Goal: Task Accomplishment & Management: Manage account settings

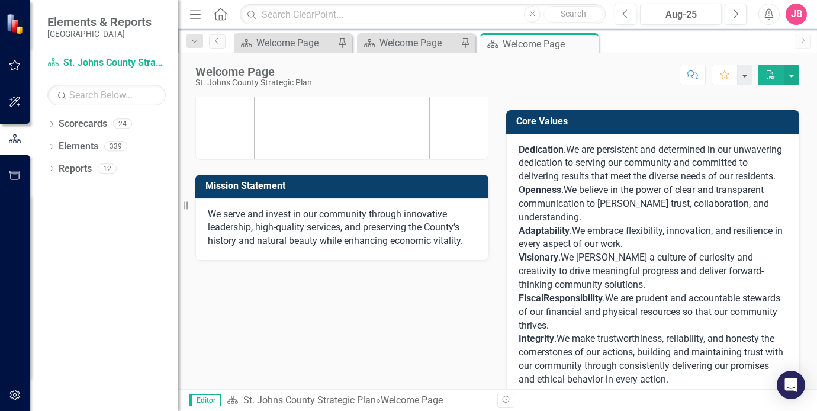
scroll to position [118, 0]
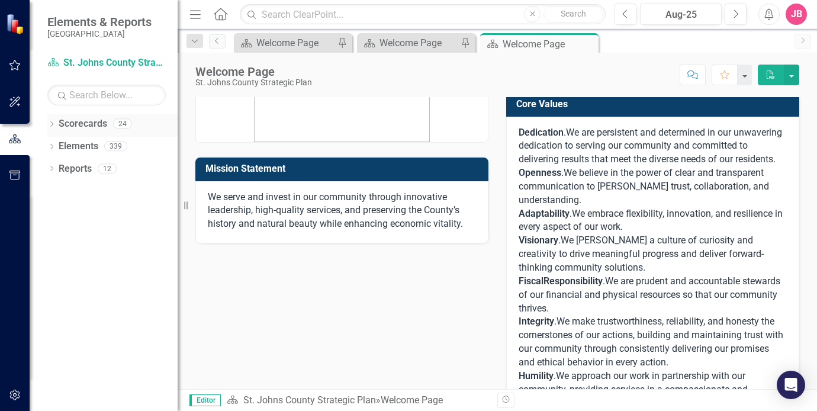
click at [52, 124] on icon "Dropdown" at bounding box center [51, 125] width 8 height 7
click at [59, 149] on icon "Dropdown" at bounding box center [57, 145] width 9 height 7
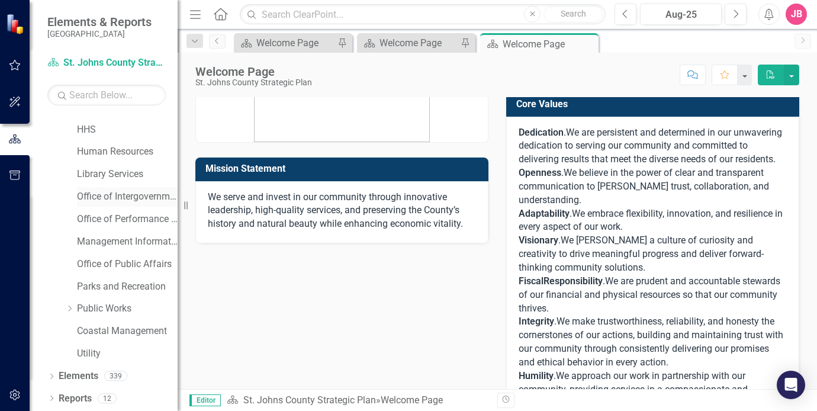
scroll to position [137, 0]
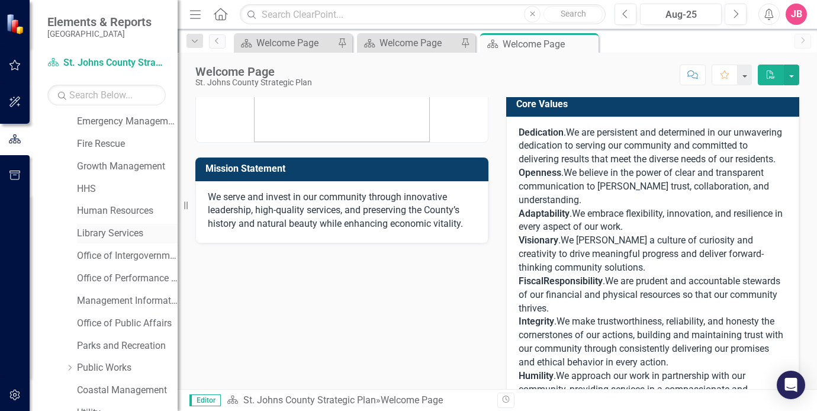
click at [92, 237] on link "Library Services" at bounding box center [127, 234] width 101 height 14
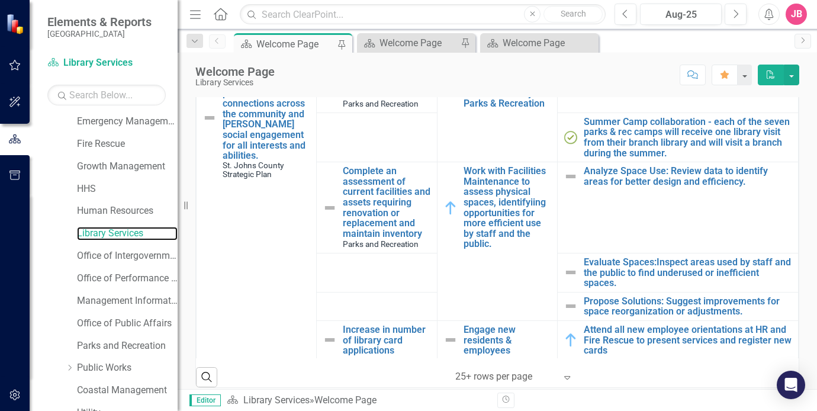
scroll to position [118, 0]
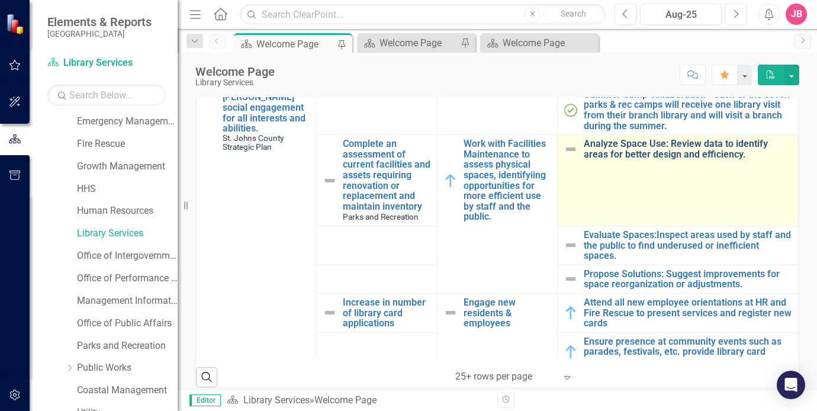
click at [652, 144] on link "Analyze Space Use: Review data to identify areas for better design and efficien…" at bounding box center [688, 149] width 208 height 21
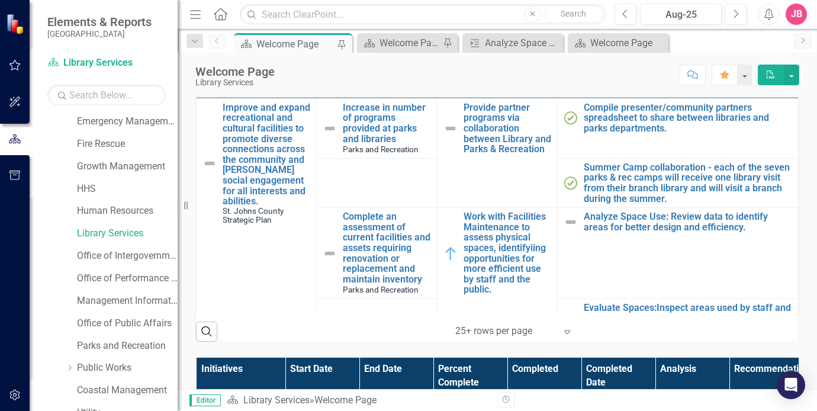
scroll to position [355, 0]
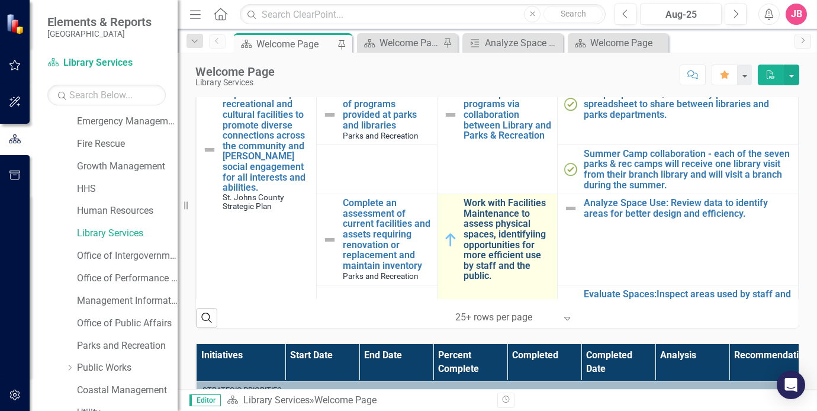
click at [492, 229] on link "Work with Facilities Maintenance to assess physical spaces, identifyiing opport…" at bounding box center [508, 240] width 88 height 84
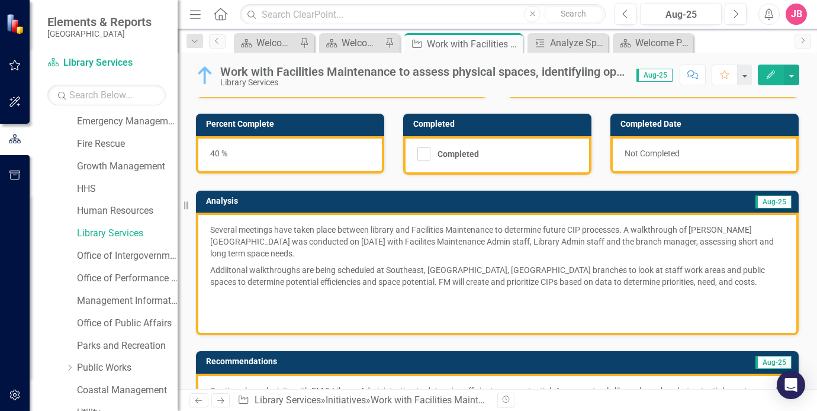
scroll to position [118, 0]
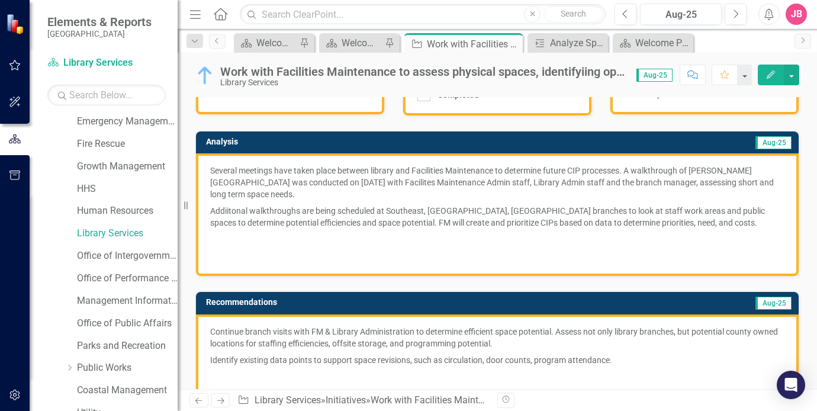
click at [227, 211] on p "Addiitonal walkthroughs are being scheduled at Southeast, Ponte Vedra, Main and…" at bounding box center [497, 217] width 575 height 28
click at [281, 218] on p "Addiitonal walkthroughs are being scheduled at Southeast, Ponte Vedra, Main and…" at bounding box center [497, 217] width 575 height 28
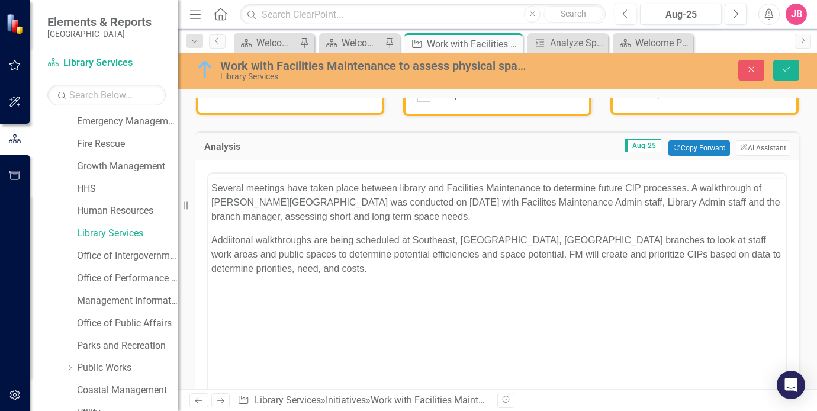
scroll to position [0, 0]
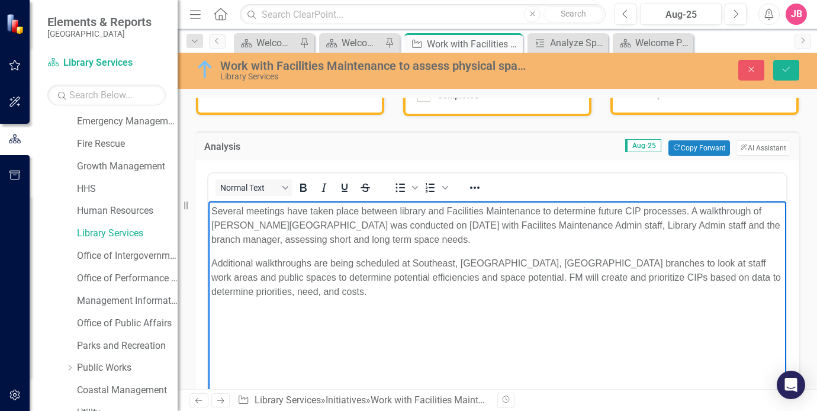
click at [418, 301] on body "Several meetings have taken place between library and Facilities Maintenance to…" at bounding box center [497, 290] width 578 height 178
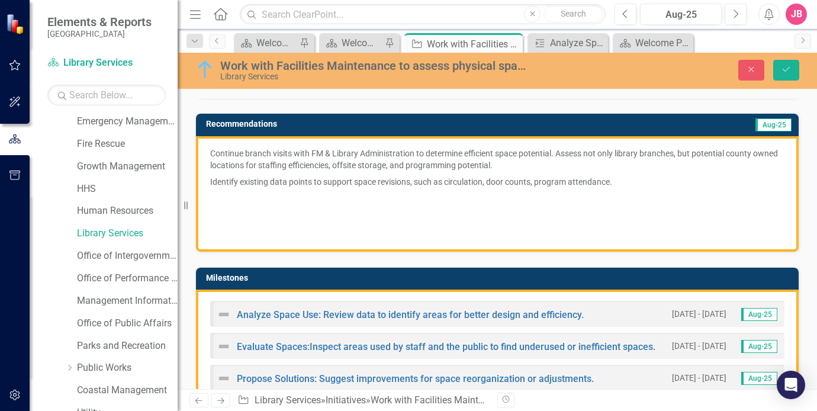
scroll to position [533, 0]
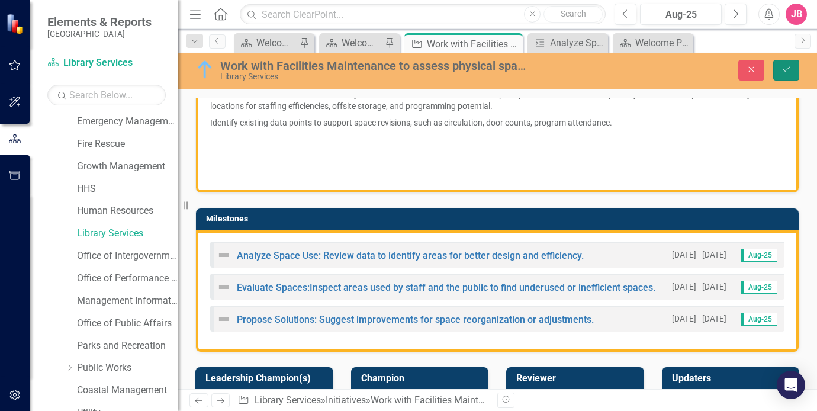
click at [785, 68] on icon "Save" at bounding box center [786, 69] width 11 height 8
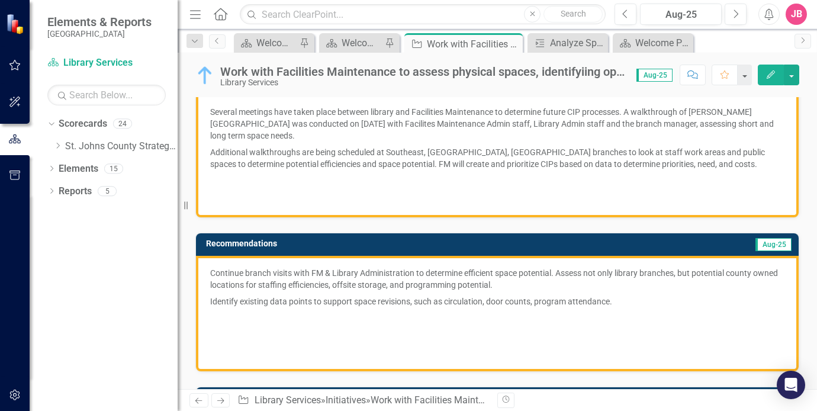
scroll to position [178, 0]
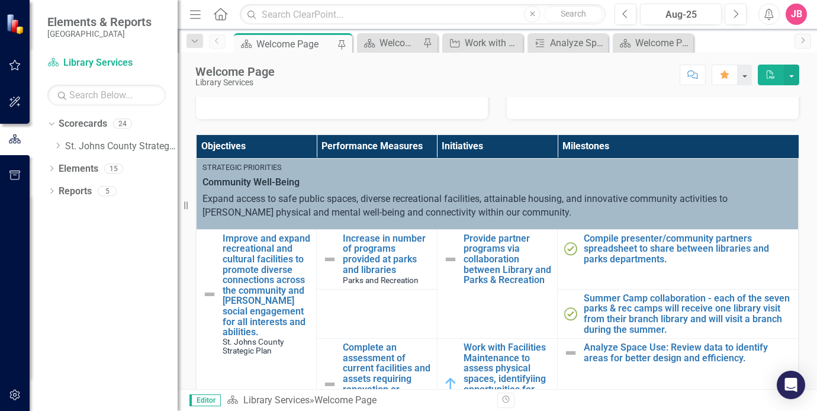
scroll to position [237, 0]
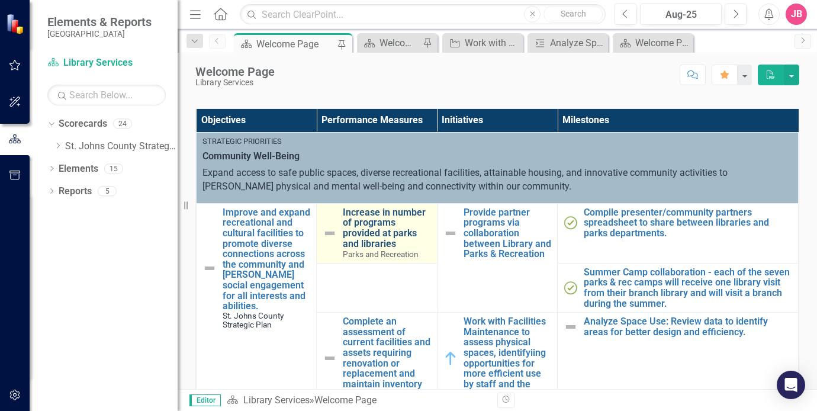
click at [381, 233] on link "Increase in number of programs provided at parks and libraries" at bounding box center [387, 227] width 88 height 41
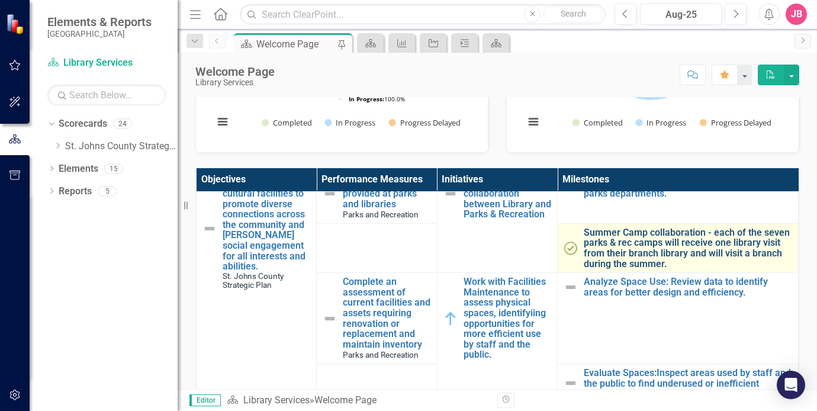
scroll to position [118, 0]
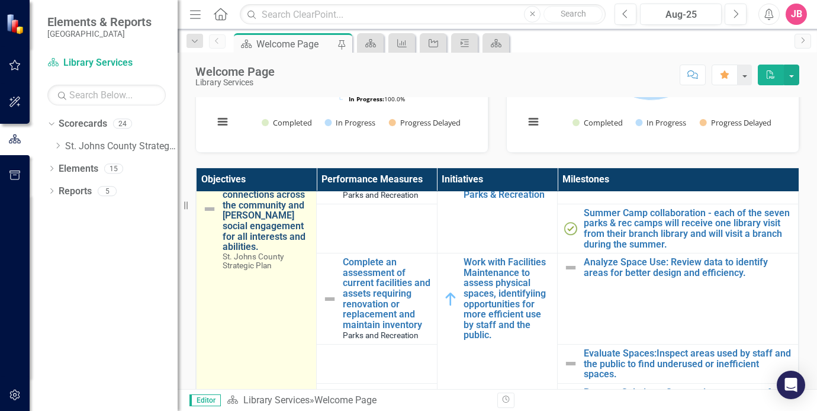
click at [258, 221] on link "Improve and expand recreational and cultural facilities to promote diverse conn…" at bounding box center [267, 200] width 88 height 104
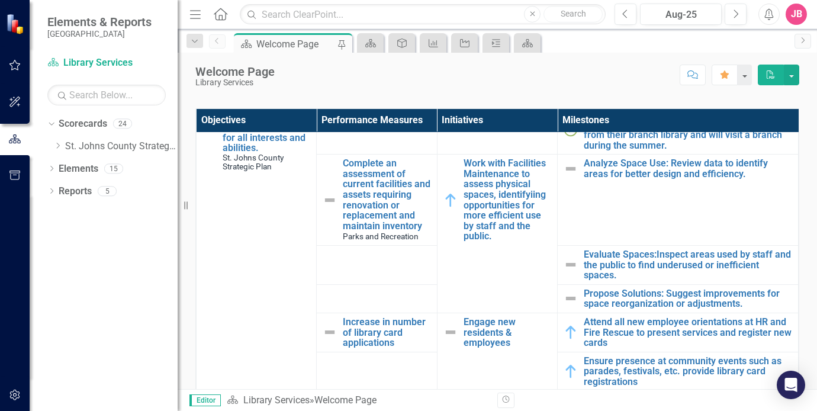
scroll to position [178, 0]
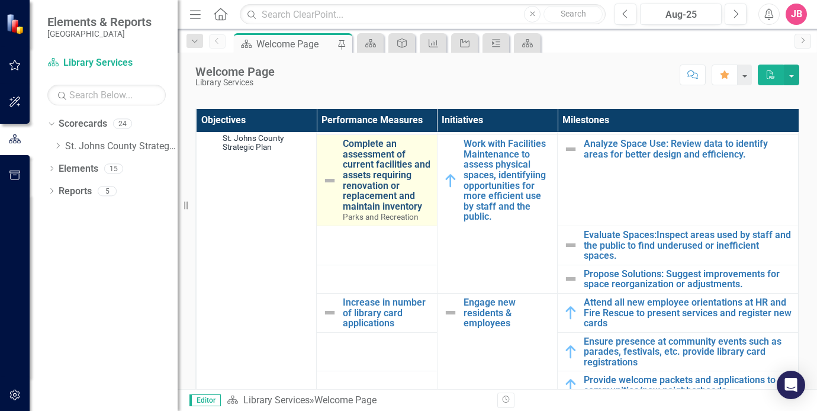
click at [353, 177] on link "Complete an assessment of current facilities and assets requiring renovation or…" at bounding box center [387, 175] width 88 height 73
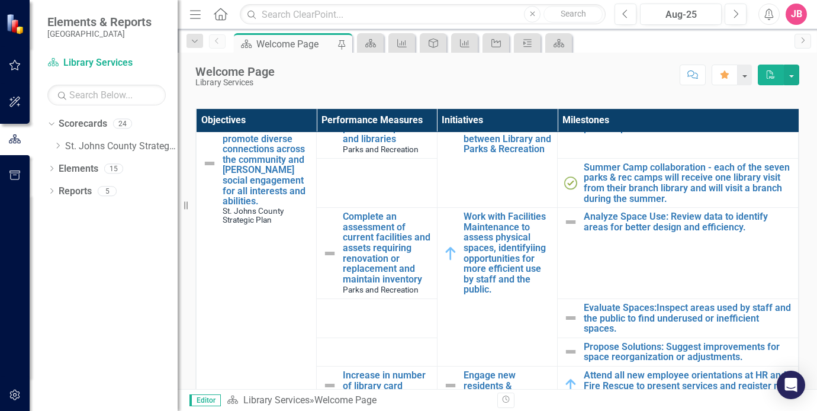
scroll to position [118, 0]
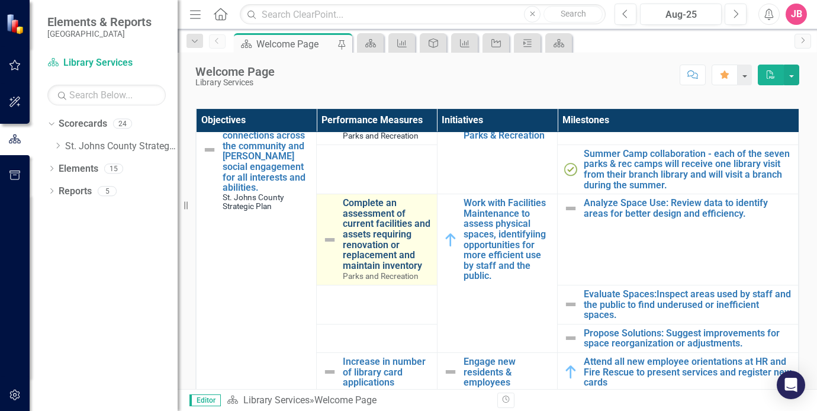
click at [363, 231] on link "Complete an assessment of current facilities and assets requiring renovation or…" at bounding box center [387, 234] width 88 height 73
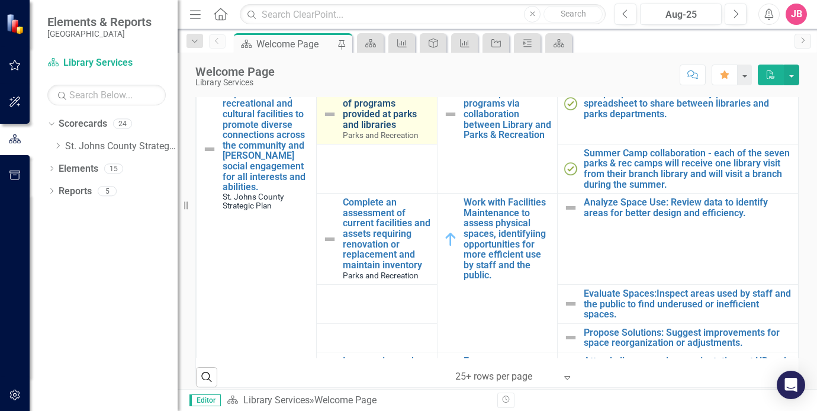
scroll to position [118, 0]
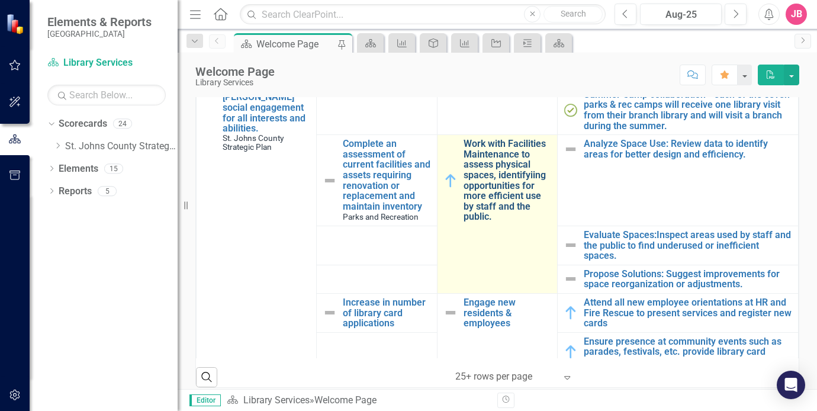
click at [496, 165] on link "Work with Facilities Maintenance to assess physical spaces, identifyiing opport…" at bounding box center [508, 181] width 88 height 84
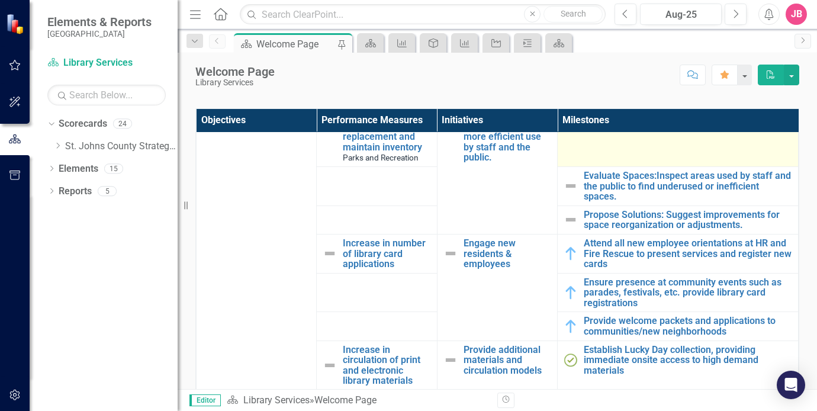
scroll to position [296, 0]
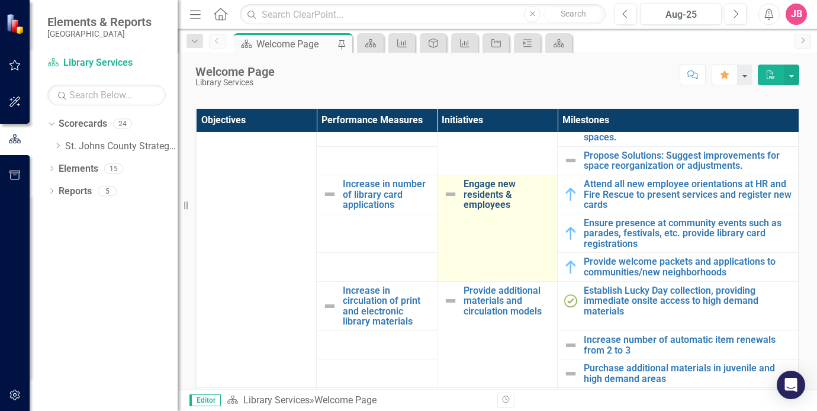
click at [486, 205] on link "Engage new residents & employees" at bounding box center [508, 194] width 88 height 31
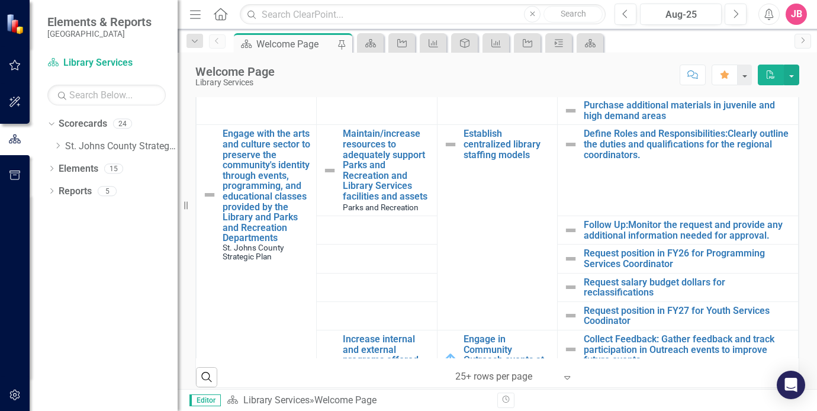
scroll to position [505, 0]
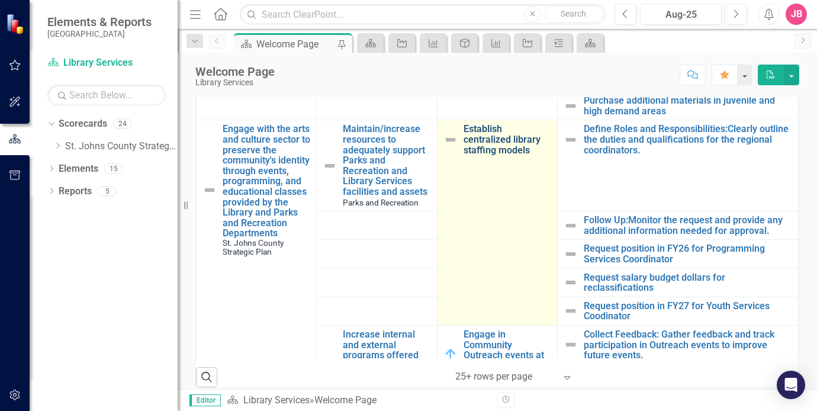
click at [479, 150] on link "Establish centralized library staffing models" at bounding box center [508, 139] width 88 height 31
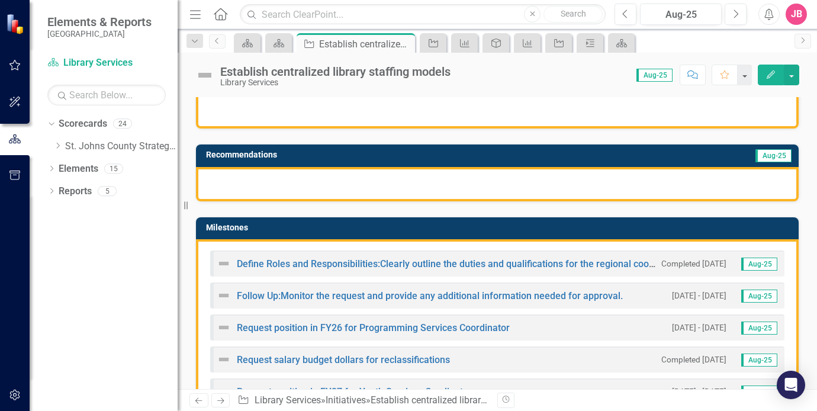
scroll to position [237, 0]
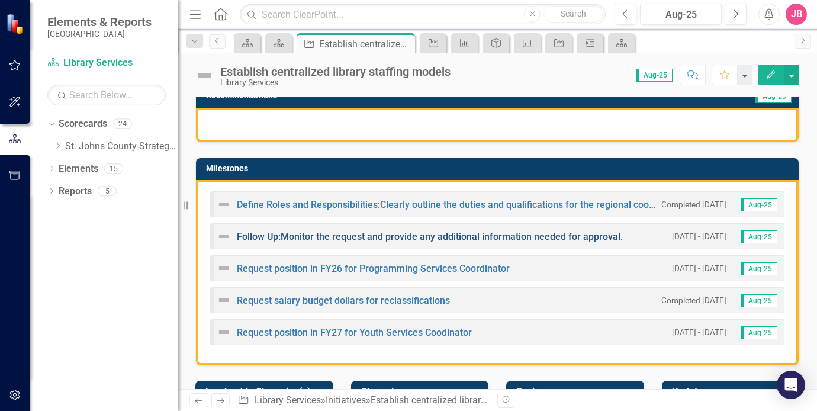
click at [358, 238] on link "Follow Up:Monitor the request and provide any additional information needed for…" at bounding box center [430, 236] width 386 height 11
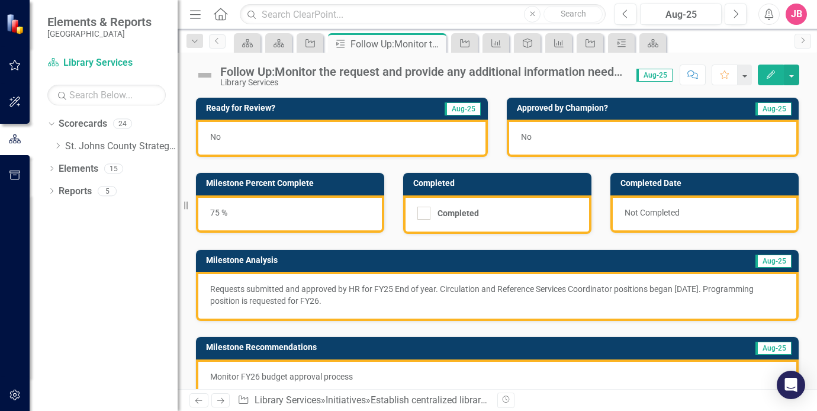
click at [322, 73] on div "Follow Up:Monitor the request and provide any additional information needed for…" at bounding box center [422, 71] width 405 height 13
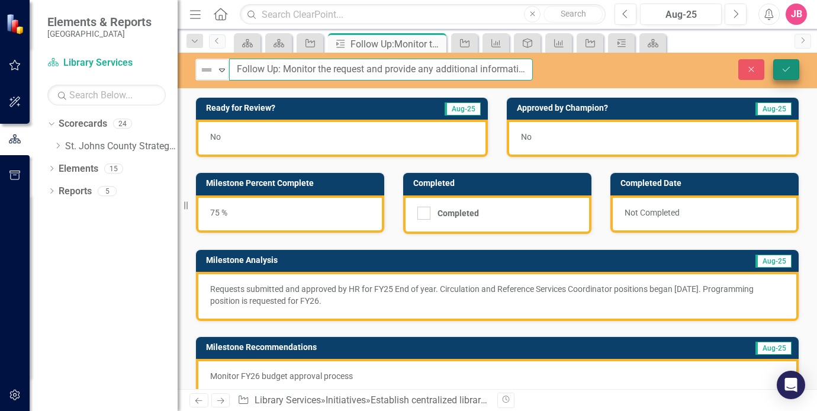
type input "Follow Up: Monitor the request and provide any additional information needed fo…"
click at [783, 65] on icon "Save" at bounding box center [786, 69] width 11 height 8
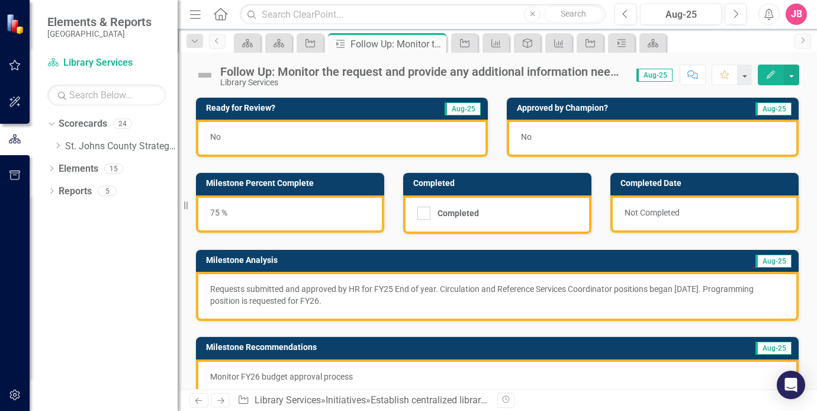
click at [239, 136] on div "No" at bounding box center [342, 138] width 292 height 37
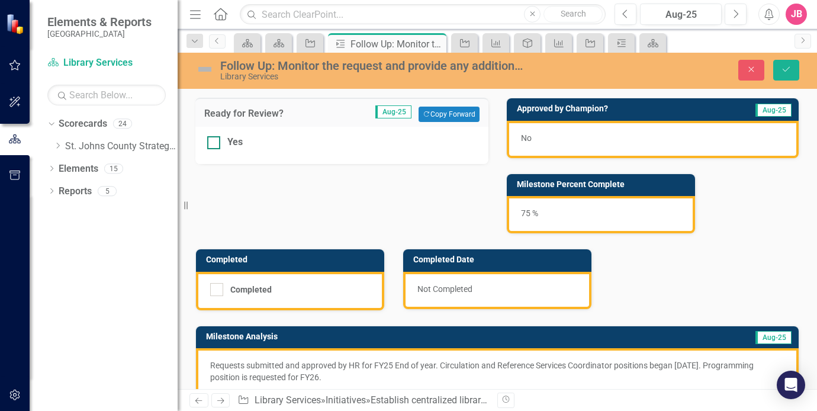
click at [213, 139] on input "Yes" at bounding box center [211, 140] width 8 height 8
checkbox input "true"
click at [794, 65] on button "Save" at bounding box center [787, 70] width 26 height 21
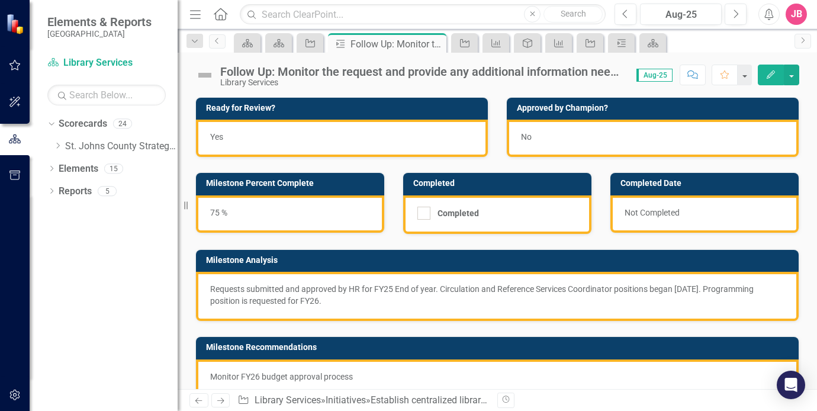
click at [562, 143] on div "No" at bounding box center [653, 138] width 292 height 37
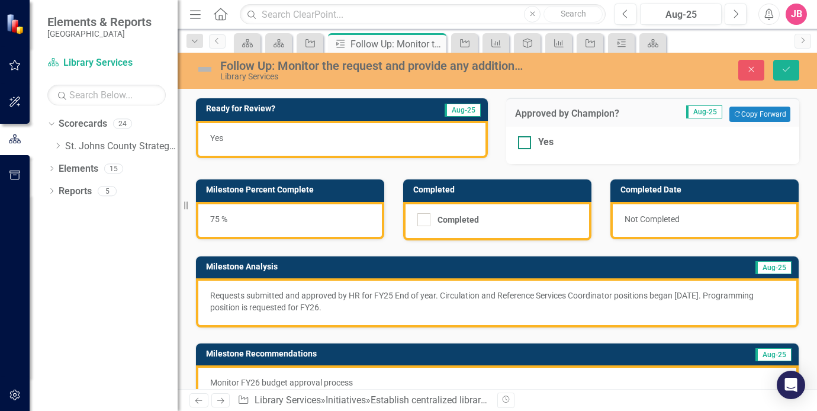
click at [521, 140] on input "Yes" at bounding box center [522, 140] width 8 height 8
checkbox input "true"
click at [789, 72] on icon "Save" at bounding box center [786, 69] width 11 height 8
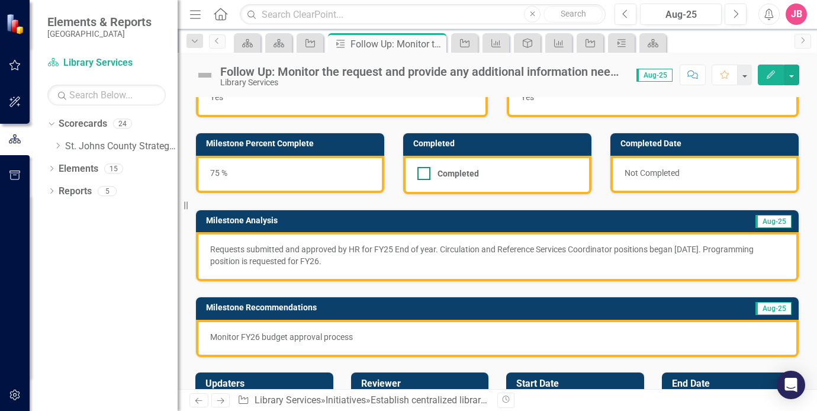
scroll to position [183, 0]
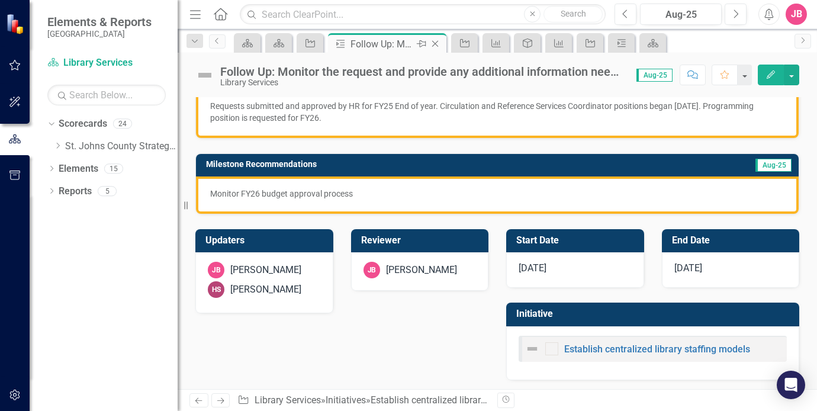
click at [436, 42] on icon at bounding box center [435, 44] width 7 height 7
click at [435, 44] on icon at bounding box center [435, 44] width 7 height 7
click at [434, 45] on icon "Close" at bounding box center [435, 43] width 12 height 9
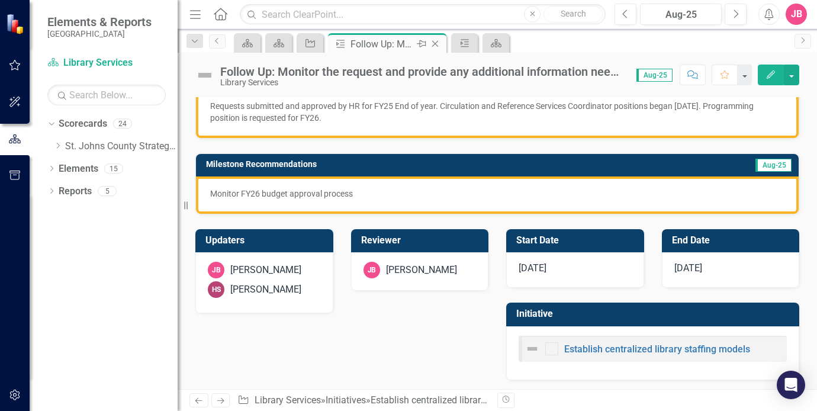
click at [434, 45] on icon "Close" at bounding box center [435, 43] width 12 height 9
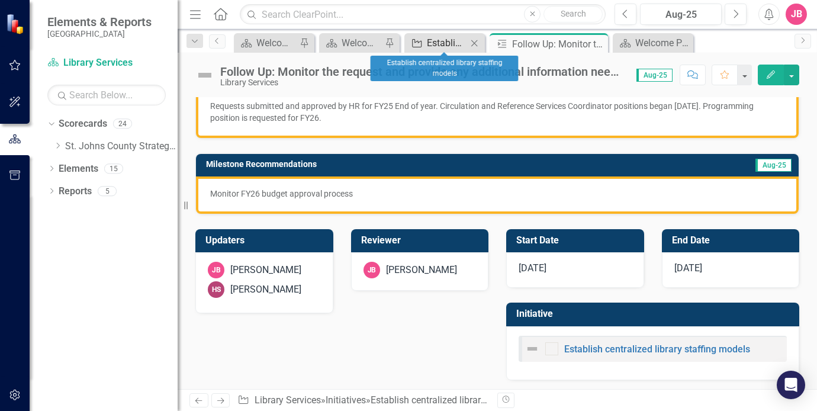
click at [467, 47] on div "Establish centralized library staffing models" at bounding box center [447, 43] width 40 height 15
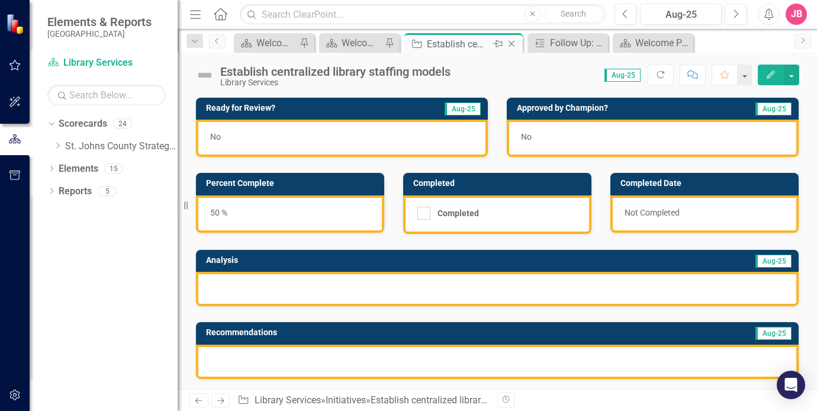
click at [512, 43] on icon at bounding box center [512, 44] width 7 height 7
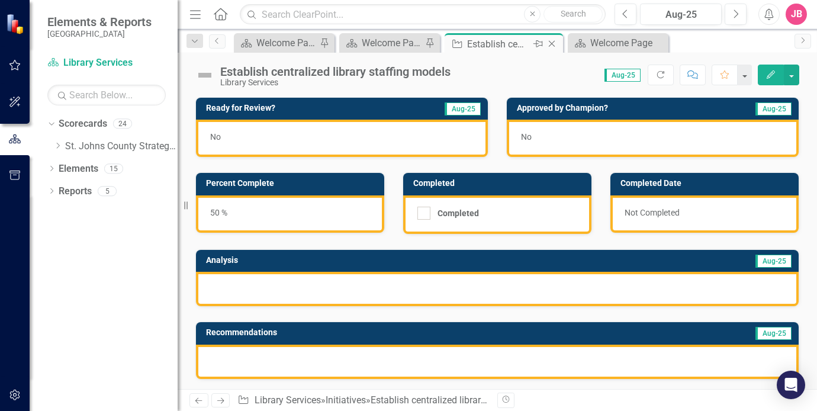
click at [554, 45] on icon "Close" at bounding box center [552, 43] width 12 height 9
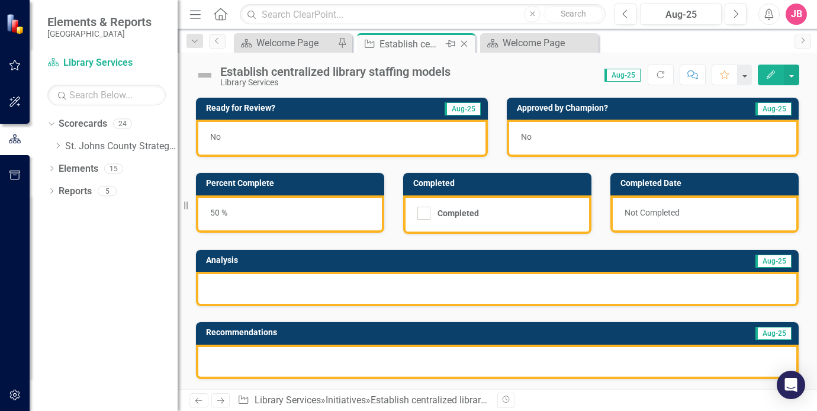
click at [451, 43] on icon "Pin" at bounding box center [450, 44] width 9 height 12
click at [465, 43] on icon "Pin" at bounding box center [464, 45] width 9 height 12
click at [465, 43] on icon "Close" at bounding box center [464, 43] width 12 height 9
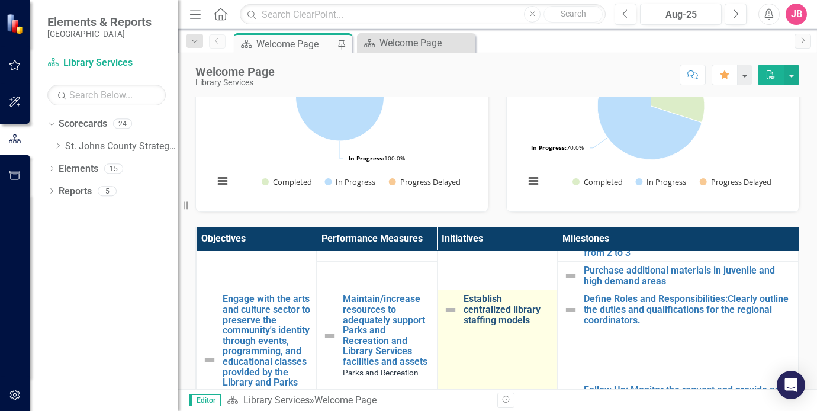
scroll to position [533, 0]
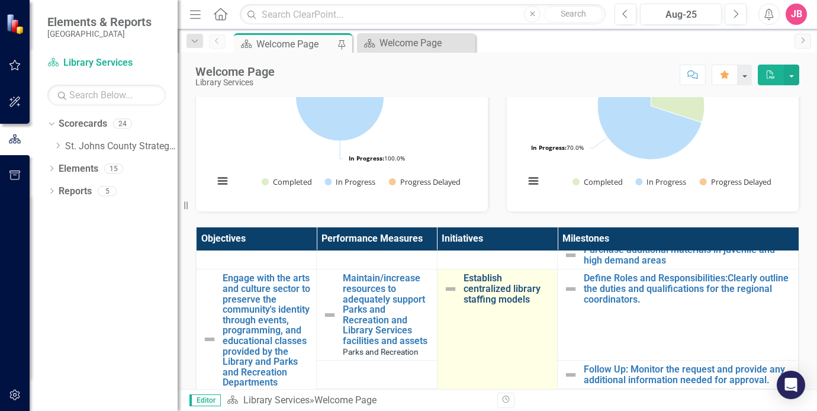
click at [490, 296] on link "Establish centralized library staffing models" at bounding box center [508, 288] width 88 height 31
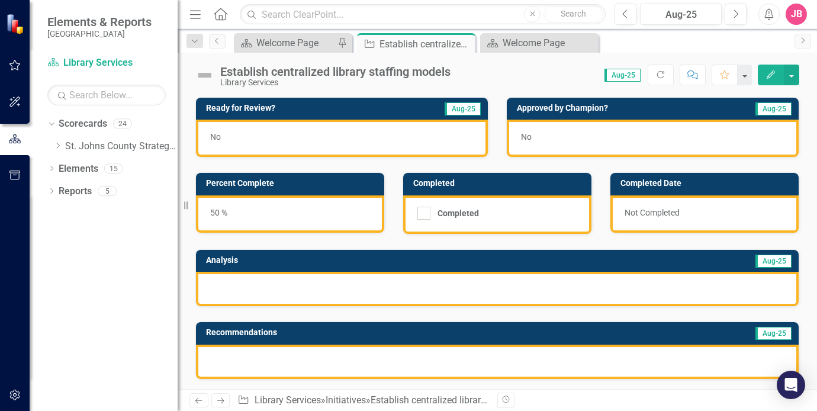
click at [320, 287] on div at bounding box center [497, 289] width 603 height 34
click at [379, 288] on div at bounding box center [497, 289] width 603 height 34
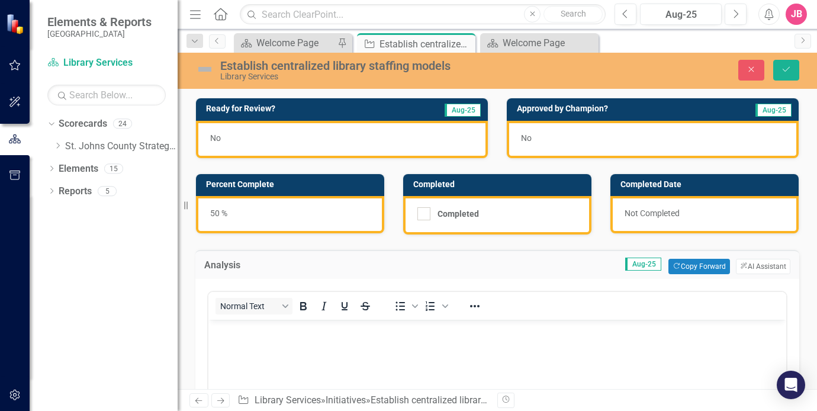
click at [326, 333] on p "Rich Text Area. Press ALT-0 for help." at bounding box center [497, 330] width 572 height 14
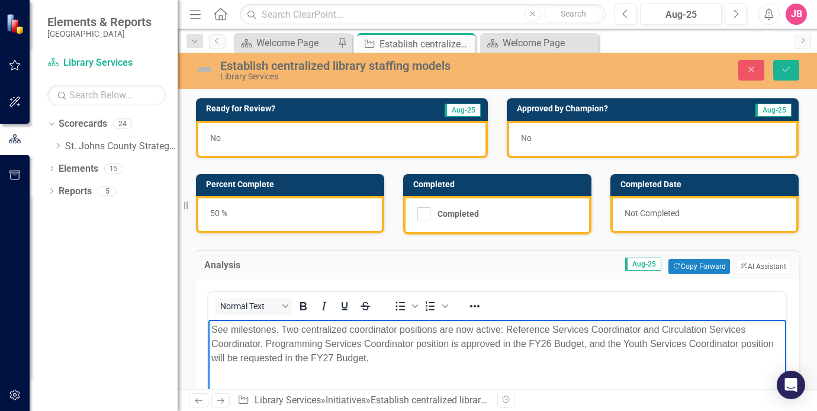
click at [263, 343] on p "See milestones. Two centralized coordinator positions are now active: Reference…" at bounding box center [497, 344] width 572 height 43
click at [425, 359] on p "See milestones. Two centralized coordinator positions are now active: Reference…" at bounding box center [497, 344] width 572 height 43
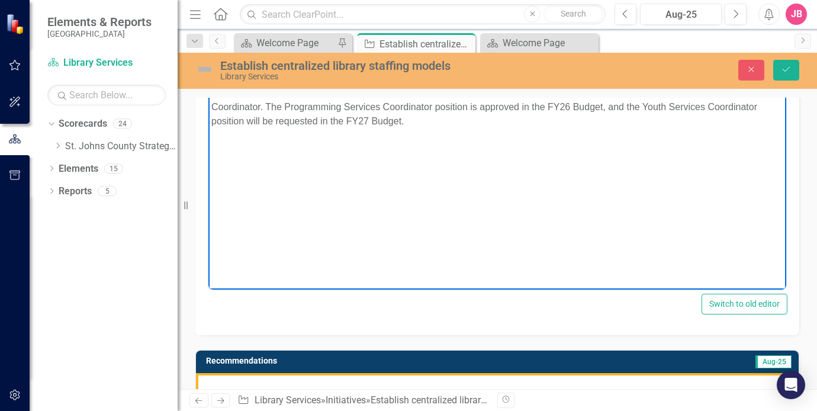
scroll to position [296, 0]
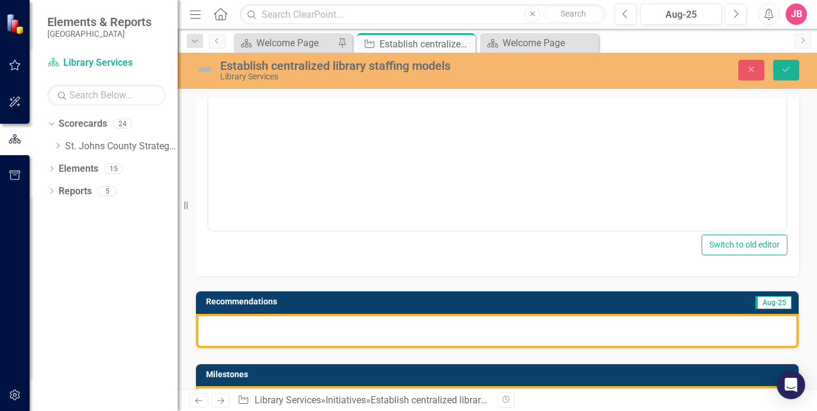
click at [452, 328] on div at bounding box center [497, 331] width 603 height 34
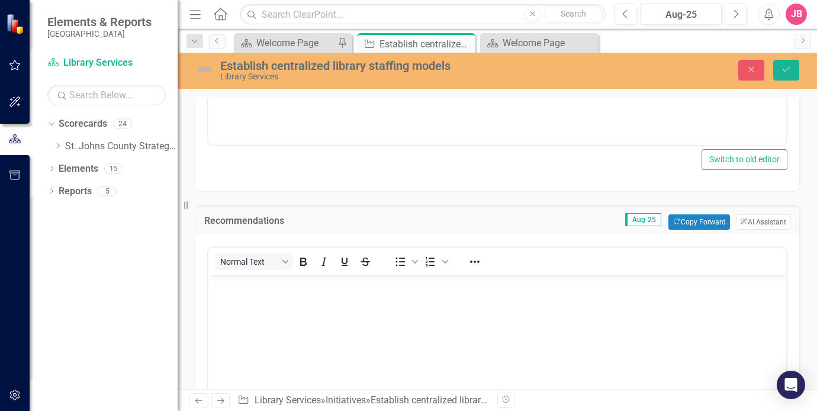
scroll to position [415, 0]
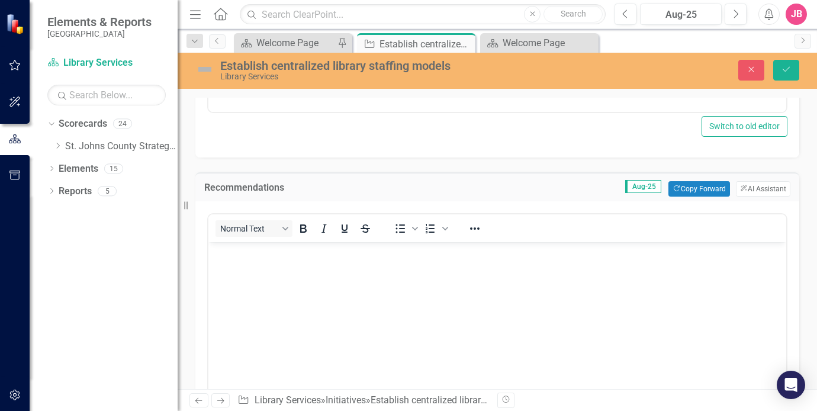
click at [515, 275] on body "Rich Text Area. Press ALT-0 for help." at bounding box center [497, 331] width 578 height 178
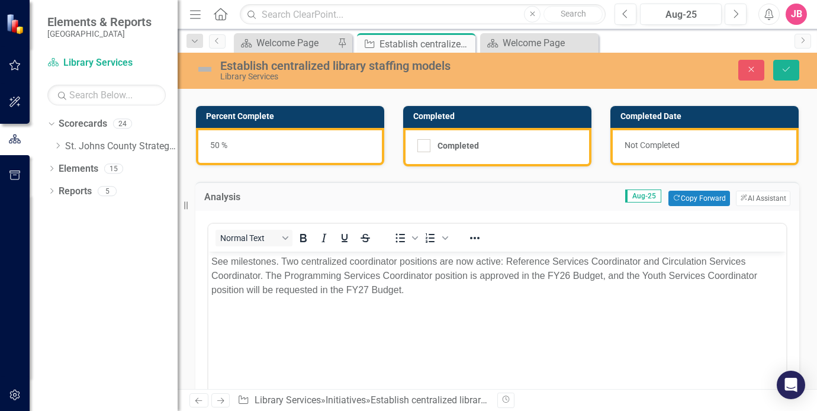
scroll to position [0, 0]
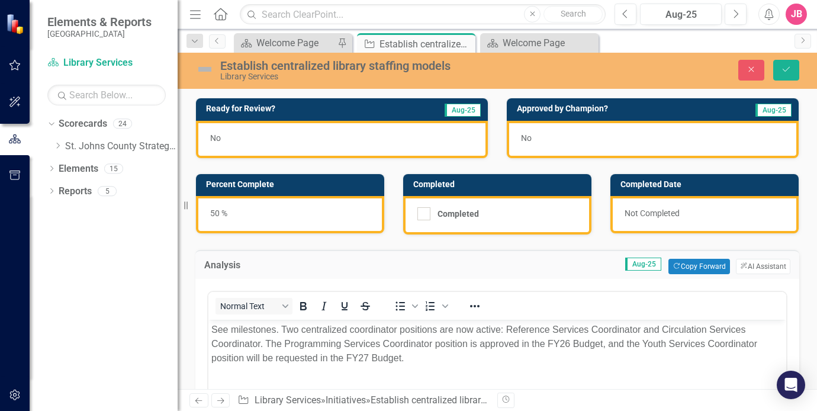
click at [215, 133] on span "No" at bounding box center [215, 137] width 11 height 9
click at [217, 140] on span "No" at bounding box center [215, 137] width 11 height 9
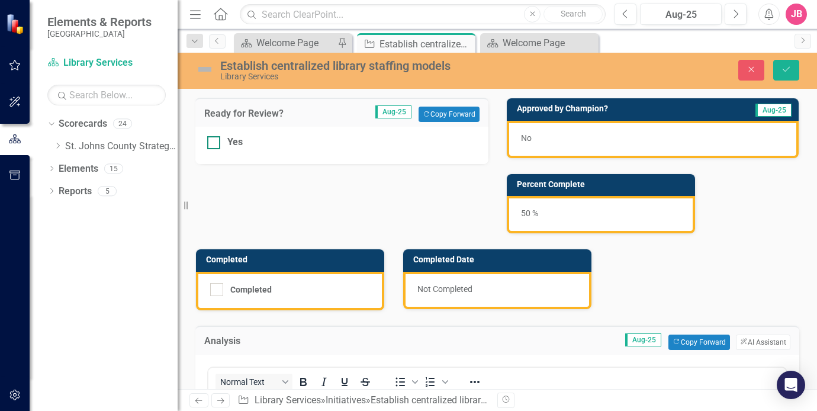
click at [218, 138] on div at bounding box center [213, 142] width 13 height 13
click at [215, 138] on input "Yes" at bounding box center [211, 140] width 8 height 8
checkbox input "true"
click at [540, 142] on div "No" at bounding box center [653, 139] width 292 height 37
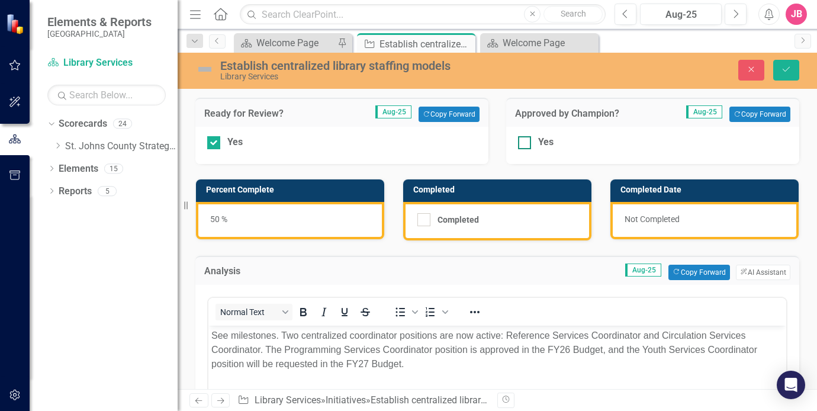
click at [522, 140] on div at bounding box center [524, 142] width 13 height 13
click at [522, 140] on input "Yes" at bounding box center [522, 140] width 8 height 8
checkbox input "true"
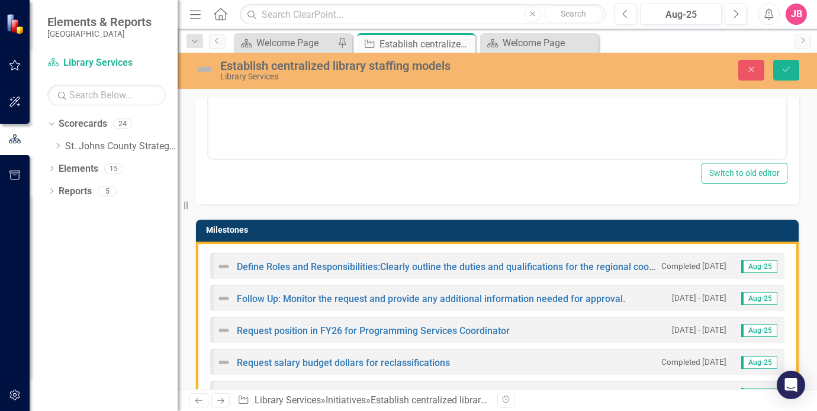
scroll to position [770, 0]
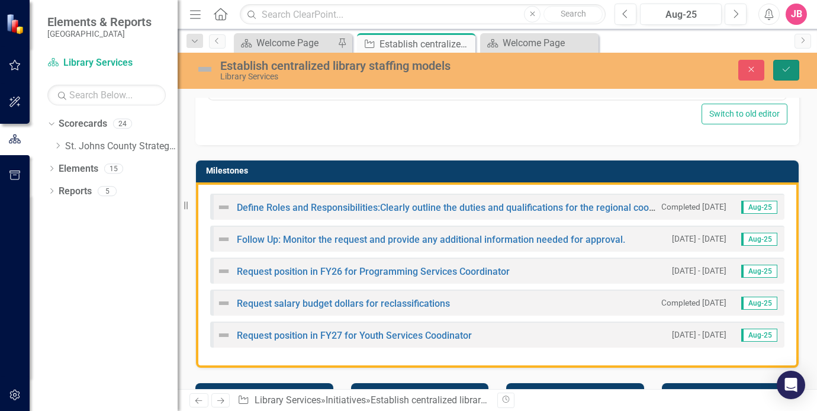
click at [777, 67] on button "Save" at bounding box center [787, 70] width 26 height 21
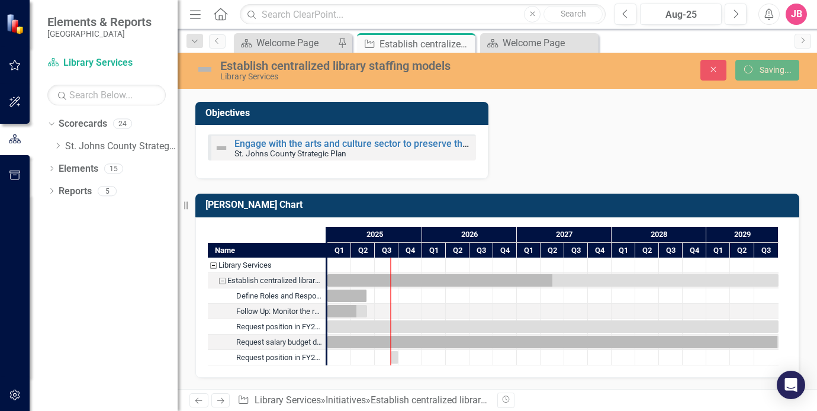
scroll to position [521, 0]
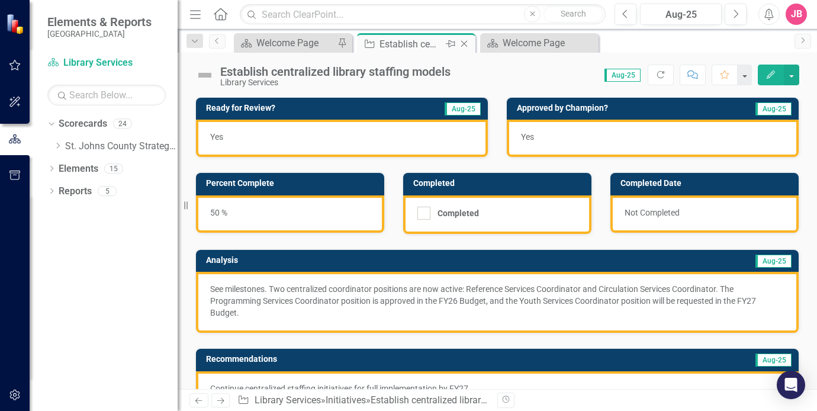
click at [467, 44] on icon "Close" at bounding box center [464, 43] width 12 height 9
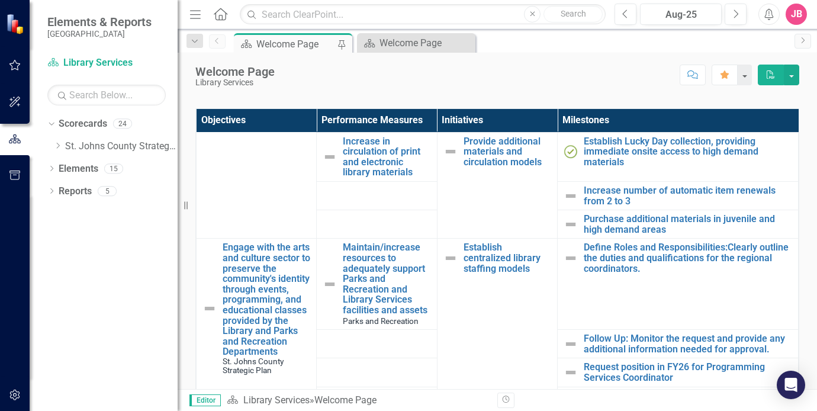
scroll to position [474, 0]
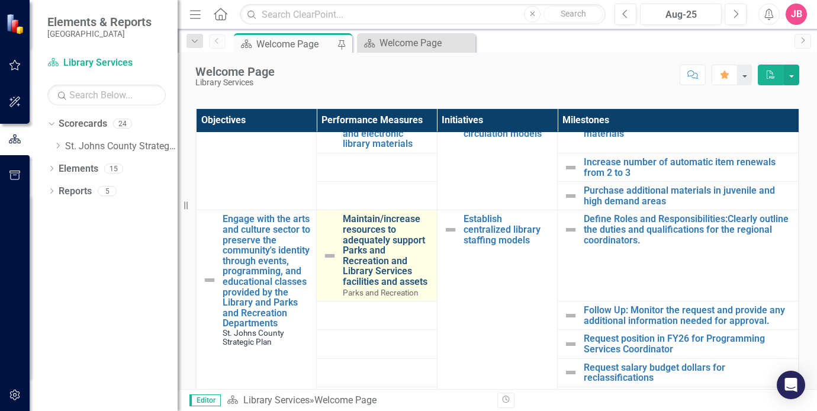
click at [386, 244] on link "Maintain/increase resources to adequately support Parks and Recreation and Libr…" at bounding box center [387, 250] width 88 height 73
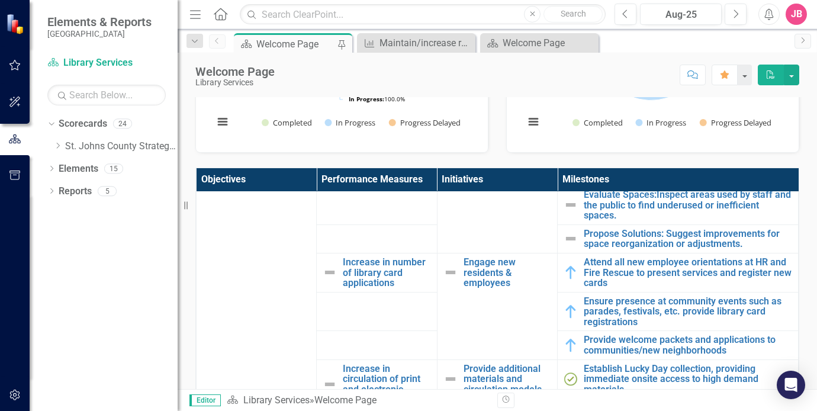
scroll to position [296, 0]
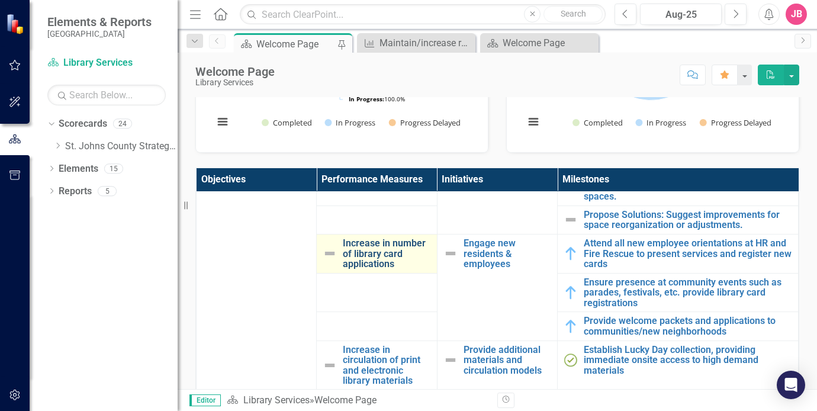
click at [373, 257] on link "Increase in number of library card applications" at bounding box center [387, 253] width 88 height 31
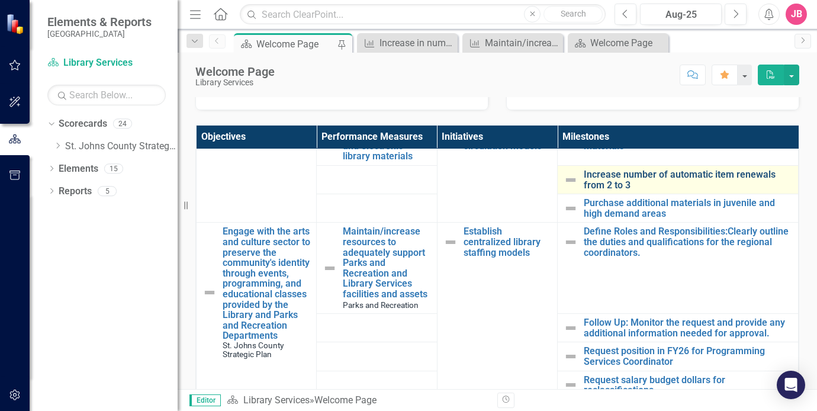
scroll to position [500, 0]
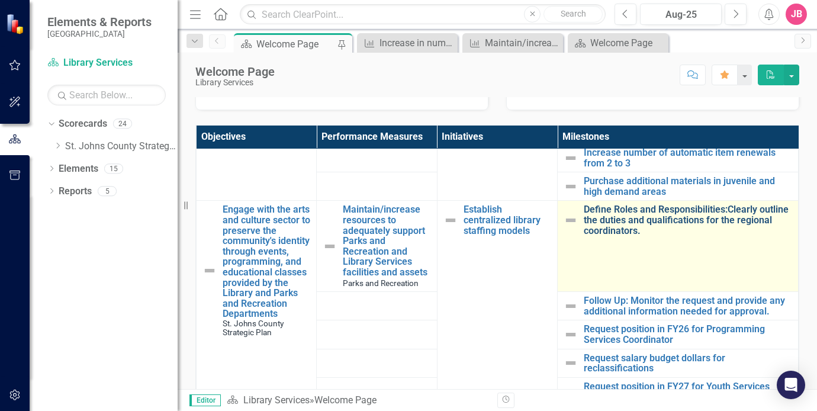
click at [625, 228] on link "Define Roles and Responsibilities:Clearly outline the duties and qualifications…" at bounding box center [688, 219] width 208 height 31
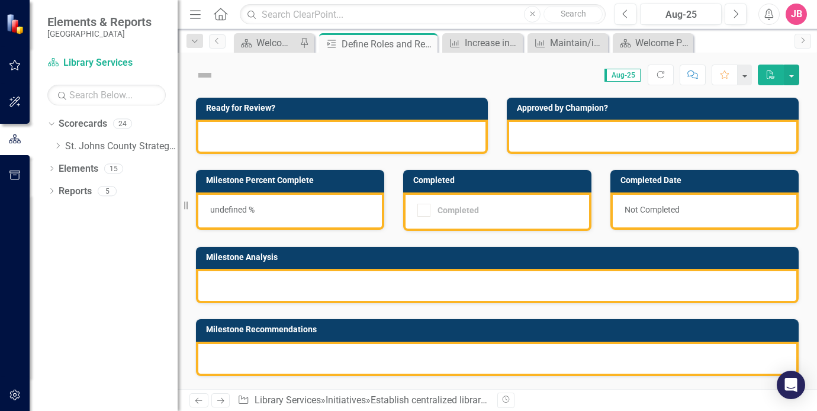
checkbox input "true"
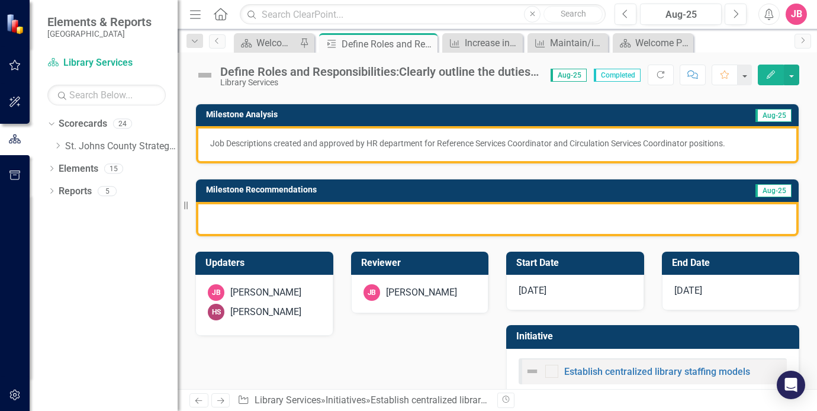
scroll to position [168, 0]
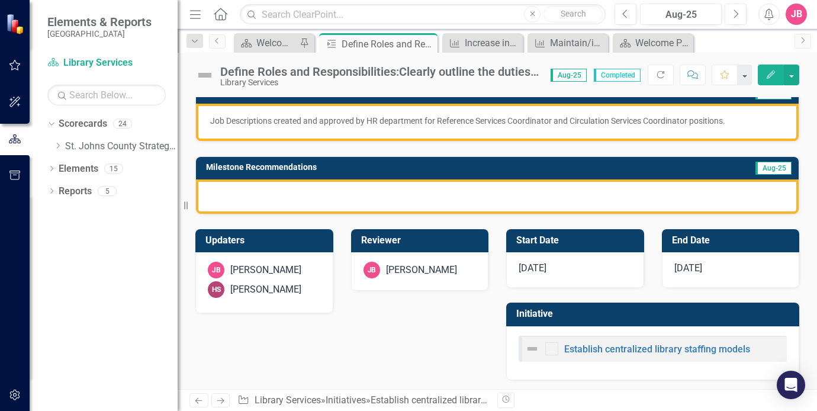
click at [467, 189] on div at bounding box center [497, 196] width 603 height 34
click at [520, 186] on div at bounding box center [497, 196] width 603 height 34
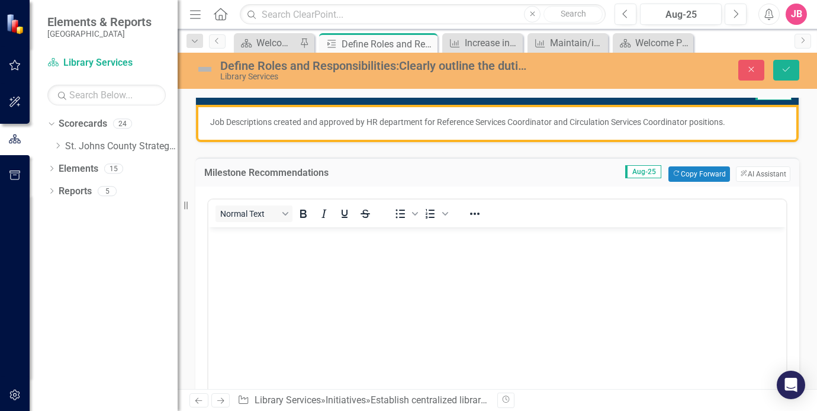
scroll to position [0, 0]
click at [489, 250] on body "Rich Text Area. Press ALT-0 for help." at bounding box center [497, 316] width 578 height 178
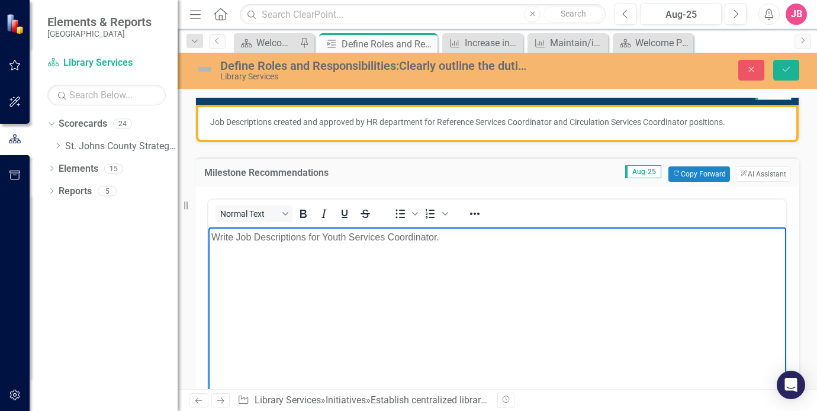
click at [304, 238] on p "Write Job Descriptions for Youth Services Coordinator." at bounding box center [497, 237] width 572 height 14
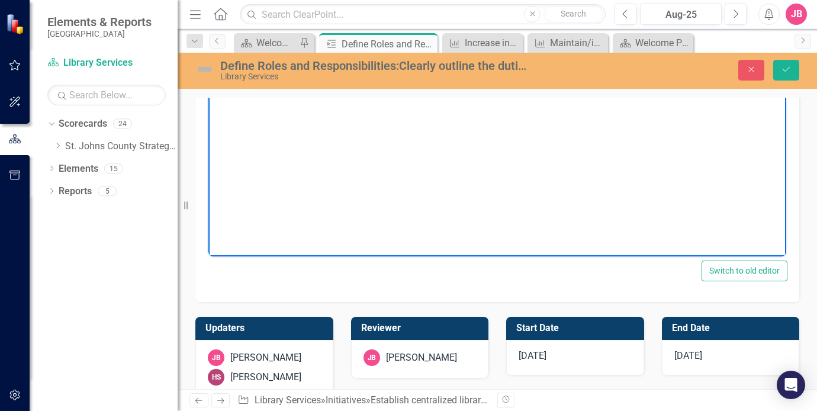
scroll to position [50, 0]
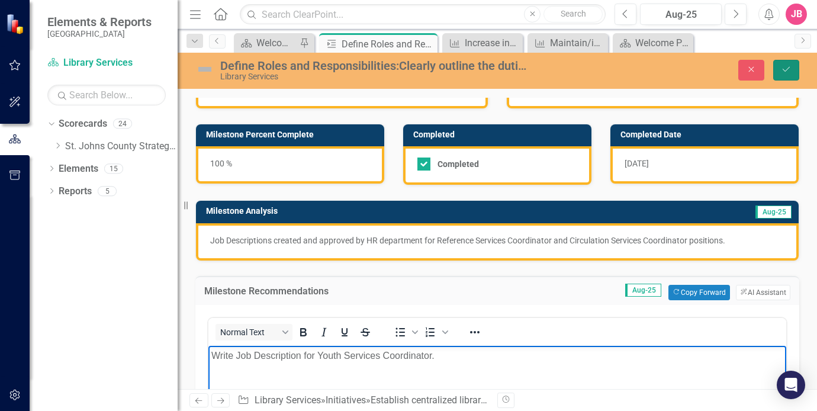
click at [789, 70] on icon "Save" at bounding box center [786, 69] width 11 height 8
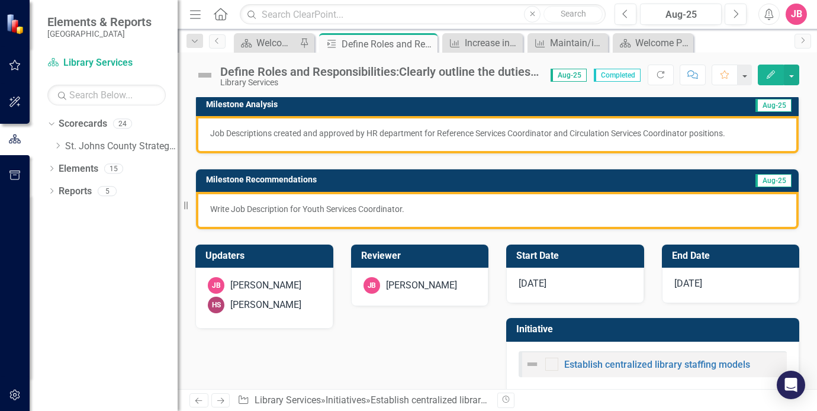
scroll to position [171, 0]
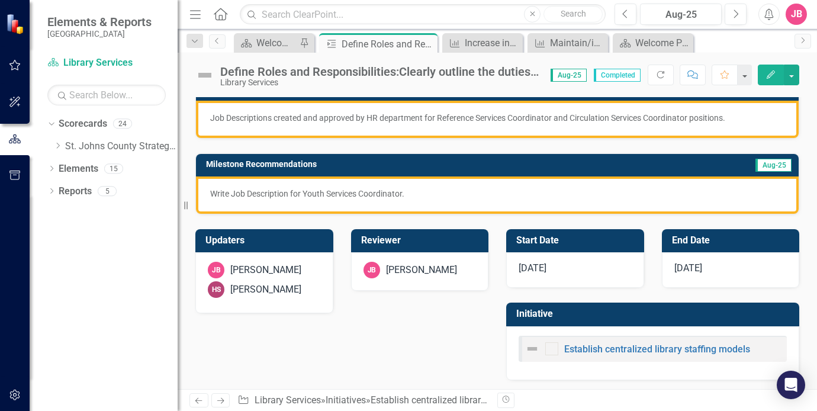
click at [392, 191] on p "Write Job Description for Youth Services Coordinator." at bounding box center [497, 194] width 575 height 12
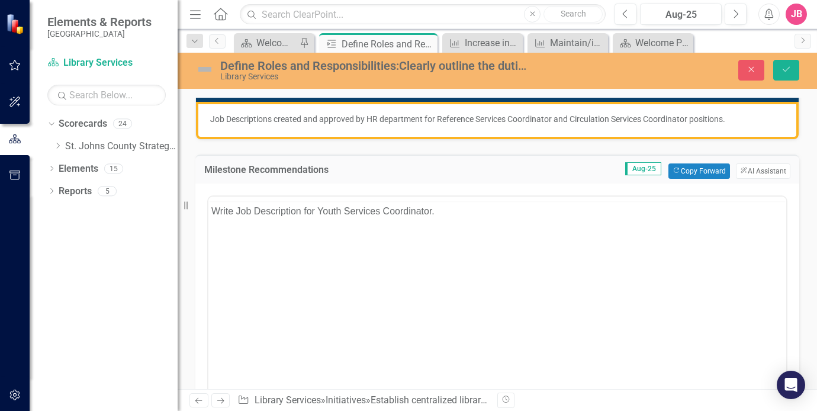
scroll to position [0, 0]
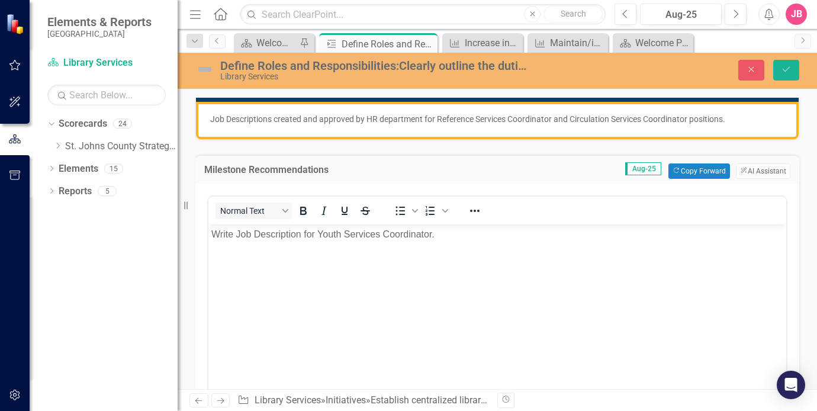
click at [233, 235] on p "Write Job Description for Youth Services Coordinator." at bounding box center [497, 234] width 572 height 14
click at [788, 68] on icon "Save" at bounding box center [786, 69] width 11 height 8
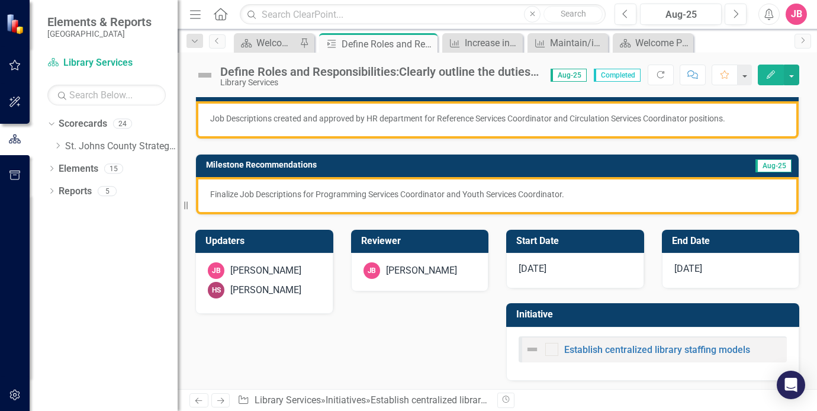
scroll to position [171, 0]
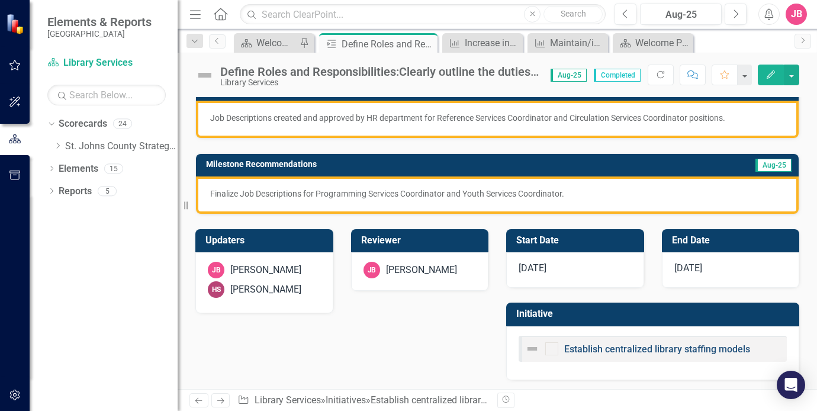
click at [632, 351] on link "Establish centralized library staffing models" at bounding box center [657, 349] width 186 height 11
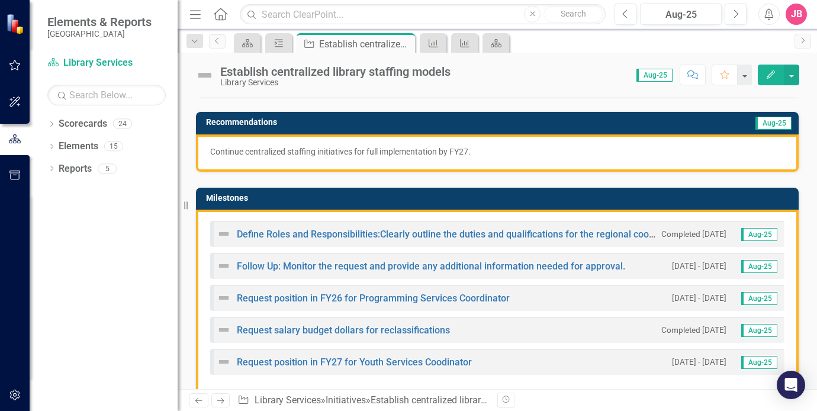
scroll to position [296, 0]
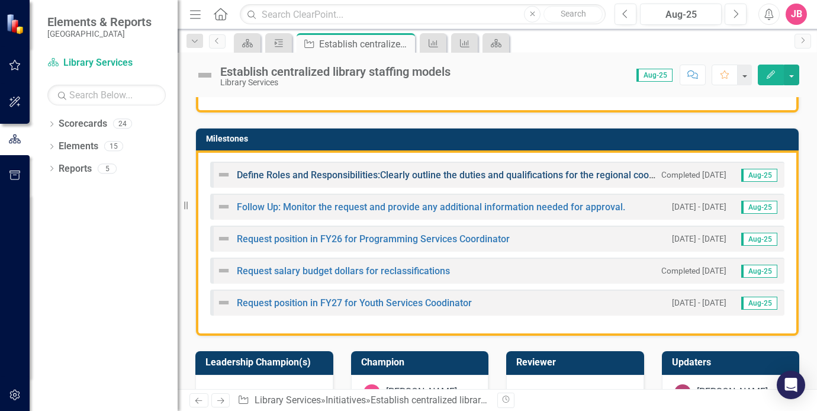
click at [390, 175] on link "Define Roles and Responsibilities:Clearly outline the duties and qualifications…" at bounding box center [463, 174] width 453 height 11
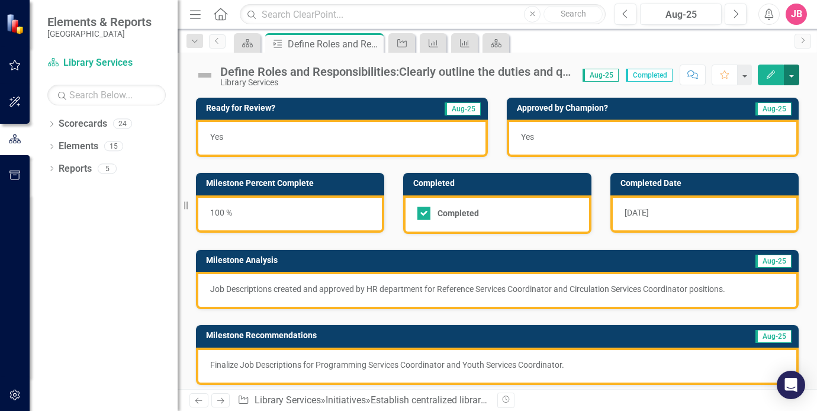
click at [796, 73] on button "button" at bounding box center [791, 75] width 15 height 21
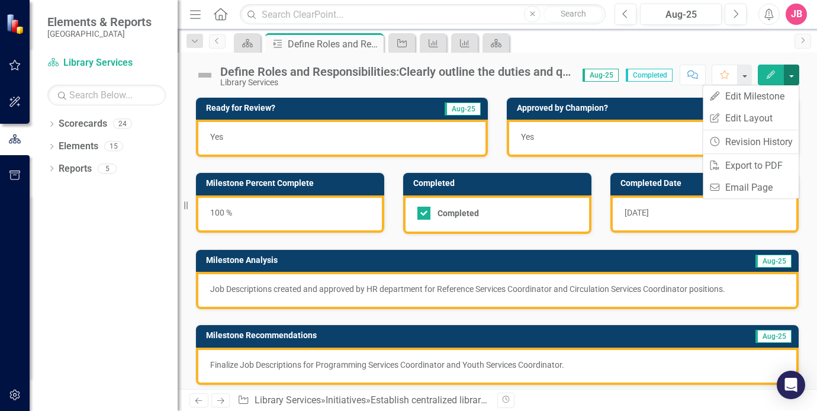
click at [796, 73] on button "button" at bounding box center [791, 75] width 15 height 21
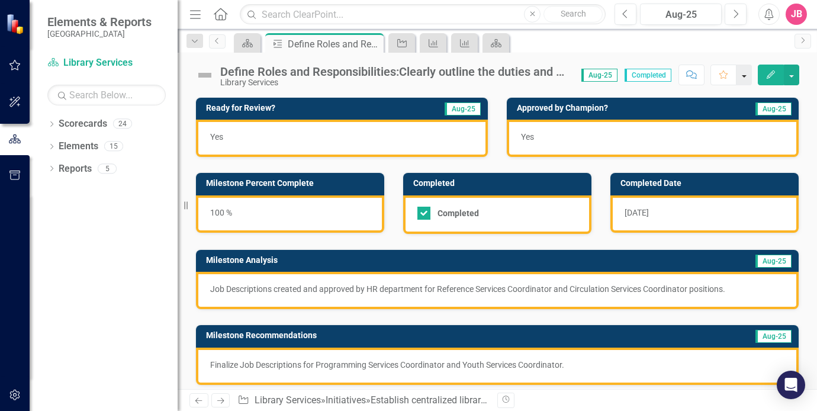
click at [750, 76] on button "button" at bounding box center [744, 75] width 15 height 21
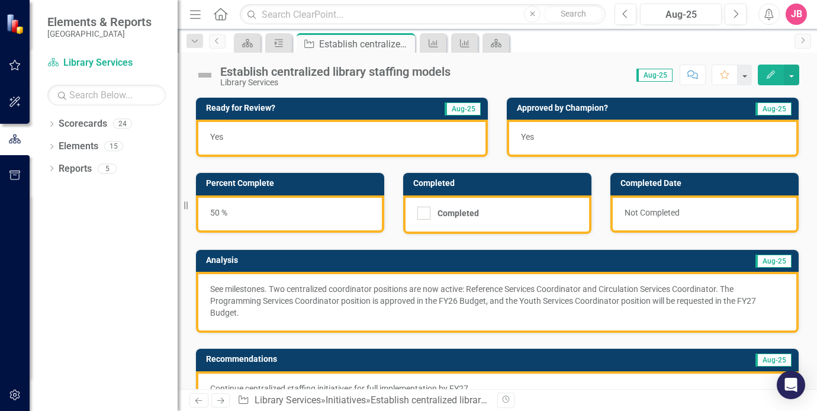
drag, startPoint x: 403, startPoint y: 44, endPoint x: 417, endPoint y: 66, distance: 26.3
click at [0, 0] on icon "Close" at bounding box center [0, 0] width 0 height 0
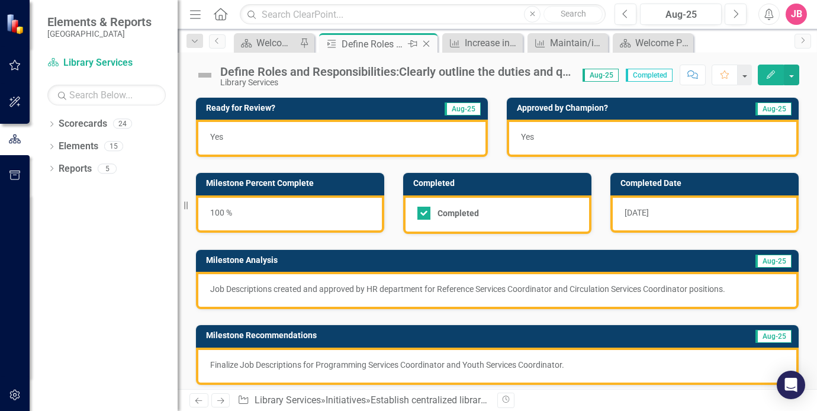
click at [426, 41] on icon "Close" at bounding box center [427, 43] width 12 height 9
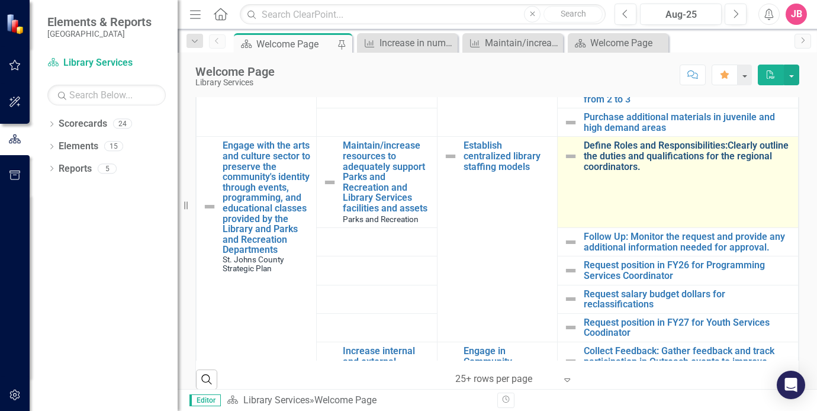
scroll to position [474, 0]
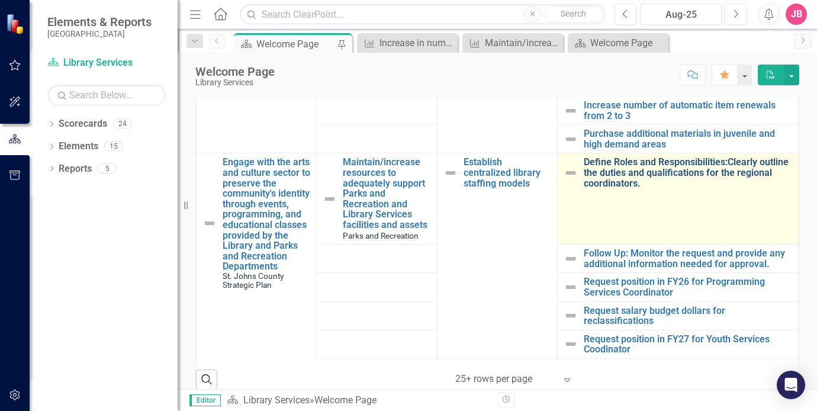
click at [618, 176] on link "Define Roles and Responsibilities:Clearly outline the duties and qualifications…" at bounding box center [688, 172] width 208 height 31
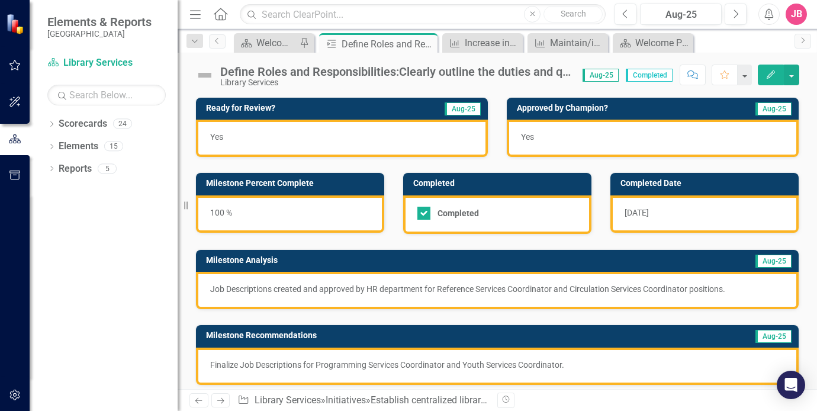
click at [543, 135] on div "Yes" at bounding box center [653, 138] width 292 height 37
click at [425, 44] on icon at bounding box center [427, 44] width 7 height 7
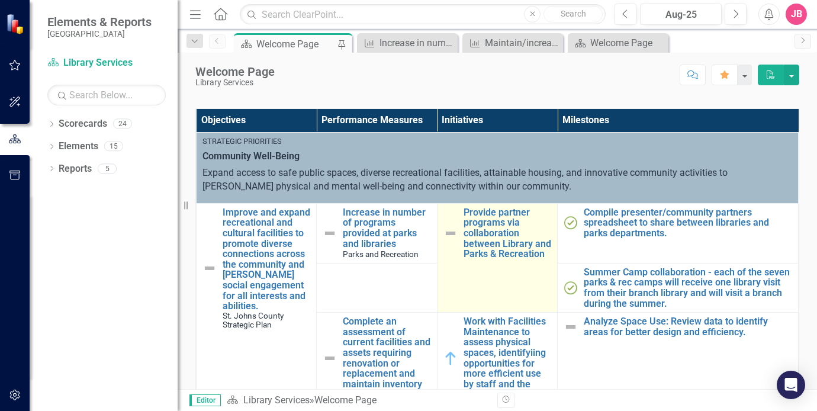
scroll to position [59, 0]
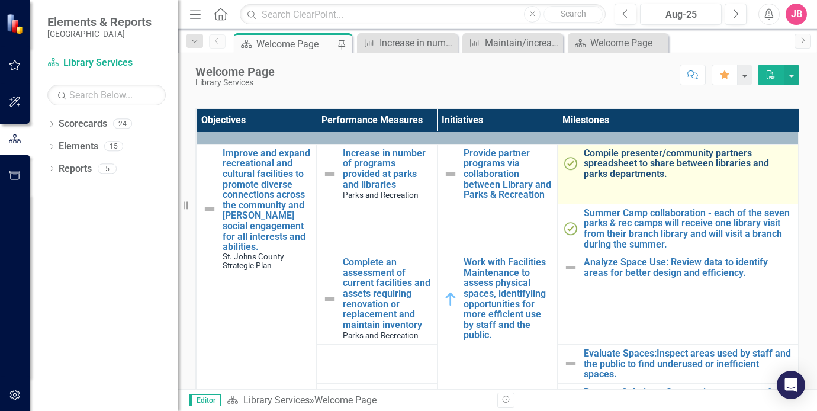
click at [620, 164] on link "Compile presenter/community partners spreadsheet to share between libraries and…" at bounding box center [688, 163] width 208 height 31
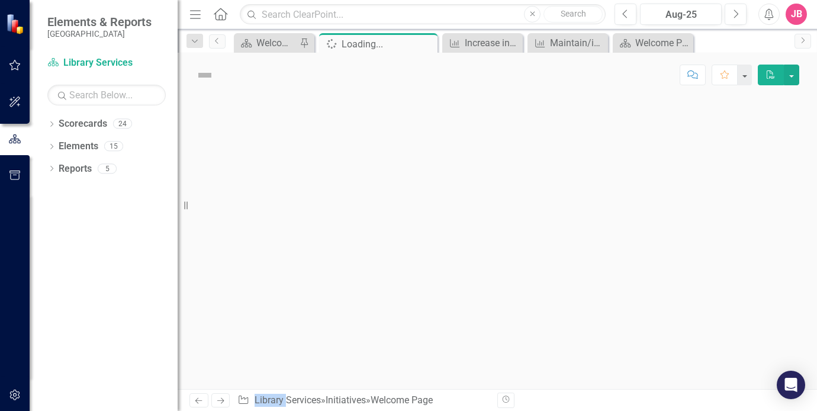
click at [620, 164] on div at bounding box center [498, 243] width 640 height 292
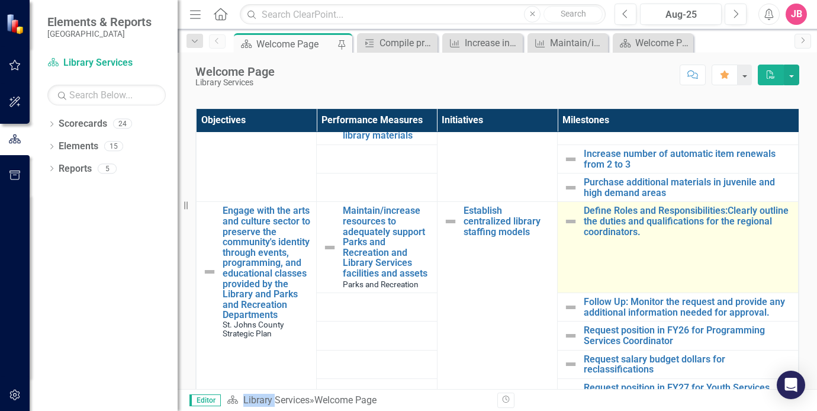
scroll to position [487, 0]
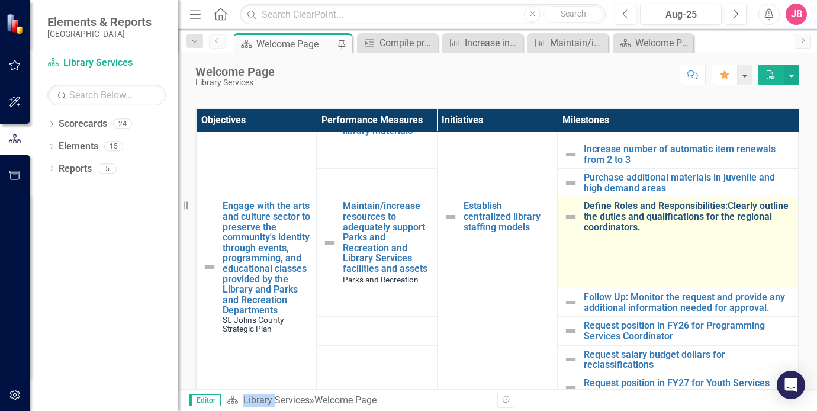
click at [641, 219] on link "Define Roles and Responsibilities:Clearly outline the duties and qualifications…" at bounding box center [688, 216] width 208 height 31
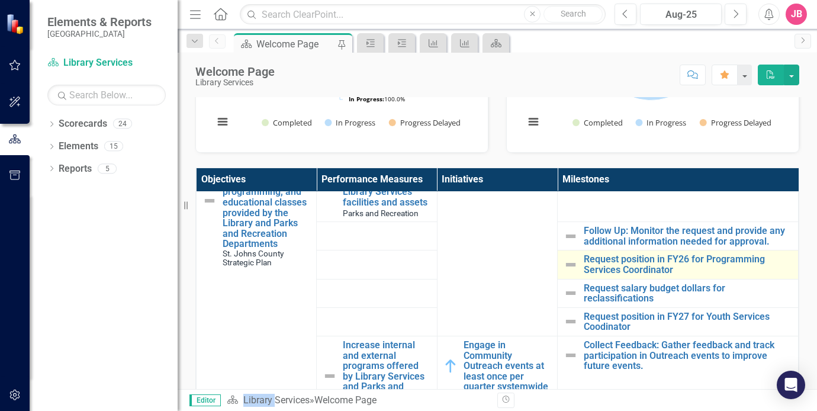
scroll to position [592, 0]
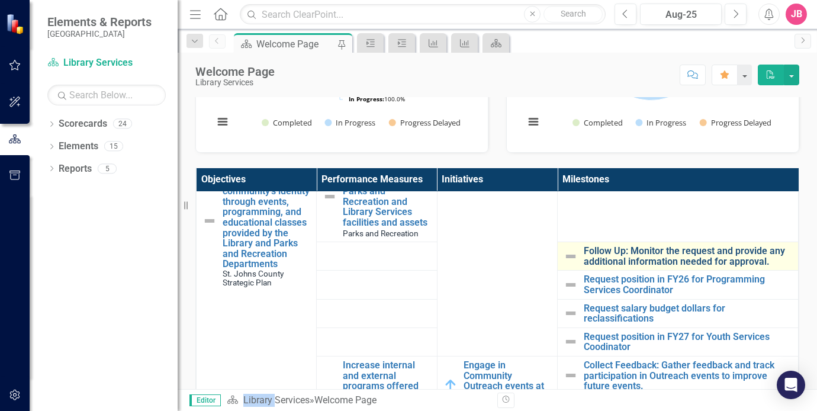
click at [647, 267] on link "Follow Up: Monitor the request and provide any additional information needed fo…" at bounding box center [688, 256] width 208 height 21
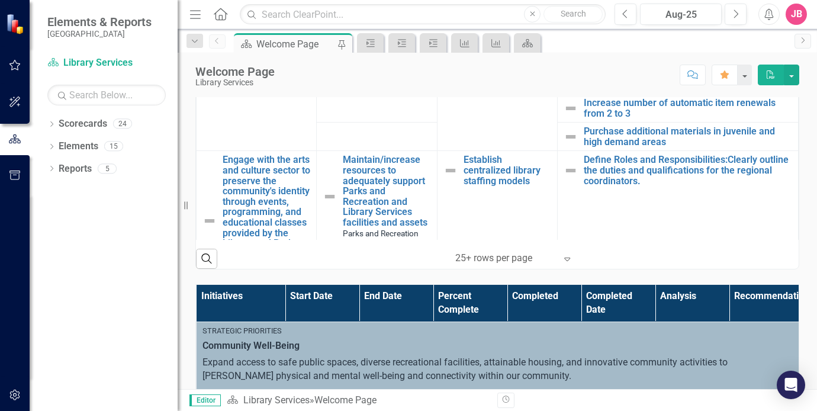
scroll to position [415, 0]
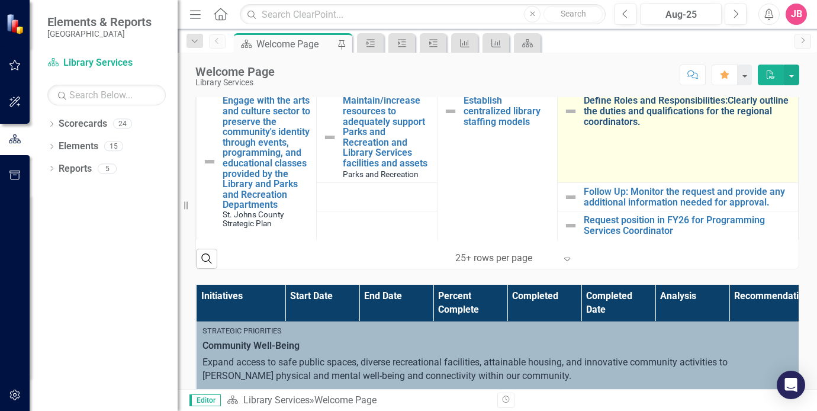
click at [643, 121] on link "Define Roles and Responsibilities:Clearly outline the duties and qualifications…" at bounding box center [688, 110] width 208 height 31
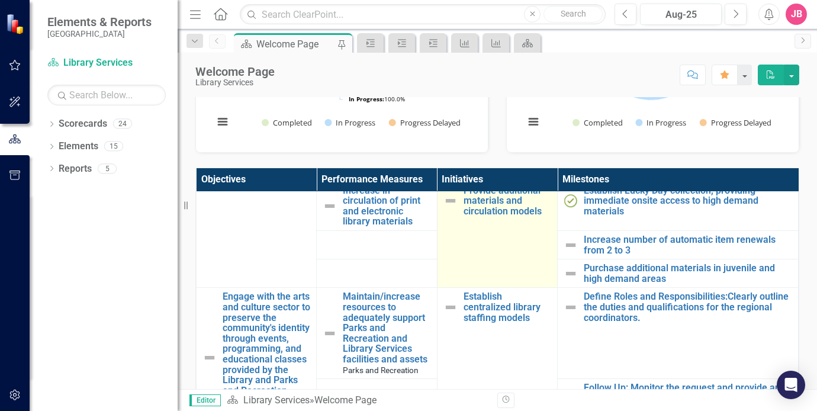
scroll to position [474, 0]
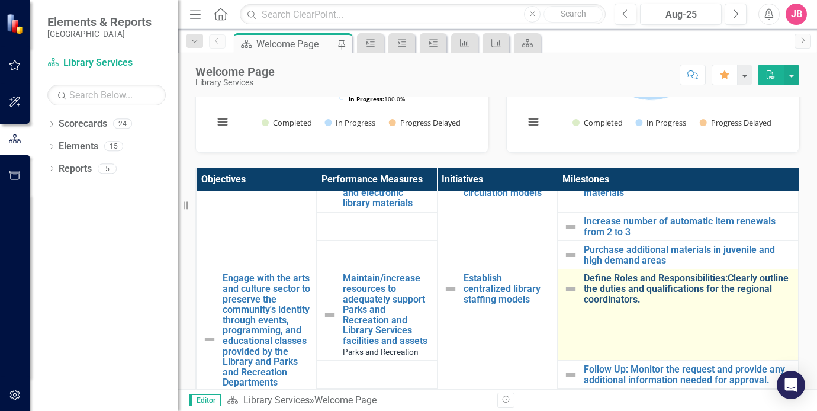
click at [650, 290] on link "Define Roles and Responsibilities:Clearly outline the duties and qualifications…" at bounding box center [688, 288] width 208 height 31
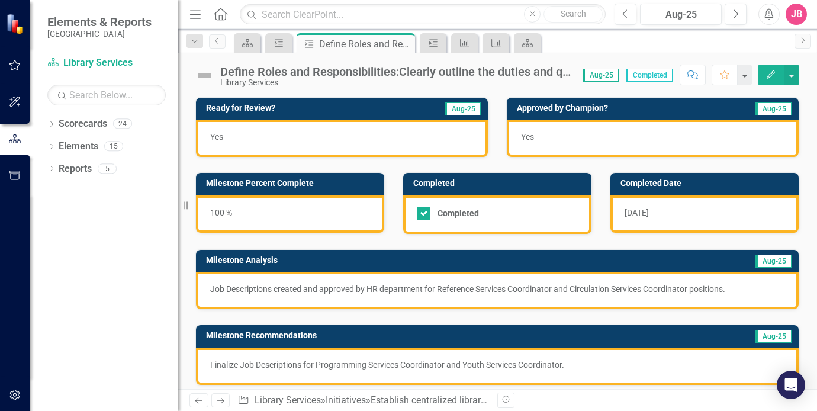
click at [655, 210] on div "9/10/25" at bounding box center [705, 213] width 188 height 37
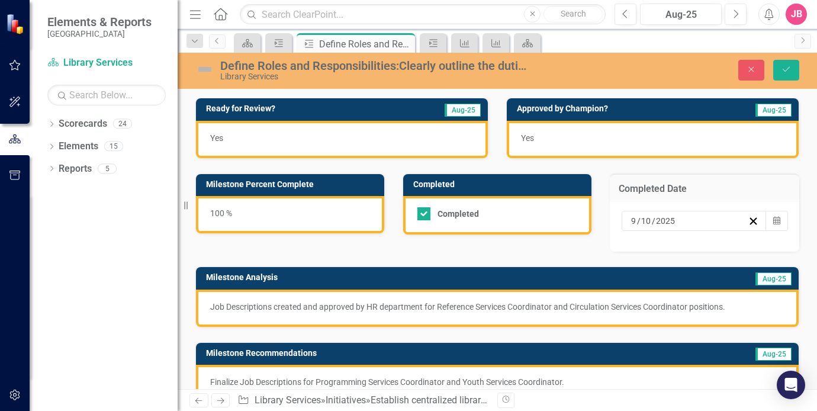
drag, startPoint x: 676, startPoint y: 219, endPoint x: 607, endPoint y: 214, distance: 68.9
click at [610, 214] on div "9 / 10 / 2025 Calendar" at bounding box center [705, 227] width 190 height 50
click at [669, 217] on input "2025" at bounding box center [666, 221] width 21 height 12
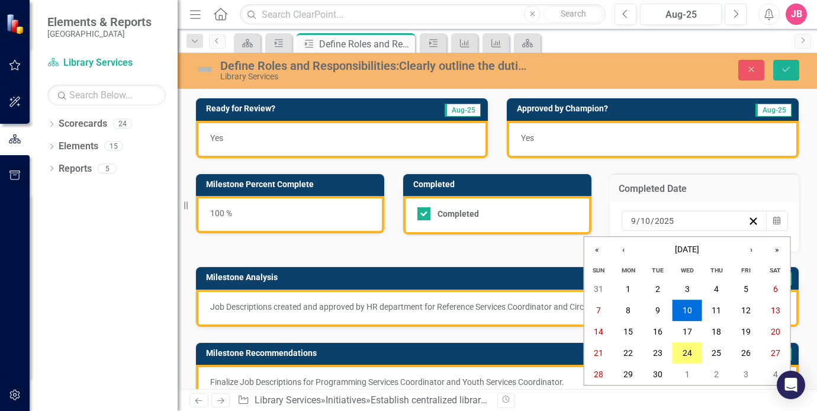
drag, startPoint x: 675, startPoint y: 219, endPoint x: 621, endPoint y: 223, distance: 54.1
click at [622, 222] on div "2025-09-10 9 / 10 / 2025 « ‹ September 2025 › » Sun Mon Tue Wed Thu Fri Sat 31 …" at bounding box center [694, 221] width 145 height 20
click at [620, 250] on button "‹" at bounding box center [624, 250] width 26 height 26
click at [626, 349] on abbr "18" at bounding box center [628, 352] width 9 height 9
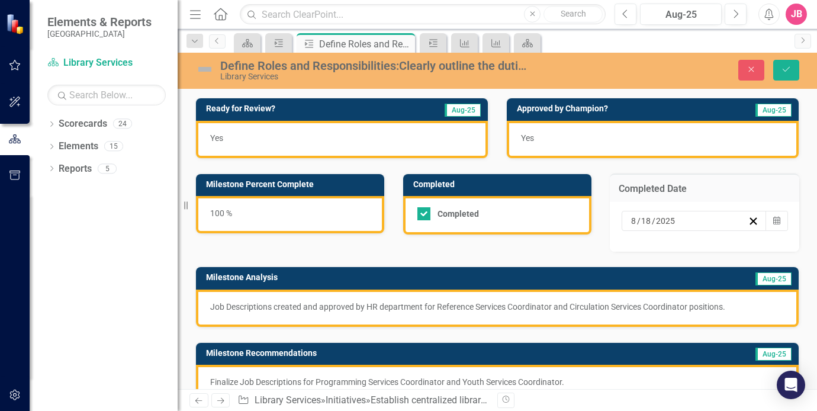
click at [631, 220] on input "8" at bounding box center [634, 221] width 7 height 12
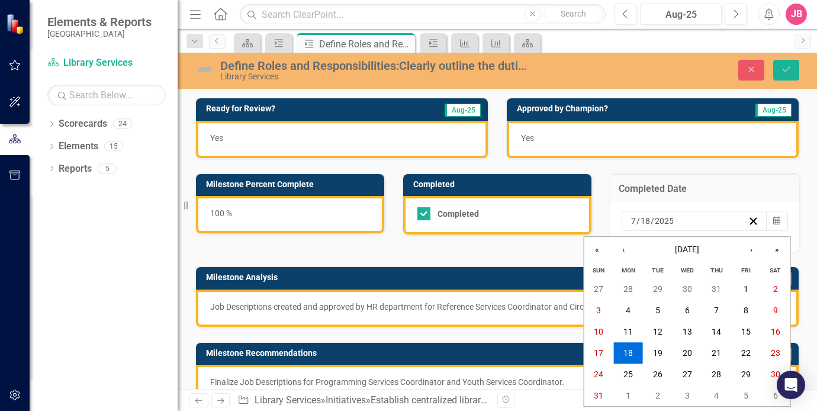
type input "7"
click at [624, 250] on button "‹" at bounding box center [624, 250] width 26 height 26
click at [625, 357] on abbr "21" at bounding box center [628, 352] width 9 height 9
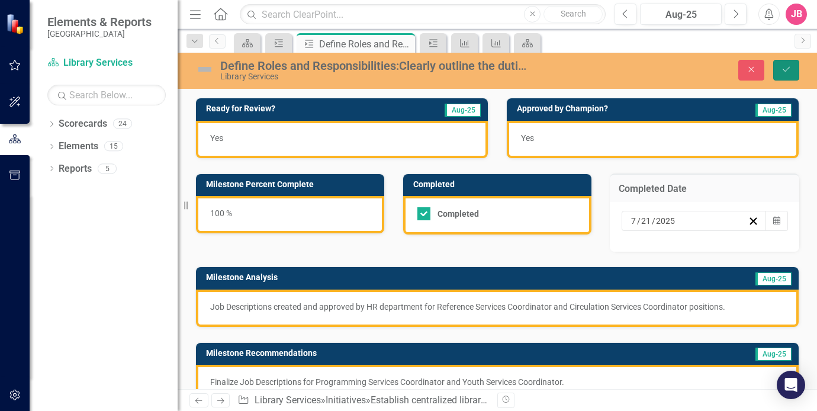
click at [791, 69] on icon "Save" at bounding box center [786, 69] width 11 height 8
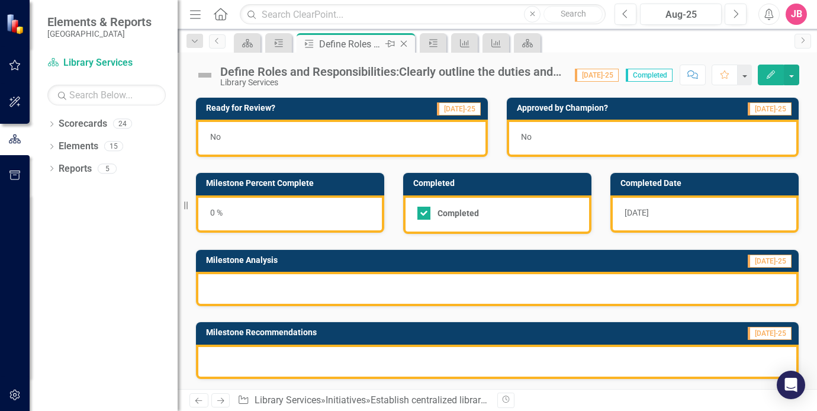
click at [406, 44] on icon "Close" at bounding box center [404, 43] width 12 height 9
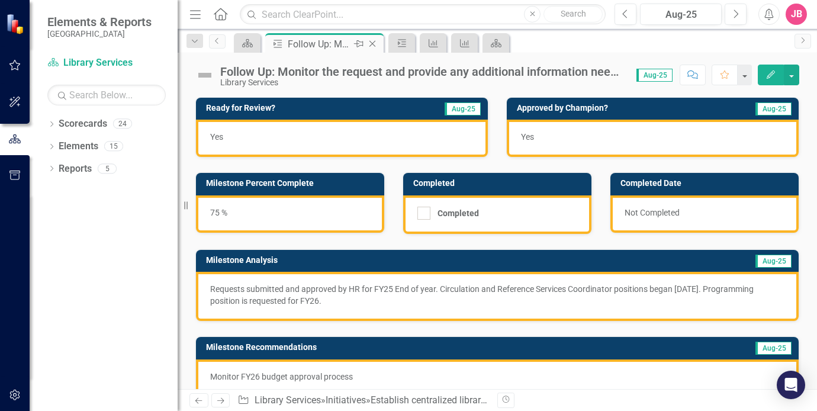
click at [372, 43] on icon at bounding box center [373, 44] width 7 height 7
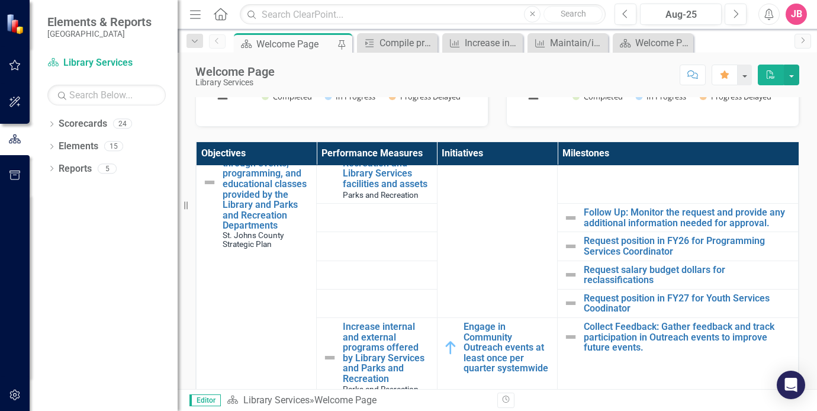
scroll to position [610, 0]
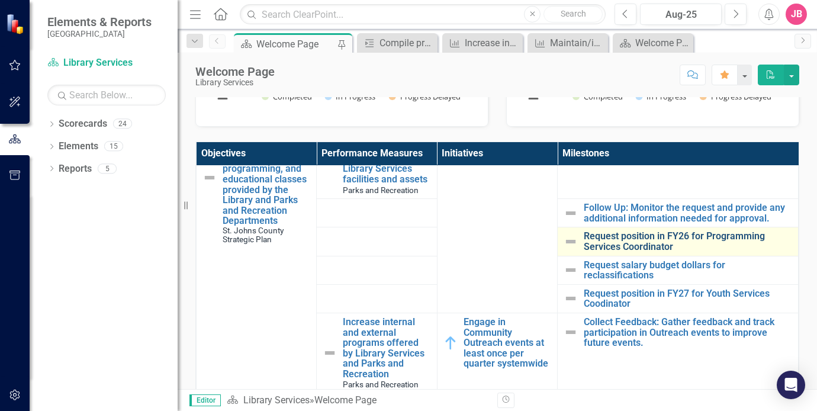
click at [688, 246] on link "Request position in FY26 for Programming Services Coordinator" at bounding box center [688, 241] width 208 height 21
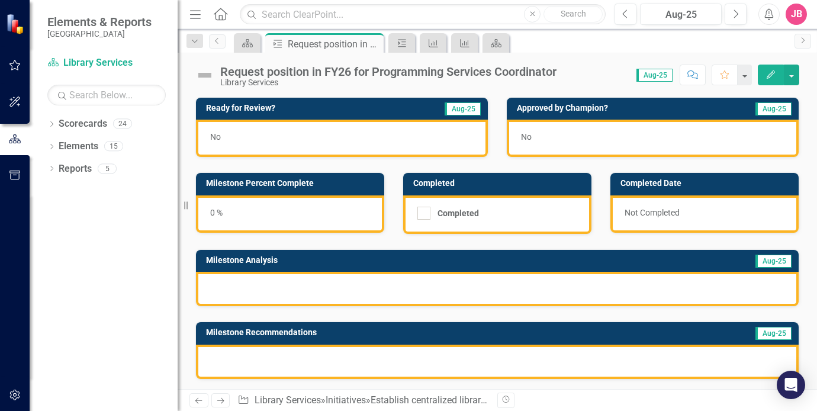
click at [257, 211] on div "0 %" at bounding box center [290, 213] width 188 height 37
click at [226, 214] on div "0 %" at bounding box center [290, 213] width 188 height 37
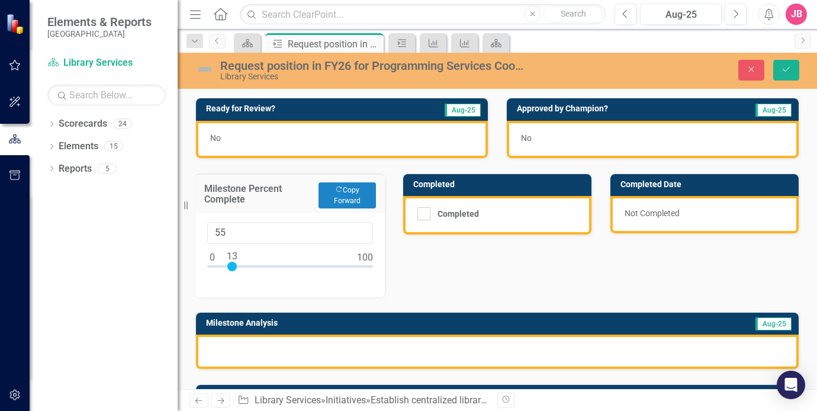
type input "100"
drag, startPoint x: 213, startPoint y: 264, endPoint x: 414, endPoint y: 275, distance: 201.7
click at [414, 275] on div "Ready for Review? Aug-25 No Approved by Champion? Aug-25 No Milestone Percent C…" at bounding box center [498, 262] width 622 height 359
click at [420, 211] on input "Completed" at bounding box center [422, 211] width 8 height 8
checkbox input "true"
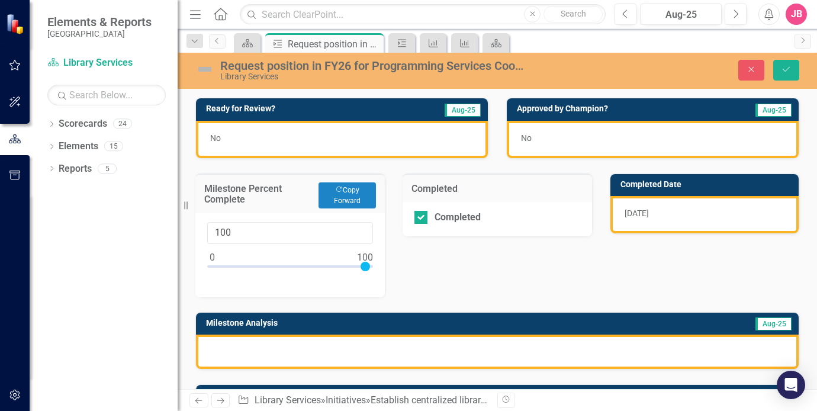
click at [644, 212] on span "9/24/25" at bounding box center [637, 212] width 24 height 9
click at [602, 245] on div "Ready for Review? Aug-25 No Approved by Champion? Aug-25 No Milestone Percent C…" at bounding box center [498, 262] width 622 height 359
click at [485, 271] on div "Ready for Review? Aug-25 No Approved by Champion? Aug-25 No Milestone Percent C…" at bounding box center [498, 262] width 622 height 359
click at [789, 69] on icon "Save" at bounding box center [786, 69] width 11 height 8
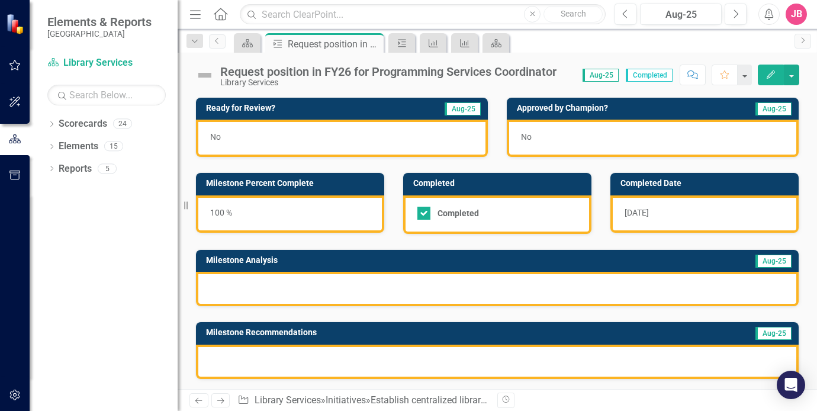
click at [635, 210] on span "9/24/25" at bounding box center [637, 212] width 24 height 9
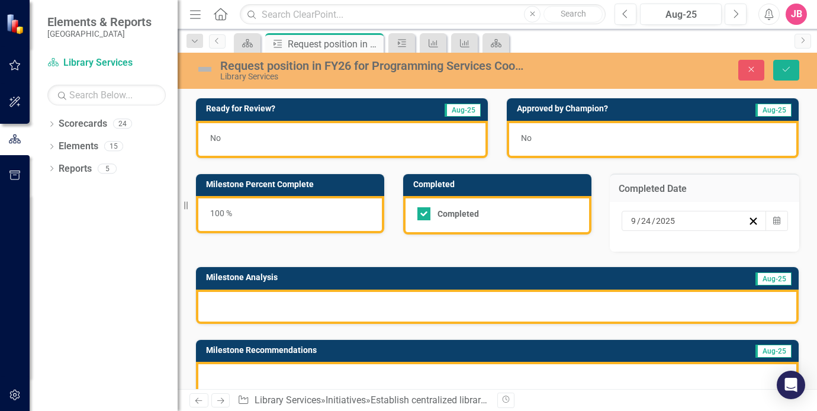
click at [631, 219] on input "9" at bounding box center [634, 221] width 7 height 12
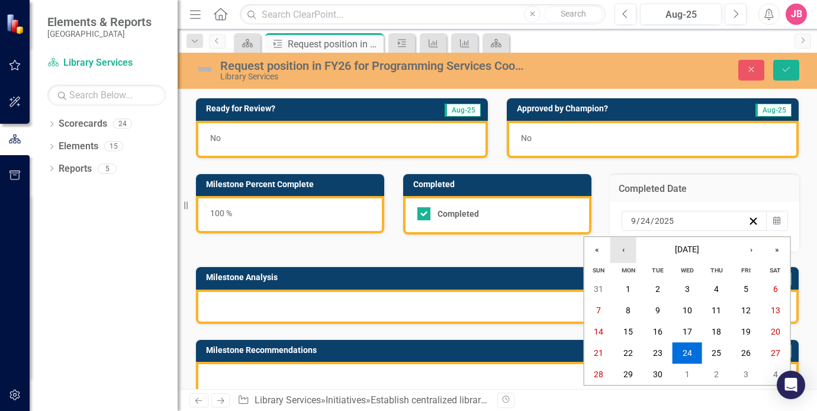
click at [623, 251] on button "‹" at bounding box center [624, 250] width 26 height 26
click at [629, 351] on abbr "18" at bounding box center [628, 352] width 9 height 9
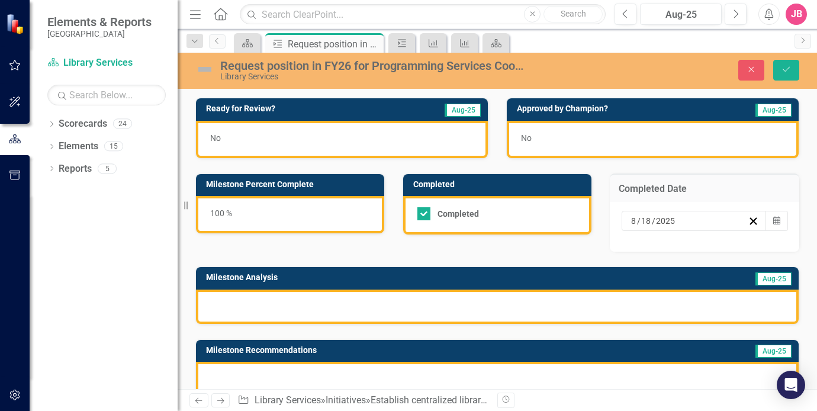
click at [718, 220] on div "8 / 18 / 2025" at bounding box center [689, 221] width 118 height 12
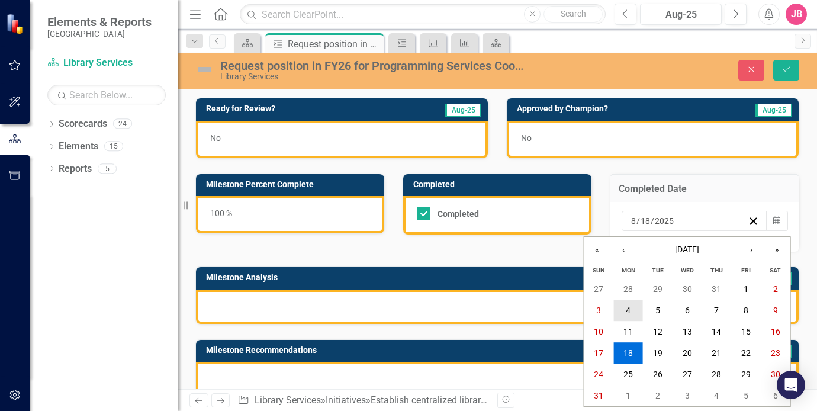
click at [629, 309] on abbr "4" at bounding box center [628, 310] width 5 height 9
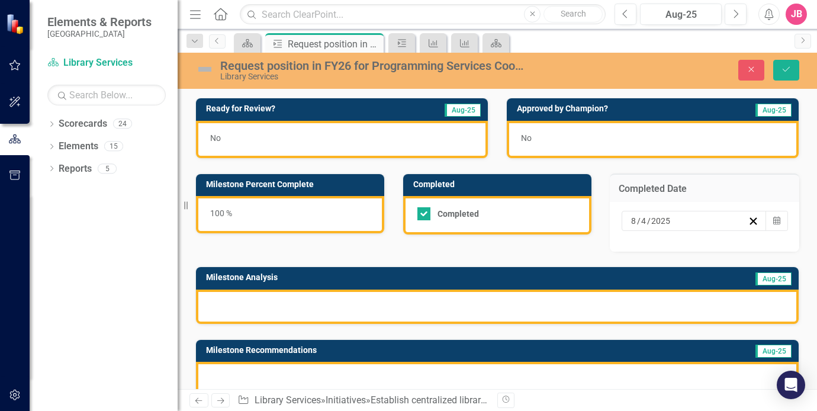
click at [302, 137] on div "No" at bounding box center [342, 139] width 292 height 37
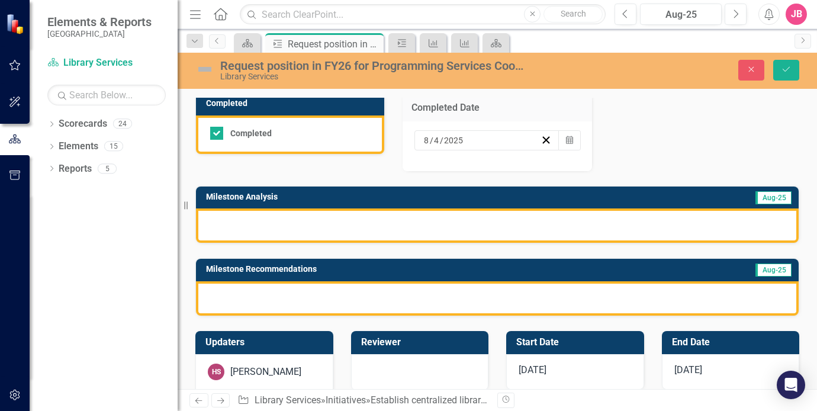
scroll to position [178, 0]
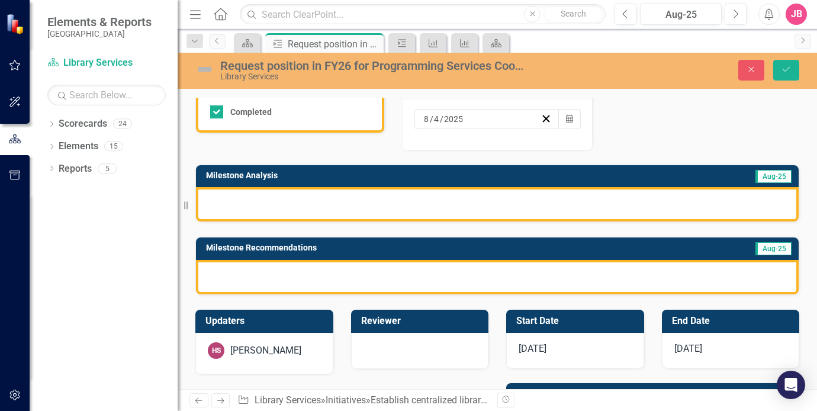
click at [336, 203] on div at bounding box center [497, 204] width 603 height 34
click at [372, 200] on div at bounding box center [497, 204] width 603 height 34
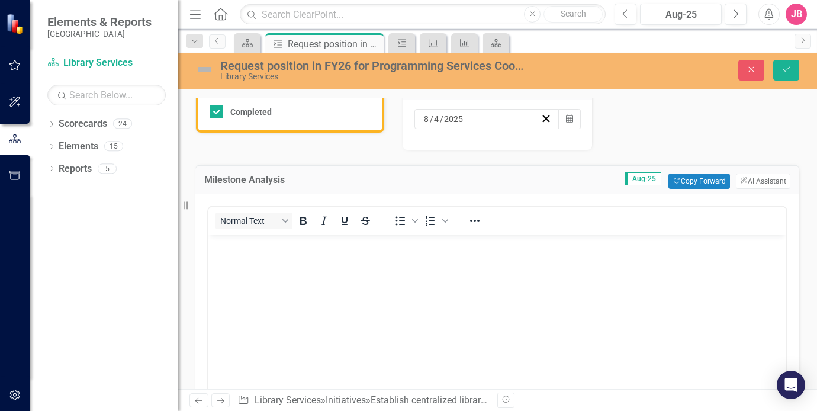
scroll to position [0, 0]
click at [363, 209] on div "Normal Text" at bounding box center [295, 220] width 175 height 23
click at [360, 251] on body "Rich Text Area. Press ALT-0 for help." at bounding box center [497, 323] width 578 height 178
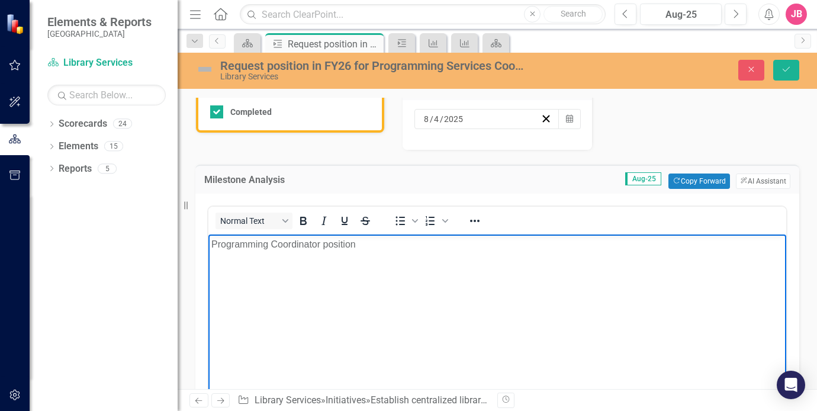
click at [274, 243] on p "Programming Coordinator position" at bounding box center [497, 244] width 572 height 14
click at [405, 246] on p "Programming Services Coordinator position" at bounding box center [497, 244] width 572 height 14
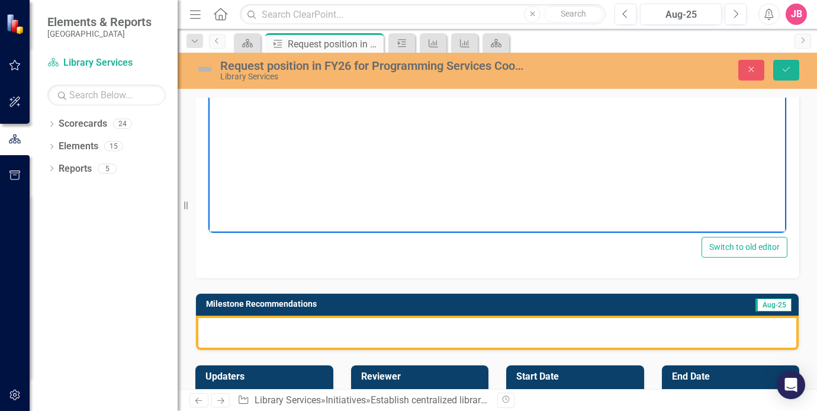
scroll to position [415, 0]
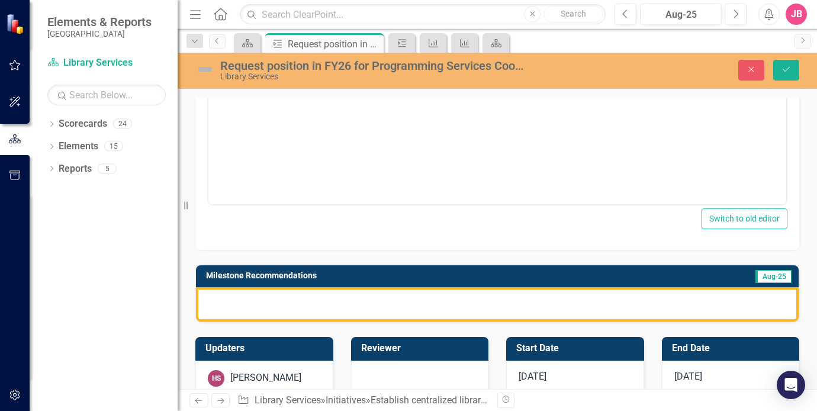
click at [424, 301] on div at bounding box center [497, 304] width 603 height 34
click at [425, 300] on div at bounding box center [497, 304] width 603 height 34
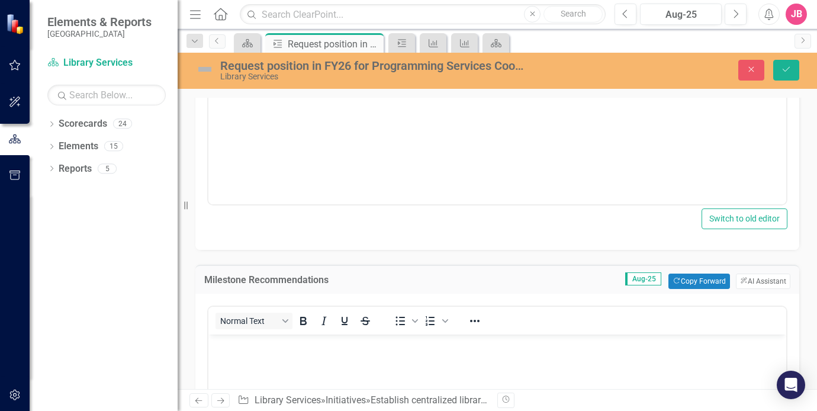
scroll to position [0, 0]
click at [384, 344] on p "Rich Text Area. Press ALT-0 for help." at bounding box center [497, 344] width 572 height 14
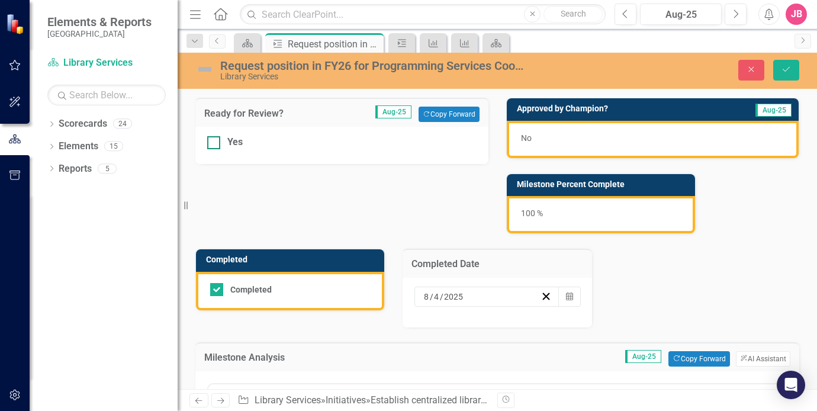
click at [211, 145] on div at bounding box center [213, 142] width 13 height 13
click at [211, 144] on input "Yes" at bounding box center [211, 140] width 8 height 8
checkbox input "true"
click at [596, 143] on div "No" at bounding box center [653, 139] width 292 height 37
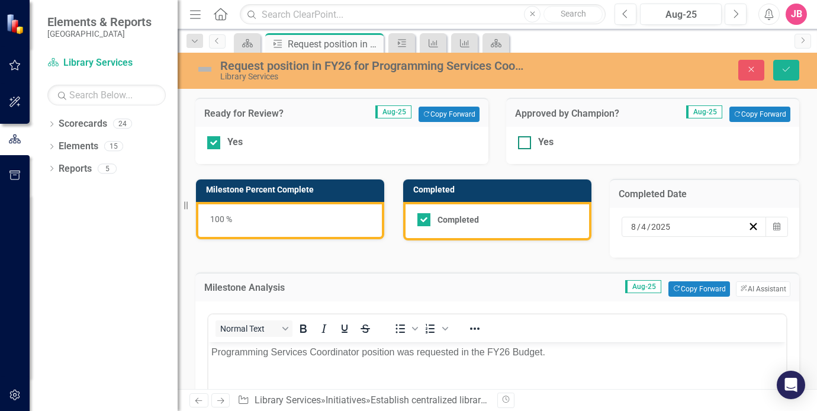
click at [521, 145] on div at bounding box center [524, 142] width 13 height 13
click at [521, 144] on input "Yes" at bounding box center [522, 140] width 8 height 8
checkbox input "true"
click at [789, 71] on icon "Save" at bounding box center [786, 69] width 11 height 8
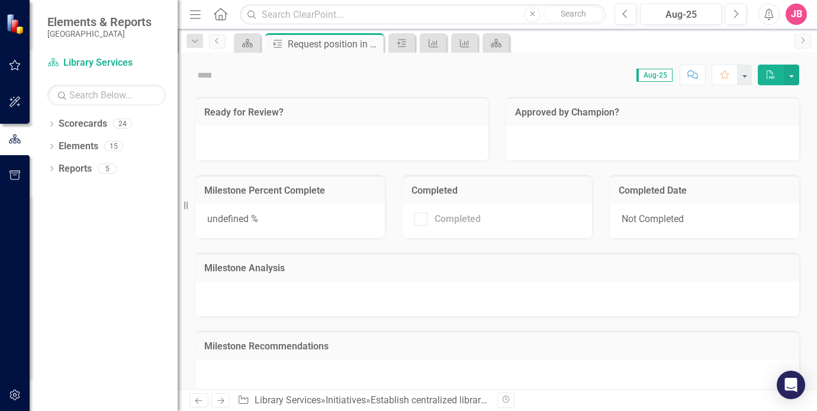
checkbox input "true"
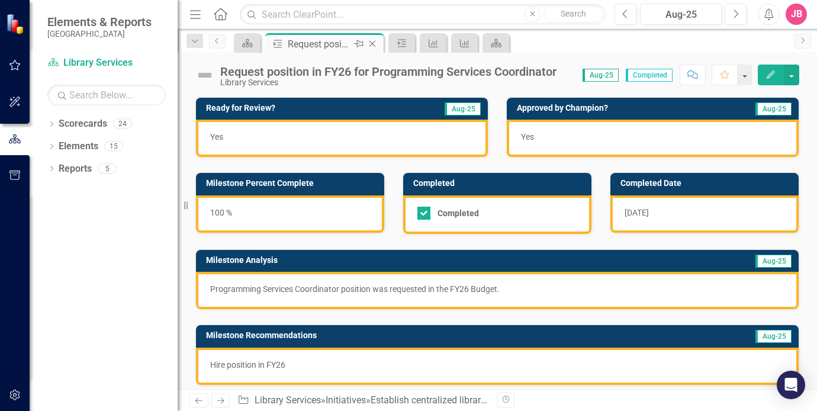
click at [376, 42] on icon "Close" at bounding box center [373, 43] width 12 height 9
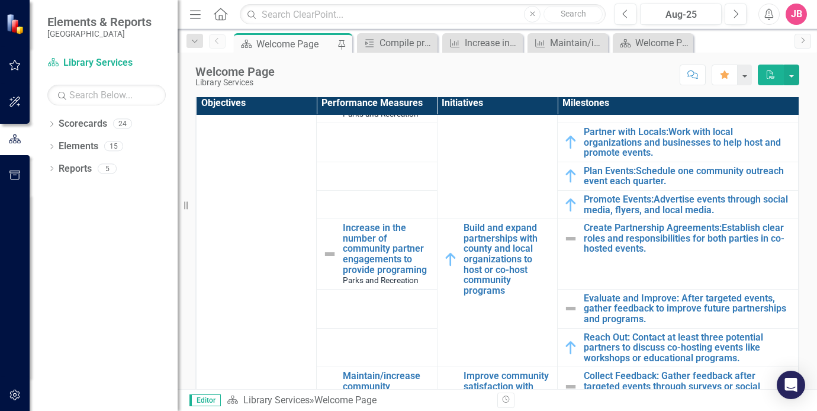
scroll to position [543, 0]
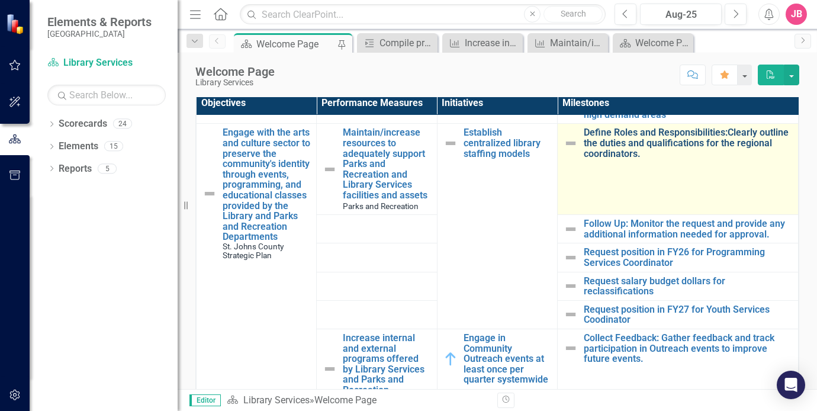
click at [625, 153] on link "Define Roles and Responsibilities:Clearly outline the duties and qualifications…" at bounding box center [688, 142] width 208 height 31
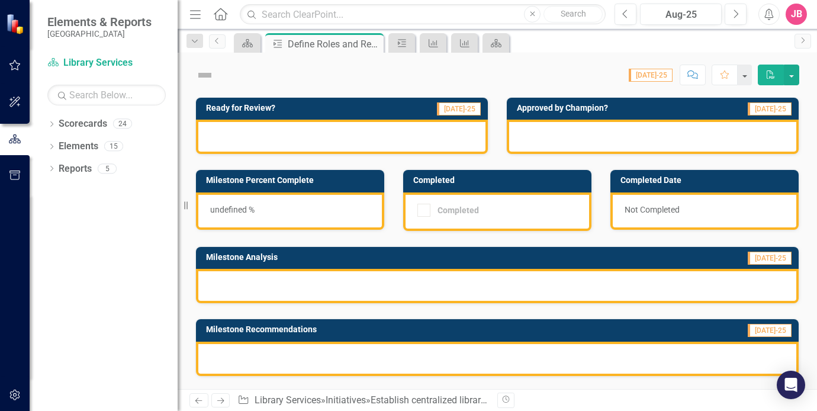
checkbox input "true"
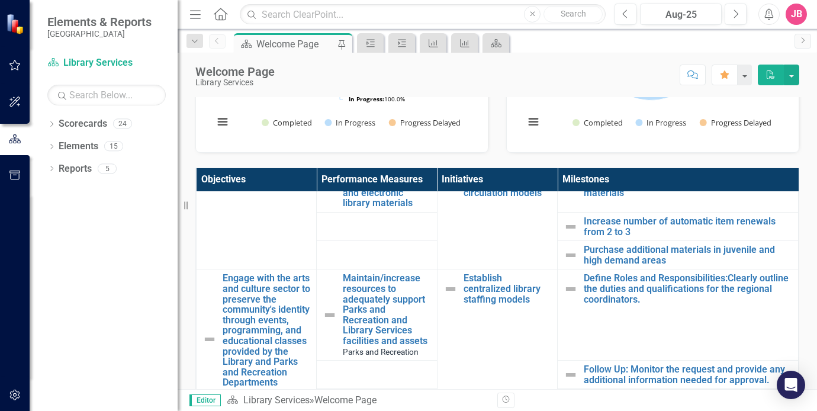
scroll to position [533, 0]
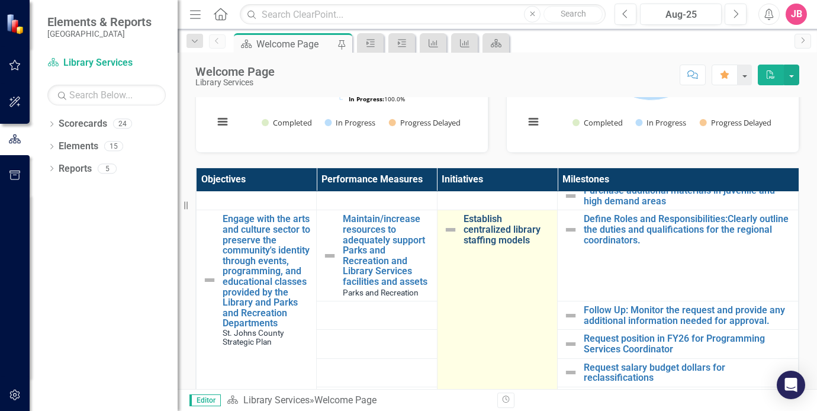
click at [475, 242] on link "Establish centralized library staffing models" at bounding box center [508, 229] width 88 height 31
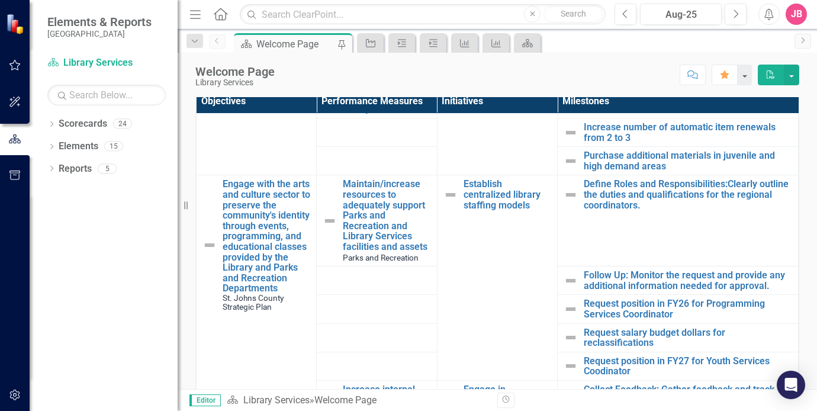
scroll to position [492, 0]
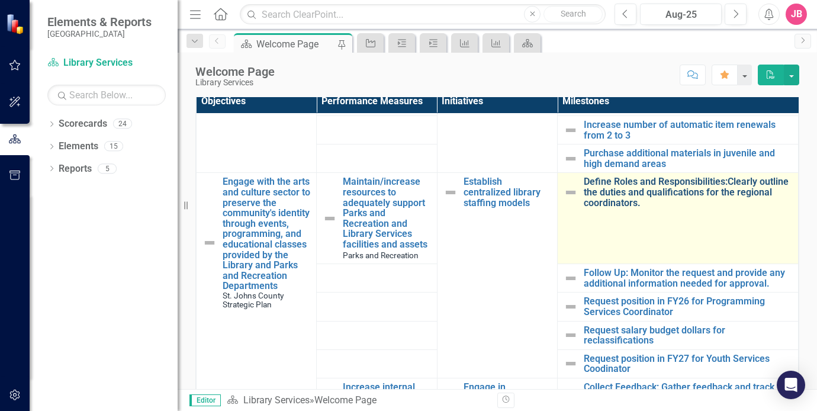
click at [655, 195] on link "Define Roles and Responsibilities:Clearly outline the duties and qualifications…" at bounding box center [688, 192] width 208 height 31
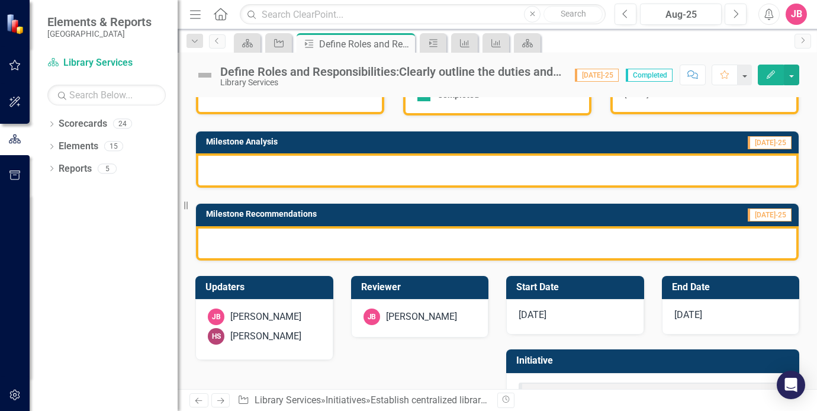
scroll to position [59, 0]
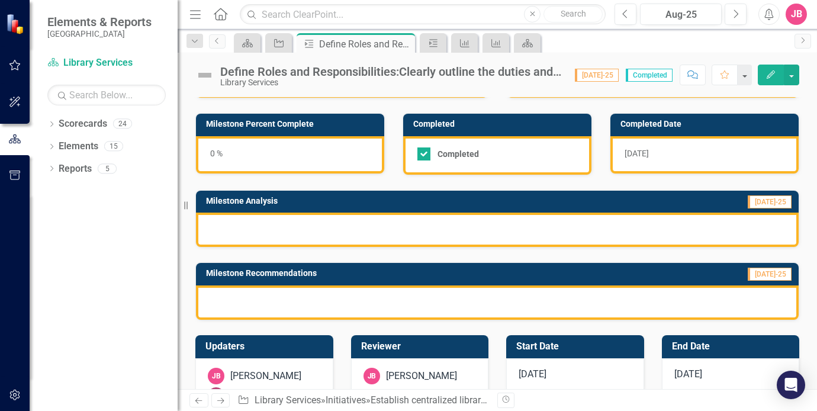
click at [243, 154] on div "0 %" at bounding box center [290, 154] width 188 height 37
click at [403, 43] on icon "Close" at bounding box center [404, 43] width 12 height 9
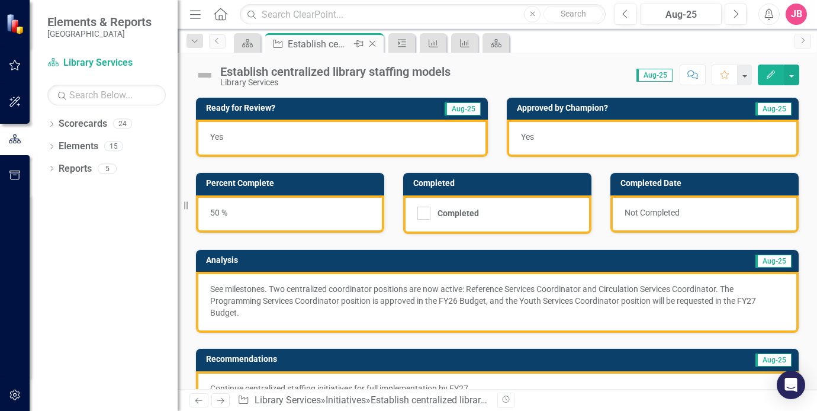
click at [374, 43] on icon "Close" at bounding box center [373, 43] width 12 height 9
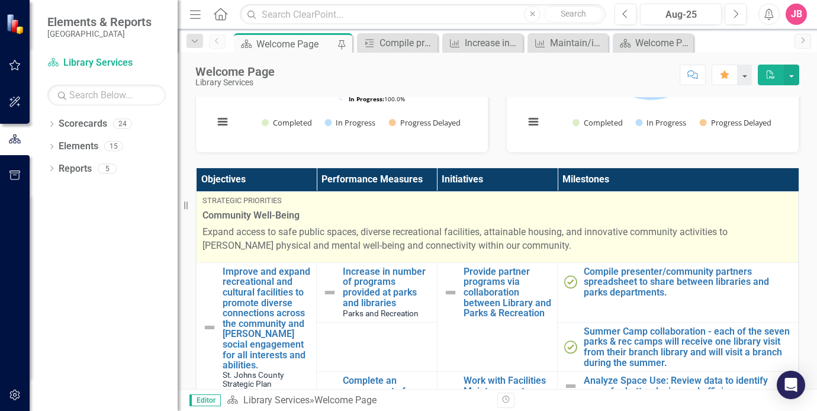
scroll to position [118, 0]
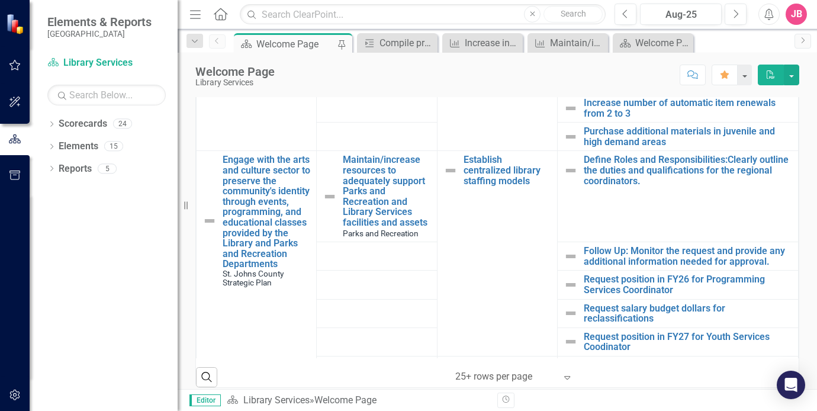
scroll to position [533, 0]
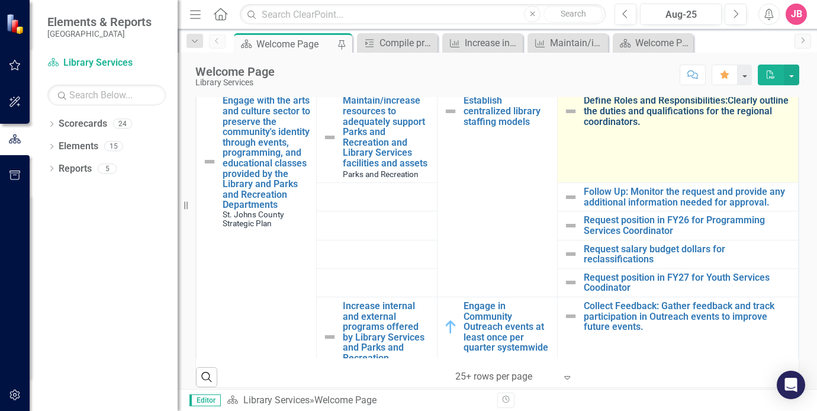
click at [633, 117] on link "Define Roles and Responsibilities:Clearly outline the duties and qualifications…" at bounding box center [688, 110] width 208 height 31
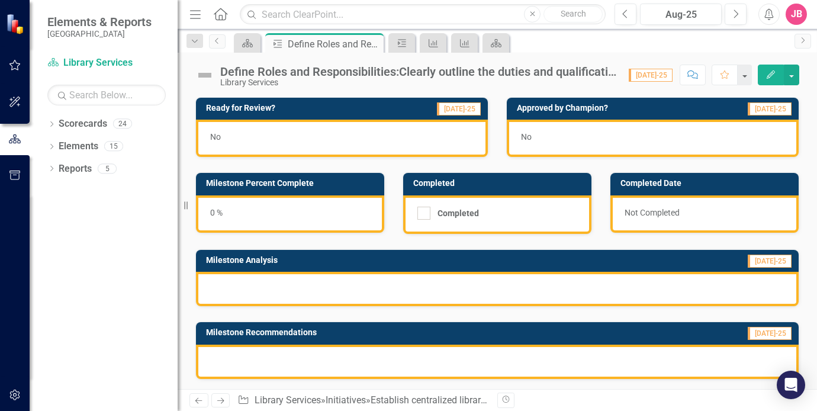
checkbox input "true"
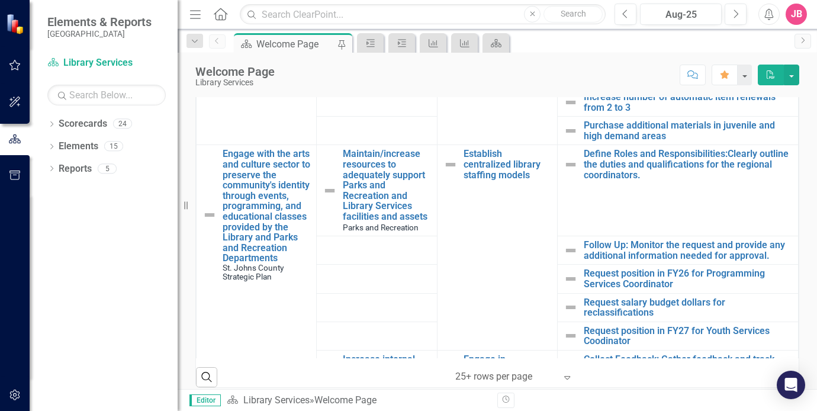
scroll to position [467, 0]
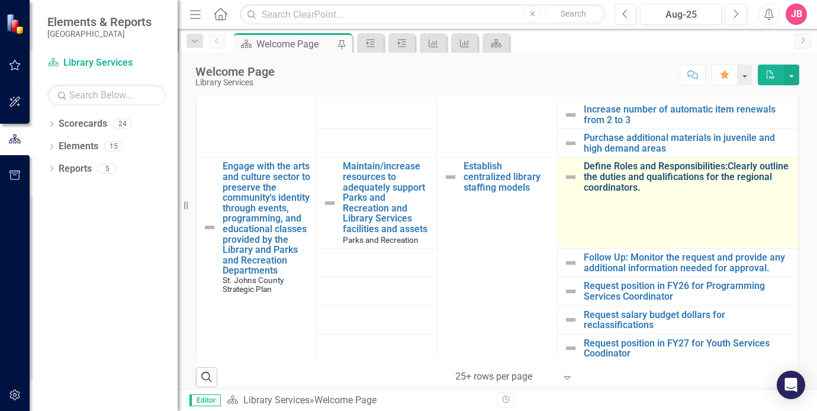
click at [649, 184] on link "Define Roles and Responsibilities:Clearly outline the duties and qualifications…" at bounding box center [688, 176] width 208 height 31
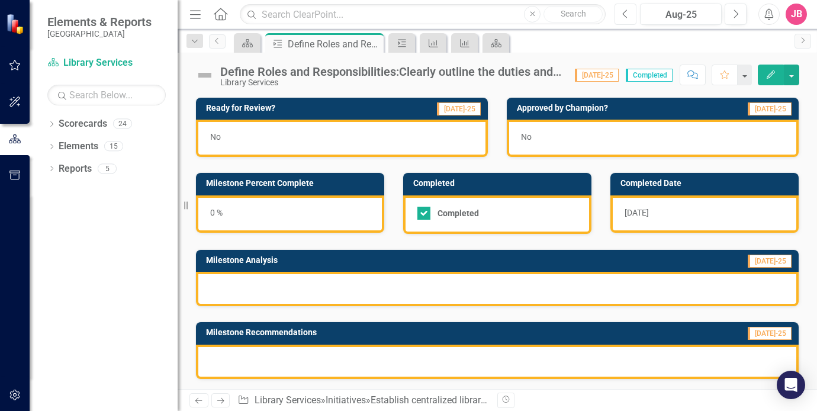
click at [630, 14] on button "Previous" at bounding box center [626, 14] width 22 height 21
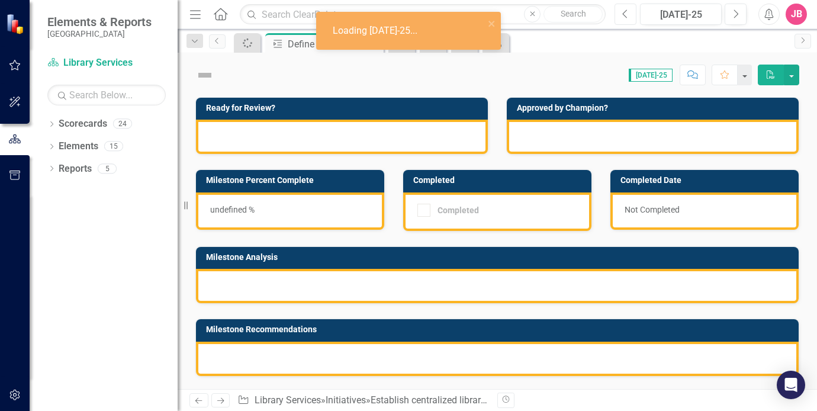
checkbox input "true"
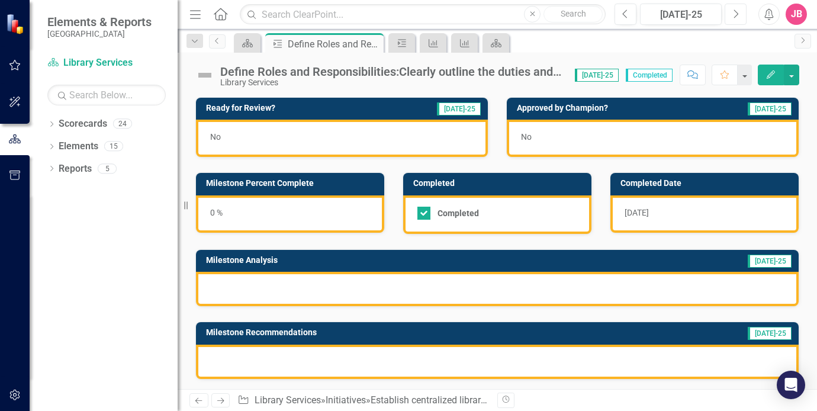
click at [739, 11] on icon "Next" at bounding box center [736, 14] width 7 height 11
click at [374, 45] on icon at bounding box center [373, 44] width 7 height 7
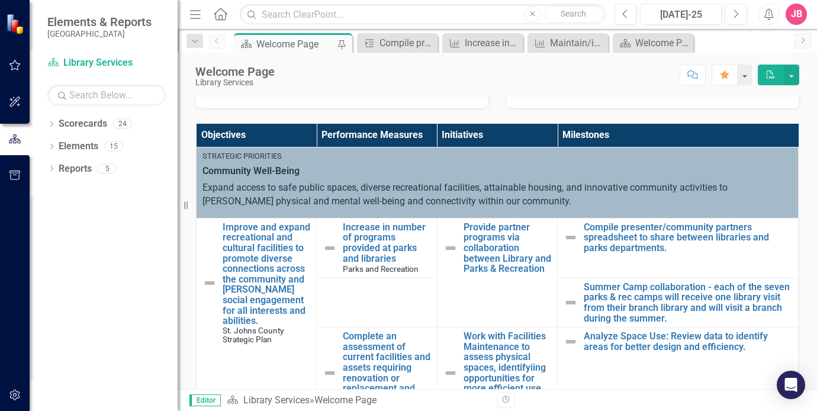
scroll to position [225, 0]
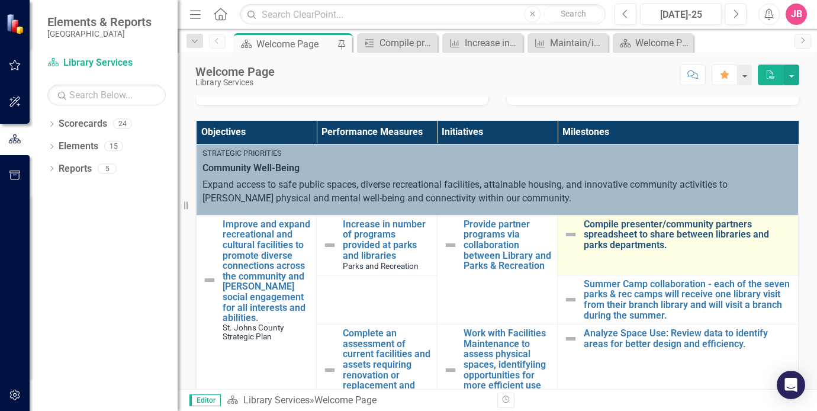
click at [616, 227] on link "Compile presenter/community partners spreadsheet to share between libraries and…" at bounding box center [688, 234] width 208 height 31
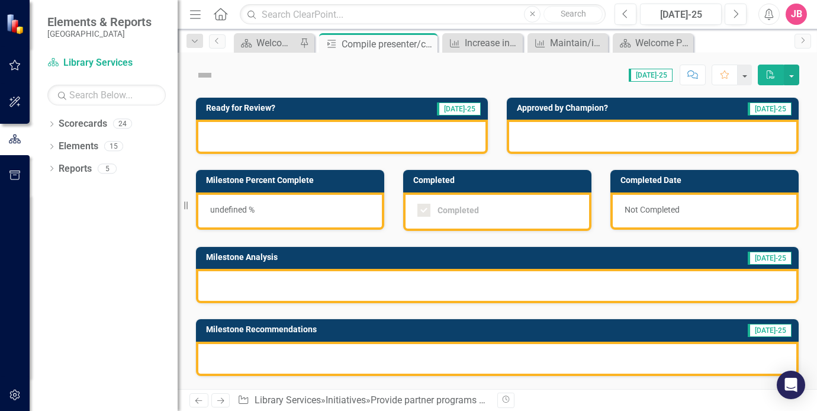
checkbox input "true"
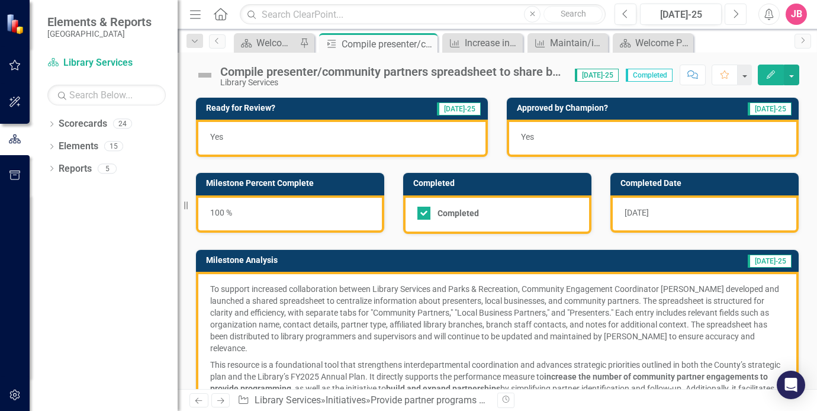
click at [734, 10] on icon "Next" at bounding box center [736, 14] width 7 height 11
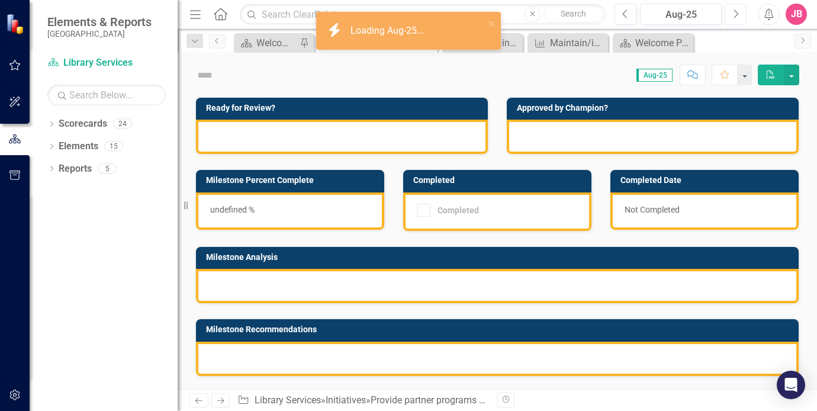
checkbox input "true"
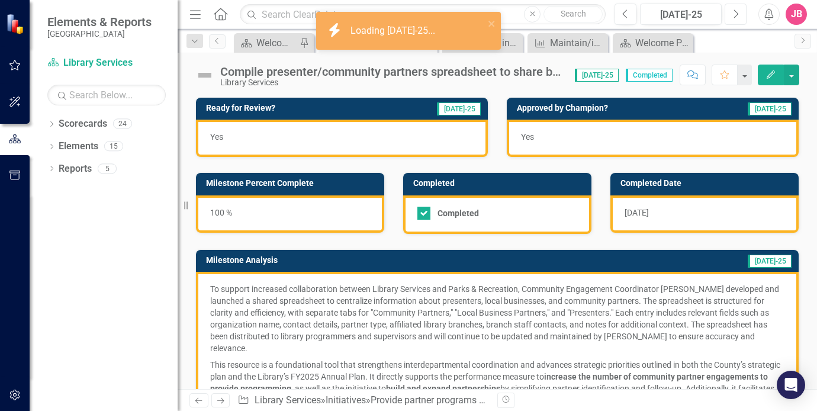
click at [730, 12] on button "Next" at bounding box center [736, 14] width 22 height 21
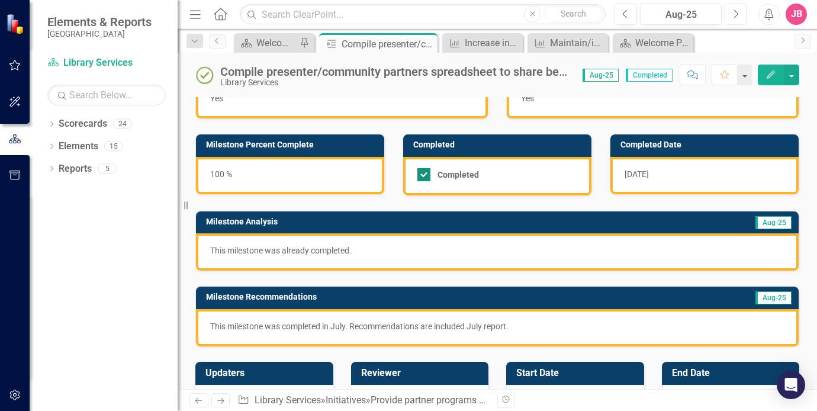
scroll to position [59, 0]
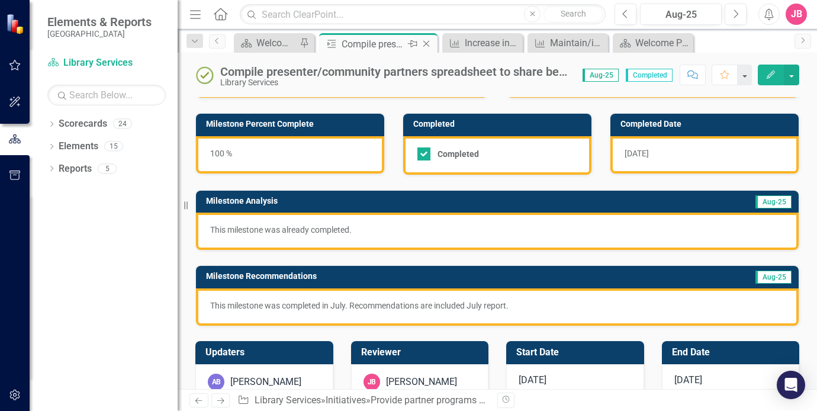
click at [429, 46] on icon at bounding box center [427, 44] width 7 height 7
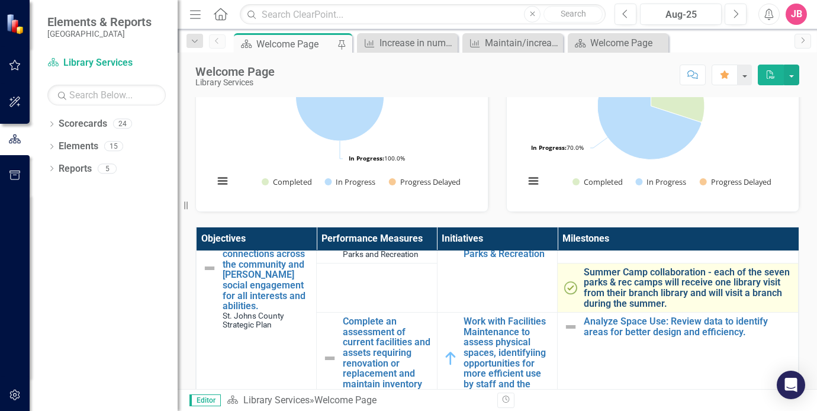
scroll to position [178, 0]
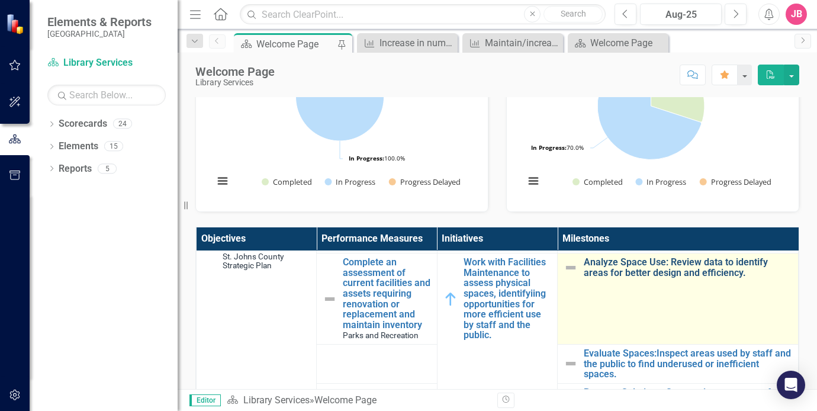
click at [635, 259] on link "Analyze Space Use: Review data to identify areas for better design and efficien…" at bounding box center [688, 267] width 208 height 21
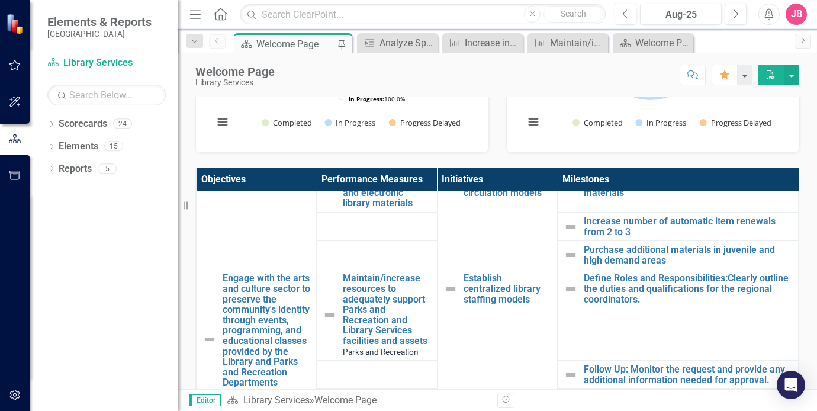
scroll to position [533, 0]
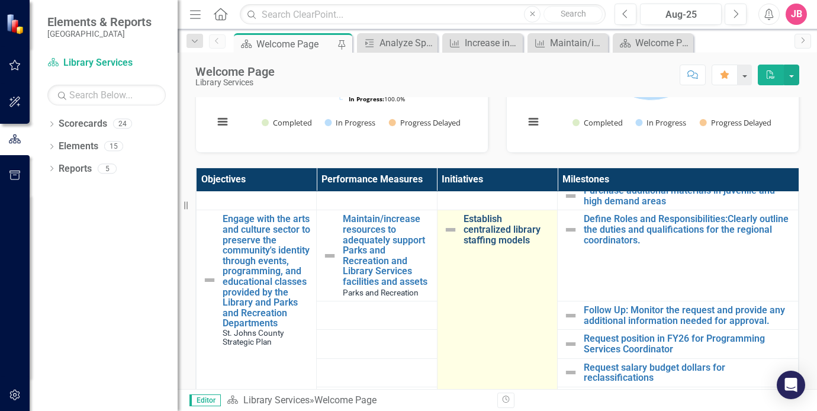
click at [484, 236] on link "Establish centralized library staffing models" at bounding box center [508, 229] width 88 height 31
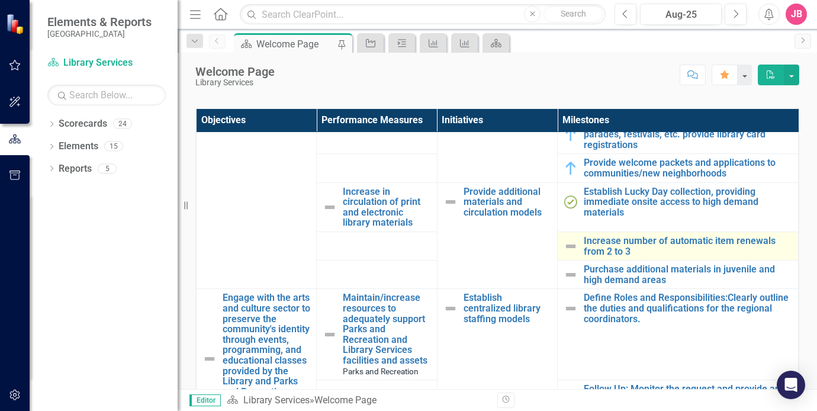
scroll to position [415, 0]
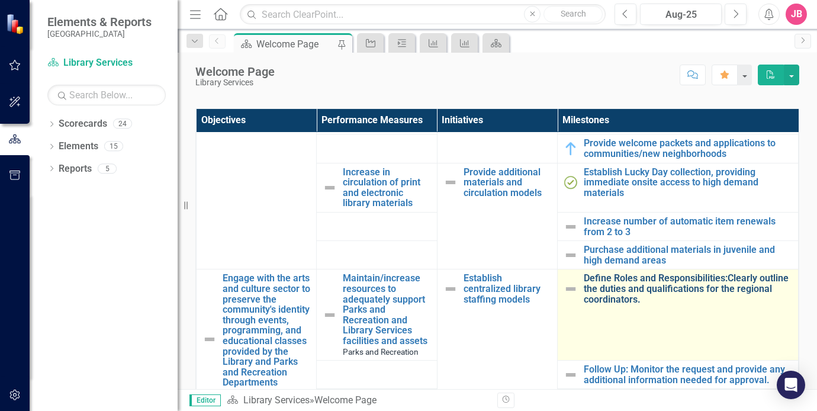
click at [631, 301] on link "Define Roles and Responsibilities:Clearly outline the duties and qualifications…" at bounding box center [688, 288] width 208 height 31
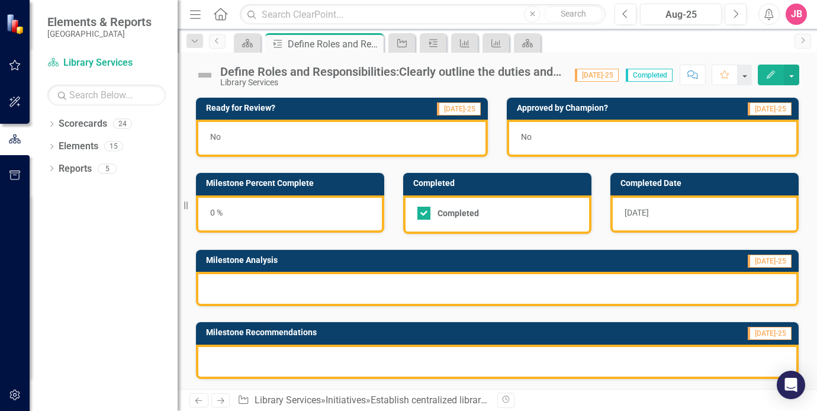
click at [287, 216] on div "0 %" at bounding box center [290, 213] width 188 height 37
click at [242, 213] on div "0 %" at bounding box center [290, 213] width 188 height 37
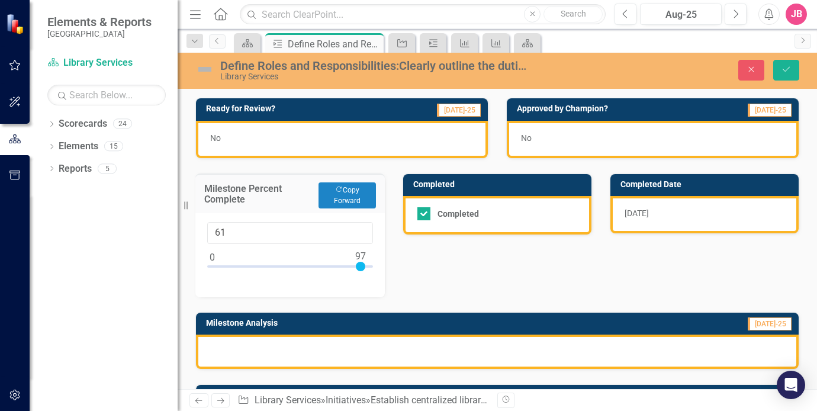
type input "100"
drag, startPoint x: 213, startPoint y: 267, endPoint x: 408, endPoint y: 264, distance: 194.9
click at [408, 264] on div "Ready for Review? Jul-25 No Approved by Champion? Jul-25 No Milestone Percent C…" at bounding box center [498, 262] width 622 height 359
click at [239, 136] on div "No" at bounding box center [342, 139] width 292 height 37
click at [229, 140] on div "No" at bounding box center [342, 139] width 292 height 37
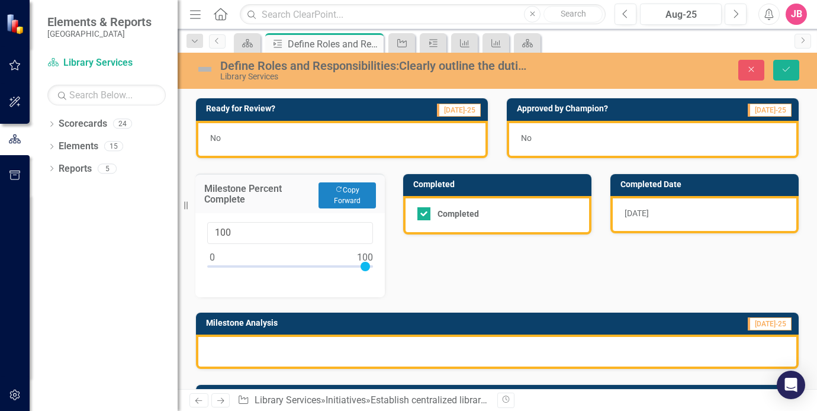
click at [229, 140] on div "No" at bounding box center [342, 139] width 292 height 37
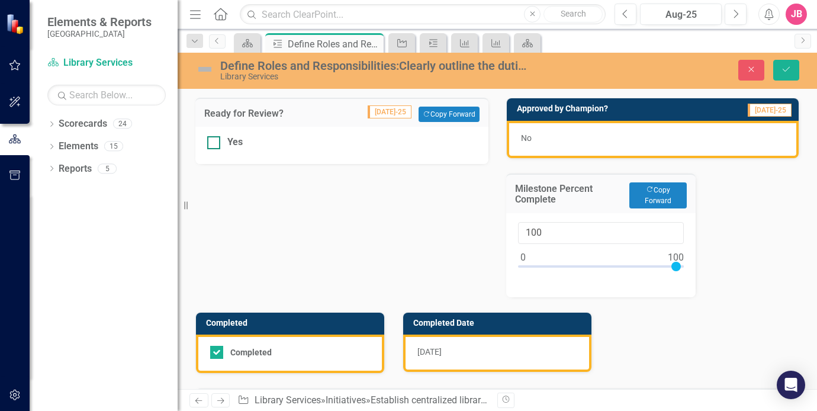
click at [214, 140] on input "Yes" at bounding box center [211, 140] width 8 height 8
checkbox input "true"
click at [530, 139] on div "No" at bounding box center [653, 139] width 292 height 37
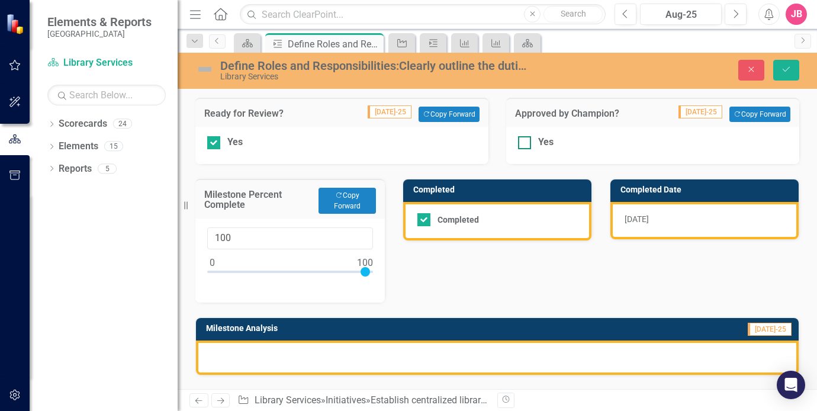
click at [525, 140] on div at bounding box center [524, 142] width 13 height 13
click at [525, 140] on input "Yes" at bounding box center [522, 140] width 8 height 8
checkbox input "true"
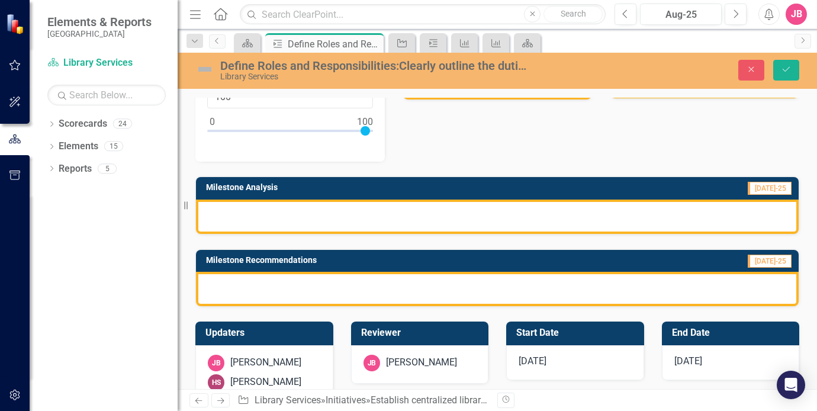
scroll to position [178, 0]
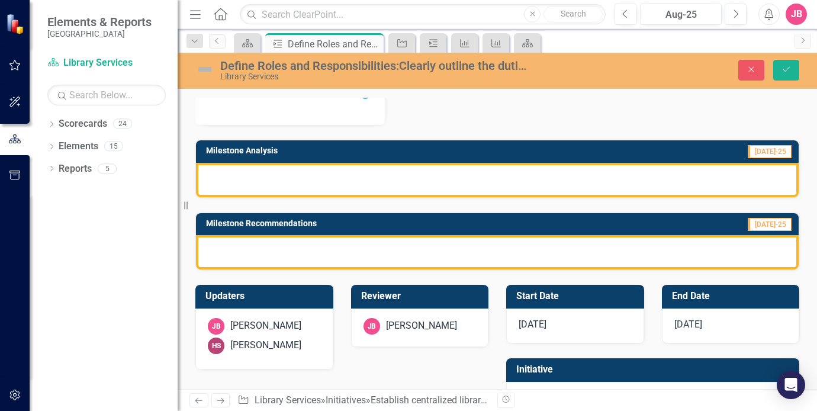
click at [422, 169] on div at bounding box center [497, 180] width 603 height 34
click at [424, 177] on div at bounding box center [497, 180] width 603 height 34
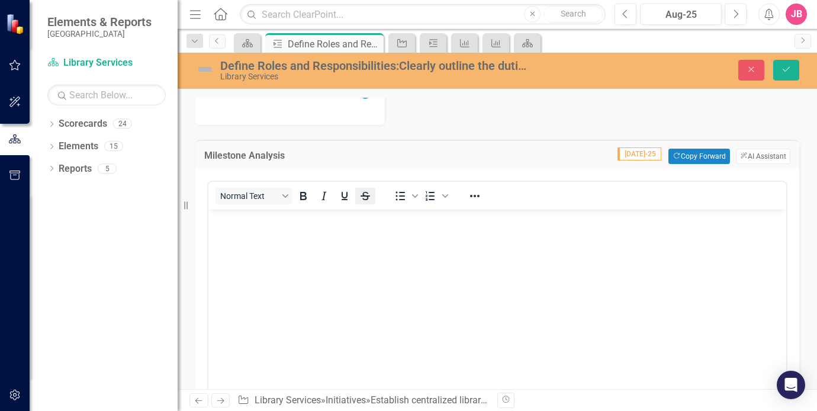
scroll to position [0, 0]
click at [361, 223] on p "Rich Text Area. Press ALT-0 for help." at bounding box center [497, 220] width 572 height 14
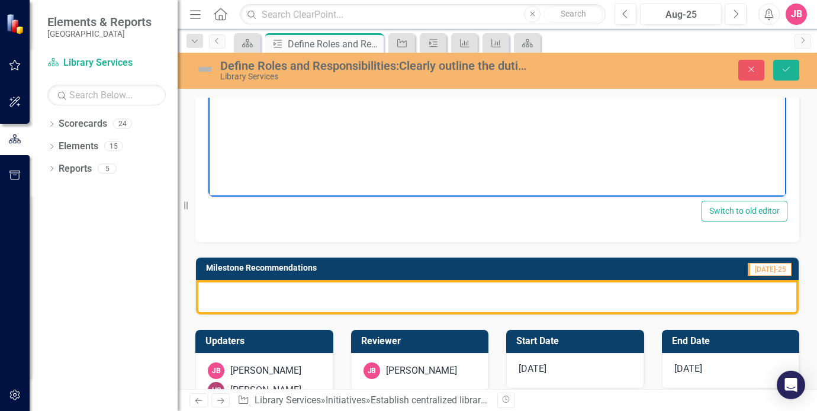
scroll to position [415, 0]
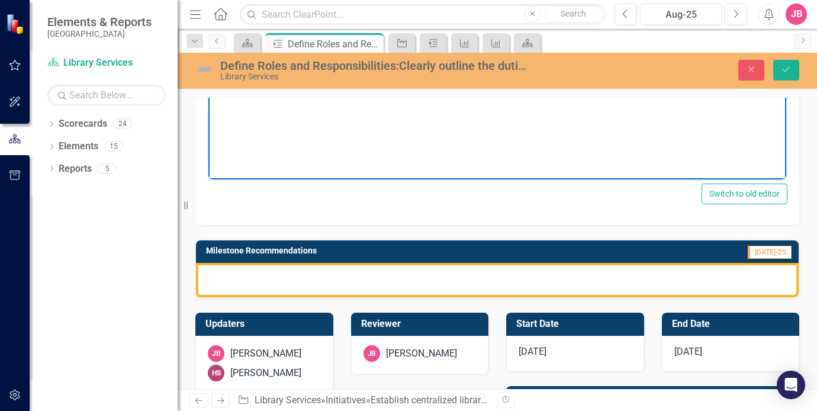
click at [306, 273] on div at bounding box center [497, 280] width 603 height 34
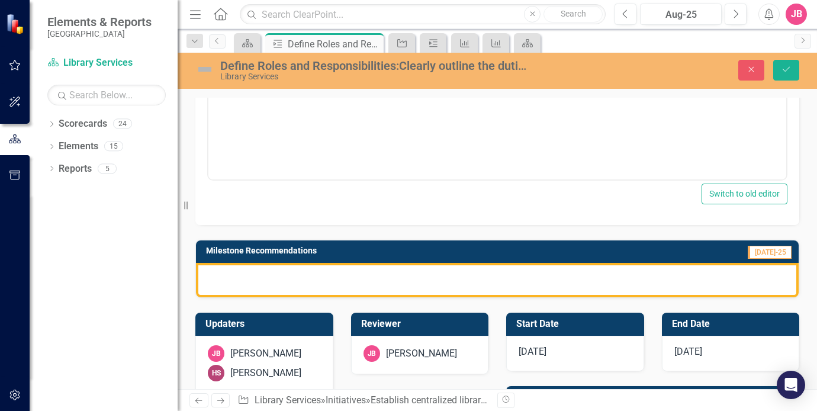
click at [311, 272] on div at bounding box center [497, 280] width 603 height 34
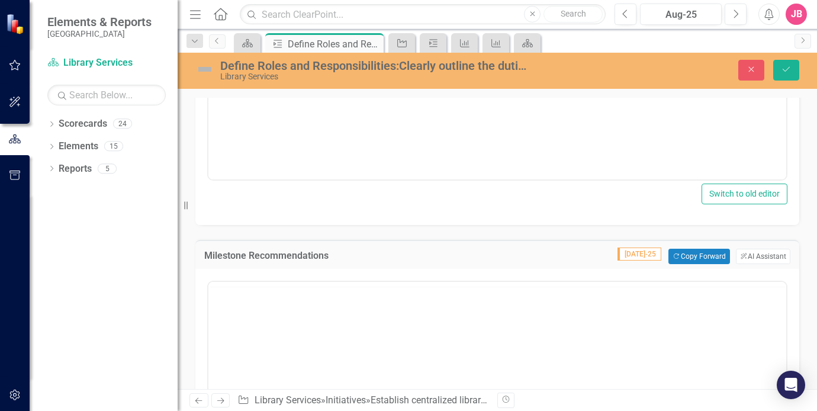
scroll to position [0, 0]
click at [302, 328] on body "Rich Text Area. Press ALT-0 for help." at bounding box center [497, 399] width 578 height 178
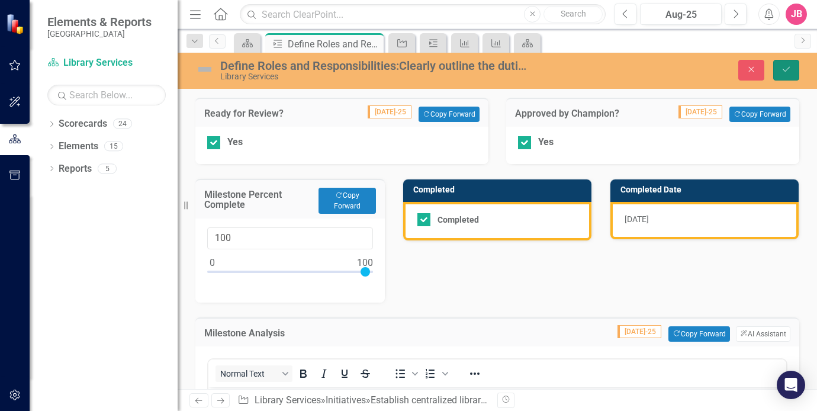
click at [787, 69] on icon "Save" at bounding box center [786, 69] width 11 height 8
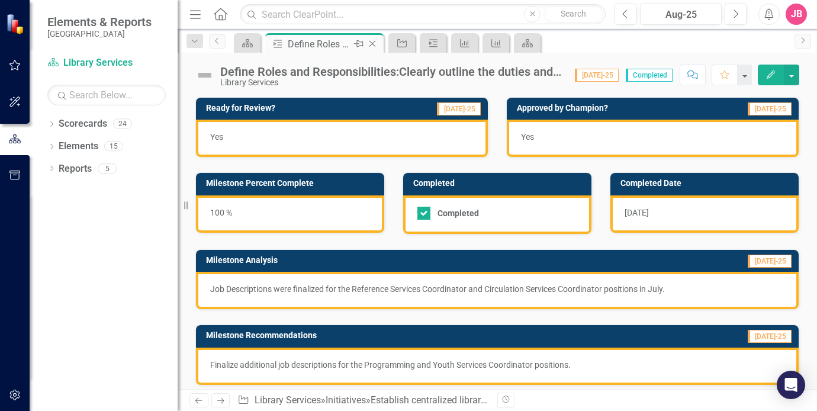
click at [377, 45] on icon "Close" at bounding box center [373, 43] width 12 height 9
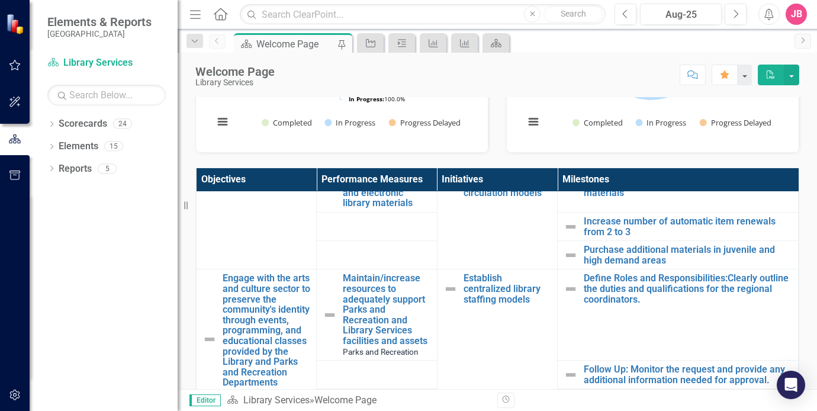
scroll to position [533, 0]
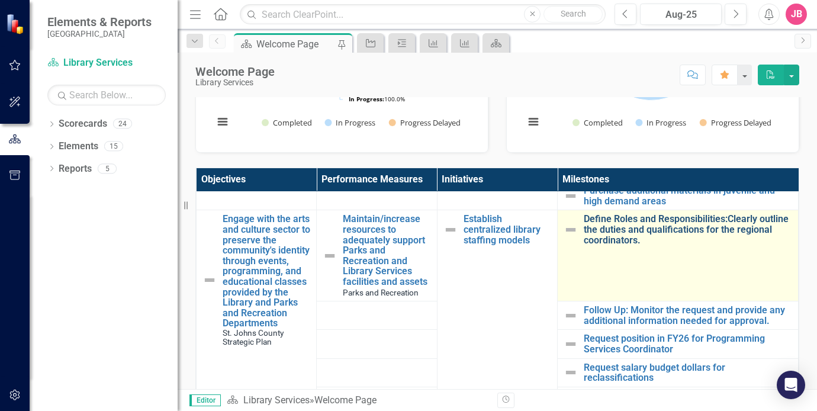
click at [597, 242] on link "Define Roles and Responsibilities:Clearly outline the duties and qualifications…" at bounding box center [688, 229] width 208 height 31
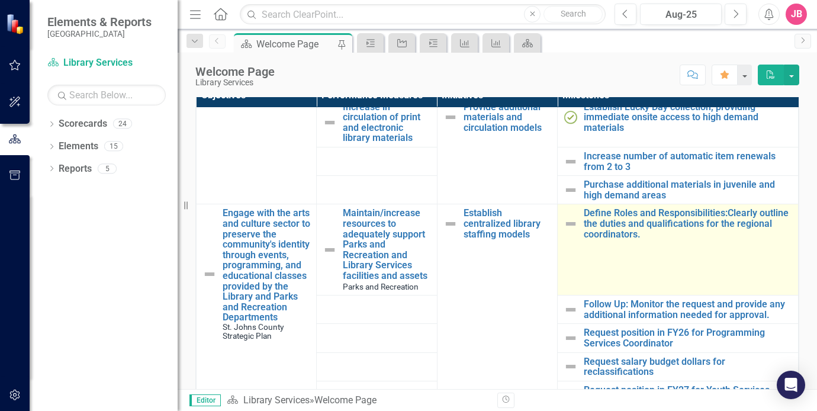
scroll to position [474, 0]
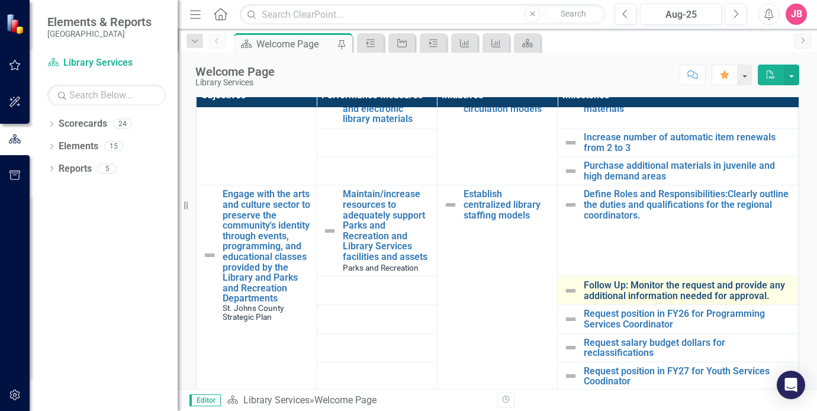
click at [630, 292] on link "Follow Up: Monitor the request and provide any additional information needed fo…" at bounding box center [688, 290] width 208 height 21
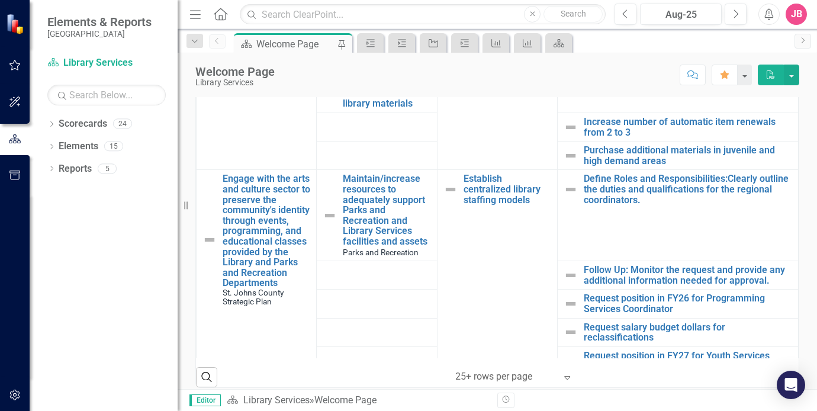
scroll to position [474, 0]
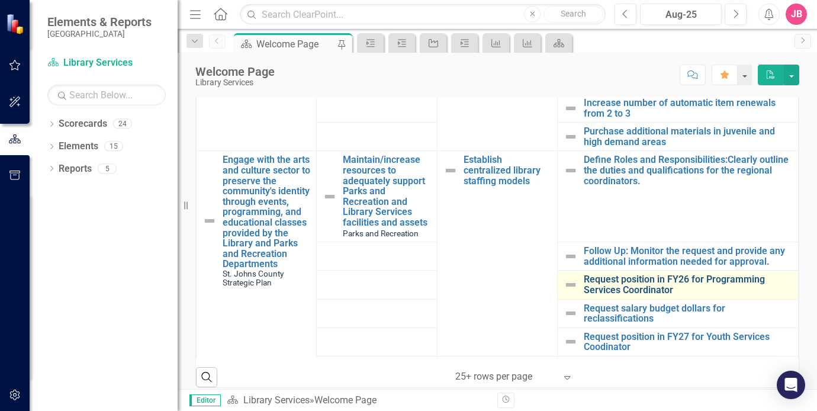
click at [629, 290] on link "Request position in FY26 for Programming Services Coordinator" at bounding box center [688, 284] width 208 height 21
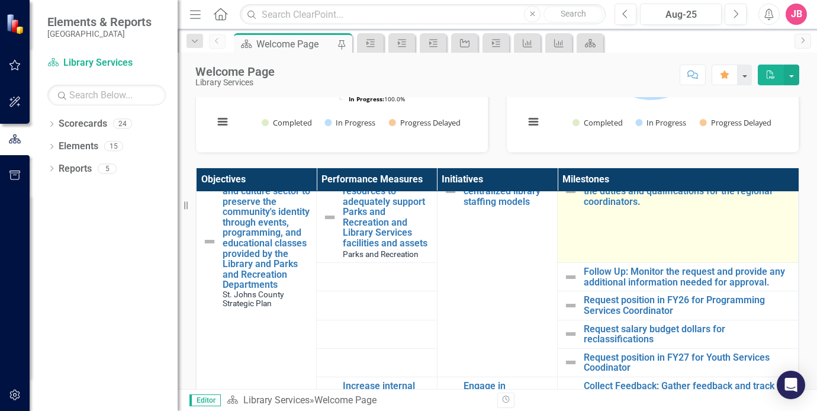
scroll to position [592, 0]
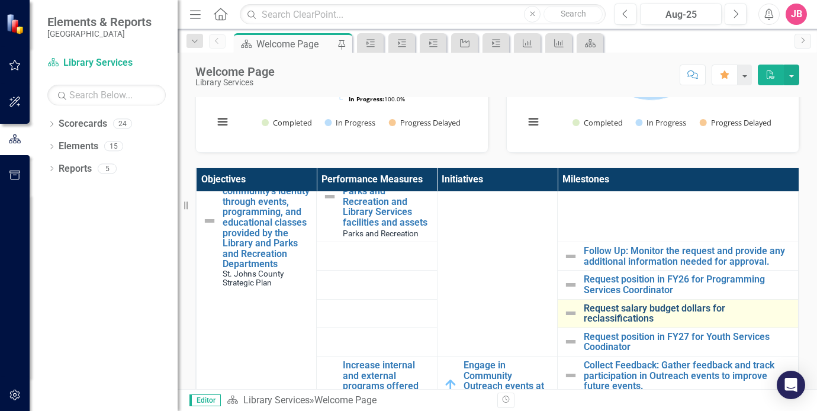
click at [629, 319] on link "Request salary budget dollars for reclassifications" at bounding box center [688, 313] width 208 height 21
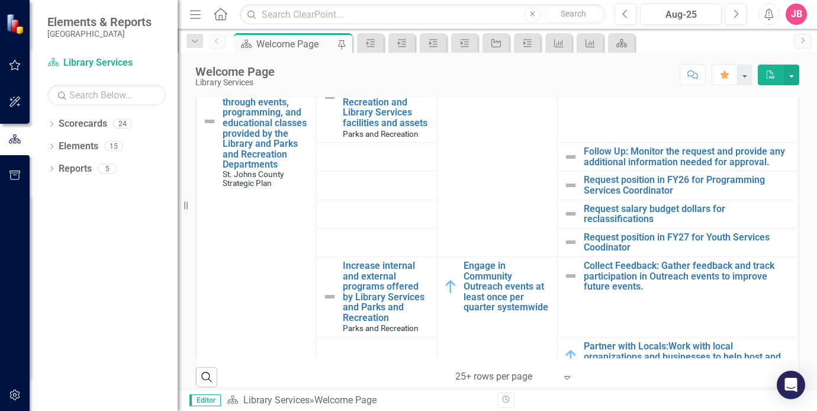
scroll to position [592, 0]
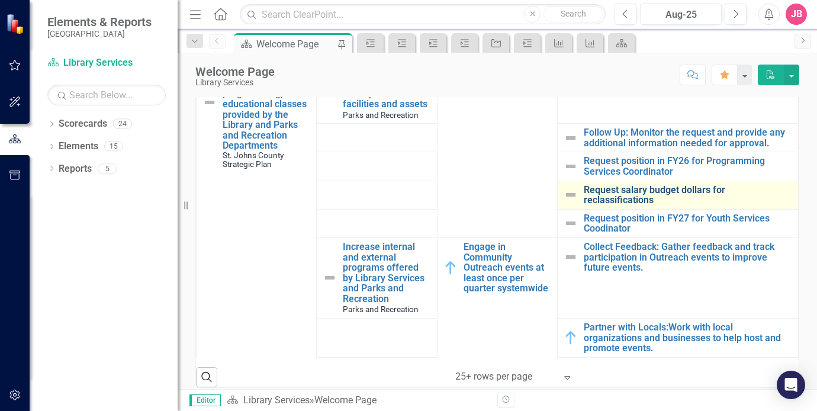
click at [611, 204] on link "Request salary budget dollars for reclassifications" at bounding box center [688, 195] width 208 height 21
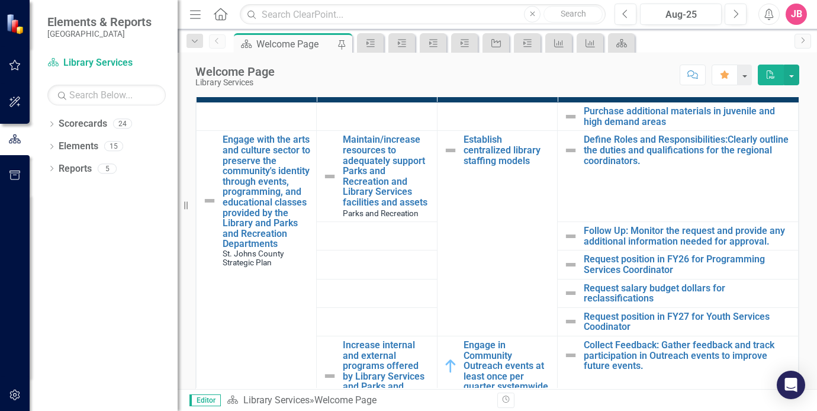
scroll to position [541, 0]
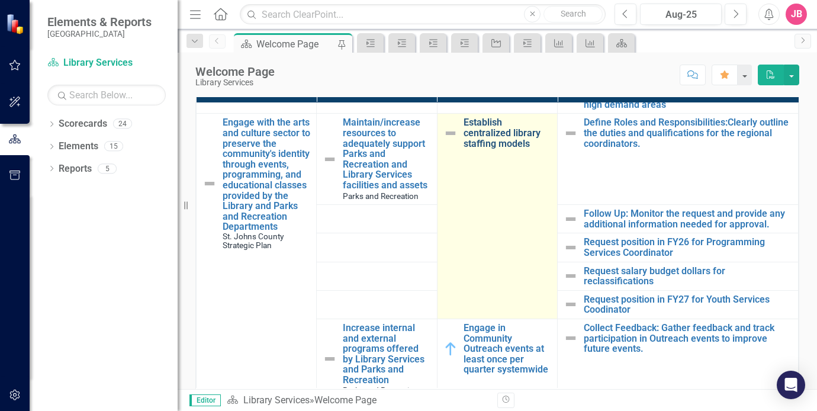
click at [496, 143] on link "Establish centralized library staffing models" at bounding box center [508, 132] width 88 height 31
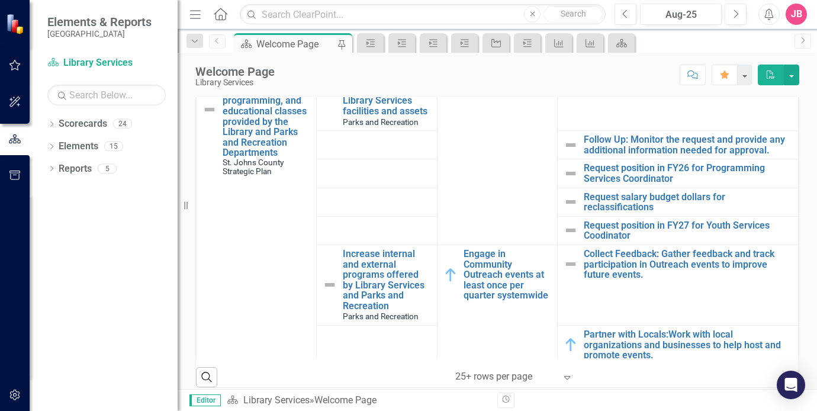
scroll to position [600, 0]
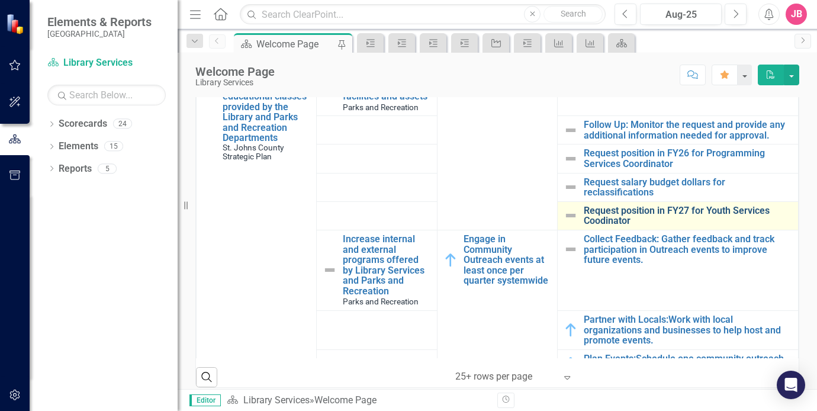
click at [649, 222] on link "Request position in FY27 for Youth Services Coodinator" at bounding box center [688, 216] width 208 height 21
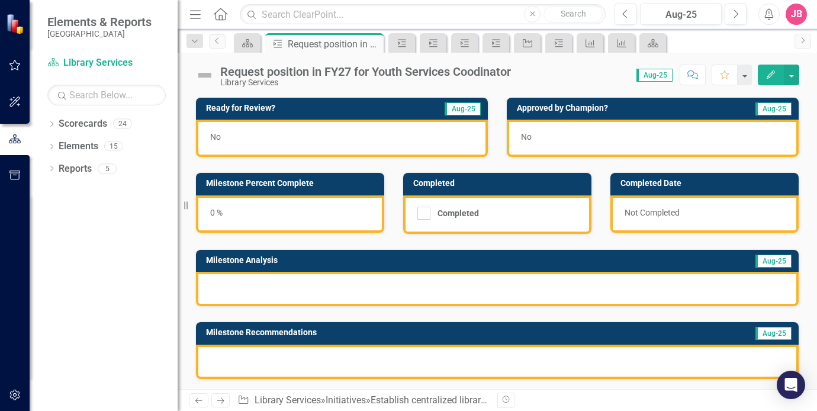
click at [265, 287] on div at bounding box center [497, 289] width 603 height 34
click at [286, 285] on div at bounding box center [497, 289] width 603 height 34
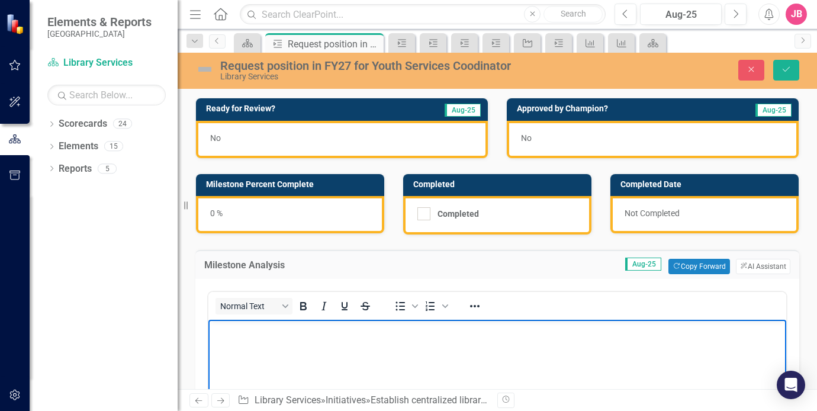
click at [287, 328] on p "Rich Text Area. Press ALT-0 for help." at bounding box center [497, 330] width 572 height 14
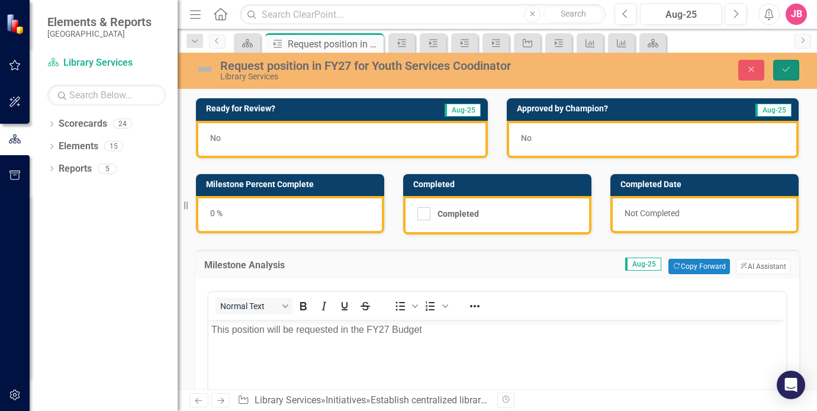
click at [782, 70] on icon "Save" at bounding box center [786, 69] width 11 height 8
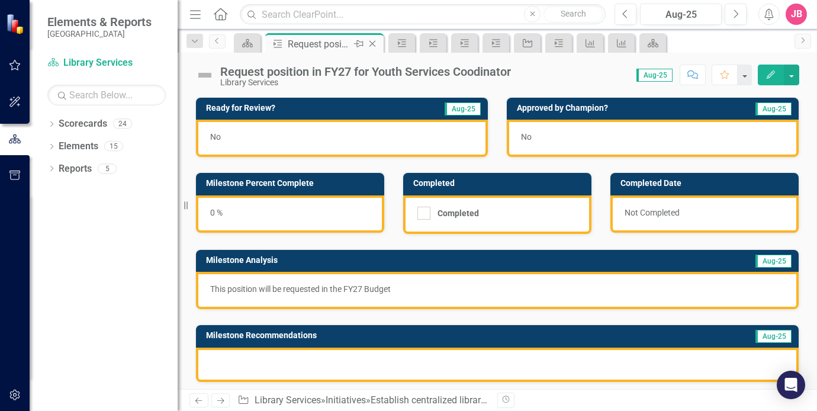
click at [370, 43] on icon "Close" at bounding box center [373, 43] width 12 height 9
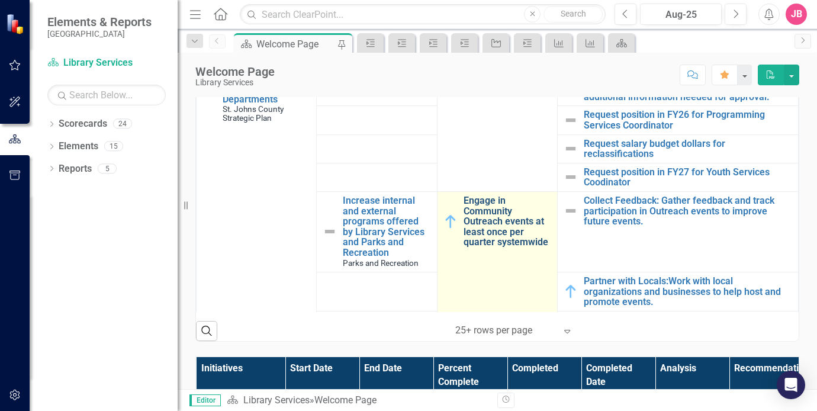
scroll to position [652, 0]
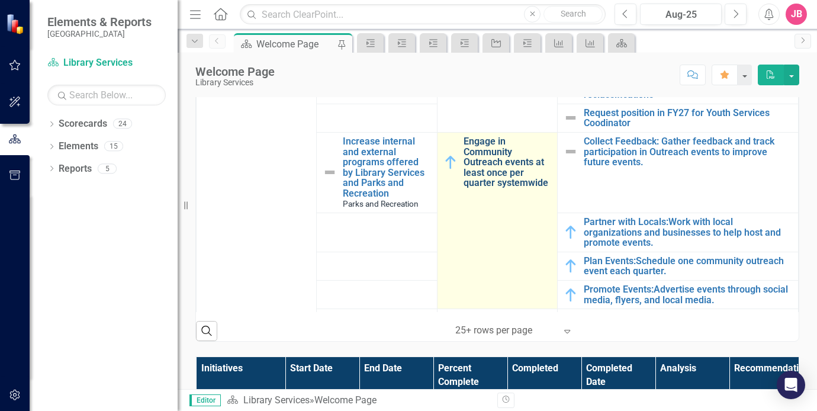
click at [480, 177] on link "Engage in Community Outreach events at least once per quarter systemwide" at bounding box center [508, 162] width 88 height 52
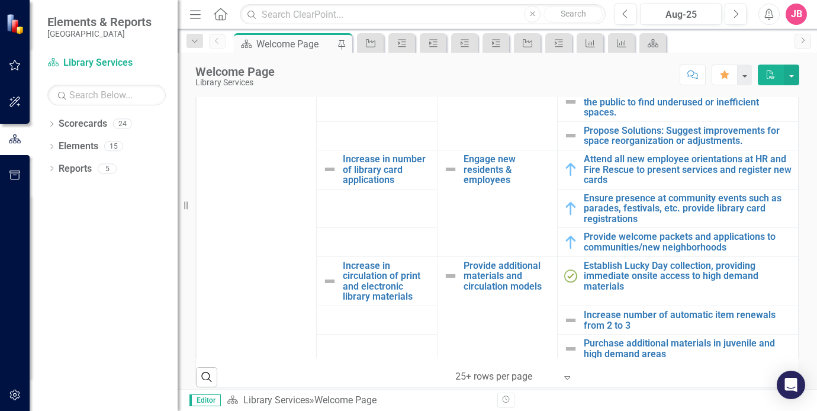
scroll to position [225, 0]
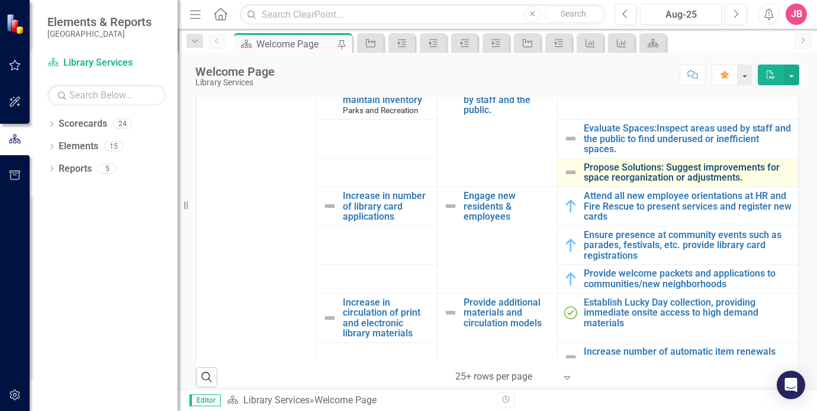
click at [673, 181] on link "Propose Solutions: Suggest improvements for space reorganization or adjustments." at bounding box center [688, 172] width 208 height 21
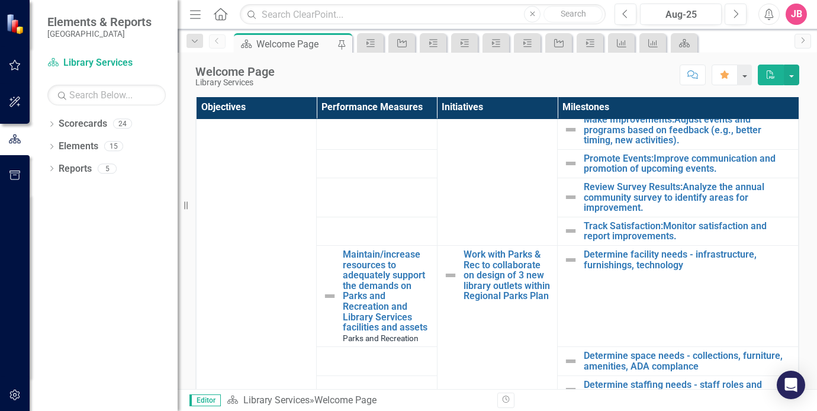
scroll to position [1249, 0]
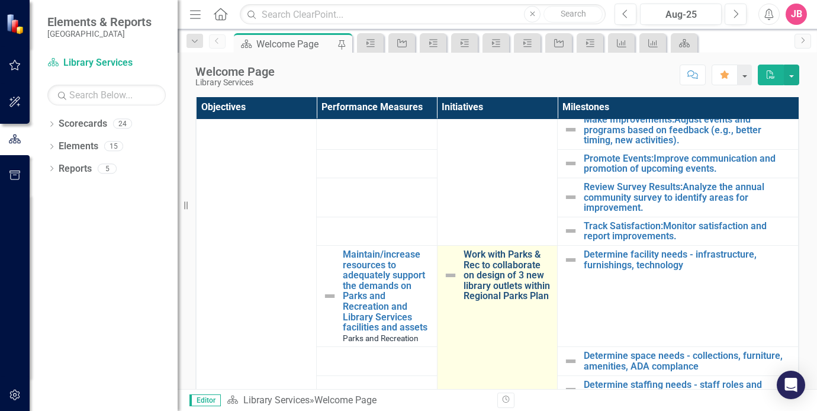
click at [498, 264] on link "Work with Parks & Rec to collaborate on design of 3 new library outlets within …" at bounding box center [508, 275] width 88 height 52
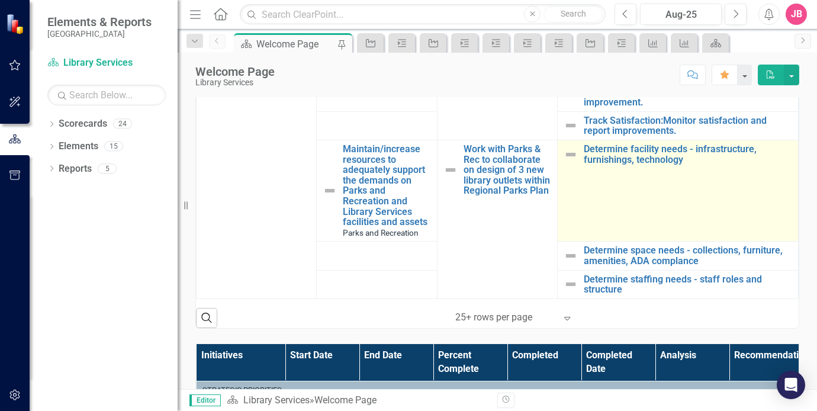
scroll to position [1189, 0]
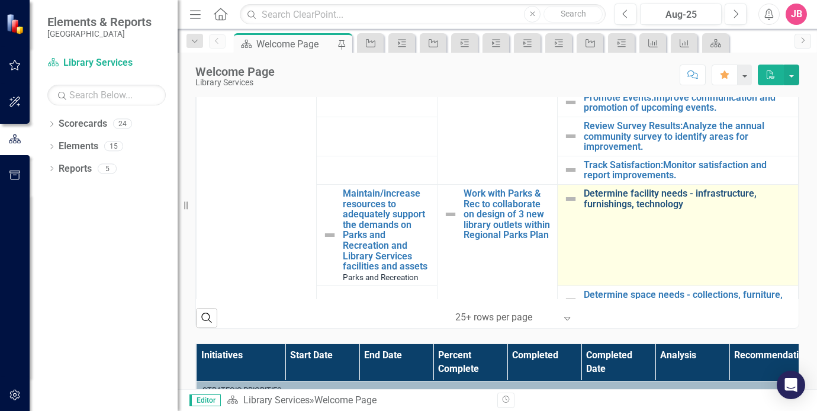
click at [640, 209] on link "Determine facility needs - infrastructure, furnishings, technology" at bounding box center [688, 198] width 208 height 21
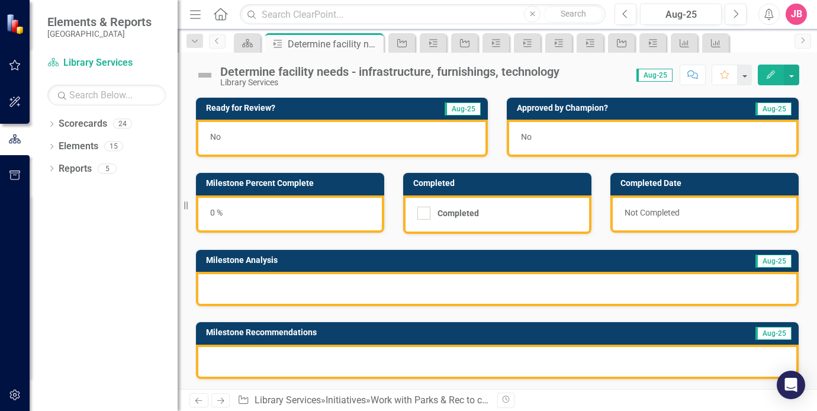
click at [252, 288] on div at bounding box center [497, 289] width 603 height 34
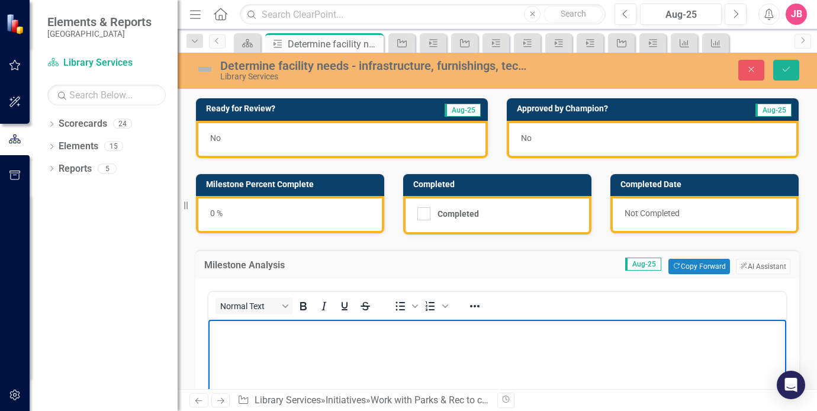
click at [351, 335] on p "Rich Text Area. Press ALT-0 for help." at bounding box center [497, 330] width 572 height 14
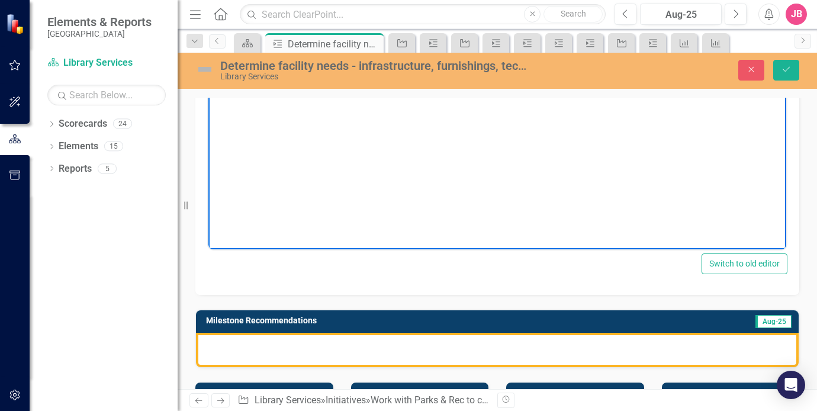
scroll to position [296, 0]
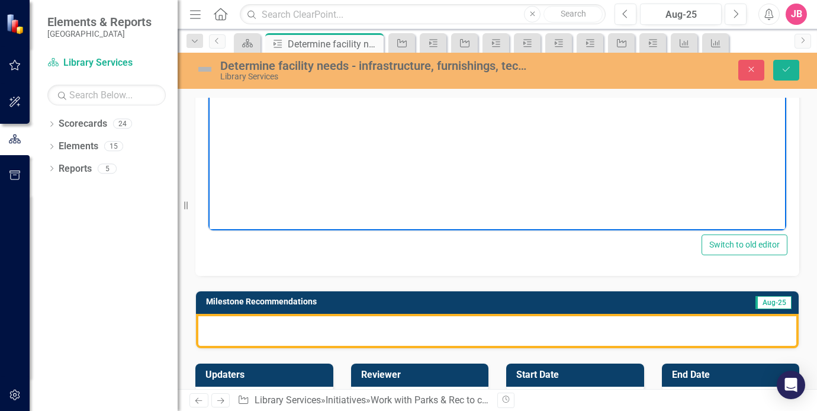
click at [301, 329] on div at bounding box center [497, 331] width 603 height 34
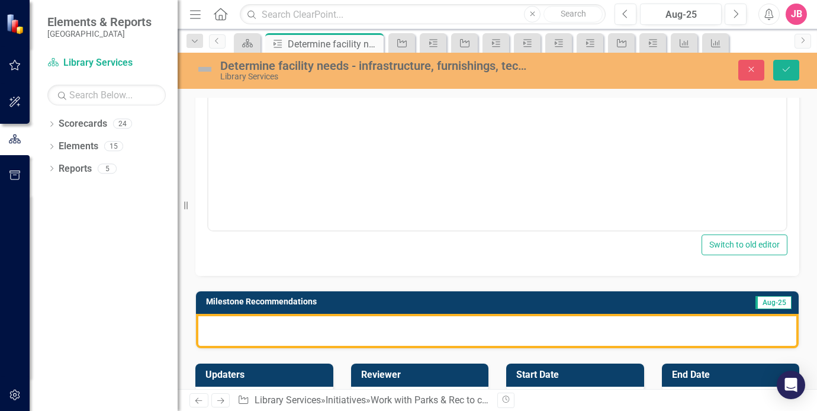
click at [301, 329] on div at bounding box center [497, 331] width 603 height 34
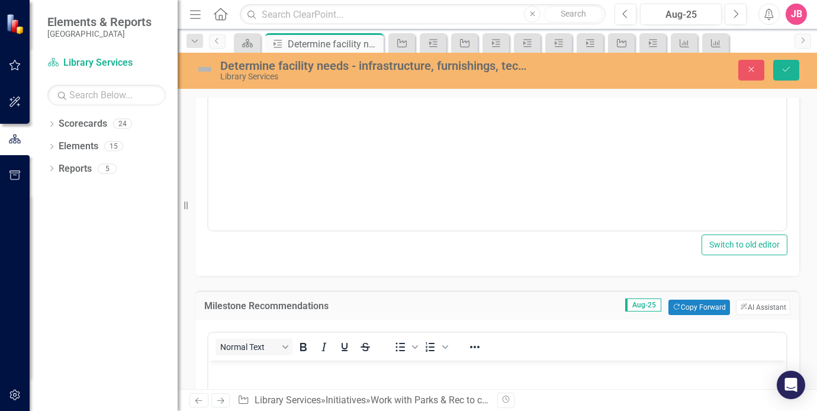
scroll to position [0, 0]
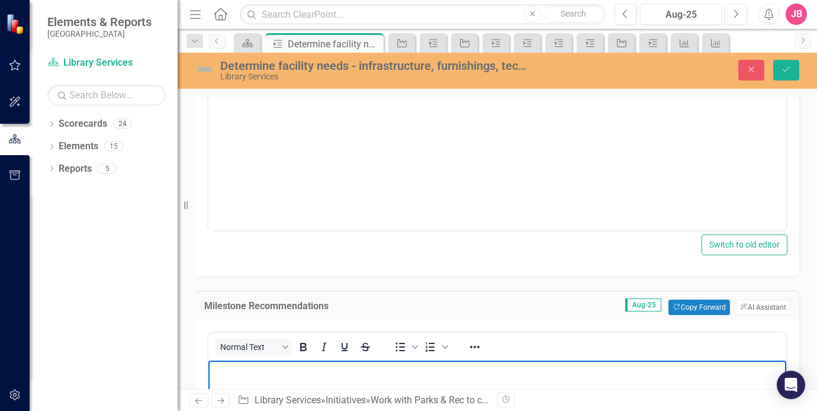
click at [290, 368] on p "Rich Text Area. Press ALT-0 for help." at bounding box center [497, 371] width 572 height 14
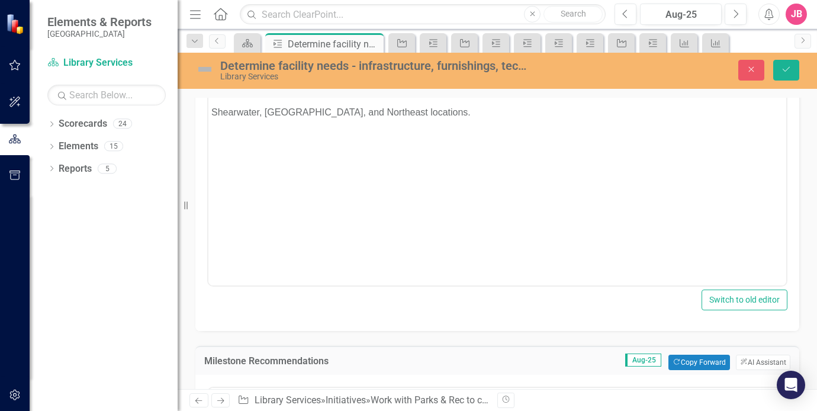
scroll to position [178, 0]
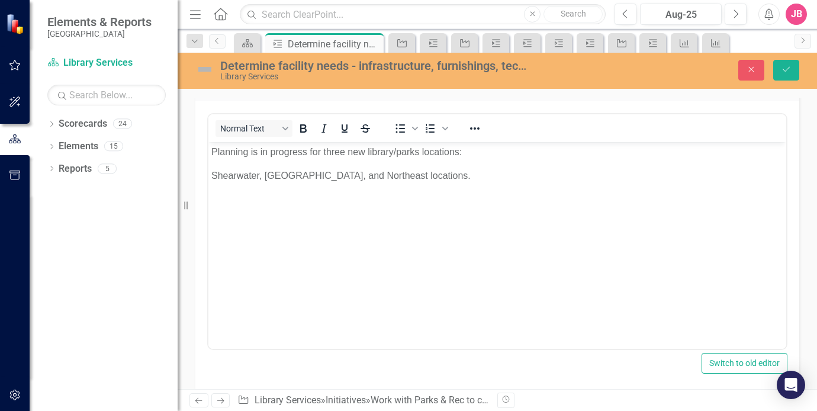
click at [264, 179] on p "Shearwater, Northwest, and Northeast locations." at bounding box center [497, 176] width 572 height 14
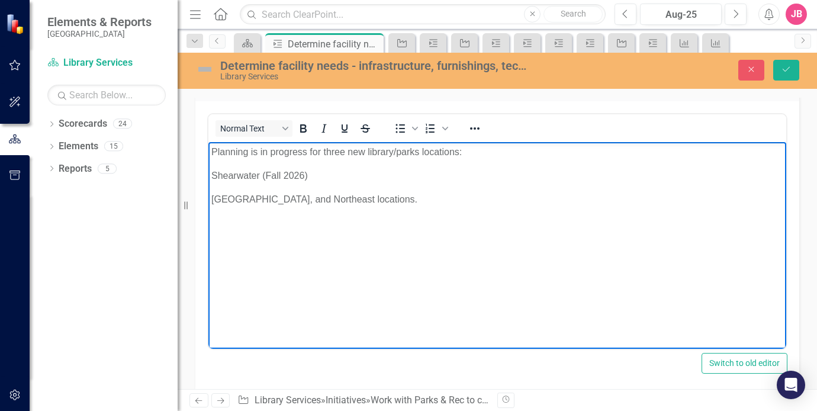
click at [255, 200] on p "Northwest, and Northeast locations." at bounding box center [497, 200] width 572 height 14
click at [213, 199] on p "Northwest (2027) and Northeast locations." at bounding box center [497, 200] width 572 height 14
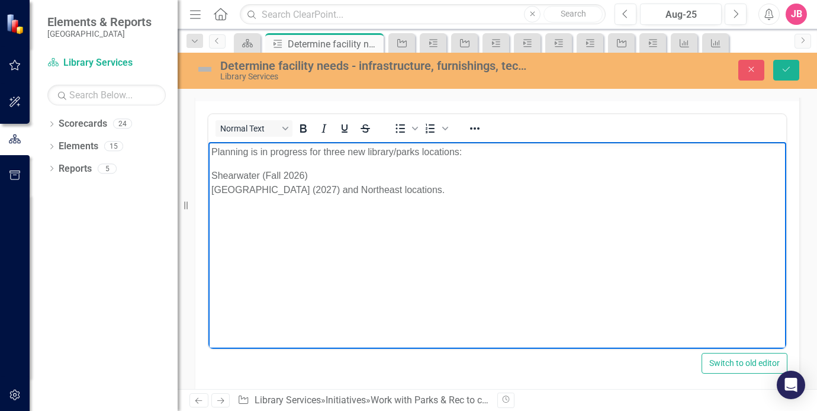
click at [304, 189] on p "Shearwater (Fall 2026) Northwest (2027) and Northeast locations." at bounding box center [497, 183] width 572 height 28
click at [311, 203] on p "Shearwater (Fall 2026) Northwest (2027) Northeast locations." at bounding box center [497, 190] width 572 height 43
drag, startPoint x: 256, startPoint y: 203, endPoint x: 314, endPoint y: 204, distance: 57.5
click at [314, 204] on p "Shearwater (Fall 2026) Northwest (2027) Northeast locations." at bounding box center [497, 190] width 572 height 43
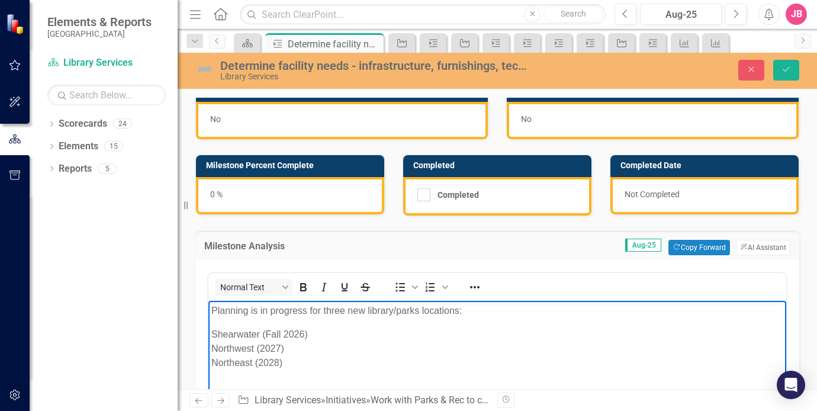
scroll to position [0, 0]
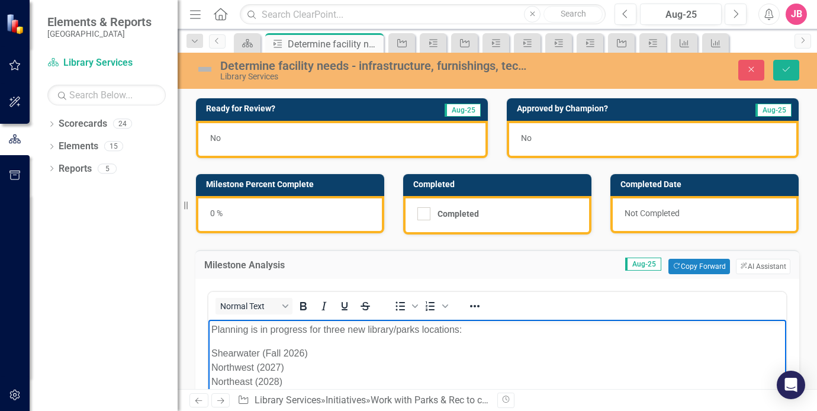
click at [216, 216] on div "0 %" at bounding box center [290, 214] width 188 height 37
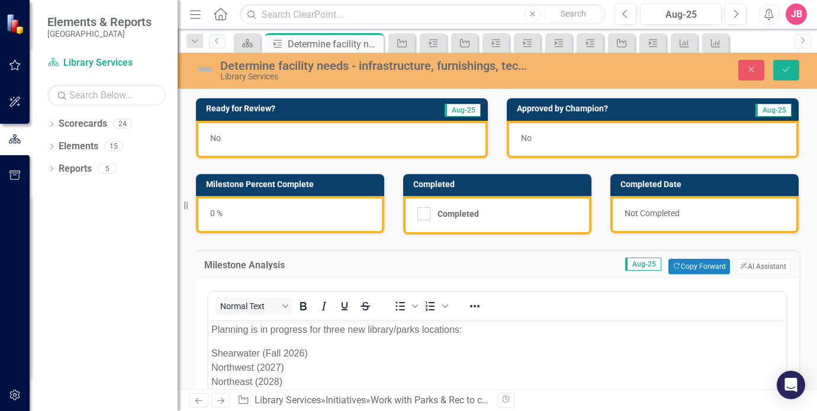
click at [214, 213] on div "0 %" at bounding box center [290, 214] width 188 height 37
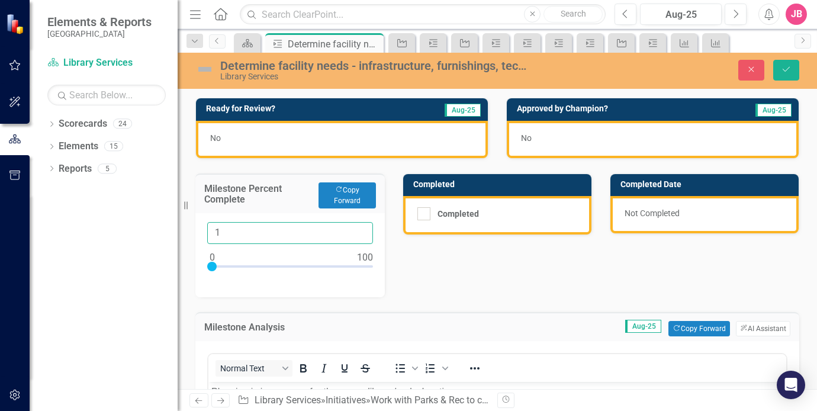
click at [359, 227] on input "1" at bounding box center [290, 233] width 166 height 22
click at [359, 227] on input "2" at bounding box center [290, 233] width 166 height 22
click at [359, 227] on input "3" at bounding box center [290, 233] width 166 height 22
click at [359, 227] on input "4" at bounding box center [290, 233] width 166 height 22
click at [359, 227] on input "5" at bounding box center [290, 233] width 166 height 22
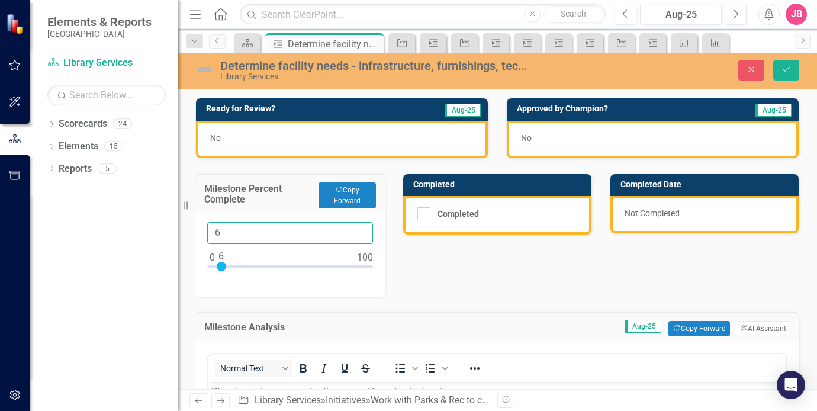
click at [359, 227] on input "6" at bounding box center [290, 233] width 166 height 22
click at [359, 227] on input "19" at bounding box center [290, 233] width 166 height 22
drag, startPoint x: 227, startPoint y: 235, endPoint x: 209, endPoint y: 233, distance: 18.4
click at [209, 233] on input "19" at bounding box center [290, 233] width 166 height 22
type input "50"
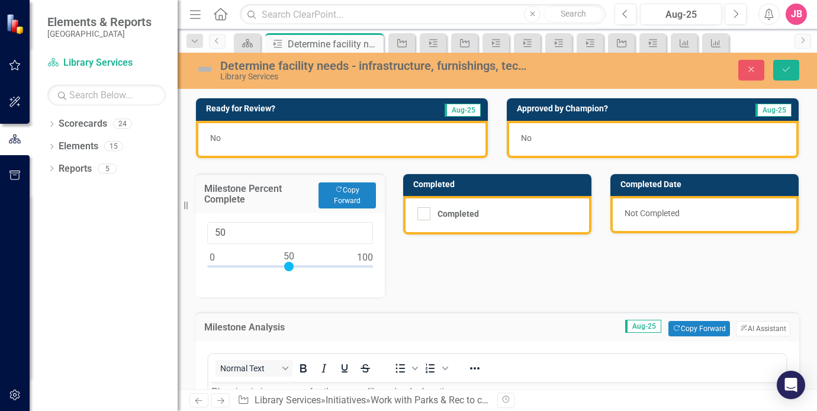
click at [302, 138] on div "No" at bounding box center [342, 139] width 292 height 37
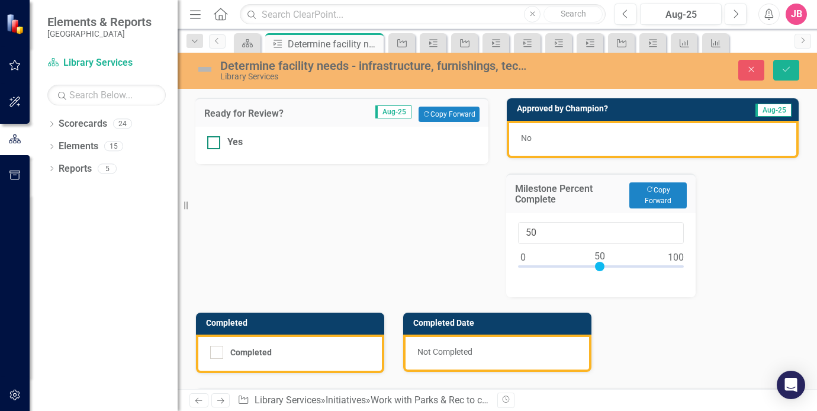
click at [220, 143] on div "Yes" at bounding box center [342, 143] width 270 height 14
click at [215, 143] on input "Yes" at bounding box center [211, 140] width 8 height 8
checkbox input "true"
click at [528, 136] on div "No" at bounding box center [653, 139] width 292 height 37
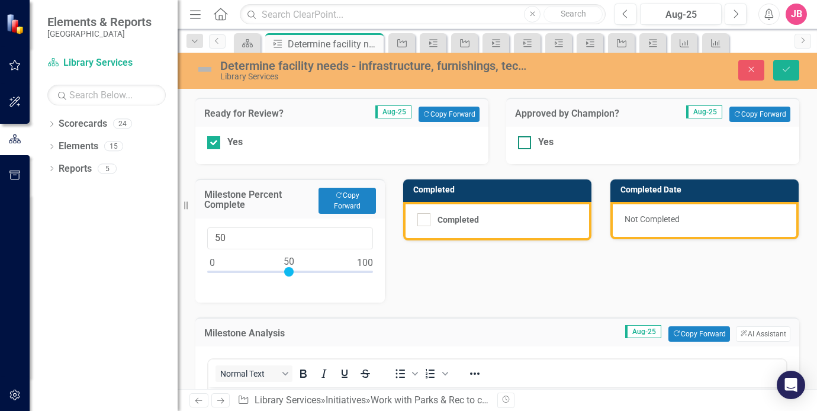
click at [523, 143] on div at bounding box center [524, 142] width 13 height 13
click at [523, 143] on input "Yes" at bounding box center [522, 140] width 8 height 8
checkbox input "true"
click at [798, 65] on button "Save" at bounding box center [787, 70] width 26 height 21
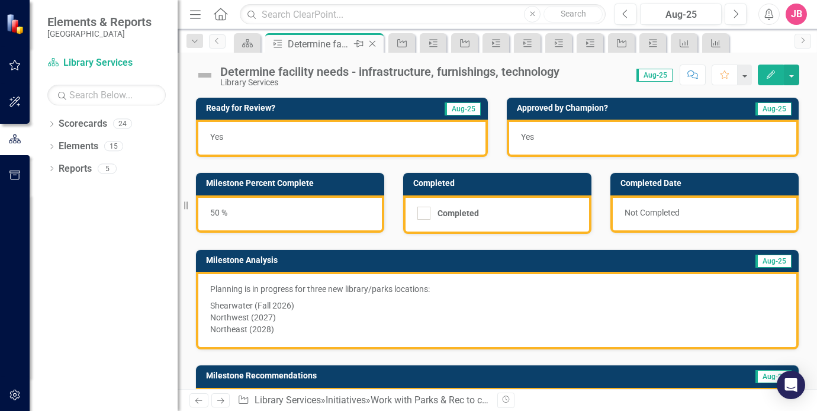
click at [374, 44] on icon at bounding box center [373, 44] width 7 height 7
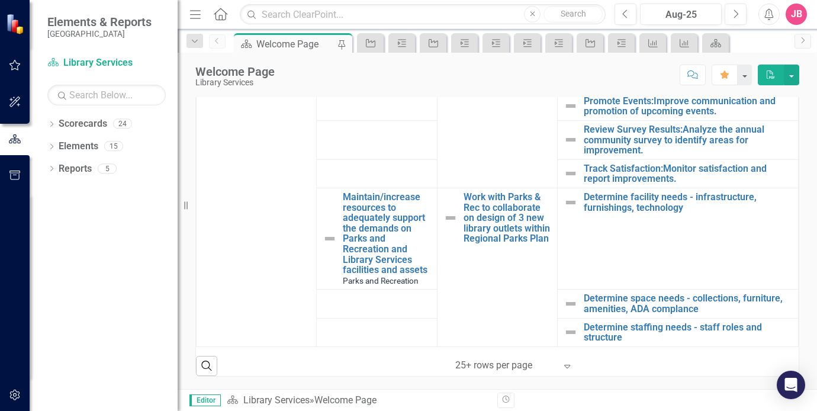
scroll to position [328, 0]
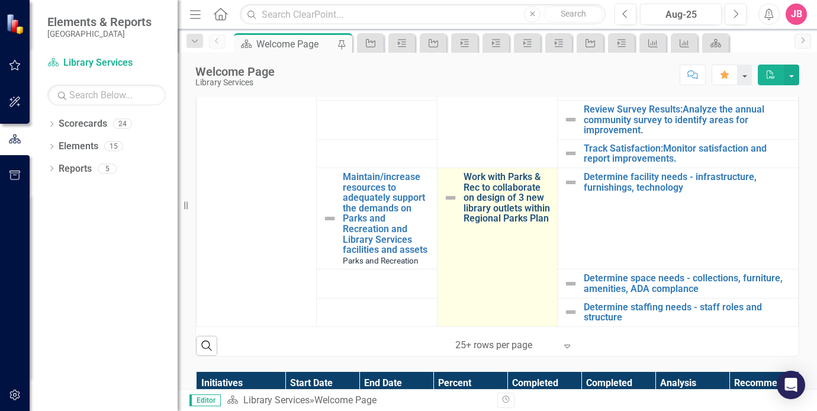
click at [501, 180] on link "Work with Parks & Rec to collaborate on design of 3 new library outlets within …" at bounding box center [508, 198] width 88 height 52
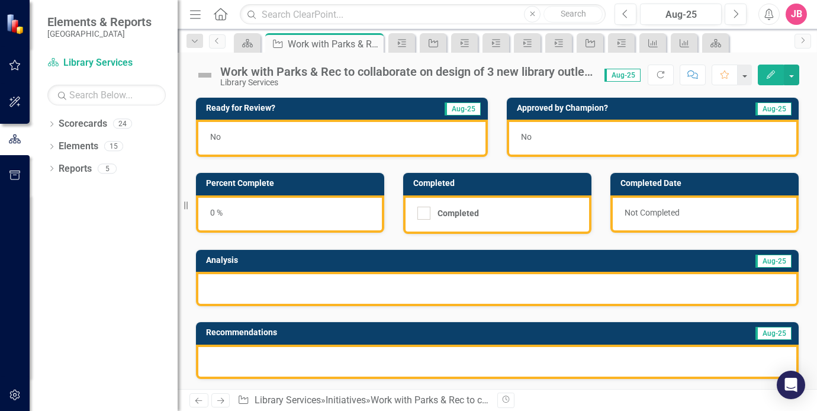
click at [233, 281] on div at bounding box center [497, 289] width 603 height 34
click at [222, 216] on div "0 %" at bounding box center [290, 213] width 188 height 37
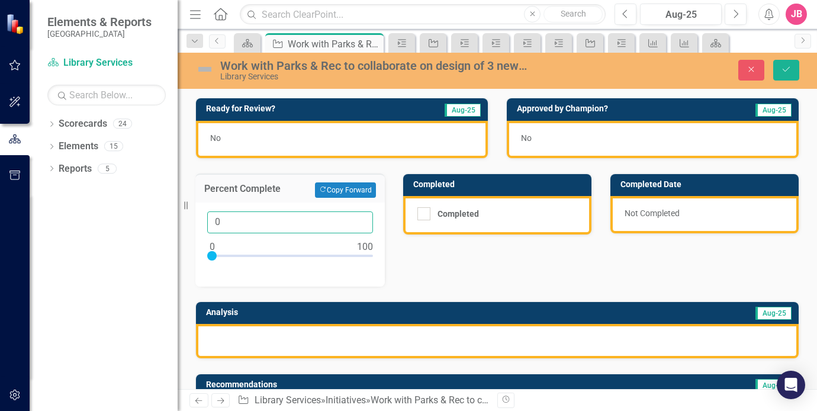
click at [291, 223] on input "0" at bounding box center [290, 222] width 166 height 22
click at [578, 270] on div "Ready for Review? Aug-25 No Approved by Champion? Aug-25 No Percent Complete Co…" at bounding box center [498, 392] width 622 height 618
click at [458, 273] on div "Ready for Review? Aug-25 No Approved by Champion? Aug-25 No Percent Complete Co…" at bounding box center [498, 392] width 622 height 618
click at [373, 322] on div "Analysis Aug-25" at bounding box center [497, 313] width 603 height 22
click at [304, 219] on input "075" at bounding box center [290, 222] width 166 height 22
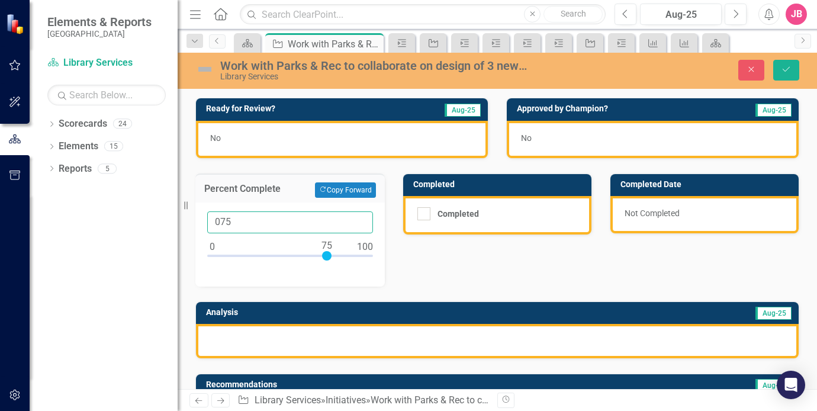
click at [304, 219] on input "075" at bounding box center [290, 222] width 166 height 22
type input "75"
click at [789, 69] on icon "Save" at bounding box center [786, 69] width 11 height 8
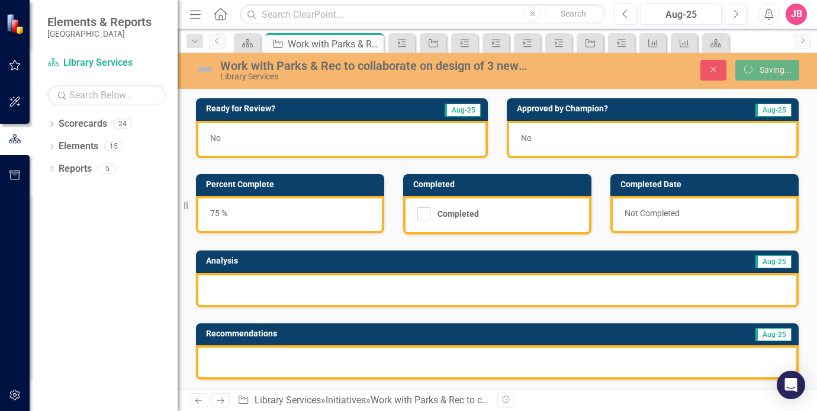
click at [351, 287] on div at bounding box center [497, 290] width 603 height 34
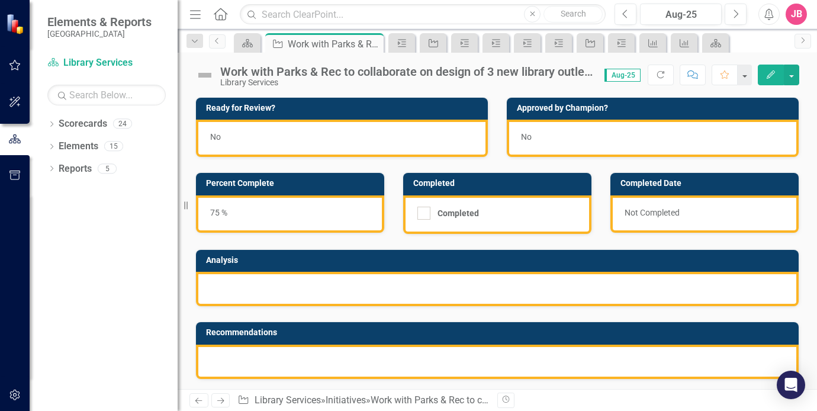
click at [348, 288] on div at bounding box center [497, 289] width 603 height 34
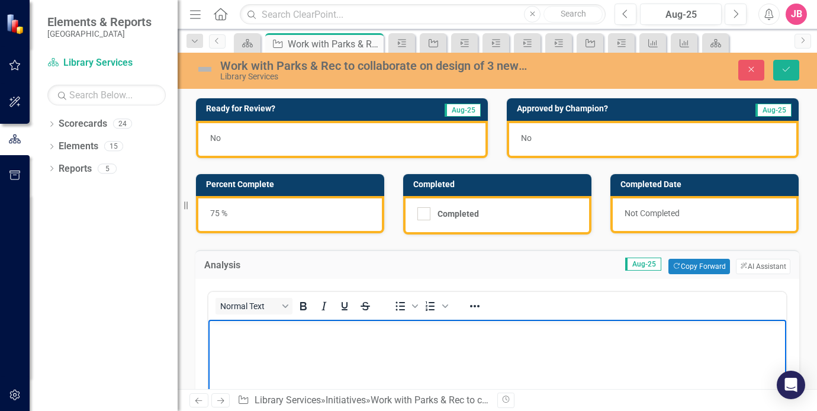
click at [366, 334] on p "Rich Text Area. Press ALT-0 for help." at bounding box center [497, 330] width 572 height 14
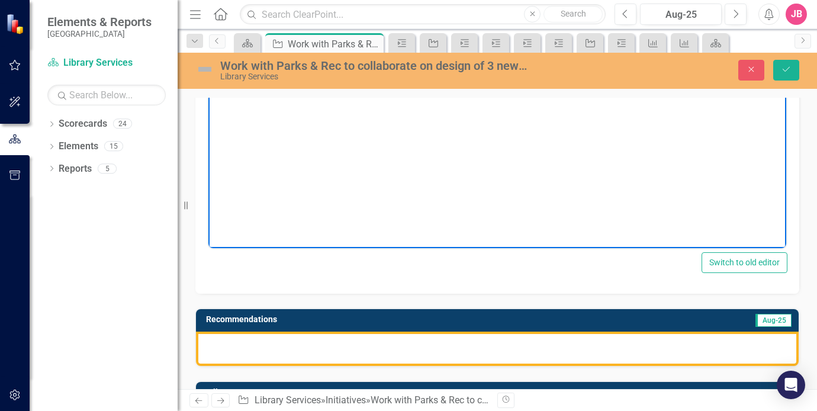
scroll to position [296, 0]
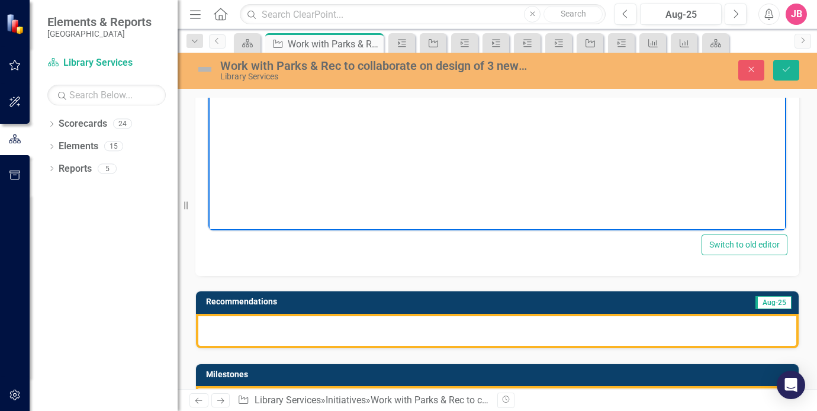
click at [291, 329] on div at bounding box center [497, 331] width 603 height 34
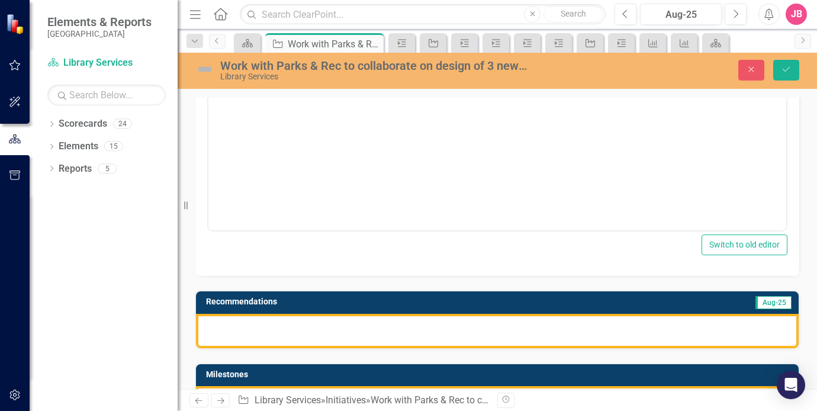
click at [355, 322] on div at bounding box center [497, 331] width 603 height 34
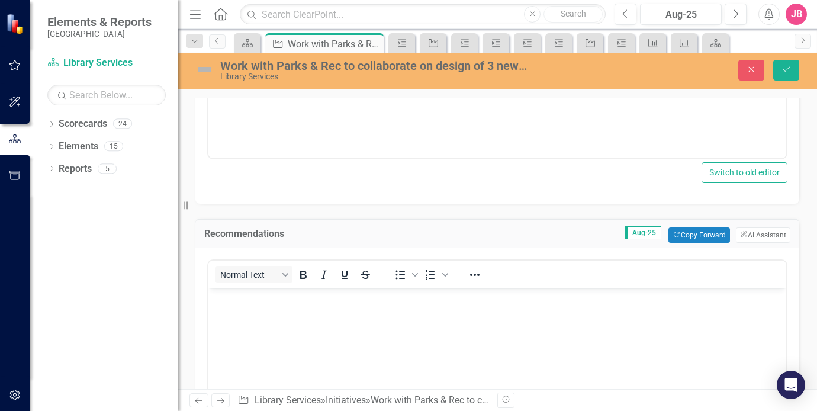
scroll to position [415, 0]
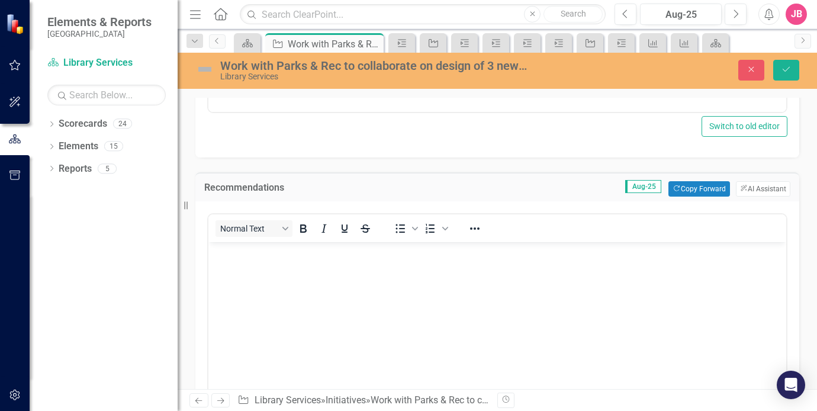
click at [315, 284] on body "Rich Text Area. Press ALT-0 for help." at bounding box center [497, 331] width 578 height 178
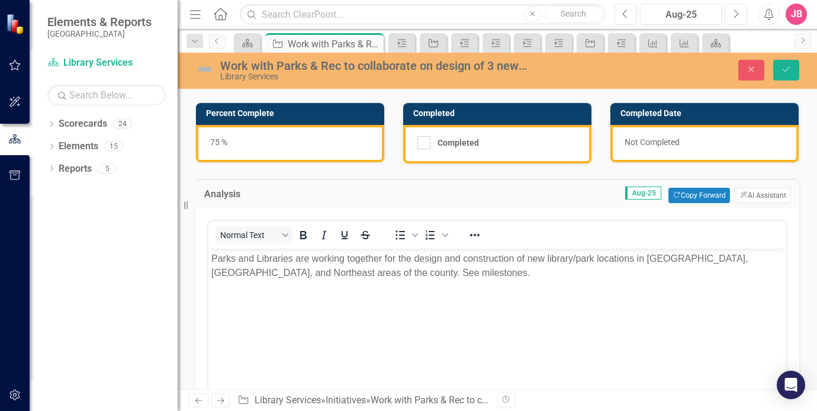
scroll to position [0, 0]
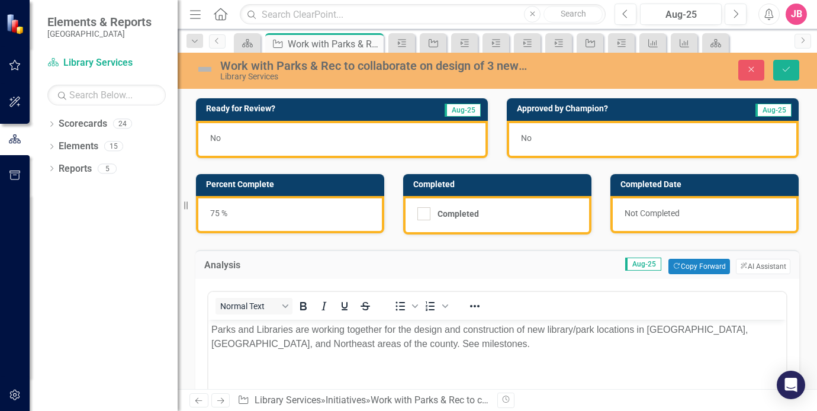
click at [257, 138] on div "No" at bounding box center [342, 139] width 292 height 37
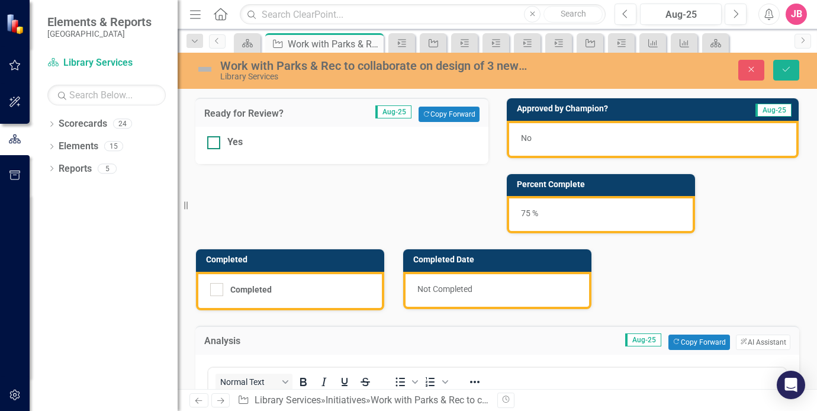
click at [213, 142] on input "Yes" at bounding box center [211, 140] width 8 height 8
checkbox input "true"
click at [559, 138] on div "No" at bounding box center [653, 139] width 292 height 37
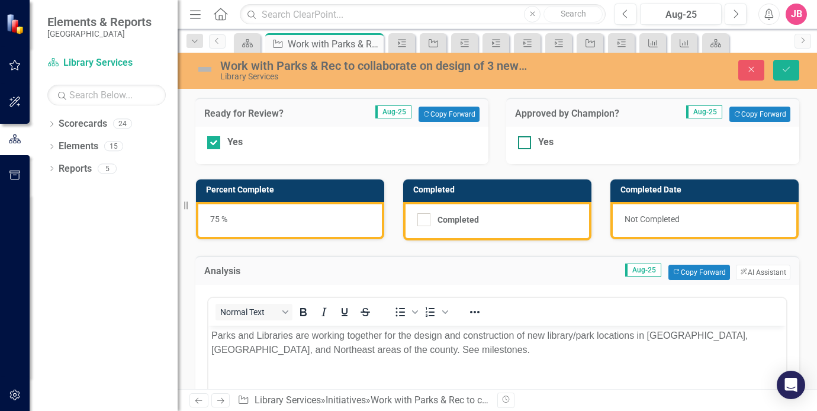
click at [518, 140] on input "Yes" at bounding box center [522, 140] width 8 height 8
checkbox input "true"
click at [792, 70] on button "Save" at bounding box center [787, 70] width 26 height 21
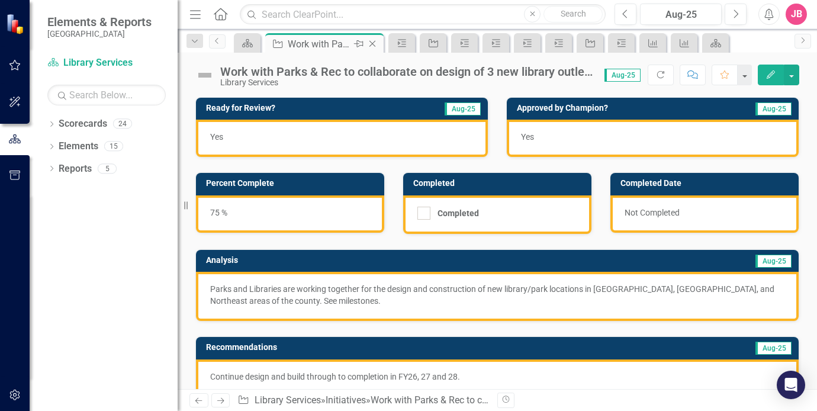
click at [374, 46] on icon "Close" at bounding box center [373, 43] width 12 height 9
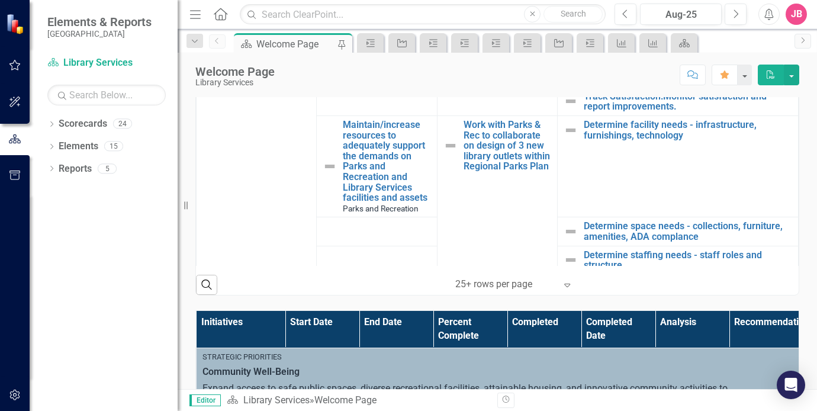
scroll to position [1244, 0]
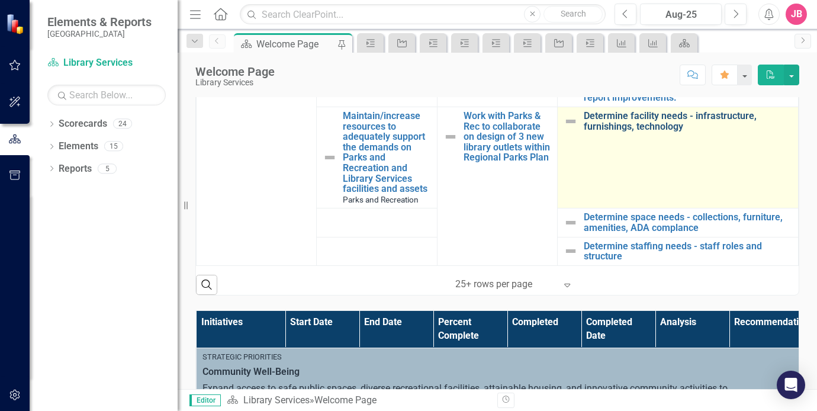
click at [649, 121] on link "Determine facility needs - infrastructure, furnishings, technology" at bounding box center [688, 121] width 208 height 21
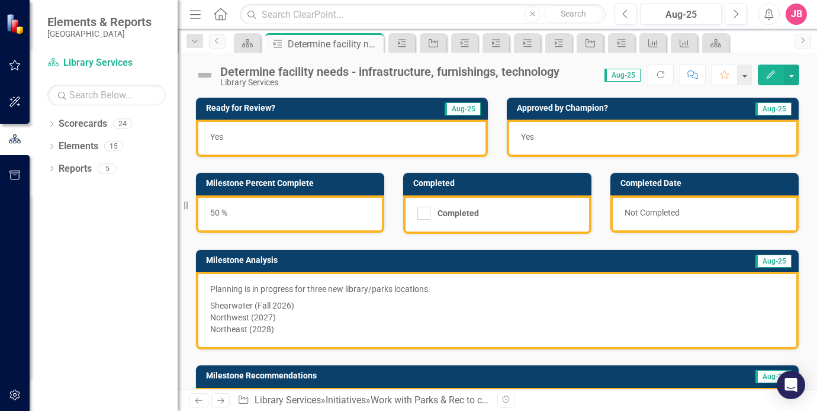
click at [390, 70] on div "Determine facility needs - infrastructure, furnishings, technology" at bounding box center [389, 71] width 339 height 13
click at [363, 75] on div "Determine facility needs - infrastructure, furnishings, technology" at bounding box center [389, 71] width 339 height 13
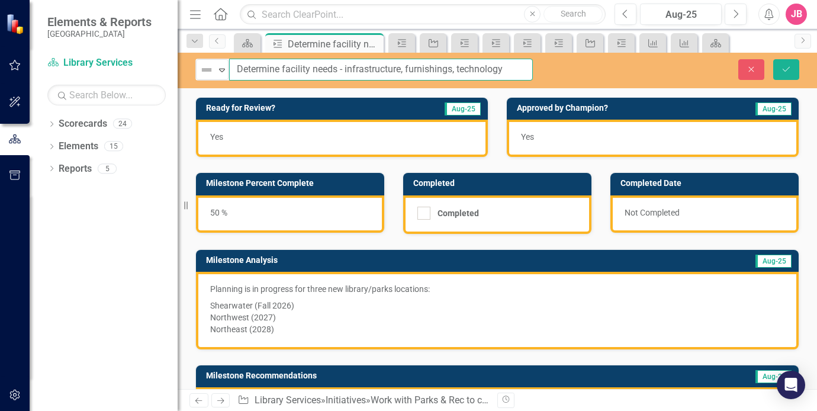
click at [280, 69] on input "Determine facility needs - infrastructure, furnishings, technology" at bounding box center [381, 70] width 304 height 22
type input "Determine space and facility needs - infrastructure, furnishings, technology"
click at [788, 66] on icon "Save" at bounding box center [786, 69] width 11 height 8
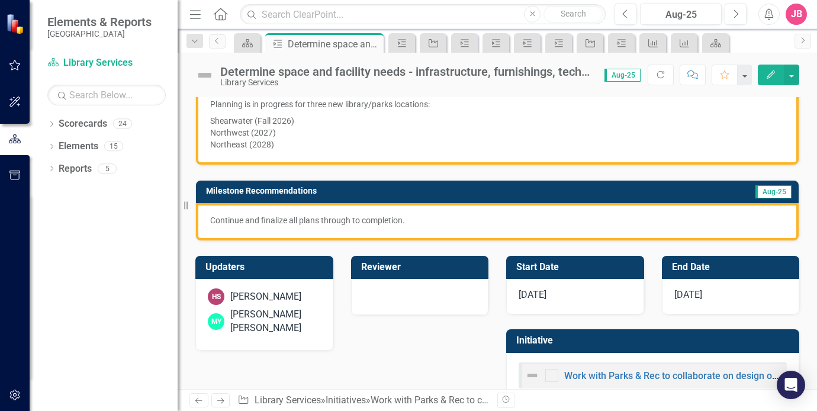
scroll to position [211, 0]
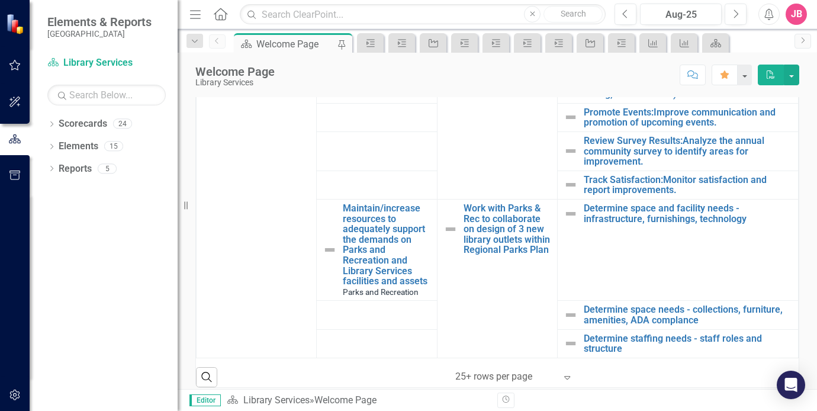
scroll to position [1249, 0]
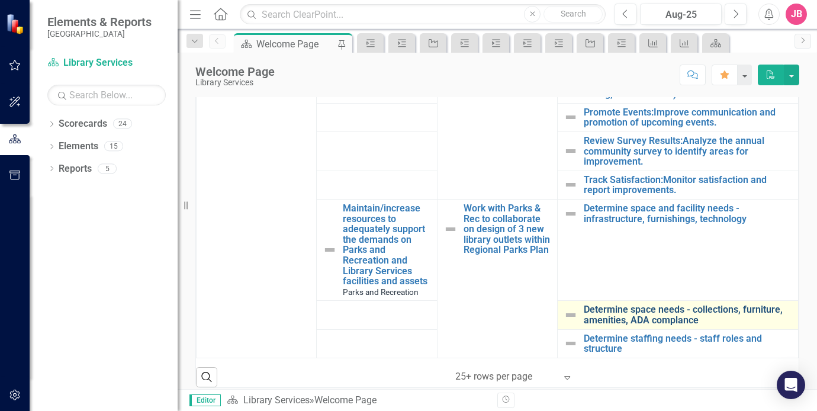
click at [647, 304] on link "Determine space needs - collections, furniture, amenities, ADA complance" at bounding box center [688, 314] width 208 height 21
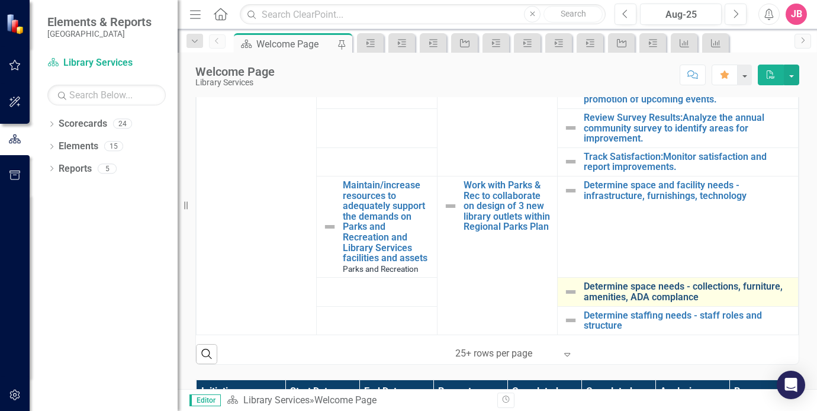
scroll to position [296, 0]
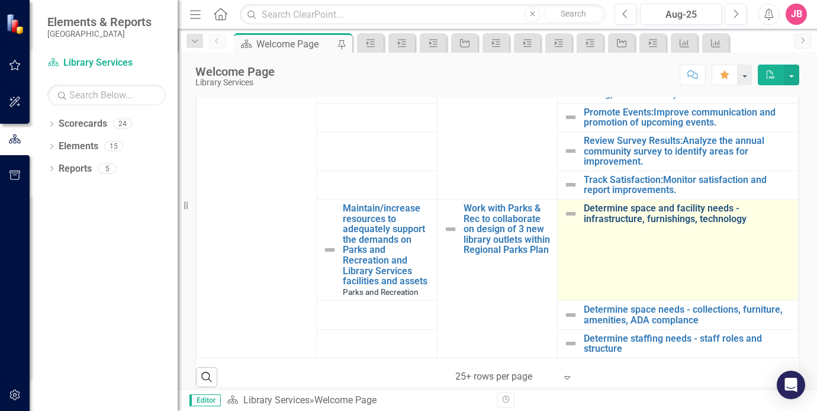
click at [630, 203] on link "Determine space and facility needs - infrastructure, furnishings, technology" at bounding box center [688, 213] width 208 height 21
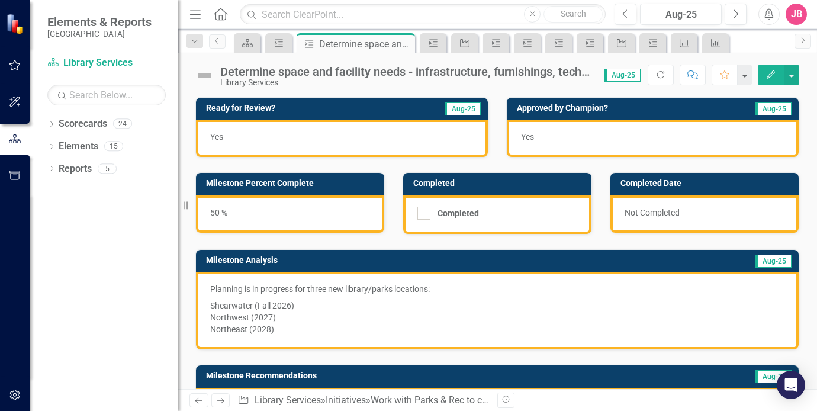
click at [322, 73] on div "Determine space and facility needs - infrastructure, furnishings, technology" at bounding box center [406, 71] width 373 height 13
click at [323, 72] on div "Determine space and facility needs - infrastructure, furnishings, technology" at bounding box center [406, 71] width 373 height 13
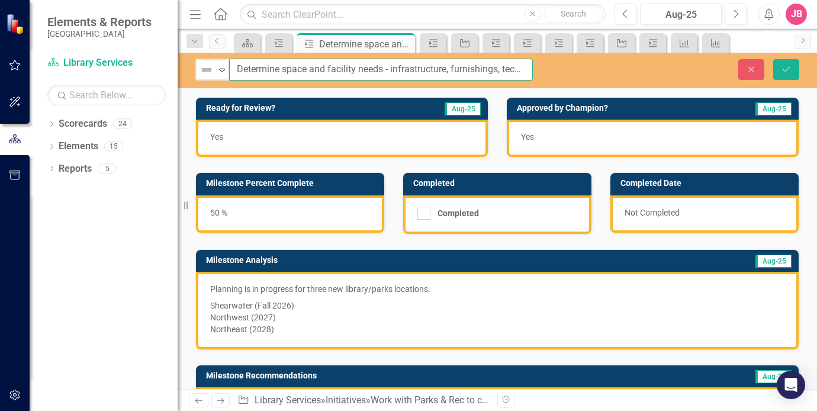
drag, startPoint x: 328, startPoint y: 70, endPoint x: 283, endPoint y: 69, distance: 45.0
click at [283, 69] on input "Determine space and facility needs - infrastructure, furnishings, technology" at bounding box center [381, 70] width 304 height 22
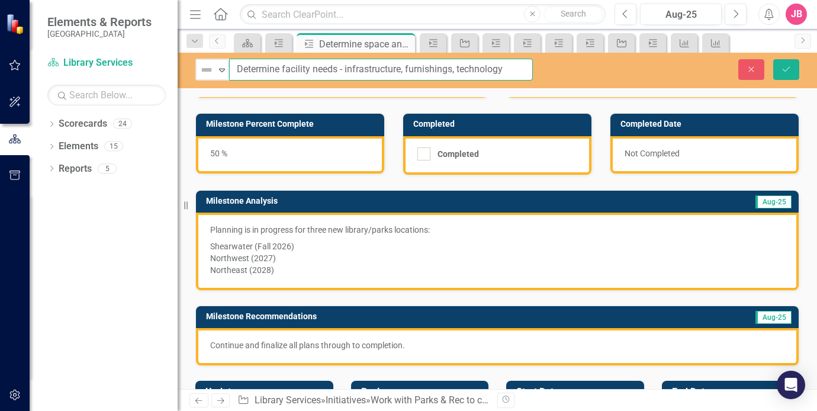
scroll to position [118, 0]
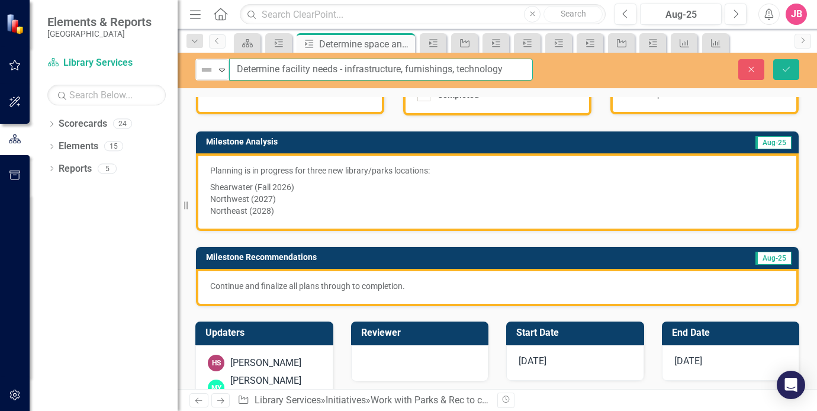
type input "Determine facility needs - infrastructure, furnishings, technology"
click at [438, 170] on p "Planning is in progress for three new library/parks locations:" at bounding box center [497, 172] width 575 height 14
click at [436, 171] on p "Planning is in progress for three new library/parks locations:" at bounding box center [497, 172] width 575 height 14
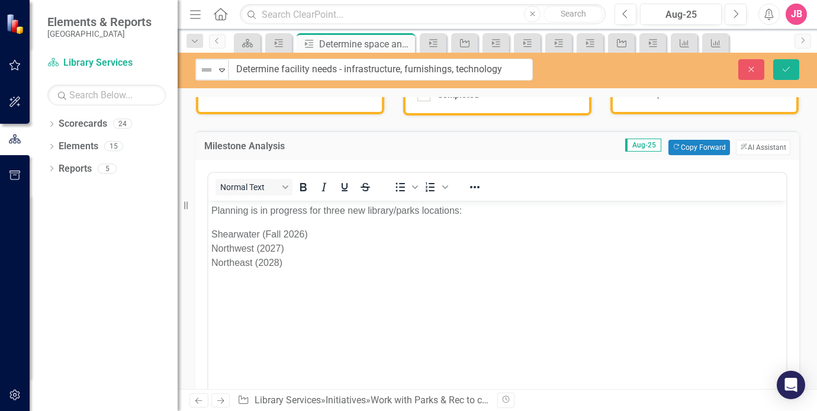
scroll to position [0, 0]
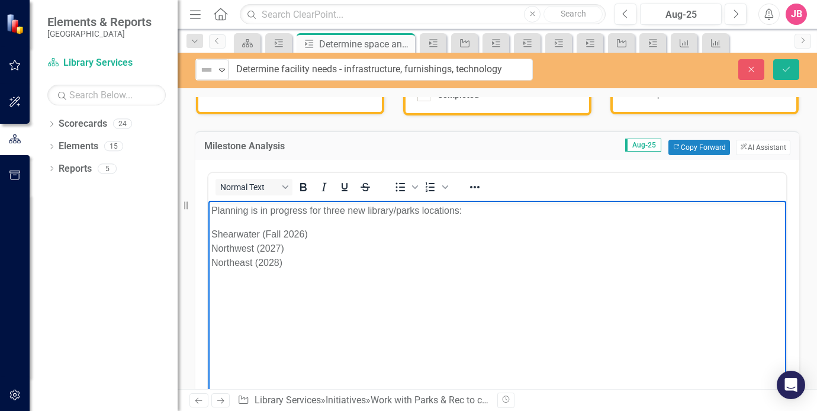
click at [476, 214] on p "Planning is in progress for three new library/parks locations:" at bounding box center [497, 210] width 572 height 14
drag, startPoint x: 259, startPoint y: 232, endPoint x: 290, endPoint y: 230, distance: 30.9
click at [260, 231] on p "Shearwater (Fall 2026) Northwest (2027) Northeast (2028)" at bounding box center [497, 248] width 572 height 43
click at [509, 231] on p "Shearwater - design and contents determined. Expected to open in fall 2026) Nor…" at bounding box center [497, 248] width 572 height 43
click at [551, 230] on p "Shearwater - design and contents determined. Expected to open in fall of 2026) …" at bounding box center [497, 248] width 572 height 43
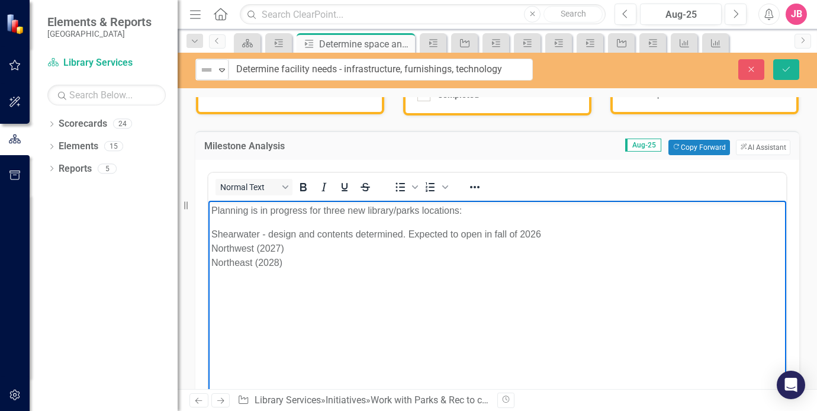
click at [406, 232] on p "Shearwater - design and contents determined. Expected to open in fall of 2026 N…" at bounding box center [497, 248] width 572 height 43
click at [291, 248] on p "Shearwater - design and contents determined. Construction in process. Expected …" at bounding box center [497, 248] width 572 height 43
click at [309, 267] on p "Shearwater - design and contents determined. Construction in process. Expected …" at bounding box center [497, 248] width 572 height 43
click at [353, 245] on p "Shearwater - design and contents determined. Construction in process. Expected …" at bounding box center [497, 248] width 572 height 43
click at [283, 262] on p "Shearwater - design and contents determined. Construction in process. Expected …" at bounding box center [497, 248] width 572 height 43
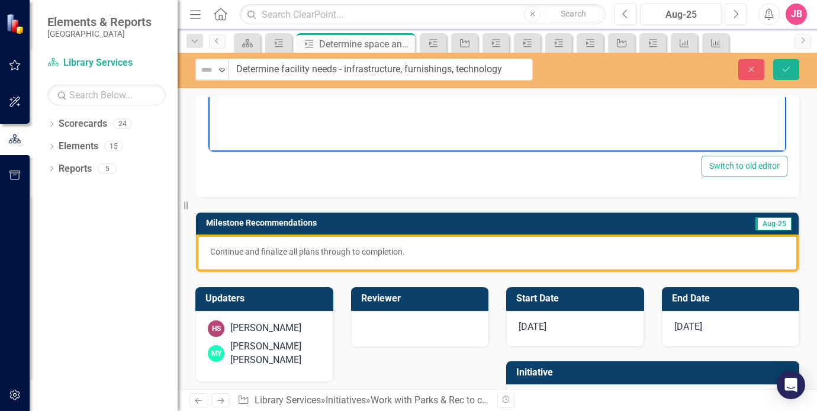
scroll to position [415, 0]
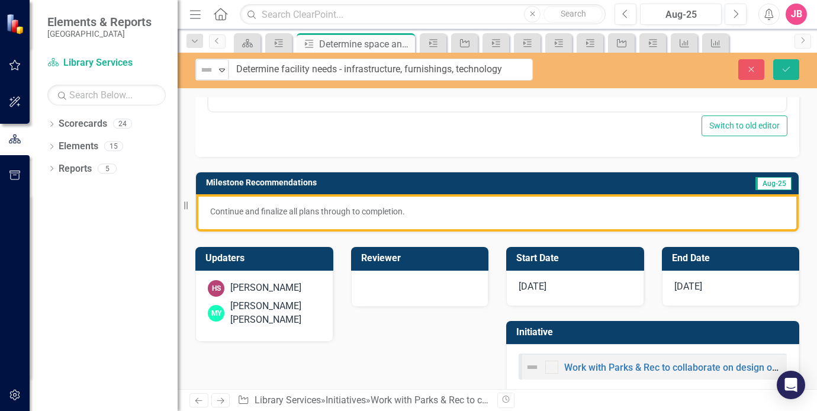
click at [412, 207] on p "Continue and finalize all plans through to completion." at bounding box center [497, 212] width 575 height 12
click at [422, 211] on p "Continue and finalize all plans through to completion." at bounding box center [497, 212] width 575 height 12
click at [412, 207] on p "Continue and finalize all plans through to completion." at bounding box center [497, 212] width 575 height 12
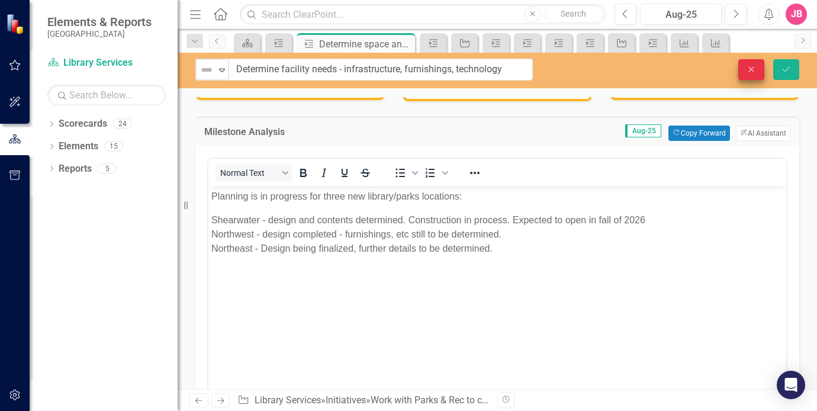
scroll to position [118, 0]
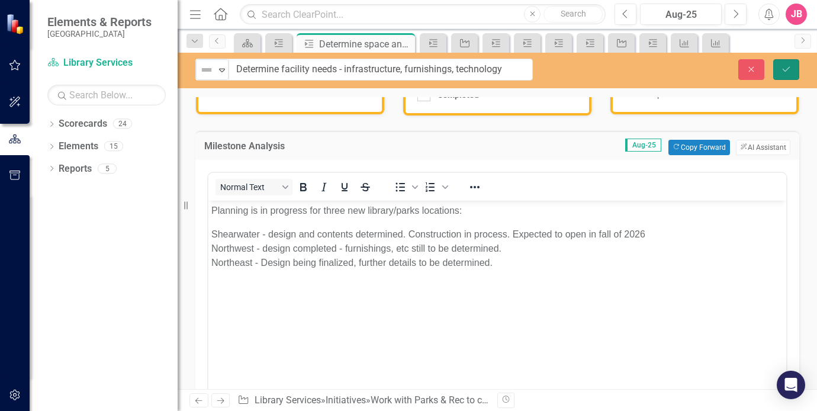
click at [790, 69] on icon "Save" at bounding box center [786, 69] width 11 height 8
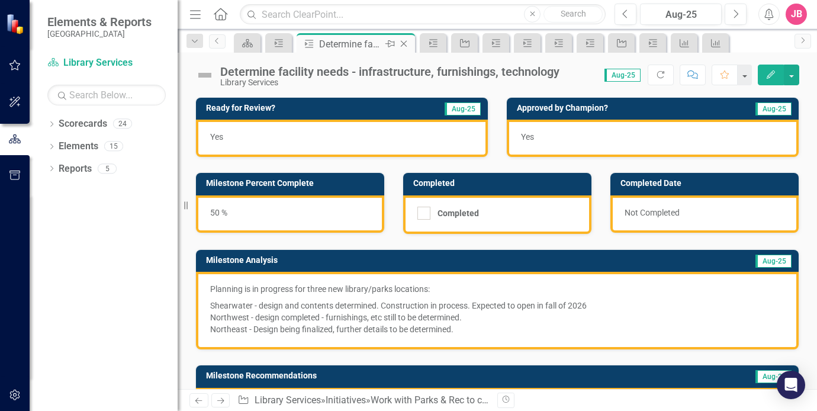
click at [404, 41] on icon "Close" at bounding box center [404, 43] width 12 height 9
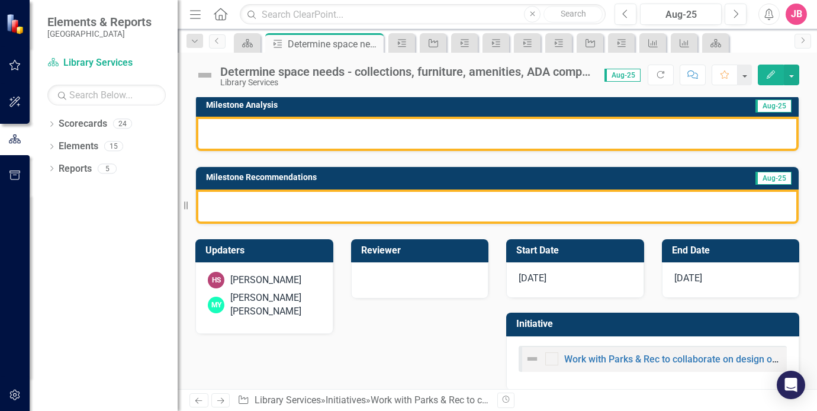
scroll to position [166, 0]
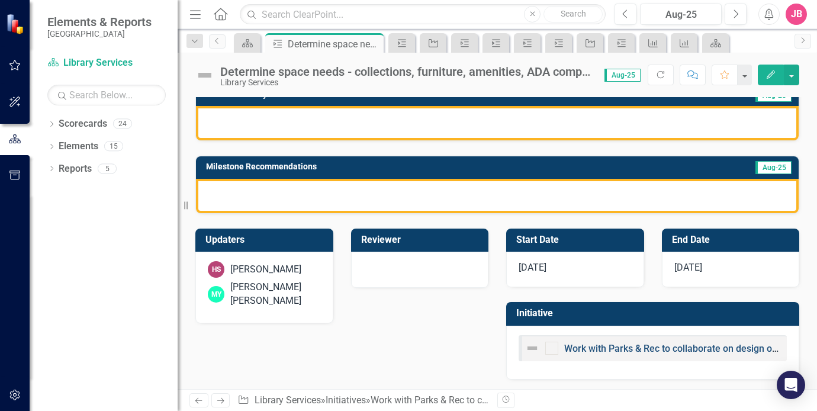
click at [640, 346] on link "Work with Parks & Rec to collaborate on design of 3 new library outlets within …" at bounding box center [772, 348] width 416 height 11
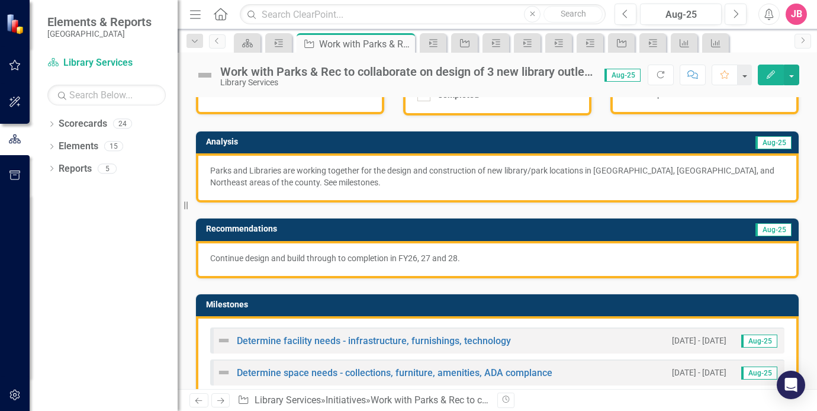
scroll to position [178, 0]
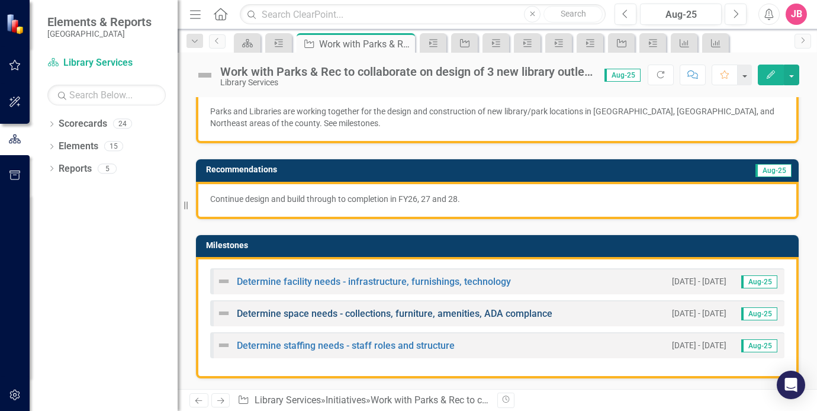
click at [366, 316] on link "Determine space needs - collections, furniture, amenities, ADA complance" at bounding box center [395, 313] width 316 height 11
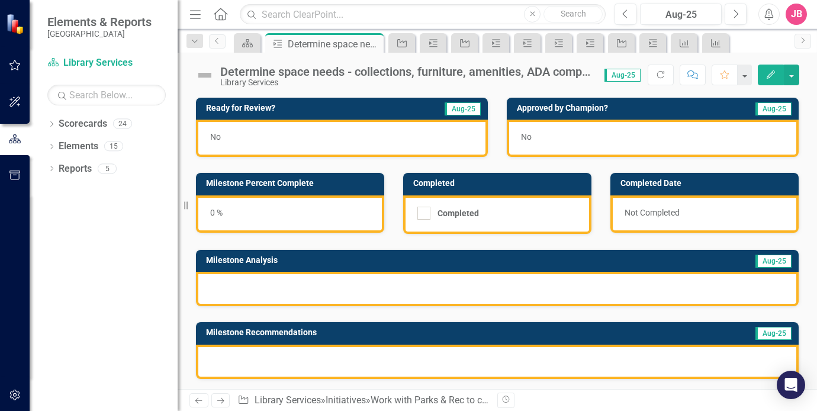
click at [216, 213] on div "0 %" at bounding box center [290, 213] width 188 height 37
click at [219, 280] on div at bounding box center [497, 289] width 603 height 34
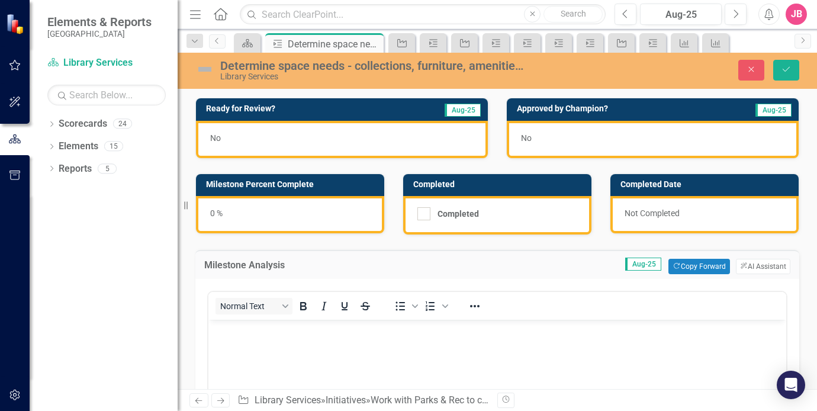
click at [418, 69] on div "Determine space needs - collections, furniture, amenities, ADA complance" at bounding box center [373, 65] width 307 height 13
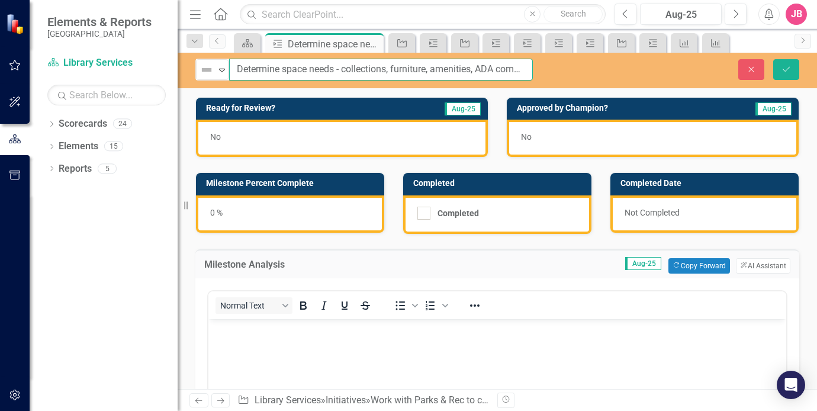
drag, startPoint x: 428, startPoint y: 69, endPoint x: 394, endPoint y: 72, distance: 33.8
click at [394, 72] on input "Determine space needs - collections, furniture, amenities, ADA complance" at bounding box center [381, 70] width 304 height 22
type input "Determine space needs - collections, amenities, ADA compliance"
click at [787, 66] on icon "Save" at bounding box center [786, 69] width 11 height 8
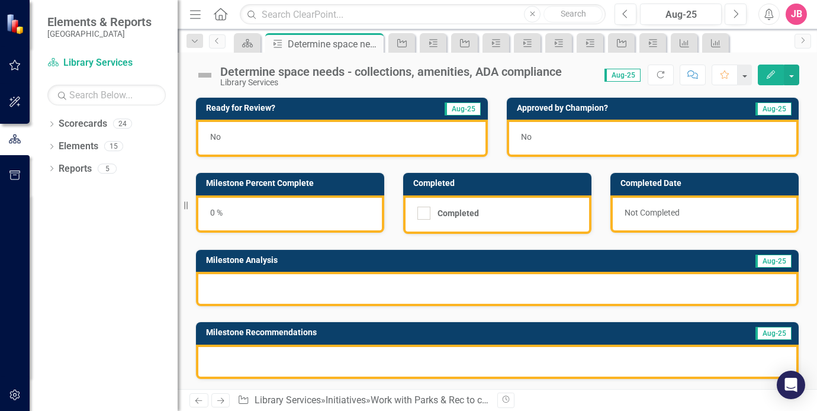
click at [225, 207] on div "0 %" at bounding box center [290, 213] width 188 height 37
click at [237, 282] on div at bounding box center [497, 289] width 603 height 34
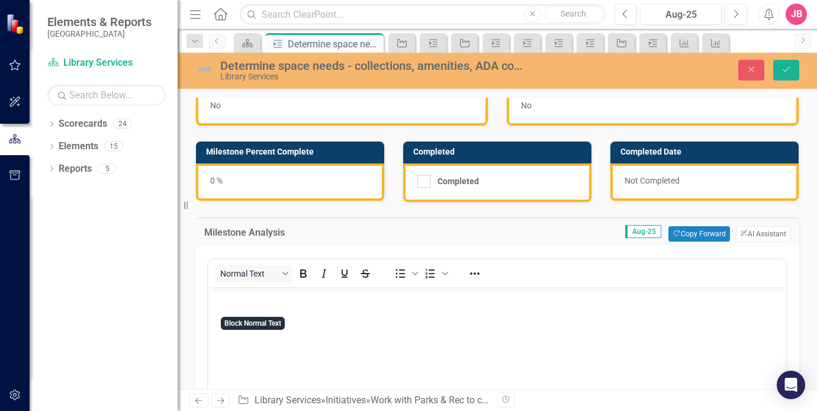
scroll to position [59, 0]
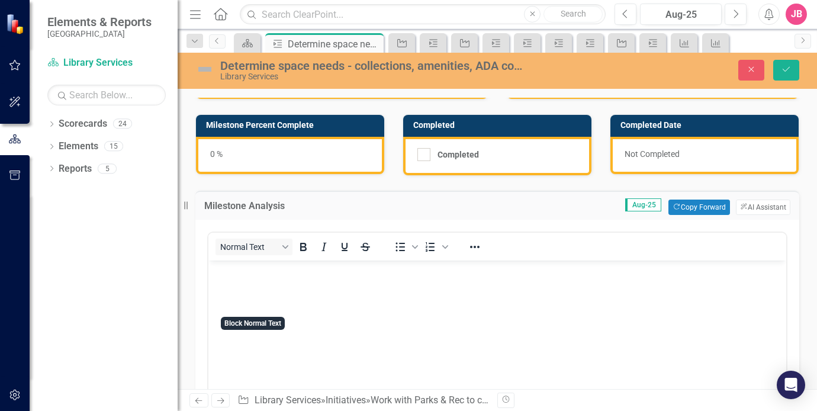
click at [272, 286] on body "Rich Text Area. Press ALT-0 for help." at bounding box center [497, 350] width 578 height 178
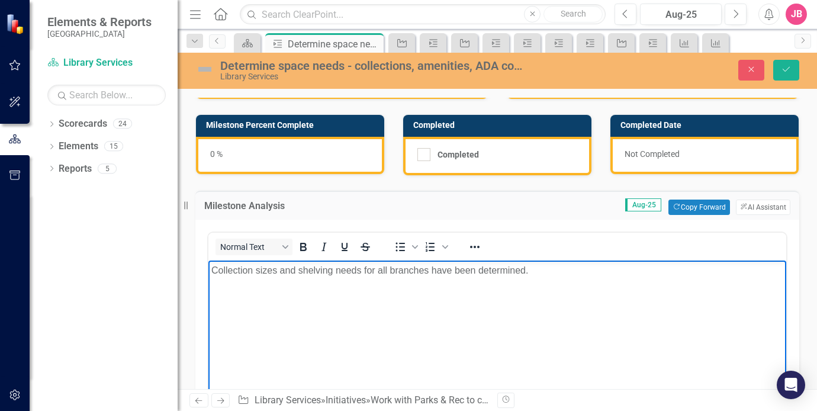
click at [501, 65] on div "Determine space needs - collections, amenities, ADA compliance" at bounding box center [373, 65] width 307 height 13
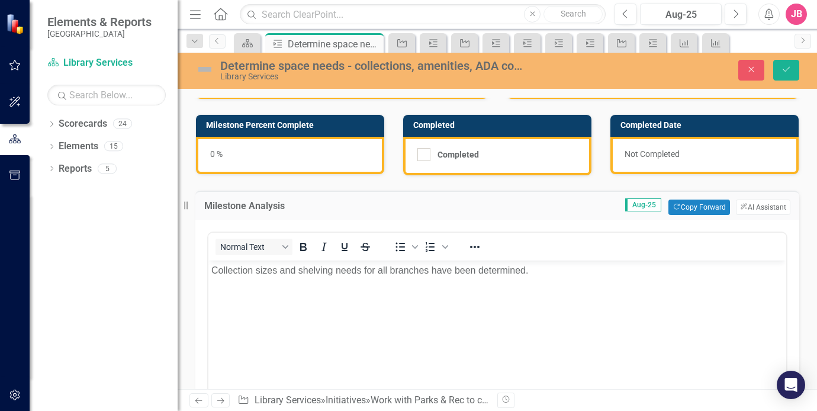
click at [544, 270] on p "Collection sizes and shelving needs for all branches have been determined." at bounding box center [497, 271] width 572 height 14
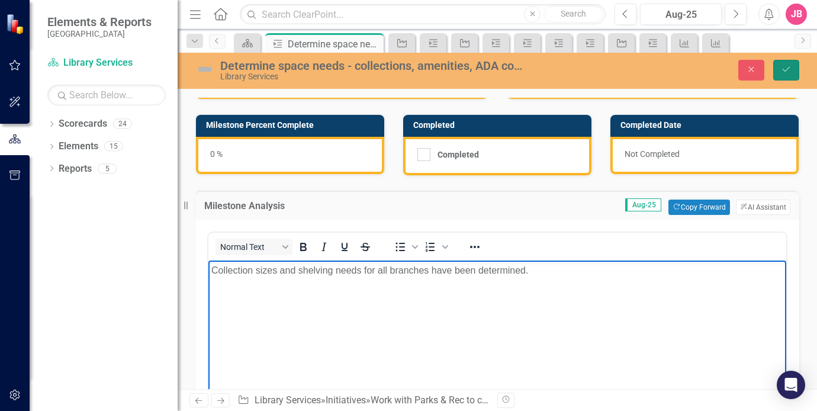
click at [791, 67] on icon "Save" at bounding box center [786, 69] width 11 height 8
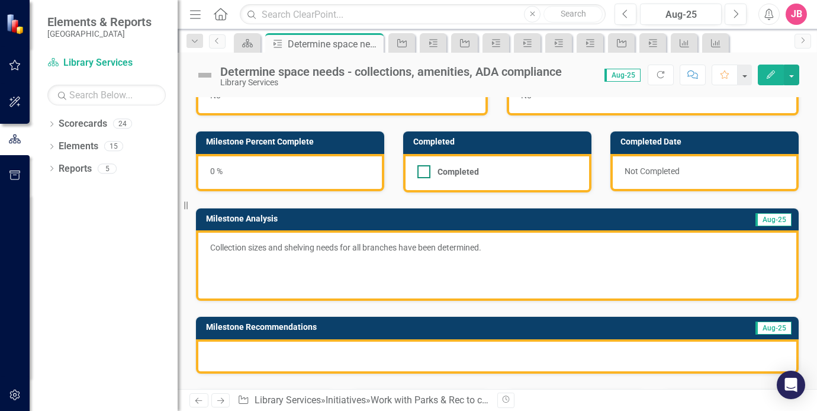
scroll to position [0, 0]
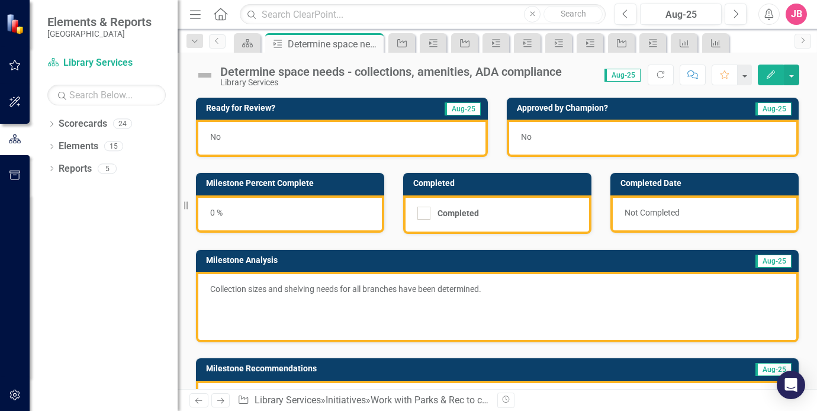
click at [215, 214] on div "0 %" at bounding box center [290, 213] width 188 height 37
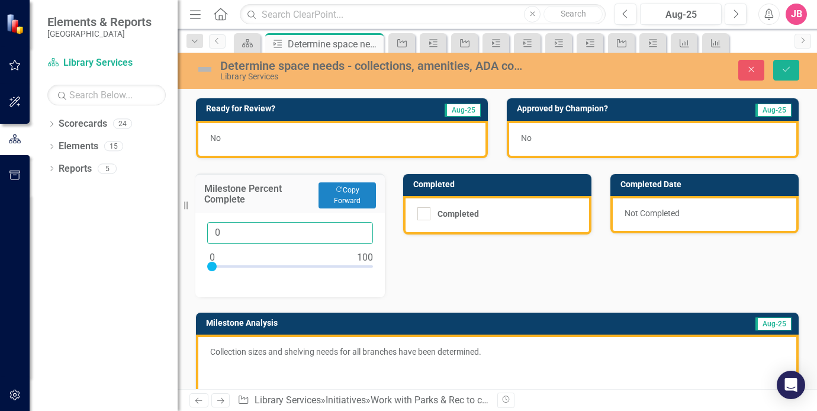
click at [293, 232] on input "0" at bounding box center [290, 233] width 166 height 22
drag, startPoint x: 233, startPoint y: 232, endPoint x: 194, endPoint y: 233, distance: 38.5
click at [194, 233] on div "Milestone Percent Complete Copy Forward Copy Forward 070" at bounding box center [290, 228] width 207 height 139
type input "70"
click at [467, 259] on div "Ready for Review? Aug-25 No Approved by Champion? Aug-25 No Milestone Percent C…" at bounding box center [498, 280] width 622 height 395
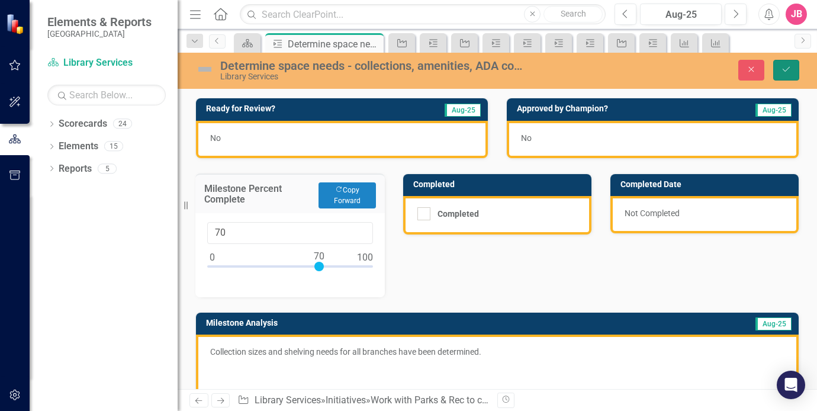
click at [784, 69] on icon "Save" at bounding box center [786, 69] width 11 height 8
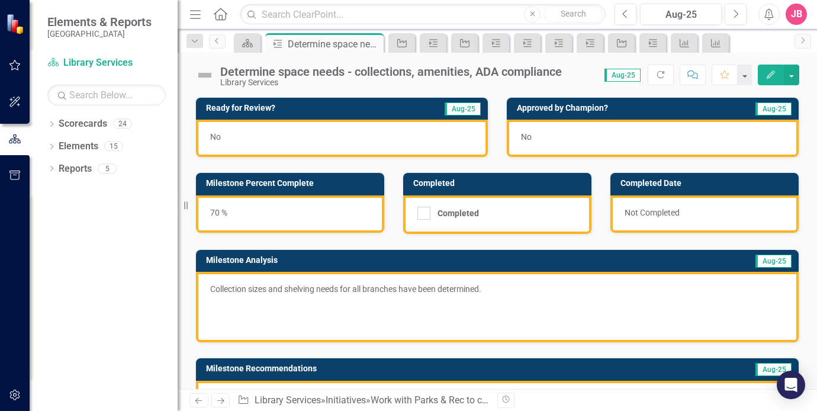
click at [415, 72] on div "Determine space needs - collections, amenities, ADA compliance" at bounding box center [391, 71] width 342 height 13
click at [422, 212] on input "Completed" at bounding box center [422, 211] width 8 height 8
checkbox input "true"
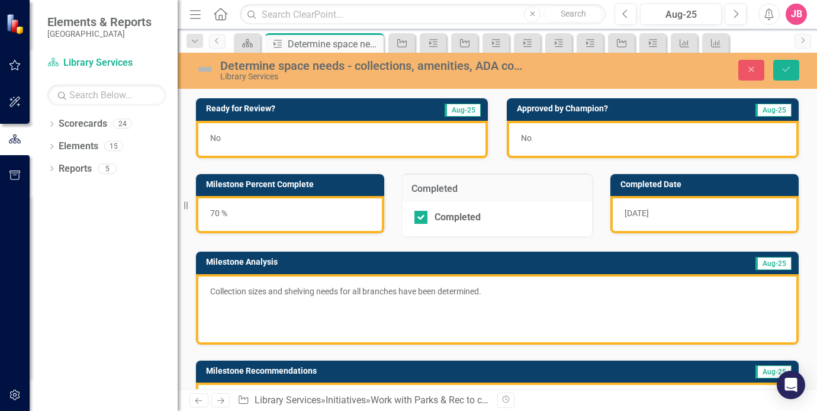
click at [649, 212] on div "9/24/25" at bounding box center [705, 214] width 188 height 37
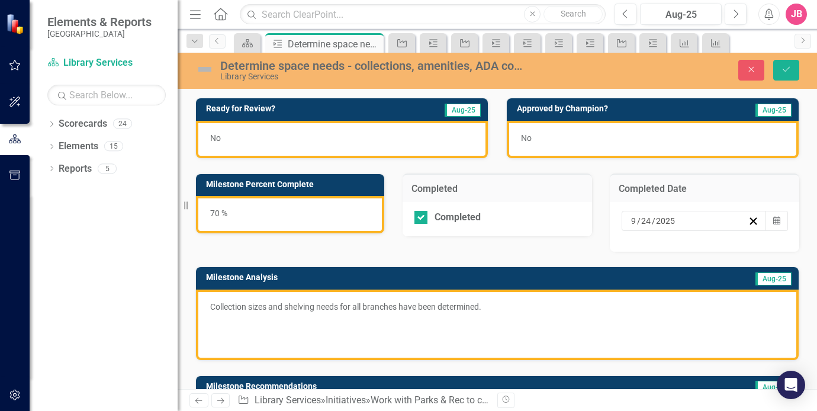
click at [631, 219] on input "9" at bounding box center [634, 221] width 7 height 12
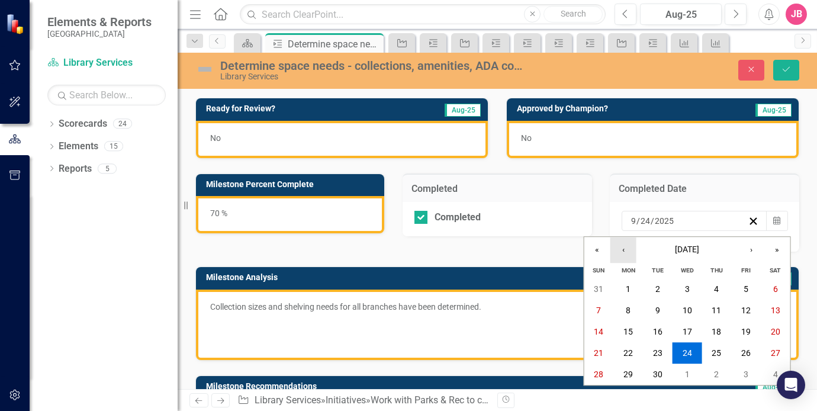
click at [625, 252] on button "‹" at bounding box center [624, 250] width 26 height 26
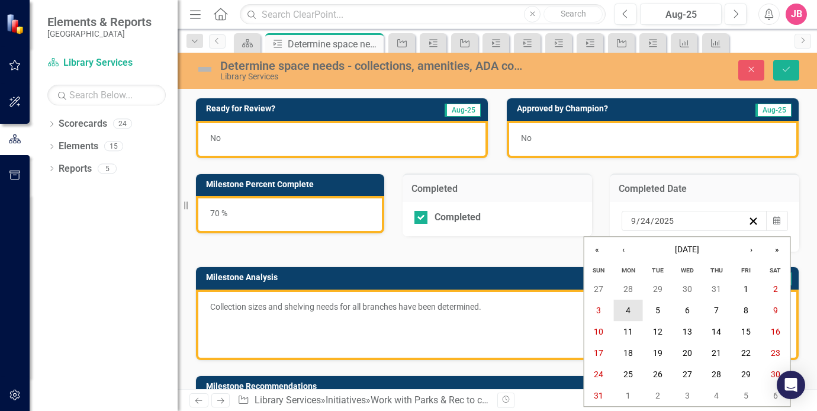
click at [630, 308] on abbr "4" at bounding box center [628, 310] width 5 height 9
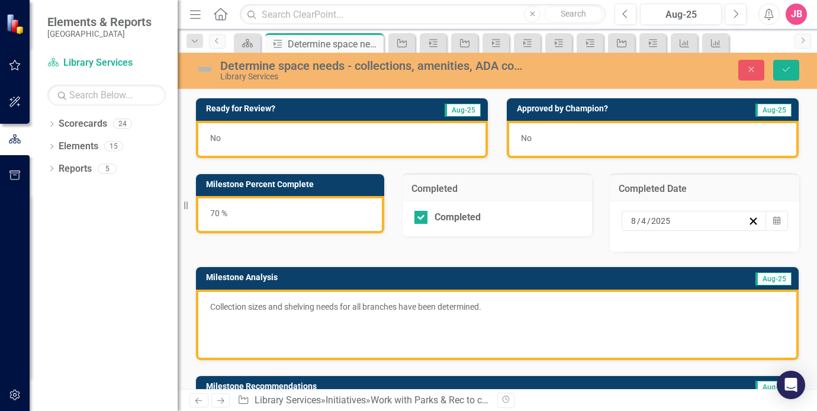
click at [509, 308] on p "Collection sizes and shelving needs for all branches have been determined." at bounding box center [497, 308] width 575 height 14
click at [493, 305] on p "Collection sizes and shelving needs for all branches have been determined." at bounding box center [497, 308] width 575 height 14
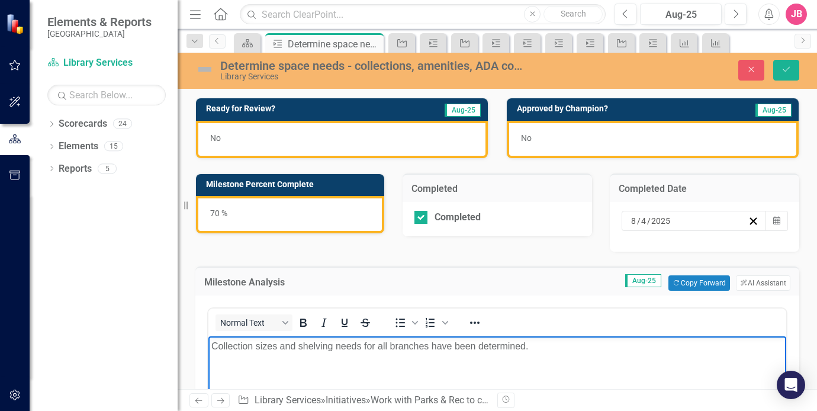
click at [538, 342] on p "Collection sizes and shelving needs for all branches have been determined." at bounding box center [497, 346] width 572 height 14
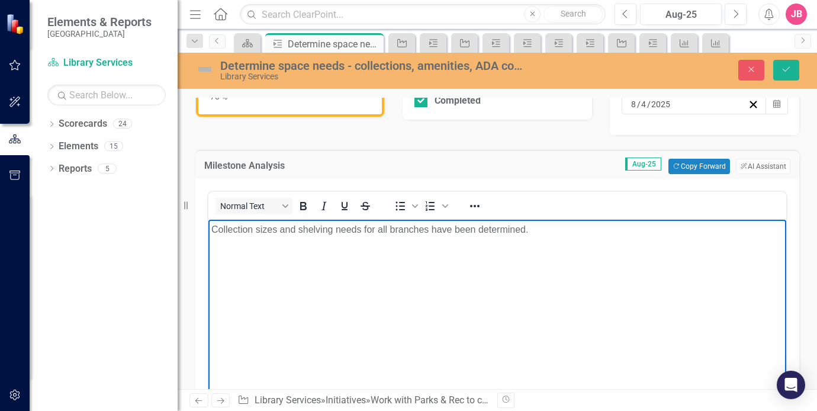
scroll to position [118, 0]
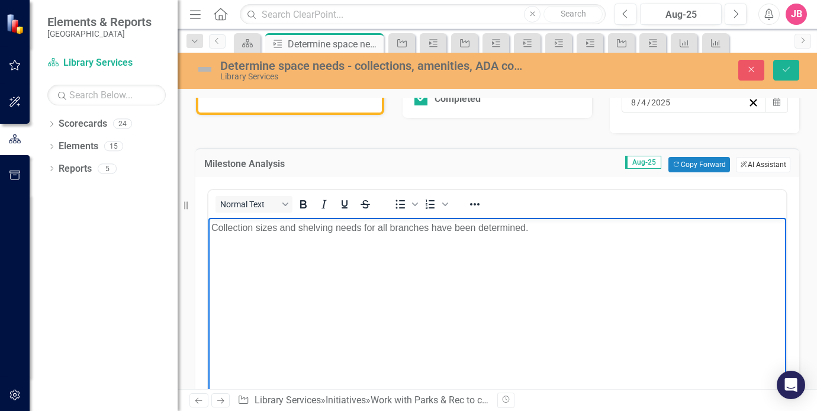
click at [756, 162] on button "ClearPoint AI AI Assistant" at bounding box center [763, 164] width 54 height 15
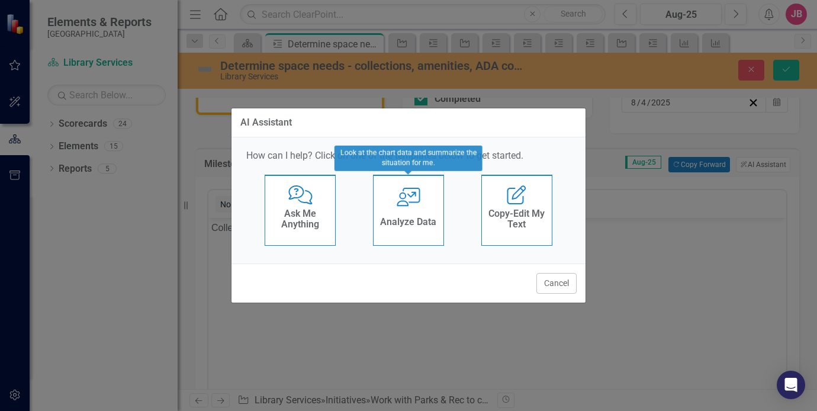
click at [415, 208] on div "User with Chart Analyze Data" at bounding box center [408, 210] width 71 height 71
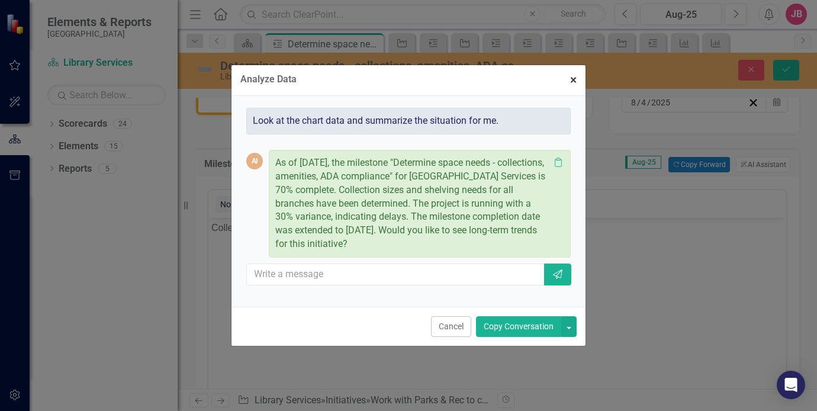
click at [573, 81] on span "×" at bounding box center [573, 80] width 7 height 14
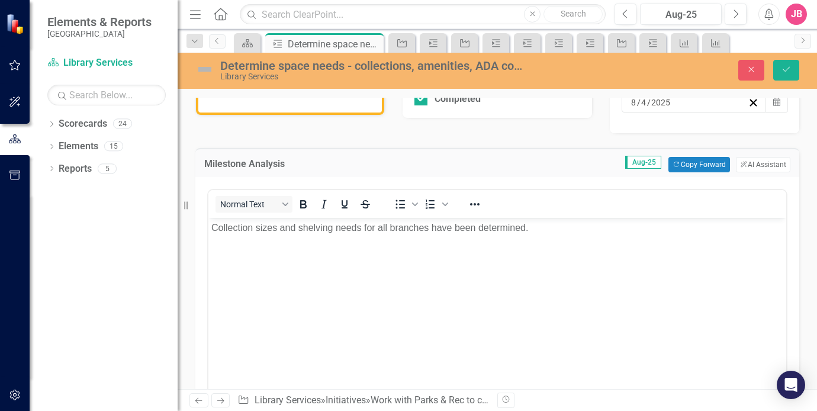
click at [548, 229] on p "Collection sizes and shelving needs for all branches have been determined." at bounding box center [497, 228] width 572 height 14
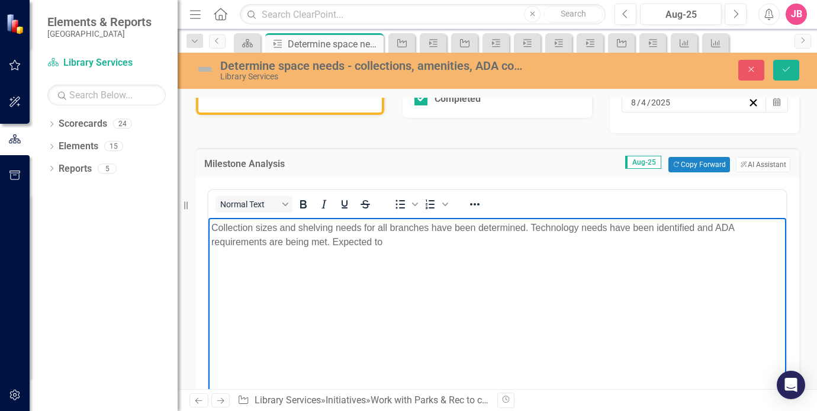
click at [513, 239] on p "Collection sizes and shelving needs for all branches have been determined. Tech…" at bounding box center [497, 235] width 572 height 28
click at [440, 246] on p "Collection sizes and shelving needs for all branches have been determined. Tech…" at bounding box center [497, 235] width 572 height 28
click at [747, 162] on button "ClearPoint AI AI Assistant" at bounding box center [763, 164] width 54 height 15
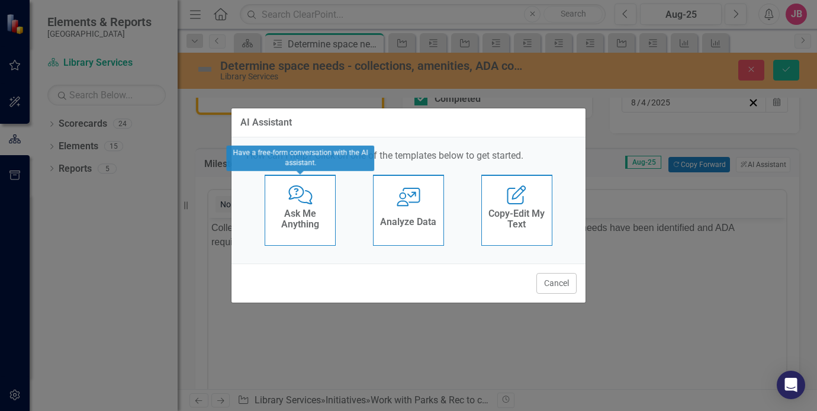
click at [398, 217] on h4 "Analyze Data" at bounding box center [408, 222] width 56 height 11
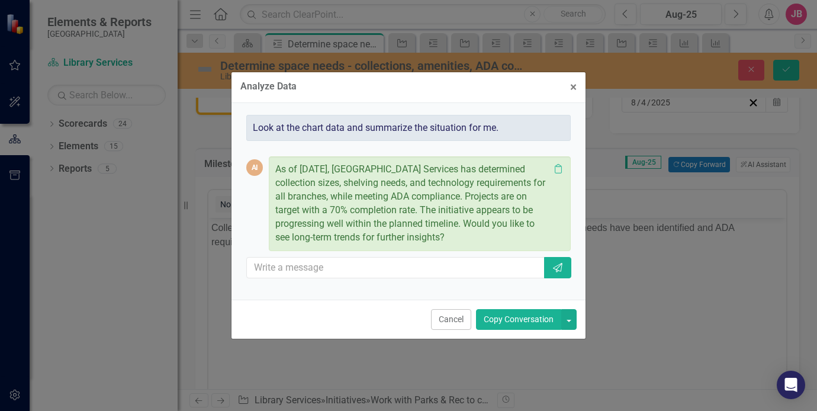
click at [526, 239] on p "As of August 2025, St. Johns County Library Services has determined collection …" at bounding box center [412, 203] width 274 height 81
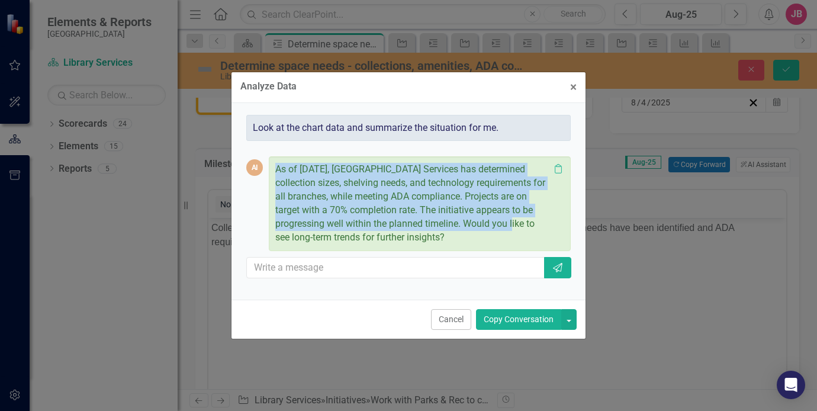
drag, startPoint x: 525, startPoint y: 222, endPoint x: 261, endPoint y: 174, distance: 267.9
click at [261, 174] on div "AI As of August 2025, St. Johns County Library Services has determined collecti…" at bounding box center [408, 203] width 325 height 94
copy div "As of August 2025, St. Johns County Library Services has determined collection …"
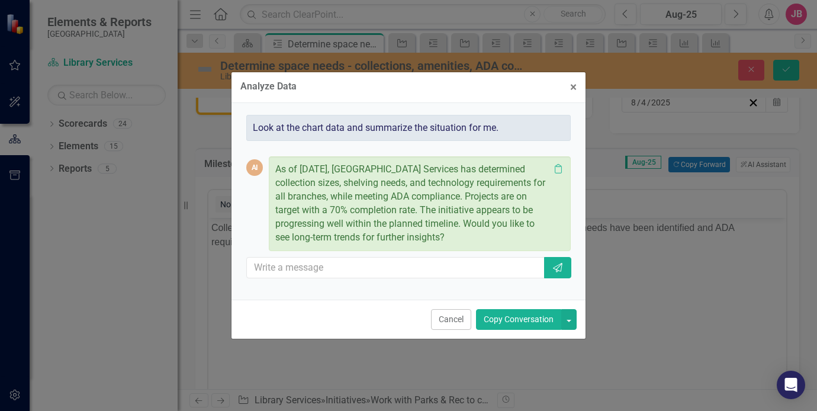
click at [676, 278] on div "Analyze Data × Close Look at the chart data and summarize the situation for me.…" at bounding box center [408, 205] width 817 height 411
click at [634, 288] on div "Analyze Data × Close Look at the chart data and summarize the situation for me.…" at bounding box center [408, 205] width 817 height 411
click at [569, 84] on button "× Close" at bounding box center [574, 87] width 24 height 30
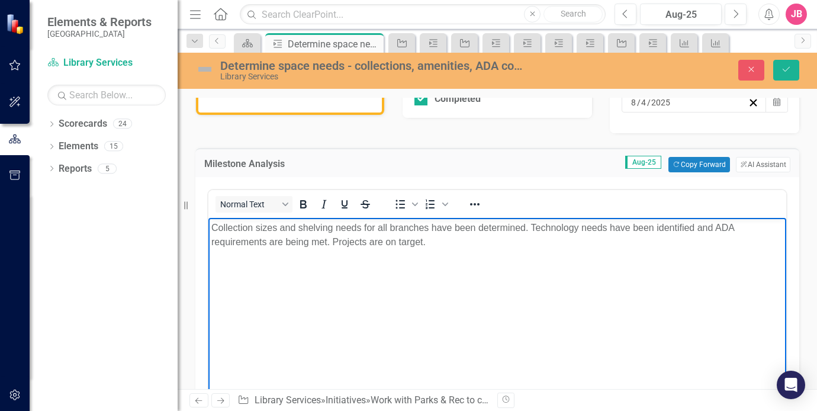
click at [276, 287] on p "Rich Text Area. Press ALT-0 for help." at bounding box center [497, 290] width 572 height 14
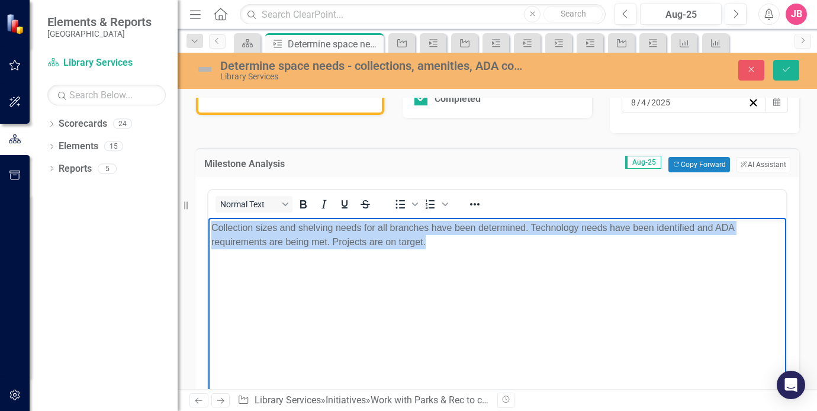
drag, startPoint x: 435, startPoint y: 243, endPoint x: 210, endPoint y: 222, distance: 226.7
click at [210, 222] on body "Collection sizes and shelving needs for all branches have been determined. Tech…" at bounding box center [497, 307] width 578 height 178
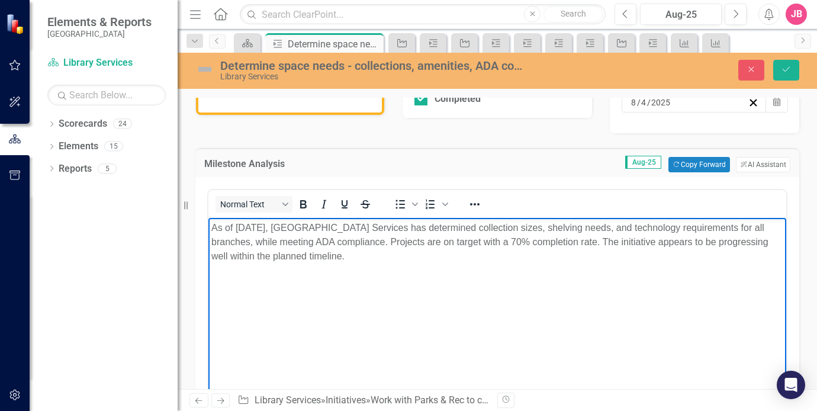
click at [548, 244] on p "As of August 2025, St. Johns County Library Services has determined collection …" at bounding box center [497, 242] width 572 height 43
drag, startPoint x: 622, startPoint y: 242, endPoint x: 535, endPoint y: 243, distance: 86.5
click at [535, 243] on p "As of August 2025, St. Johns County Library Services has determined collection …" at bounding box center [497, 242] width 572 height 43
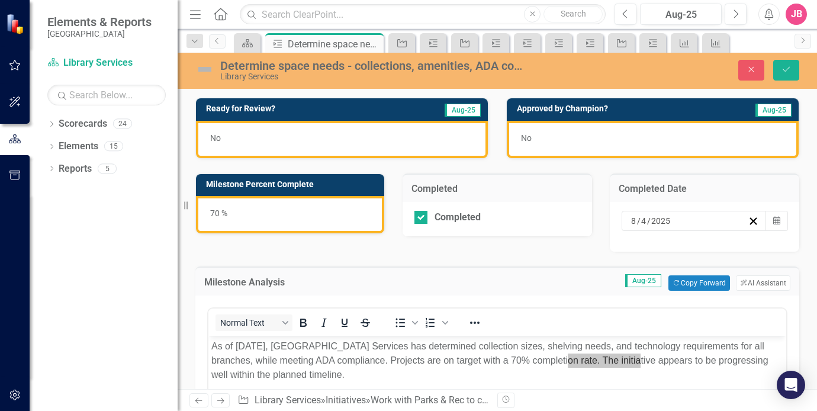
click at [342, 69] on div "Determine space needs - collections, amenities, ADA compliance" at bounding box center [373, 65] width 307 height 13
click at [627, 360] on p "As of August 2025, St. Johns County Library Services has determined collection …" at bounding box center [497, 360] width 572 height 43
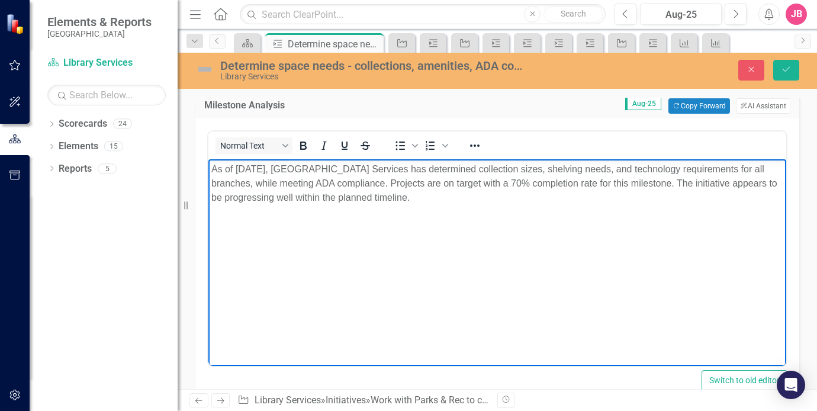
scroll to position [178, 0]
click at [787, 75] on button "Save" at bounding box center [787, 70] width 26 height 21
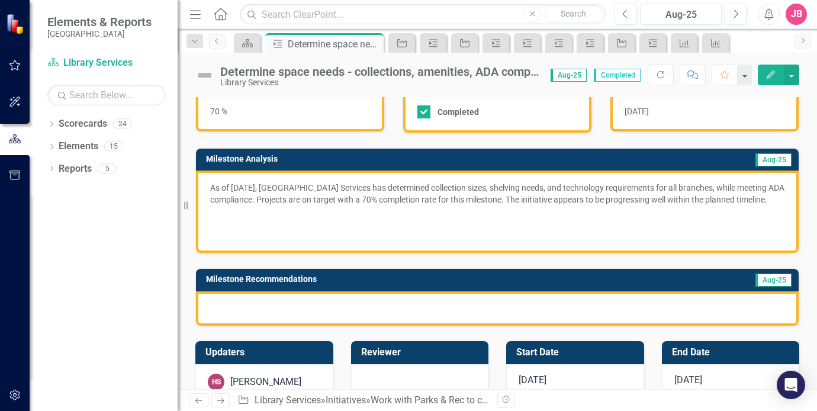
scroll to position [118, 0]
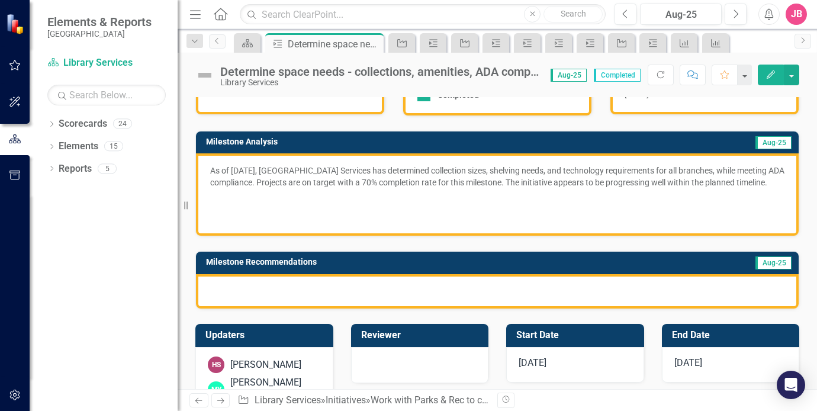
click at [353, 296] on div at bounding box center [497, 291] width 603 height 34
click at [441, 297] on div at bounding box center [497, 291] width 603 height 34
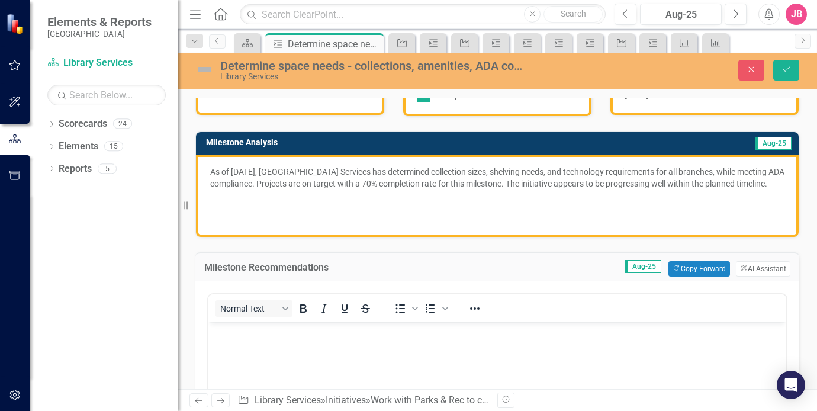
scroll to position [0, 0]
click at [746, 277] on button "ClearPoint AI AI Assistant" at bounding box center [763, 268] width 54 height 15
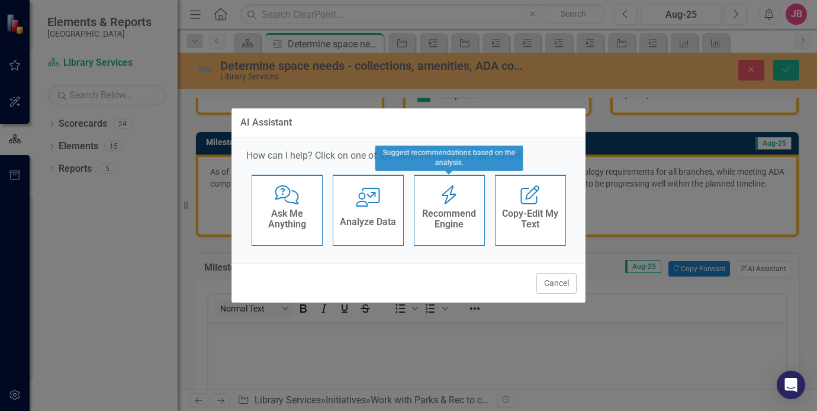
click at [456, 204] on div "Recommend Engine Recommend Engine" at bounding box center [449, 210] width 71 height 71
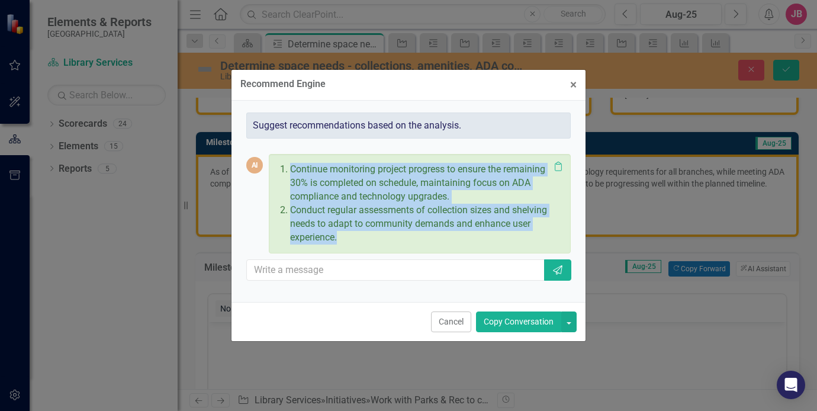
drag, startPoint x: 345, startPoint y: 240, endPoint x: 286, endPoint y: 169, distance: 91.7
click at [286, 169] on ol "Continue monitoring project progress to ensure the remaining 30% is completed o…" at bounding box center [416, 203] width 265 height 81
copy ol "Continue monitoring project progress to ensure the remaining 30% is completed o…"
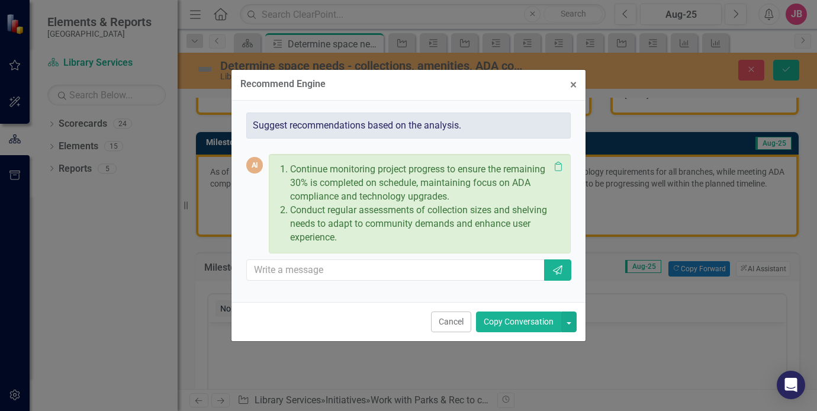
click at [685, 348] on div "Recommend Engine × Close Suggest recommendations based on the analysis. AI Cont…" at bounding box center [408, 205] width 817 height 411
click at [576, 82] on span "×" at bounding box center [573, 85] width 7 height 14
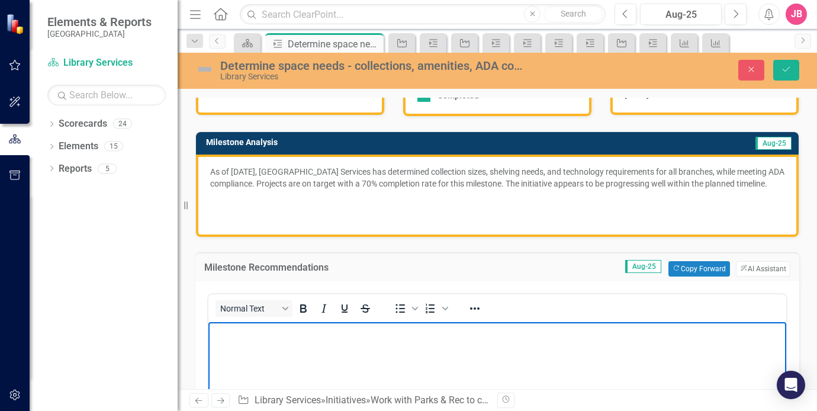
click at [282, 335] on p "Rich Text Area. Press ALT-0 for help." at bounding box center [497, 332] width 572 height 14
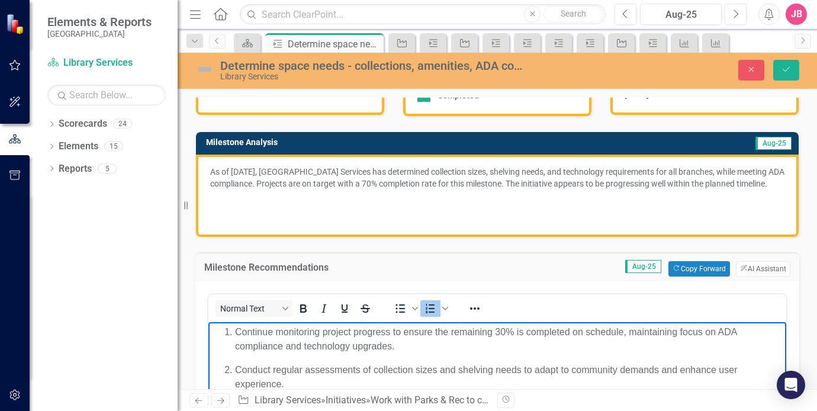
click at [526, 331] on p "Continue monitoring project progress to ensure the remaining 30% is completed o…" at bounding box center [509, 339] width 548 height 28
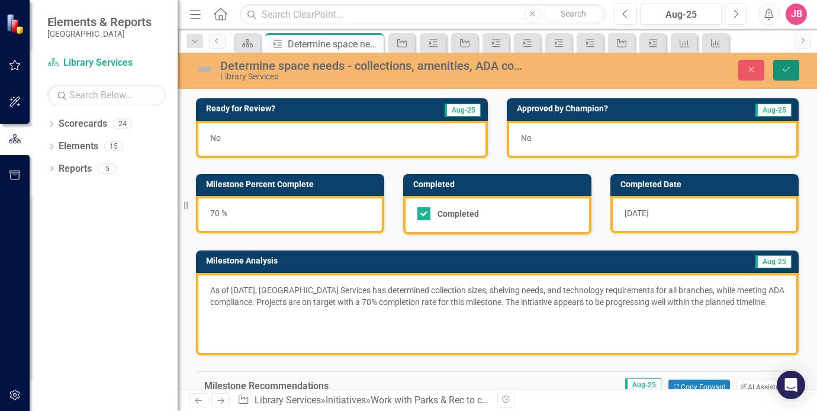
click at [789, 66] on icon "Save" at bounding box center [786, 69] width 11 height 8
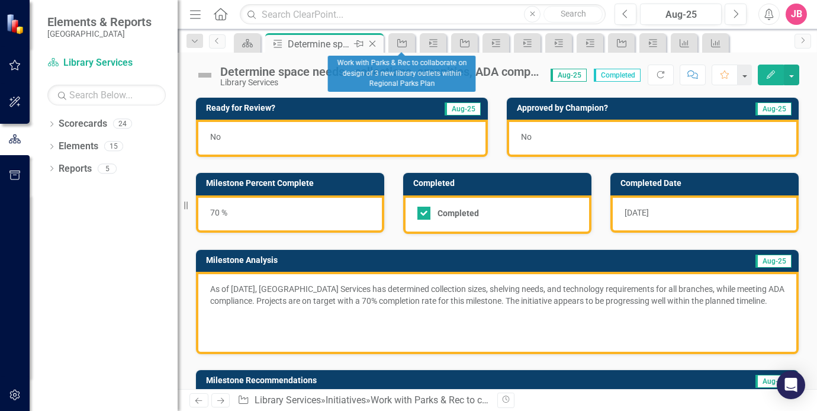
click at [373, 43] on icon at bounding box center [373, 44] width 7 height 7
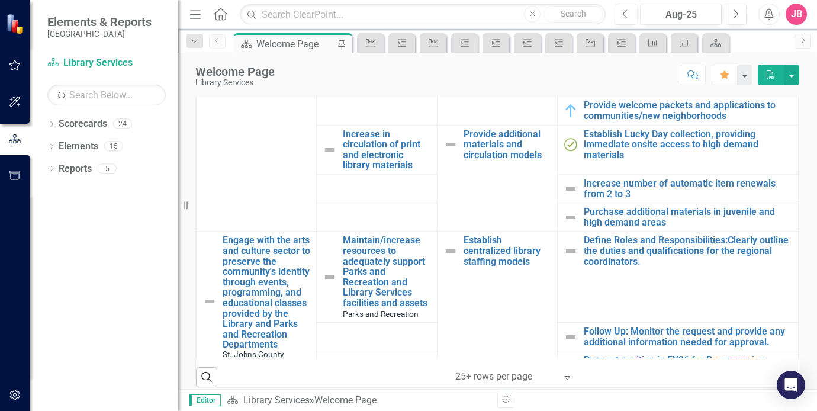
scroll to position [415, 0]
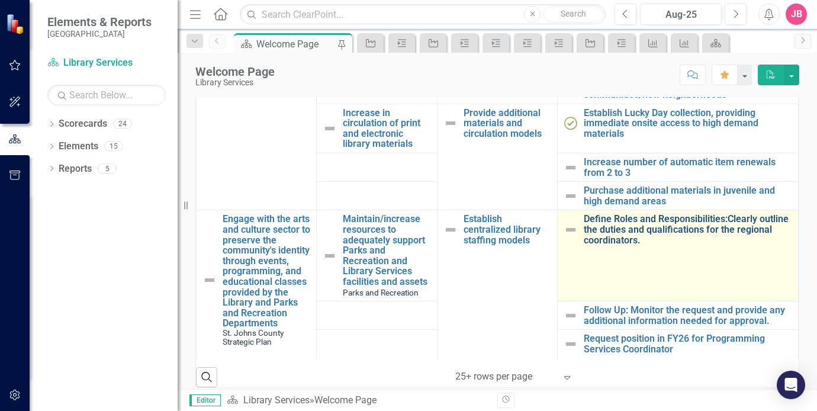
click at [630, 234] on link "Define Roles and Responsibilities:Clearly outline the duties and qualifications…" at bounding box center [688, 229] width 208 height 31
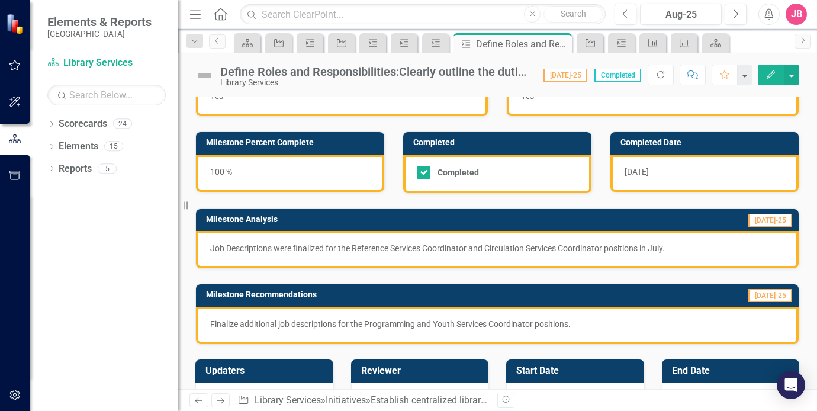
scroll to position [59, 0]
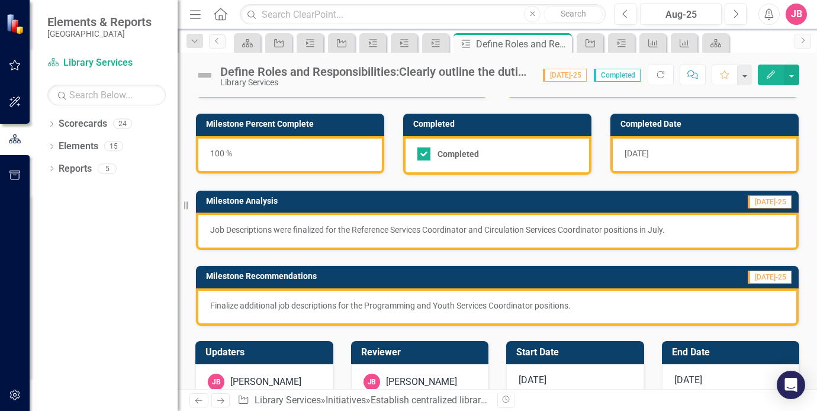
click at [688, 229] on p "Job Descriptions were finalized for the Reference Services Coordinator and Circ…" at bounding box center [497, 230] width 575 height 12
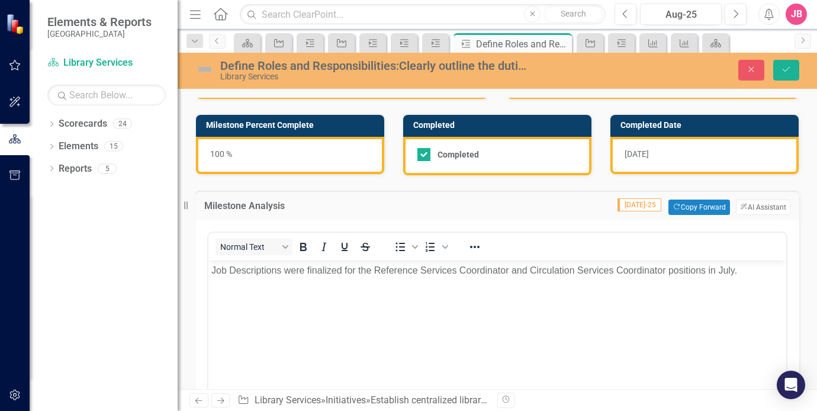
scroll to position [0, 0]
click at [759, 204] on button "ClearPoint AI AI Assistant" at bounding box center [763, 207] width 54 height 15
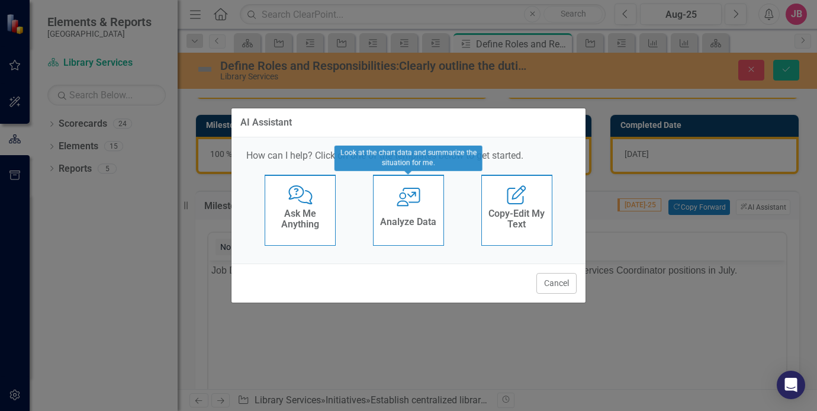
click at [410, 210] on div "User with Chart Analyze Data" at bounding box center [408, 210] width 71 height 71
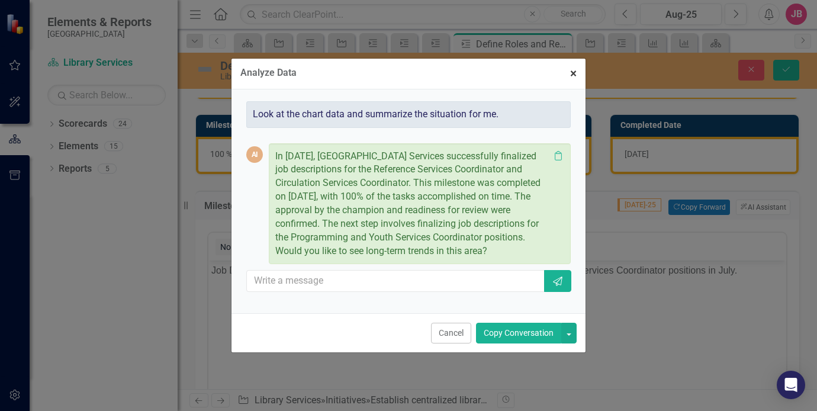
click at [573, 69] on span "×" at bounding box center [573, 73] width 7 height 14
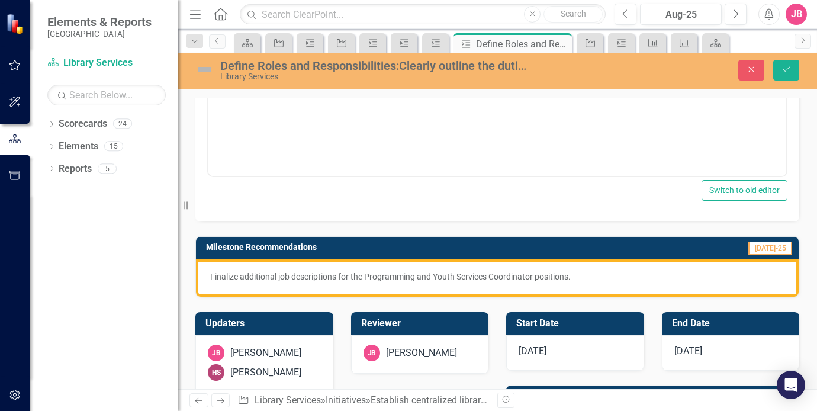
scroll to position [355, 0]
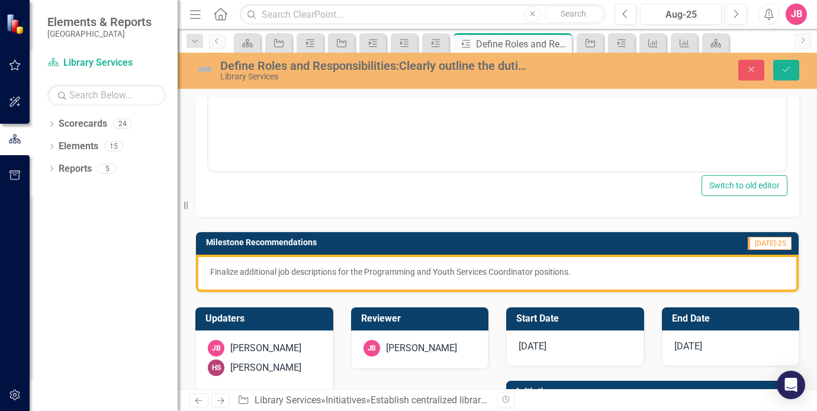
click at [576, 272] on p "Finalize additional job descriptions for the Programming and Youth Services Coo…" at bounding box center [497, 272] width 575 height 12
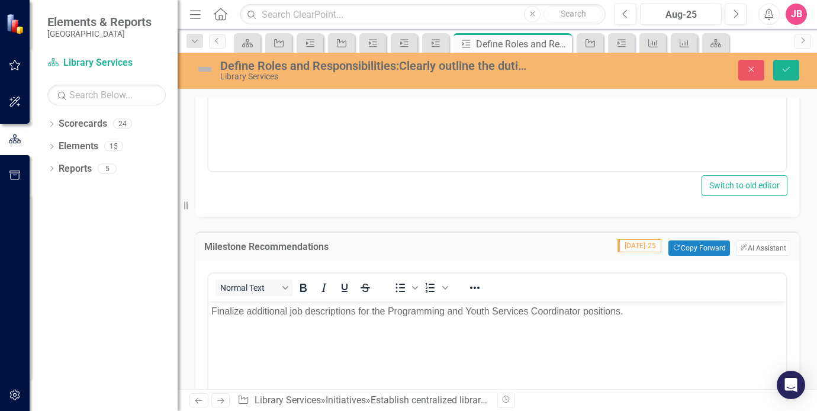
scroll to position [0, 0]
click at [757, 245] on button "ClearPoint AI AI Assistant" at bounding box center [763, 247] width 54 height 15
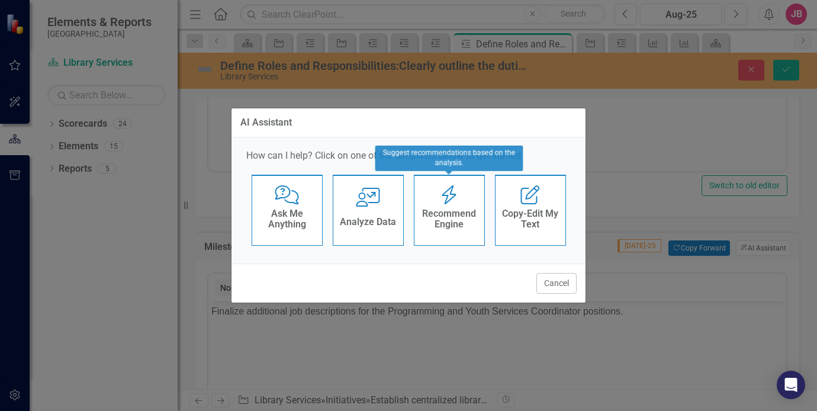
click at [469, 210] on h4 "Recommend Engine" at bounding box center [450, 218] width 58 height 21
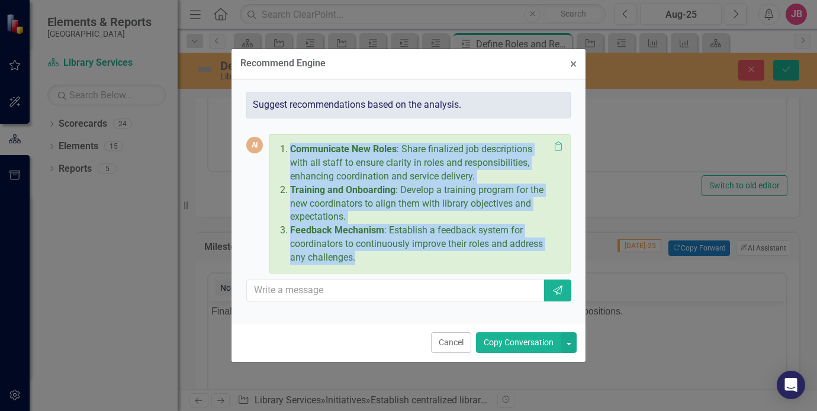
drag, startPoint x: 360, startPoint y: 257, endPoint x: 284, endPoint y: 147, distance: 133.6
click at [284, 147] on ol "Communicate New Roles : Share finalized job descriptions with all staff to ensu…" at bounding box center [416, 204] width 265 height 122
click at [570, 63] on span "×" at bounding box center [573, 64] width 7 height 14
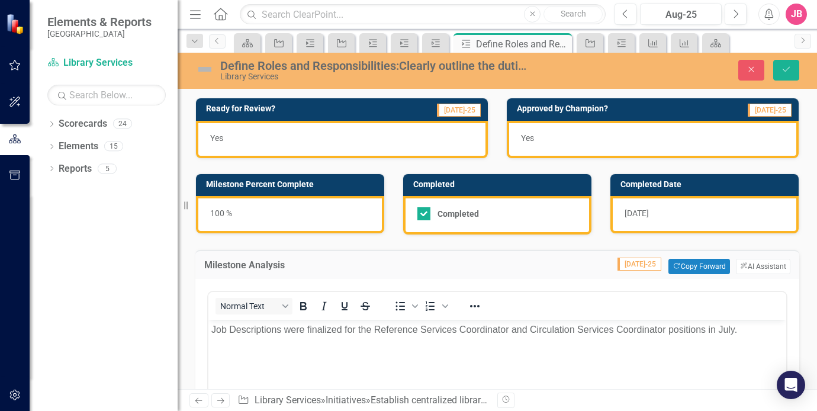
click at [772, 66] on div "Close Save" at bounding box center [684, 70] width 249 height 21
click at [783, 69] on icon "submit" at bounding box center [786, 69] width 7 height 5
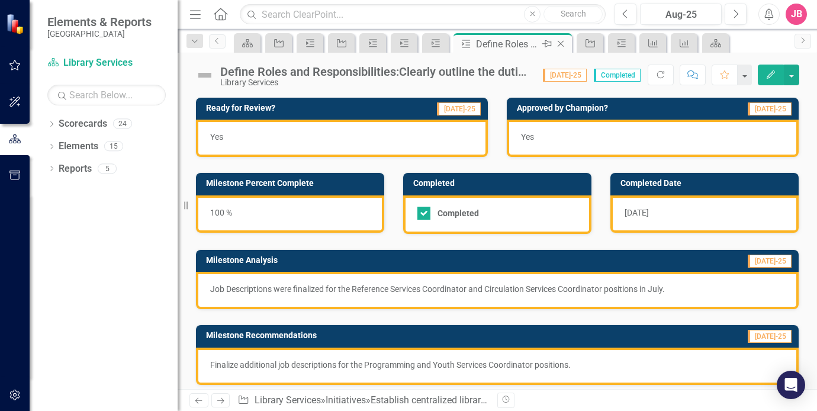
click at [562, 44] on icon at bounding box center [561, 44] width 7 height 7
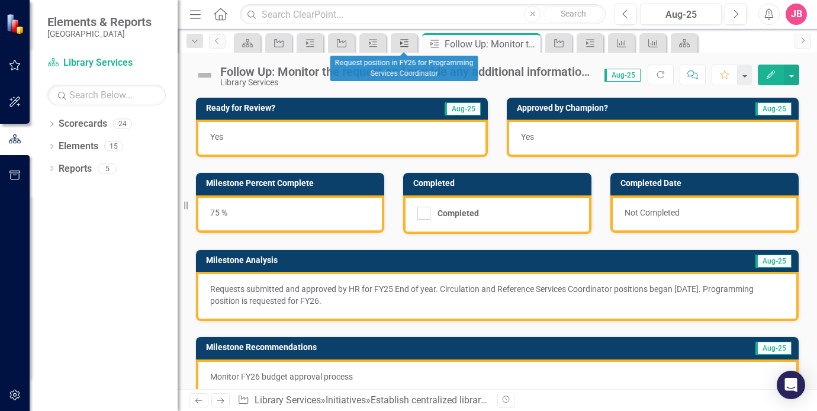
click at [413, 43] on link "Milestone" at bounding box center [404, 43] width 21 height 15
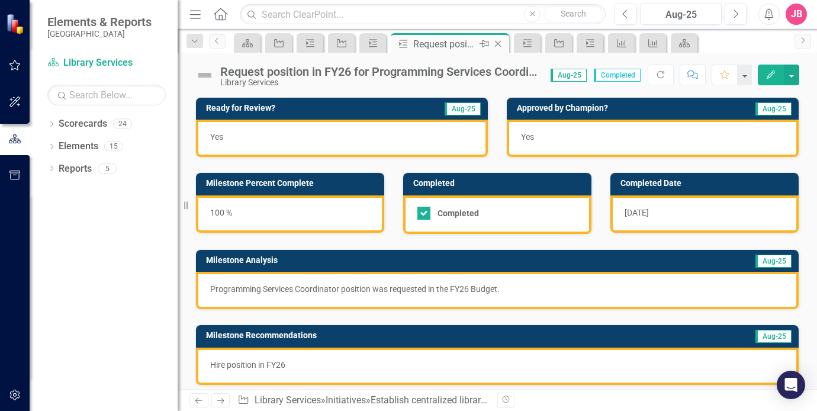
click at [497, 43] on icon "Close" at bounding box center [498, 43] width 12 height 9
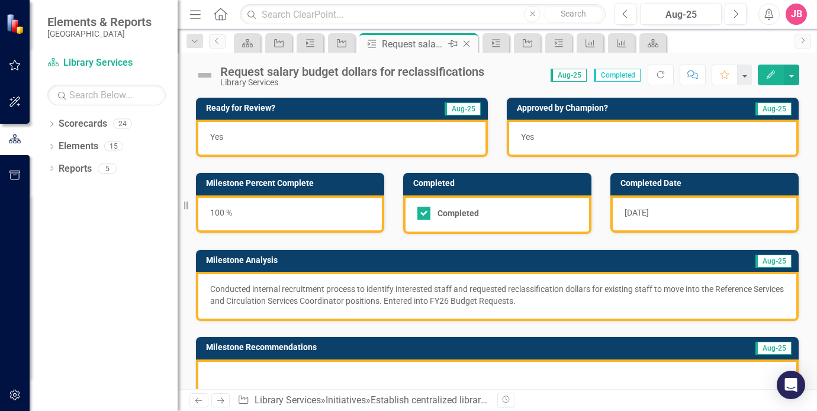
click at [441, 41] on div "Request salary budget dollars for reclassifications" at bounding box center [413, 44] width 63 height 15
click at [469, 41] on icon at bounding box center [467, 44] width 7 height 7
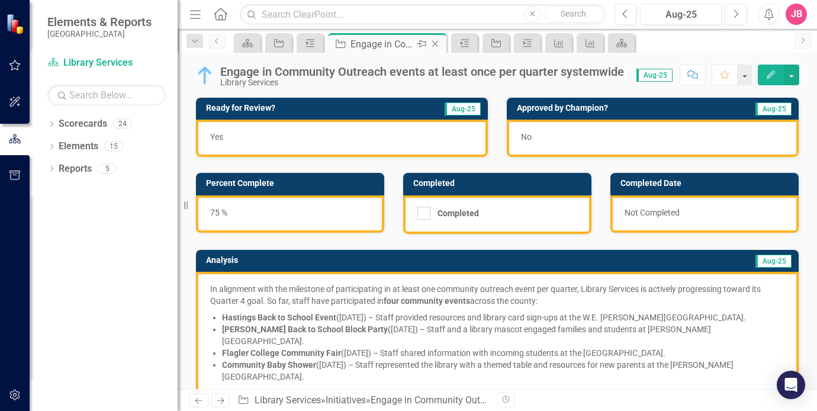
click at [437, 42] on icon at bounding box center [435, 44] width 7 height 7
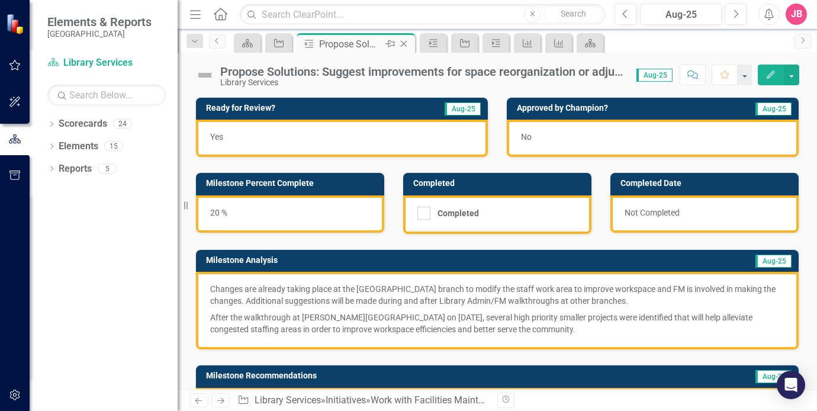
click at [405, 41] on icon "Close" at bounding box center [404, 43] width 12 height 9
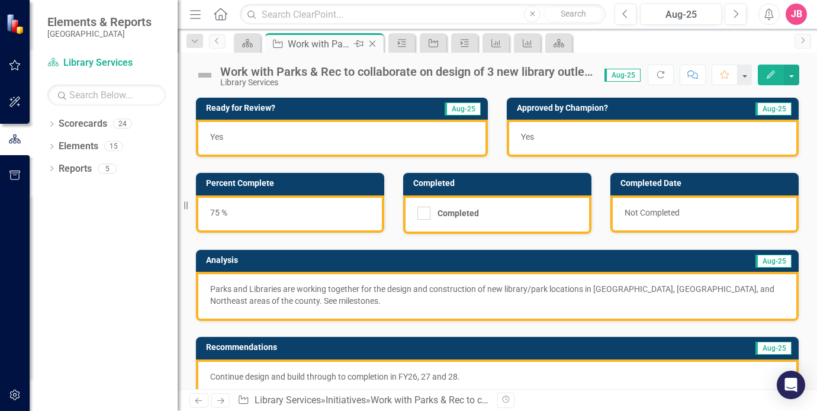
click at [379, 43] on div "Close" at bounding box center [373, 44] width 15 height 15
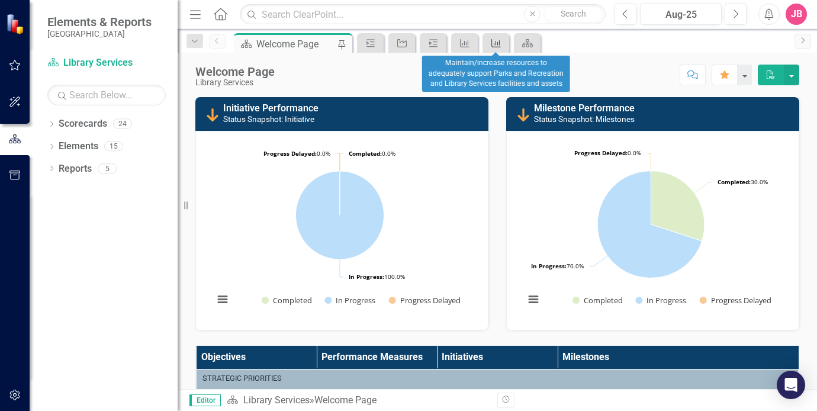
click at [503, 39] on link "Performance Measure" at bounding box center [496, 43] width 21 height 15
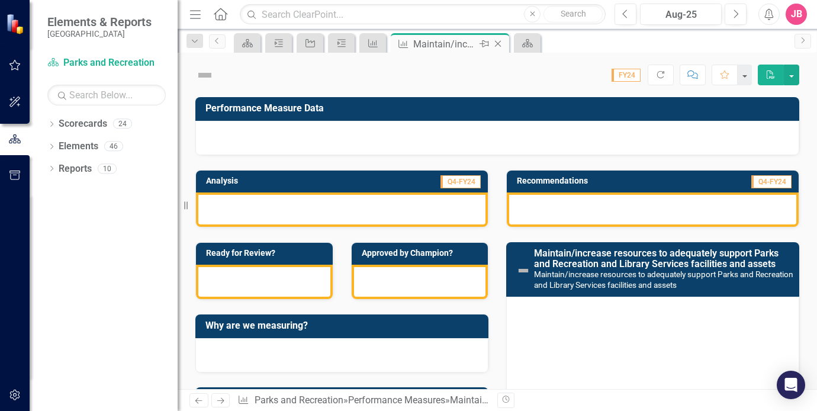
click at [498, 41] on icon "Close" at bounding box center [498, 43] width 12 height 9
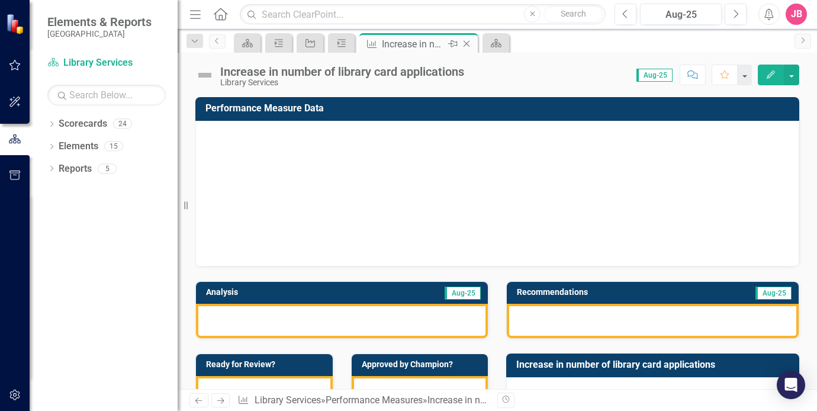
drag, startPoint x: 408, startPoint y: 39, endPoint x: 427, endPoint y: 39, distance: 19.0
click at [409, 39] on div "Increase in number of library card applications" at bounding box center [413, 44] width 63 height 15
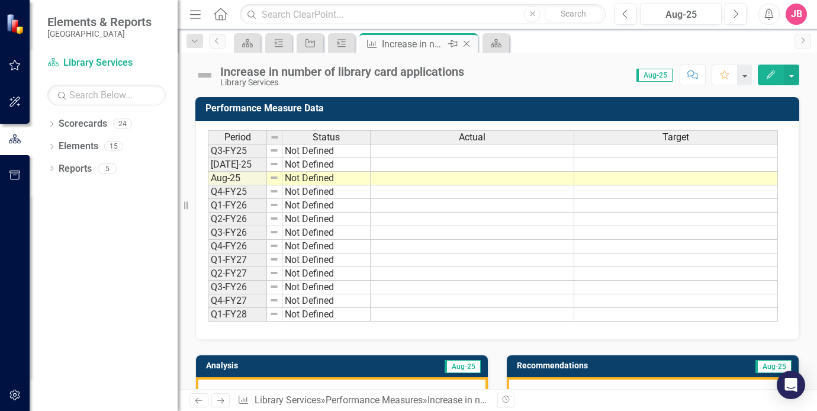
click at [467, 41] on icon "Close" at bounding box center [467, 43] width 12 height 9
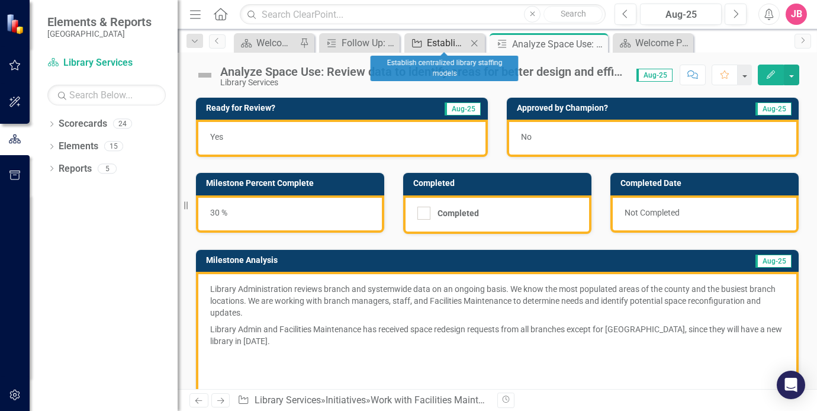
click at [466, 42] on div "Establish centralized library staffing models" at bounding box center [447, 43] width 40 height 15
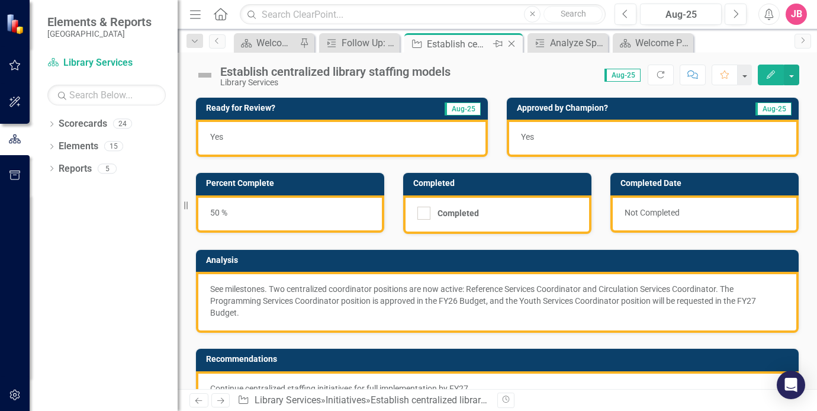
click at [476, 42] on div "Establish centralized library staffing models" at bounding box center [458, 44] width 63 height 15
click at [516, 39] on icon "Close" at bounding box center [512, 43] width 12 height 9
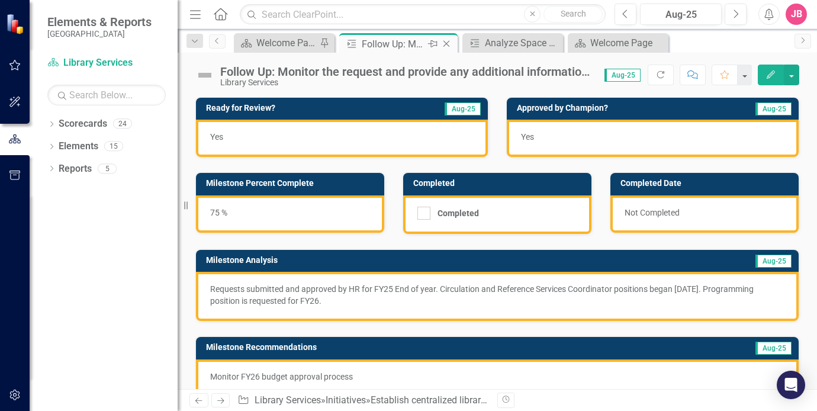
click at [451, 43] on icon "Close" at bounding box center [447, 43] width 12 height 9
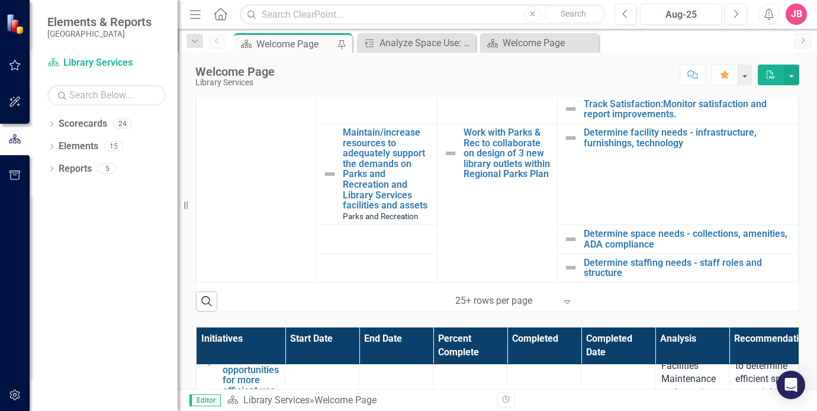
scroll to position [374, 0]
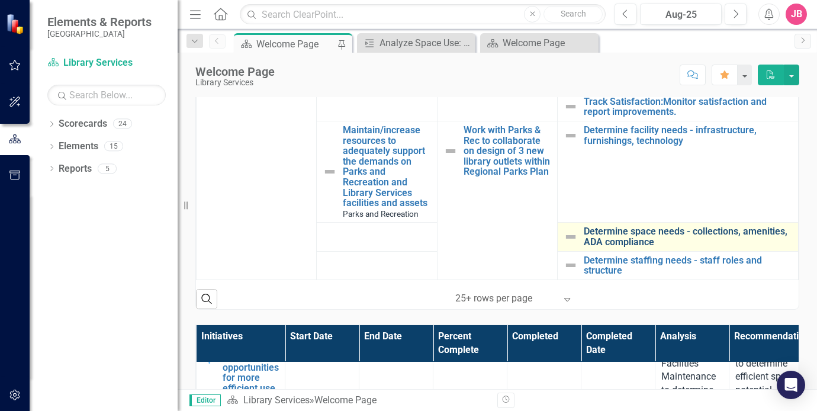
click at [678, 233] on link "Determine space needs - collections, amenities, ADA compliance" at bounding box center [688, 236] width 208 height 21
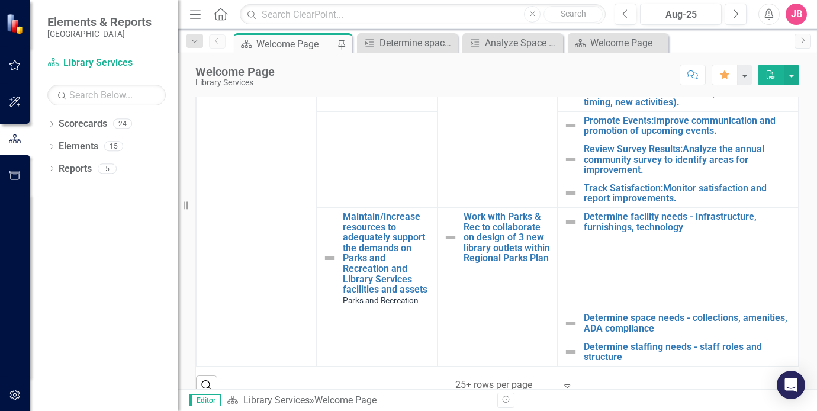
scroll to position [304, 0]
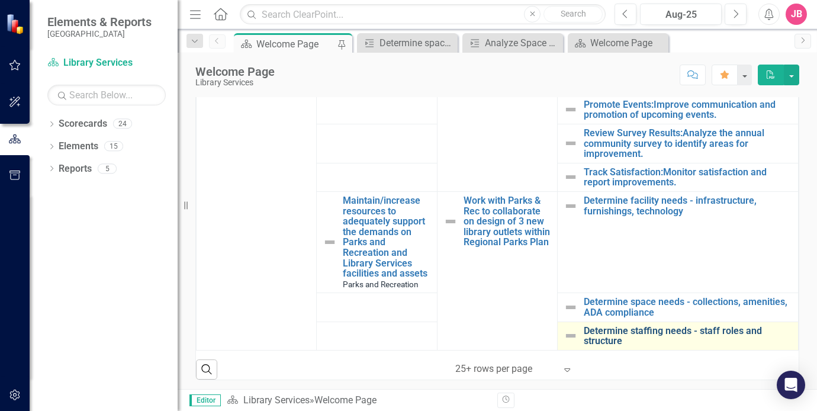
click at [704, 326] on link "Determine staffing needs - staff roles and structure" at bounding box center [688, 336] width 208 height 21
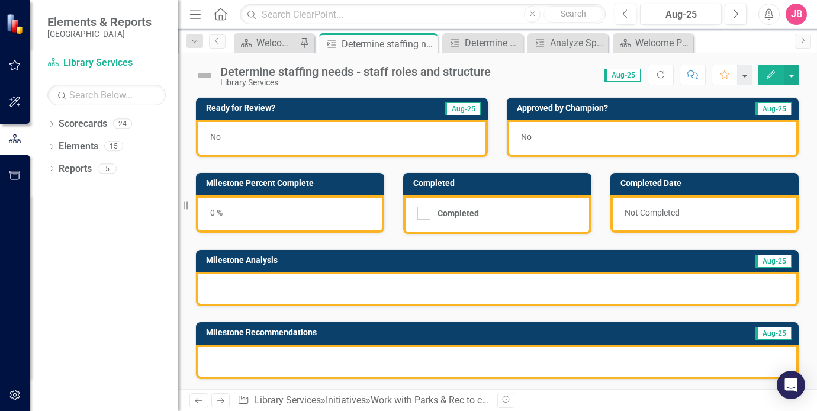
click at [216, 213] on div "0 %" at bounding box center [290, 213] width 188 height 37
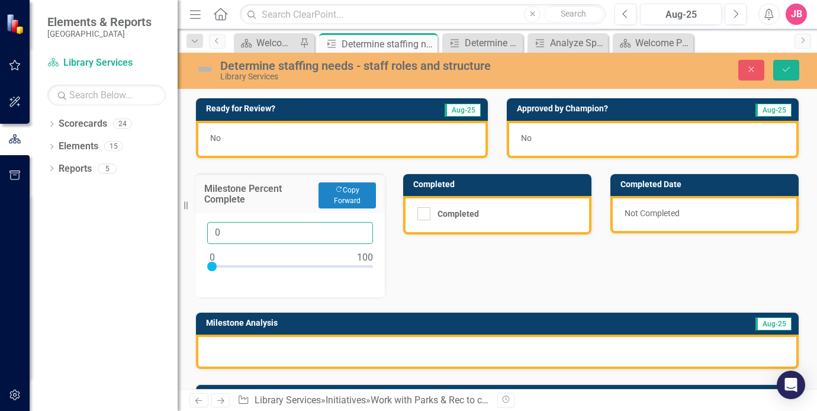
click at [307, 235] on input "0" at bounding box center [290, 233] width 166 height 22
click at [316, 234] on input "0" at bounding box center [290, 233] width 166 height 22
drag, startPoint x: 258, startPoint y: 235, endPoint x: 207, endPoint y: 233, distance: 50.4
click at [207, 233] on input "0" at bounding box center [290, 233] width 166 height 22
type input "80"
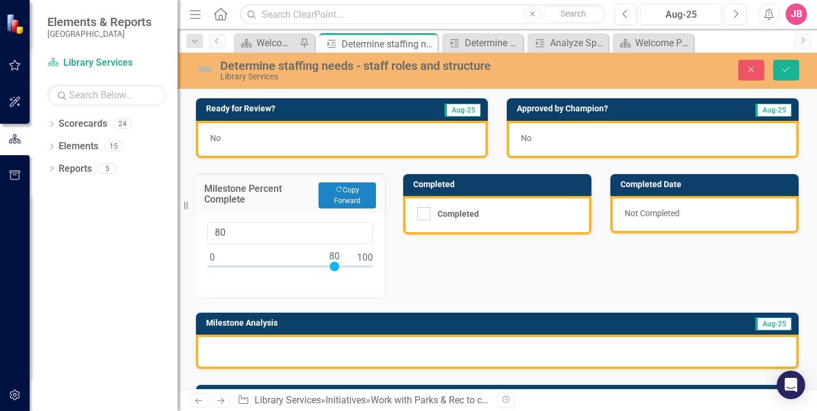
click at [258, 348] on div at bounding box center [497, 352] width 603 height 34
click at [263, 351] on div at bounding box center [497, 352] width 603 height 34
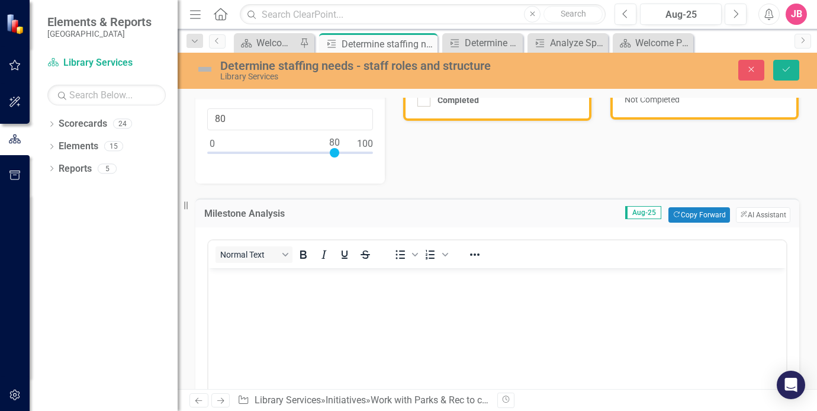
scroll to position [118, 0]
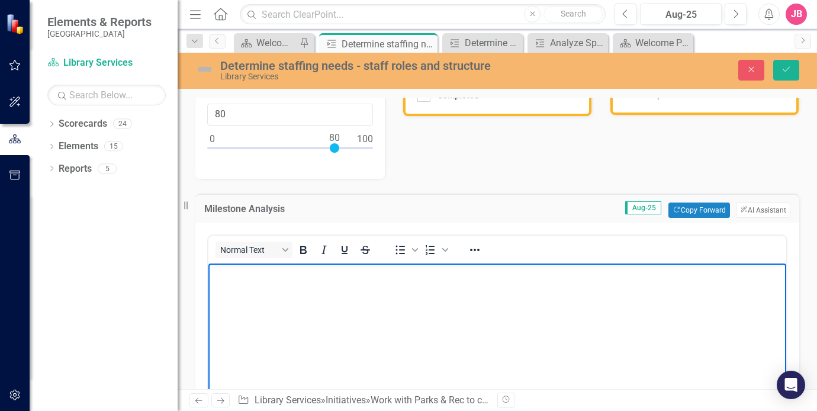
click at [291, 283] on body "Rich Text Area. Press ALT-0 for help." at bounding box center [497, 352] width 578 height 178
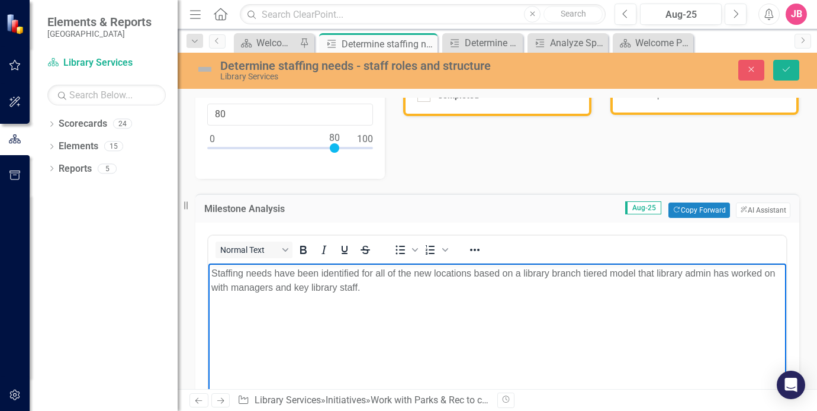
click at [636, 270] on p "Staffing needs have been identified for all of the new locations based on a lib…" at bounding box center [497, 280] width 572 height 28
click at [532, 287] on p "Staffing needs have been identified for all of the new locations based on a lib…" at bounding box center [497, 280] width 572 height 28
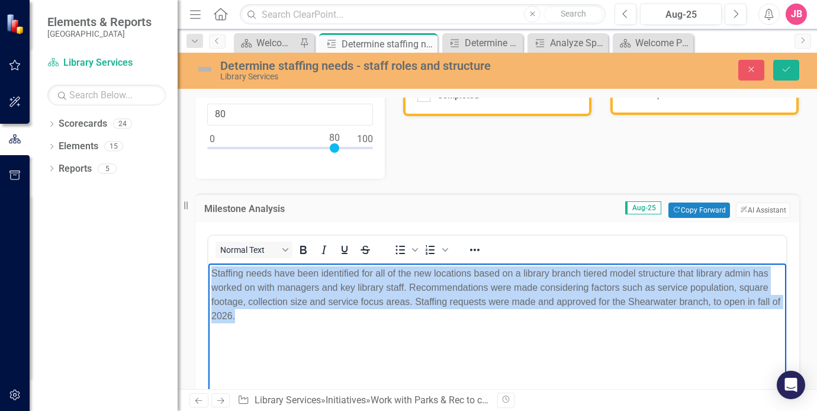
drag, startPoint x: 252, startPoint y: 316, endPoint x: 211, endPoint y: 273, distance: 59.1
click at [211, 273] on p "Staffing needs have been identified for all of the new locations based on a lib…" at bounding box center [497, 294] width 572 height 57
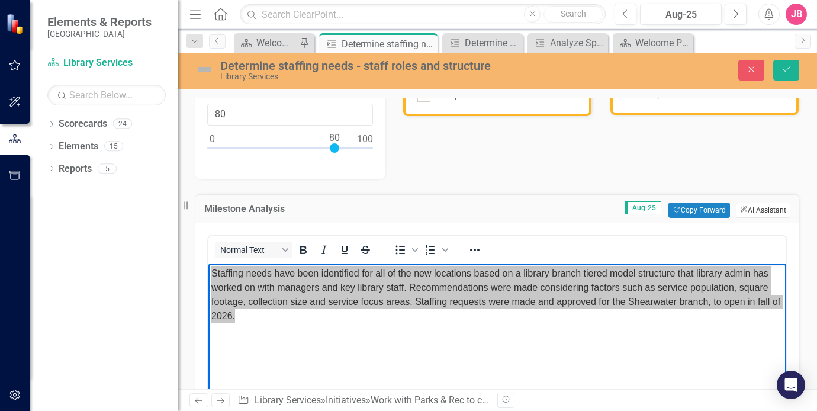
click at [768, 209] on button "ClearPoint AI AI Assistant" at bounding box center [763, 210] width 54 height 15
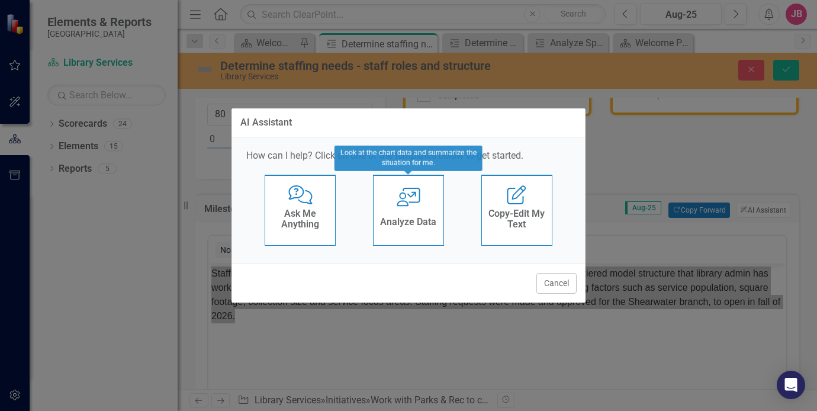
click at [414, 209] on div "User with Chart Analyze Data" at bounding box center [408, 210] width 71 height 71
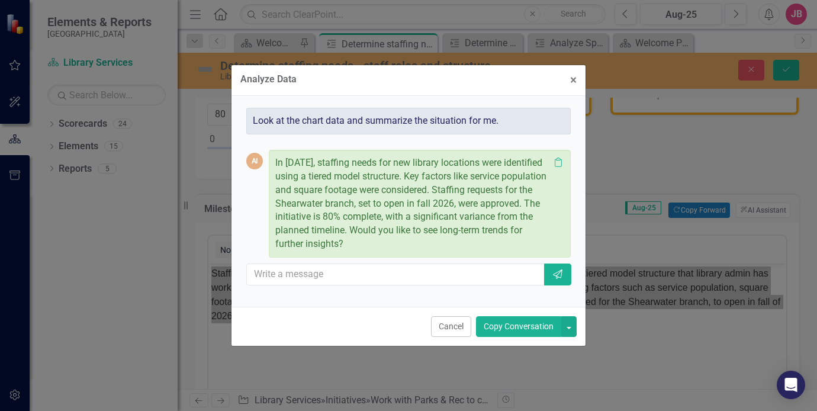
click at [410, 242] on p "In August 2025, staffing needs for new library locations were identified using …" at bounding box center [412, 203] width 274 height 95
click at [417, 228] on p "In August 2025, staffing needs for new library locations were identified using …" at bounding box center [412, 203] width 274 height 95
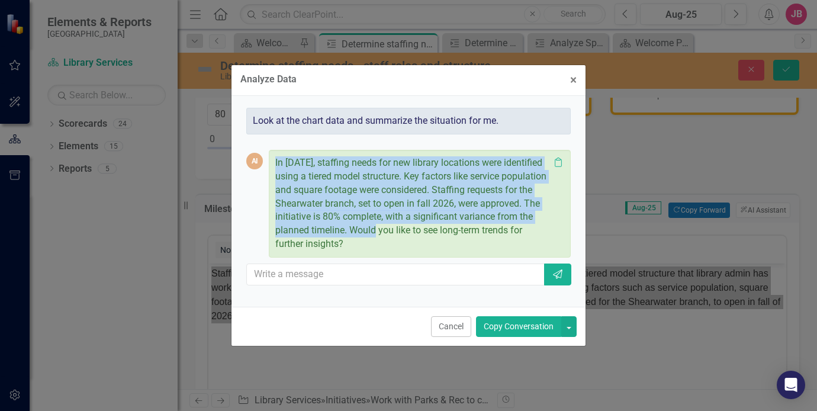
drag, startPoint x: 425, startPoint y: 230, endPoint x: 273, endPoint y: 164, distance: 166.1
click at [273, 164] on div "In August 2025, staffing needs for new library locations were identified using …" at bounding box center [420, 204] width 302 height 108
copy p "In [DATE], staffing needs for new library locations were identified using a tie…"
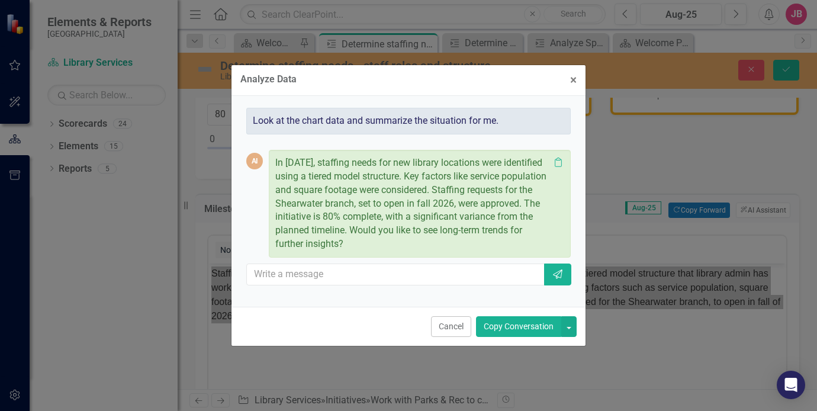
click at [625, 325] on div "Analyze Data × Close Look at the chart data and summarize the situation for me.…" at bounding box center [408, 205] width 817 height 411
click at [573, 80] on span "×" at bounding box center [573, 80] width 7 height 14
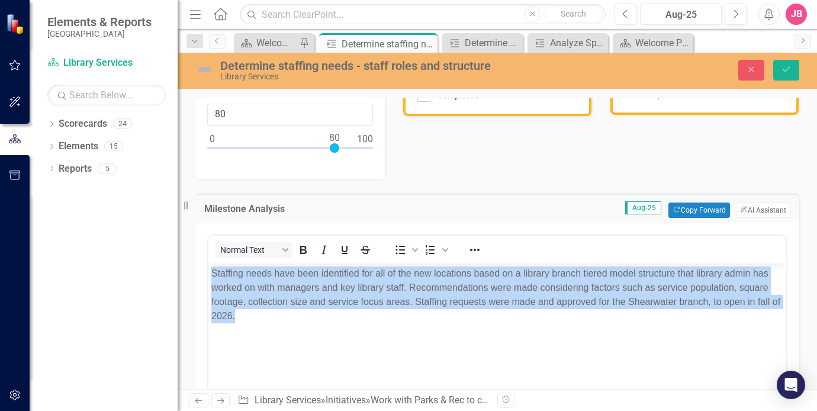
drag, startPoint x: 477, startPoint y: 323, endPoint x: 320, endPoint y: 328, distance: 157.0
click at [476, 324] on body "Staffing needs have been identified for all of the new locations based on a lib…" at bounding box center [497, 352] width 578 height 178
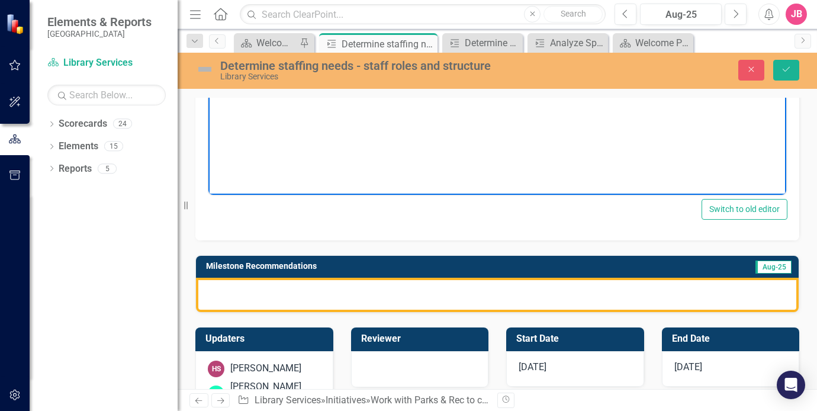
scroll to position [415, 0]
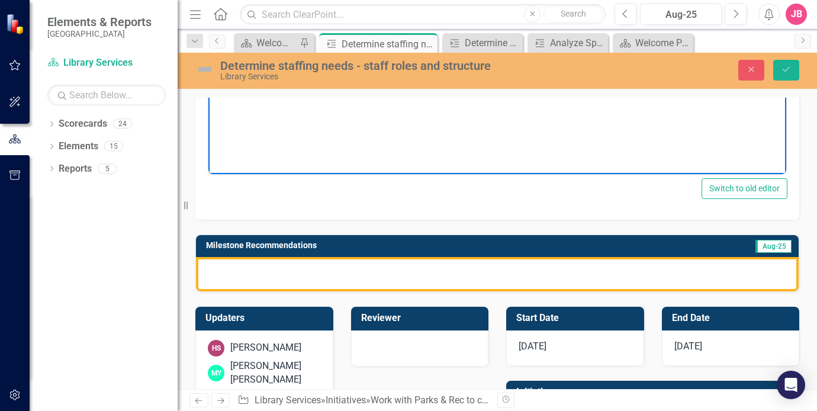
click at [367, 273] on div at bounding box center [497, 274] width 603 height 34
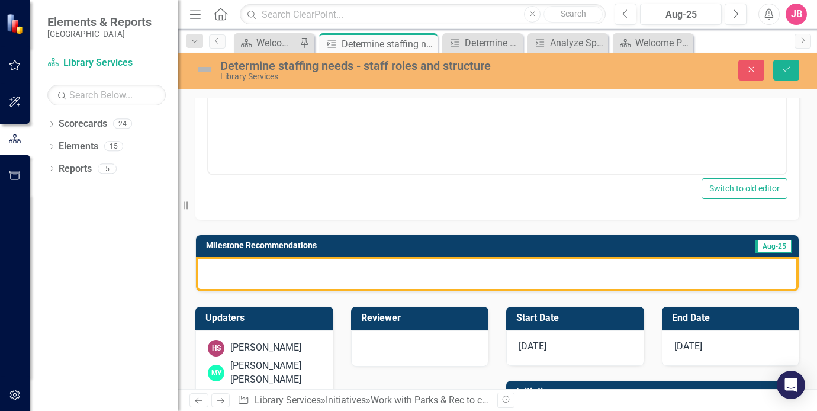
click at [377, 273] on div at bounding box center [497, 274] width 603 height 34
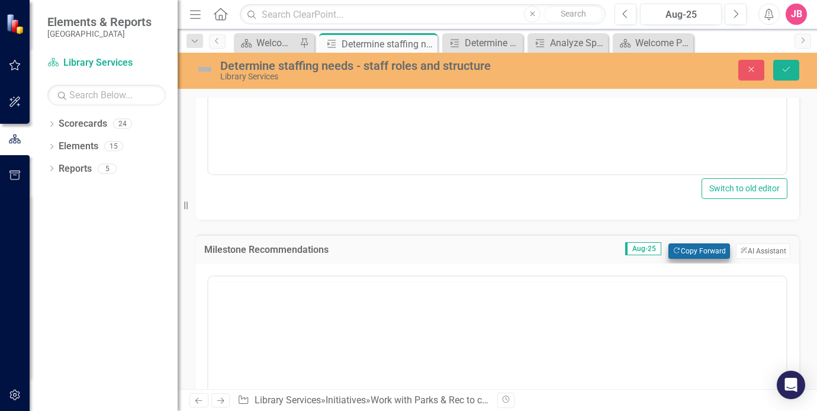
scroll to position [0, 0]
click at [746, 246] on button "ClearPoint AI AI Assistant" at bounding box center [763, 250] width 54 height 15
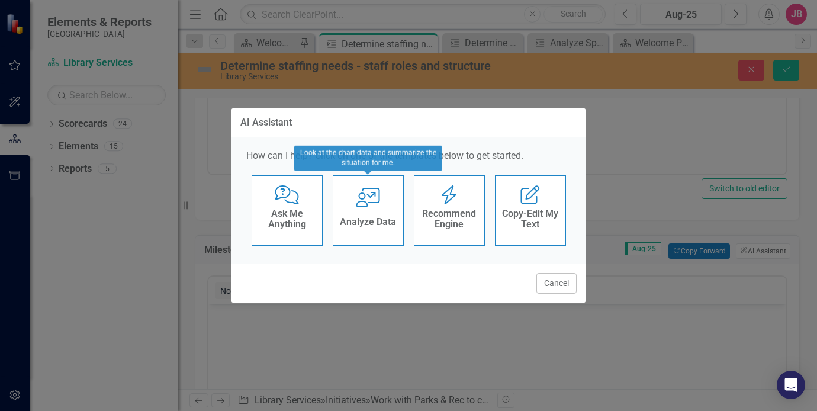
click at [455, 213] on h4 "Recommend Engine" at bounding box center [450, 218] width 58 height 21
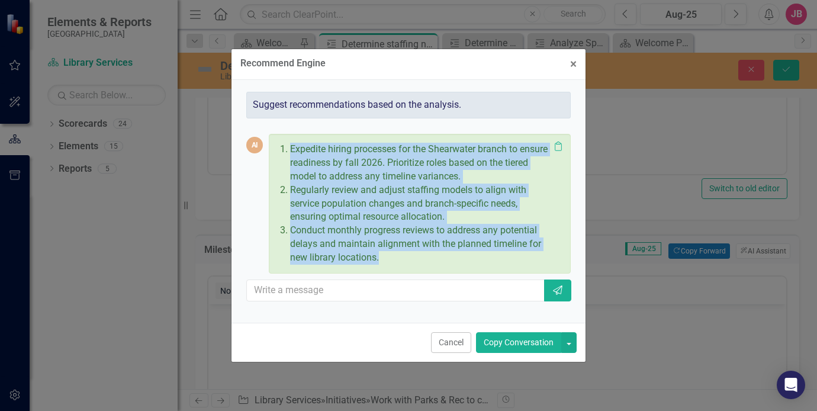
drag, startPoint x: 384, startPoint y: 258, endPoint x: 277, endPoint y: 149, distance: 152.5
click at [277, 149] on div "Expedite hiring processes for the Shearwater branch to ensure readiness by fall…" at bounding box center [412, 203] width 274 height 127
drag, startPoint x: 277, startPoint y: 149, endPoint x: 346, endPoint y: 183, distance: 76.8
copy ol "Expedite hiring processes for the Shearwater branch to ensure readiness by fall…"
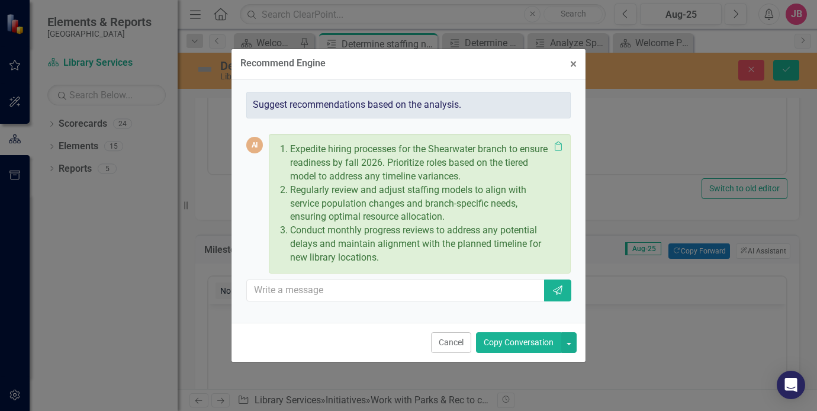
click at [710, 344] on div "Recommend Engine × Close Suggest recommendations based on the analysis. AI Expe…" at bounding box center [408, 205] width 817 height 411
click at [572, 66] on span "×" at bounding box center [573, 64] width 7 height 14
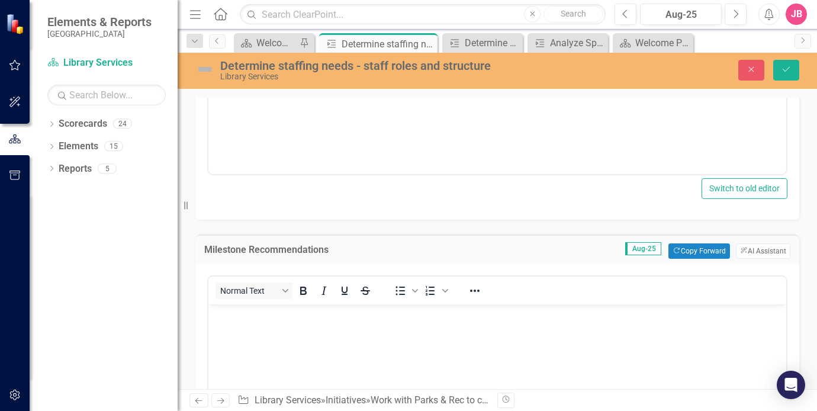
click at [331, 339] on body "Rich Text Area. Press ALT-0 for help." at bounding box center [497, 393] width 578 height 178
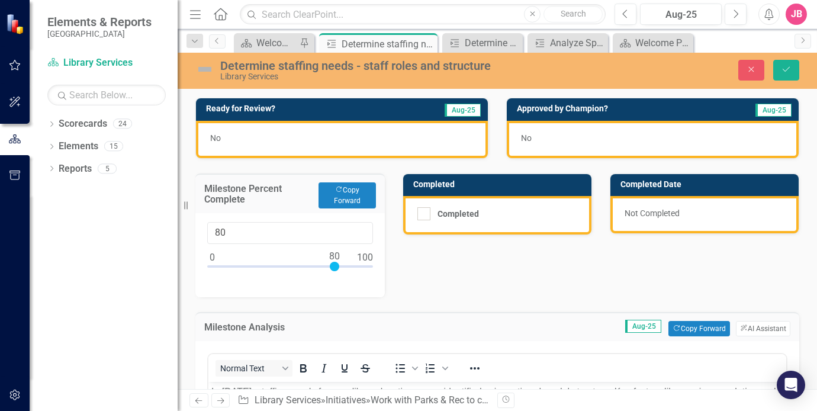
click at [289, 140] on div "No" at bounding box center [342, 139] width 292 height 37
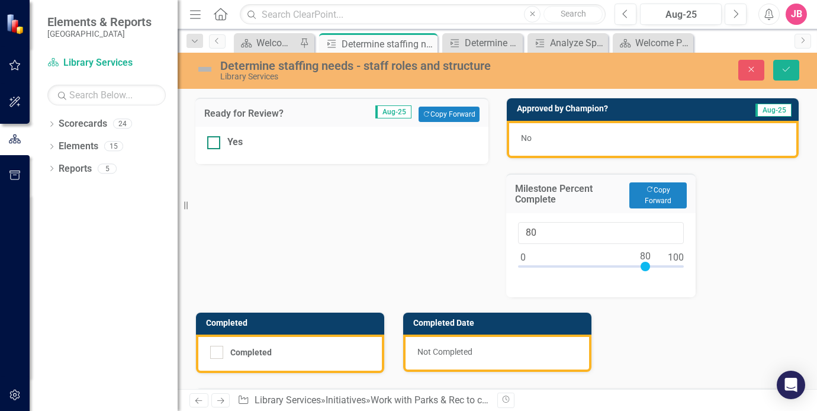
click at [225, 145] on div "Yes" at bounding box center [342, 143] width 270 height 14
click at [215, 144] on input "Yes" at bounding box center [211, 140] width 8 height 8
checkbox input "true"
click at [557, 143] on div "No" at bounding box center [653, 139] width 292 height 37
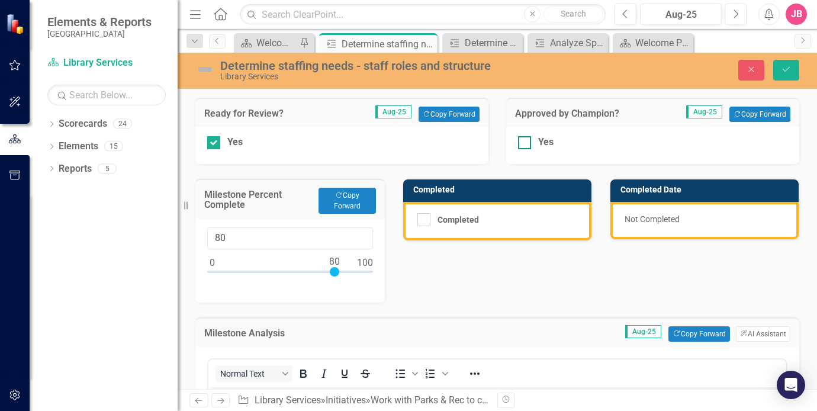
click at [521, 143] on div at bounding box center [524, 142] width 13 height 13
click at [521, 143] on input "Yes" at bounding box center [522, 140] width 8 height 8
checkbox input "true"
click at [792, 69] on button "Save" at bounding box center [787, 70] width 26 height 21
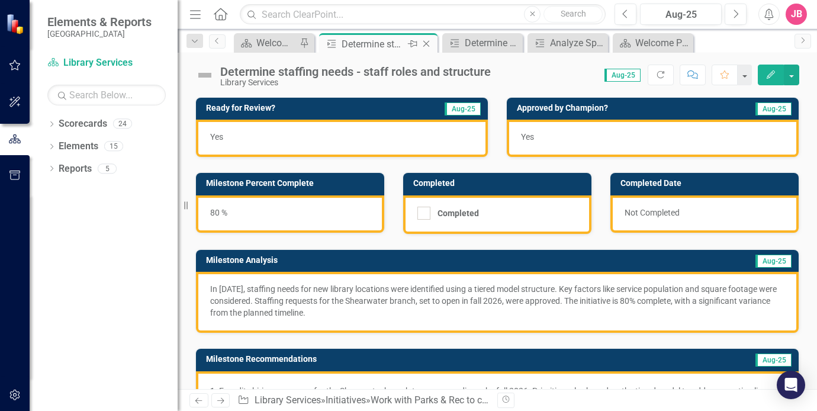
click at [425, 43] on icon "Close" at bounding box center [427, 43] width 12 height 9
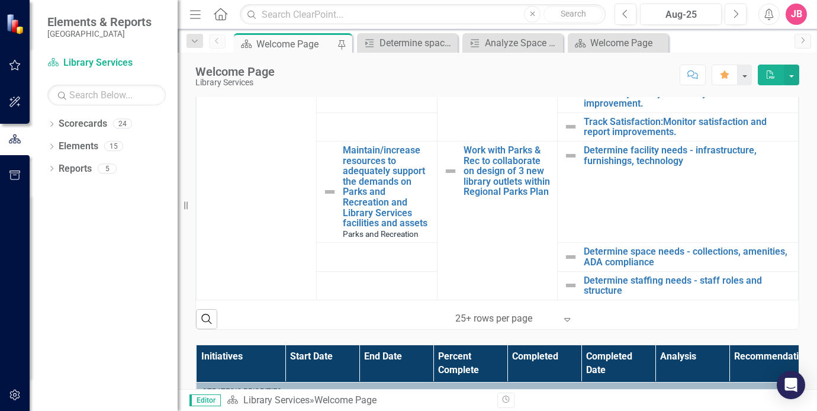
scroll to position [356, 0]
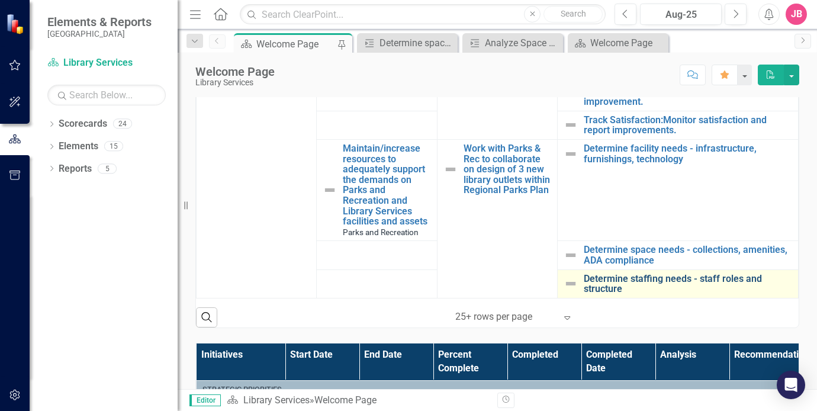
click at [654, 275] on link "Determine staffing needs - staff roles and structure" at bounding box center [688, 284] width 208 height 21
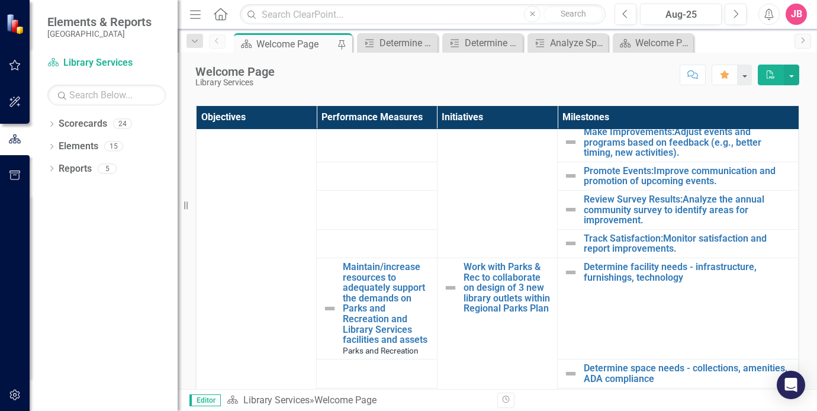
scroll to position [1249, 0]
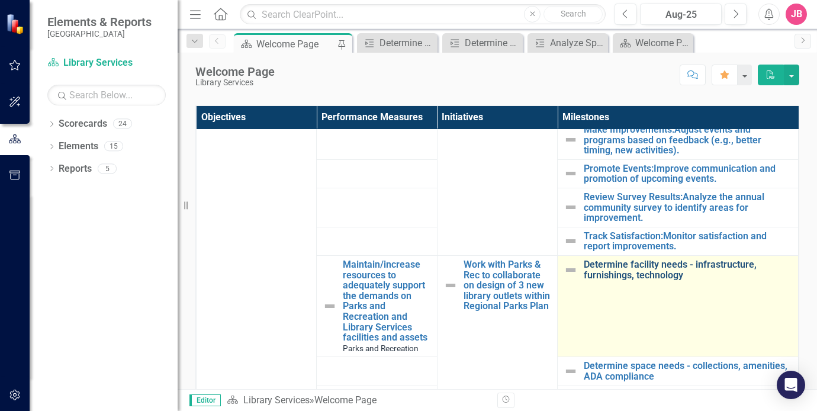
click at [639, 262] on link "Determine facility needs - infrastructure, furnishings, technology" at bounding box center [688, 269] width 208 height 21
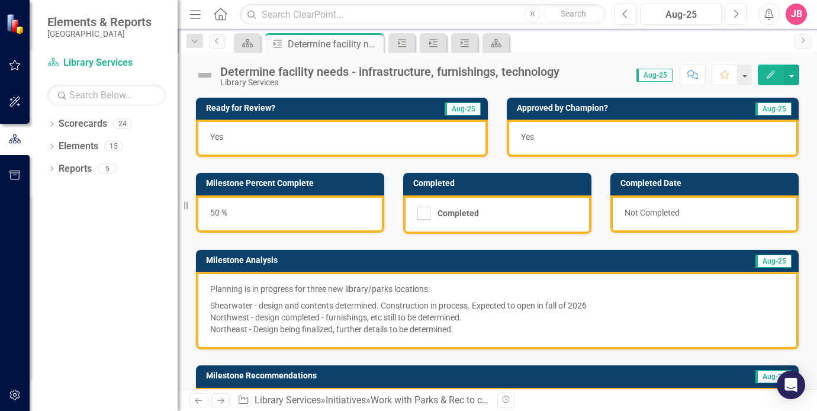
drag, startPoint x: 458, startPoint y: 329, endPoint x: 230, endPoint y: 280, distance: 232.6
click at [230, 280] on div "Planning is in progress for three new library/parks locations: Shearwater - des…" at bounding box center [497, 311] width 603 height 78
click at [474, 322] on p "Shearwater - design and contents determined. Construction in process. Expected …" at bounding box center [497, 316] width 575 height 38
click at [631, 309] on p "Shearwater - design and contents determined. Construction in process. Expected …" at bounding box center [497, 316] width 575 height 38
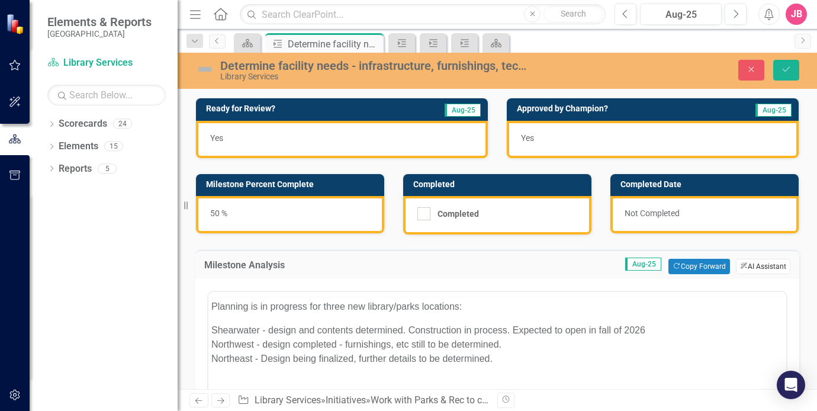
click at [759, 262] on button "ClearPoint AI AI Assistant" at bounding box center [763, 266] width 54 height 15
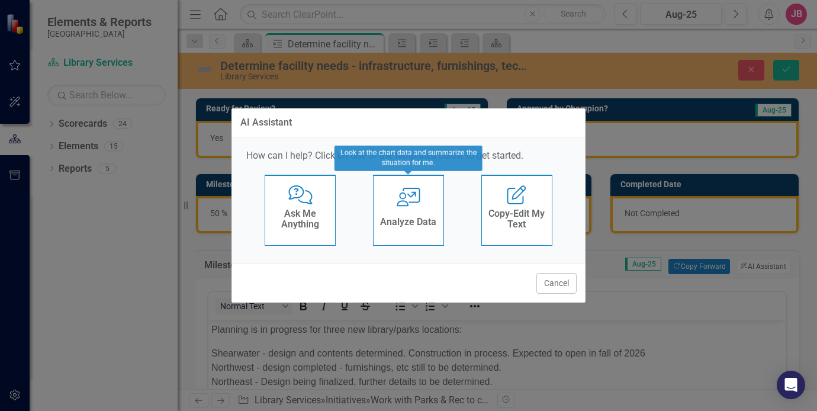
click at [406, 214] on div "Analyze Data" at bounding box center [408, 224] width 56 height 20
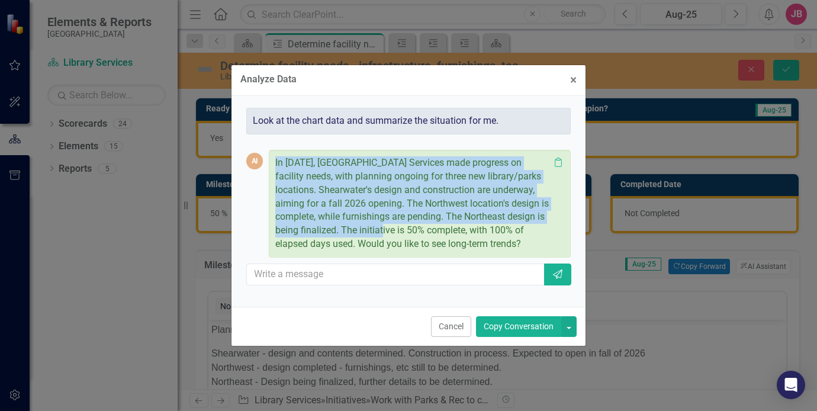
drag, startPoint x: 423, startPoint y: 224, endPoint x: 267, endPoint y: 155, distance: 171.3
click at [267, 155] on div "AI In [DATE], [GEOGRAPHIC_DATA] Services made progress on facility needs, with …" at bounding box center [408, 204] width 325 height 108
copy div "In [DATE], [GEOGRAPHIC_DATA] Services made progress on facility needs, with pla…"
click at [575, 73] on span "×" at bounding box center [573, 80] width 7 height 14
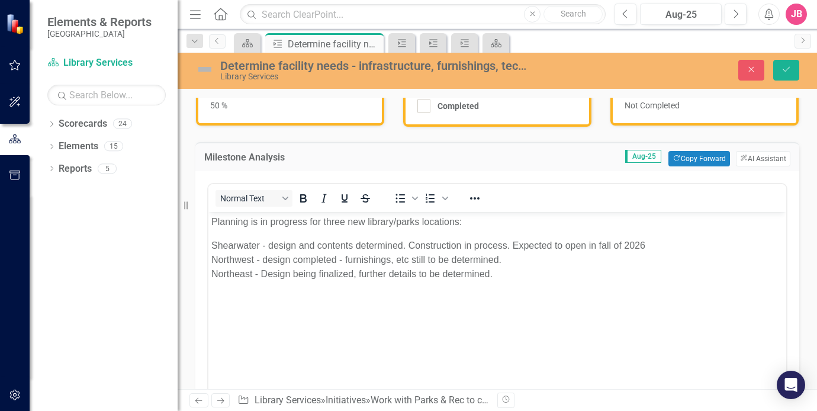
scroll to position [118, 0]
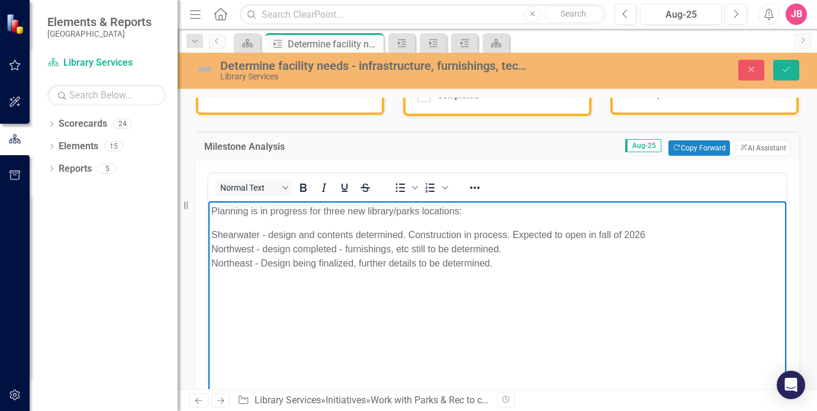
drag, startPoint x: 500, startPoint y: 263, endPoint x: 203, endPoint y: 198, distance: 304.3
click at [208, 201] on html "Planning is in progress for three new library/parks locations: Shearwater - des…" at bounding box center [497, 290] width 578 height 178
paste body "Rich Text Area. Press ALT-0 for help."
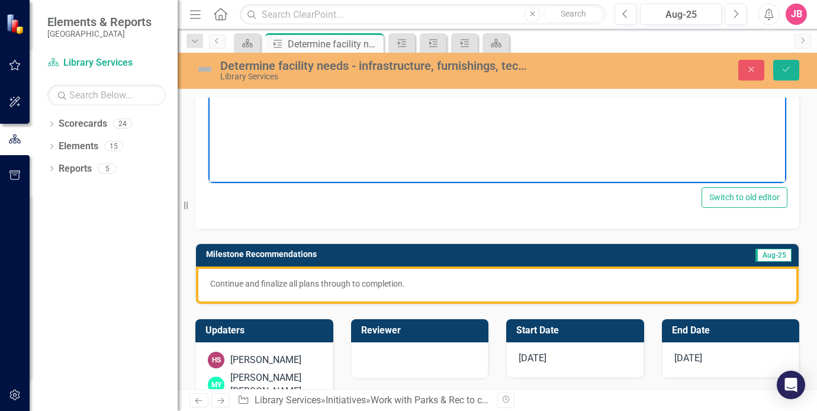
scroll to position [355, 0]
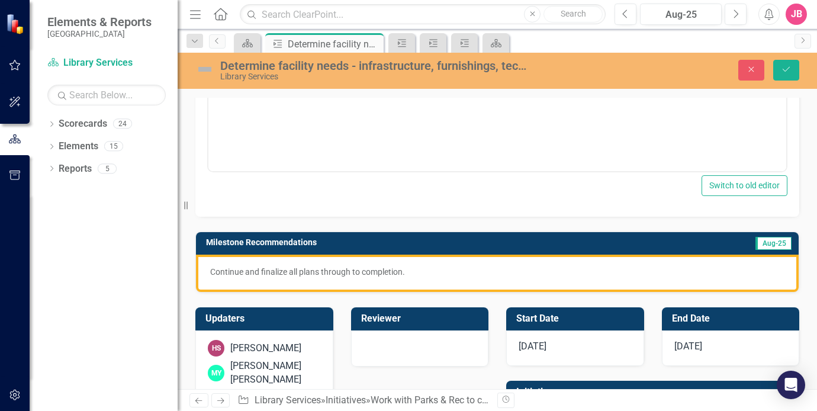
click at [422, 273] on p "Continue and finalize all plans through to completion." at bounding box center [497, 272] width 575 height 12
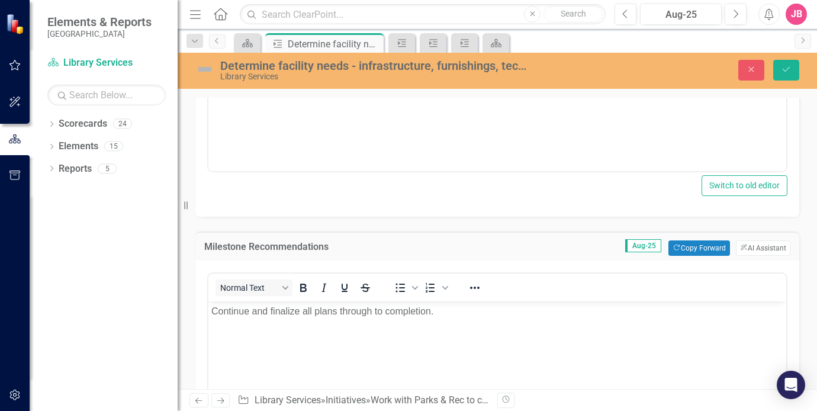
scroll to position [0, 0]
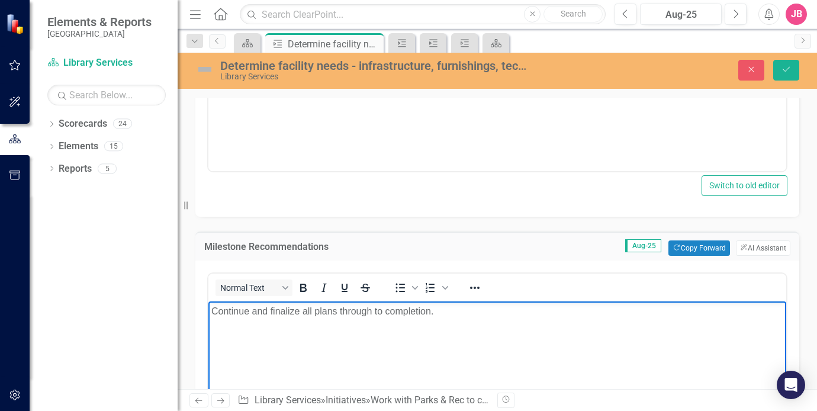
drag, startPoint x: 440, startPoint y: 313, endPoint x: 203, endPoint y: 314, distance: 237.5
click at [208, 314] on html "Continue and finalize all plans through to completion." at bounding box center [497, 390] width 578 height 178
click at [751, 246] on button "ClearPoint AI AI Assistant" at bounding box center [763, 247] width 54 height 15
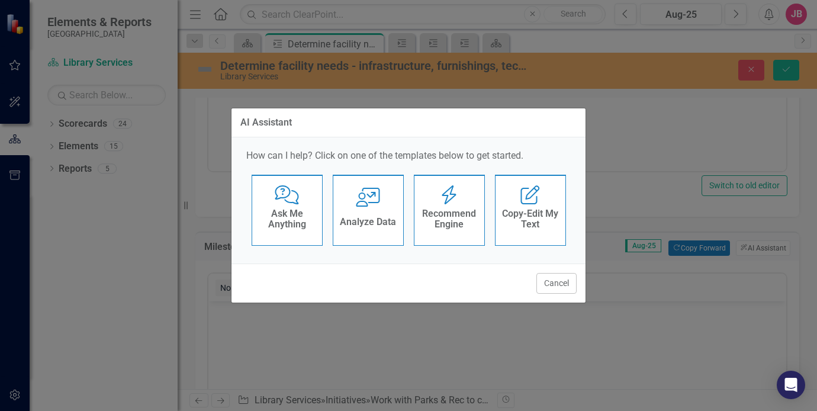
click at [447, 217] on h4 "Recommend Engine" at bounding box center [450, 218] width 58 height 21
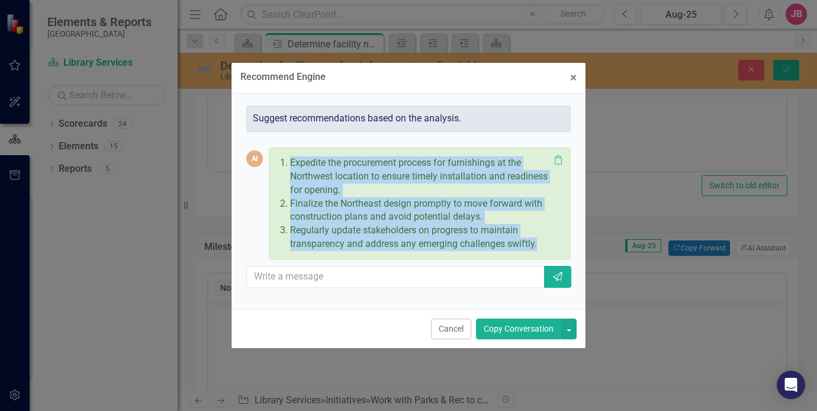
drag, startPoint x: 290, startPoint y: 161, endPoint x: 558, endPoint y: 252, distance: 283.4
click at [558, 252] on div "Expedite the procurement process for furnishings at the Northwest location to e…" at bounding box center [419, 204] width 289 height 100
copy div "Expedite the procurement process for furnishings at the Northwest location to e…"
click at [573, 79] on span "×" at bounding box center [573, 77] width 7 height 14
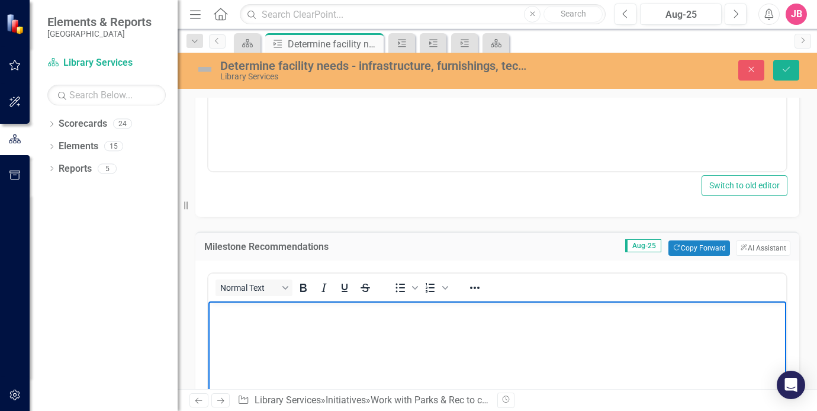
click at [254, 330] on body "Rich Text Area. Press ALT-0 for help." at bounding box center [497, 390] width 578 height 178
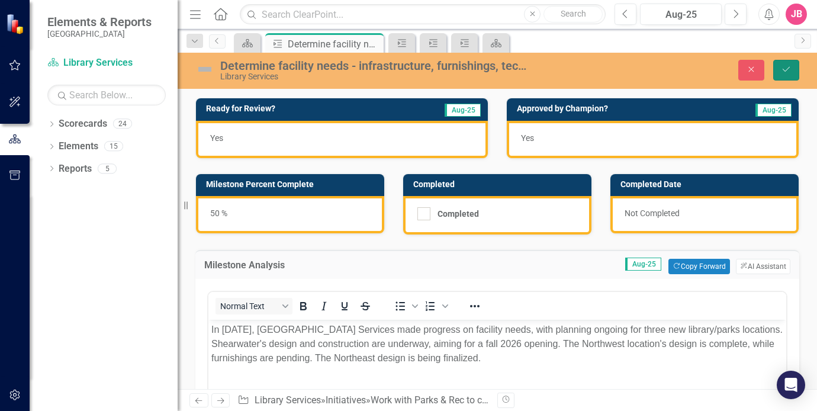
click at [788, 68] on icon "Save" at bounding box center [786, 69] width 11 height 8
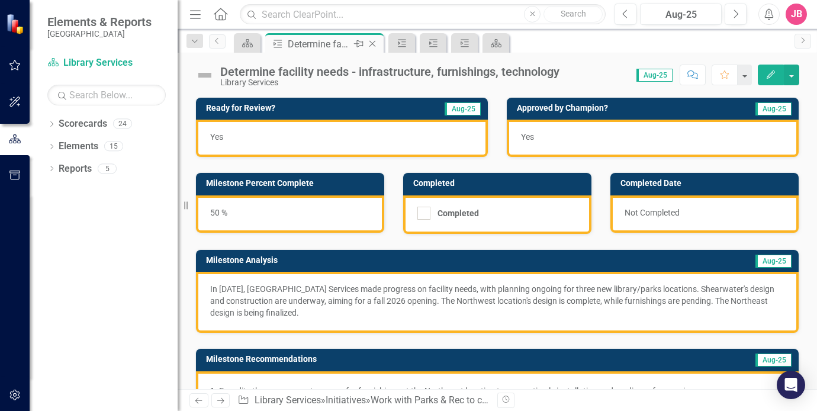
click at [372, 43] on icon "Close" at bounding box center [373, 43] width 12 height 9
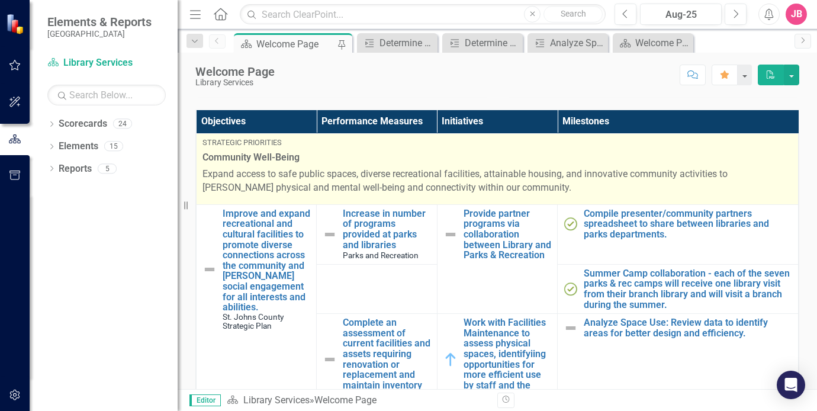
scroll to position [237, 0]
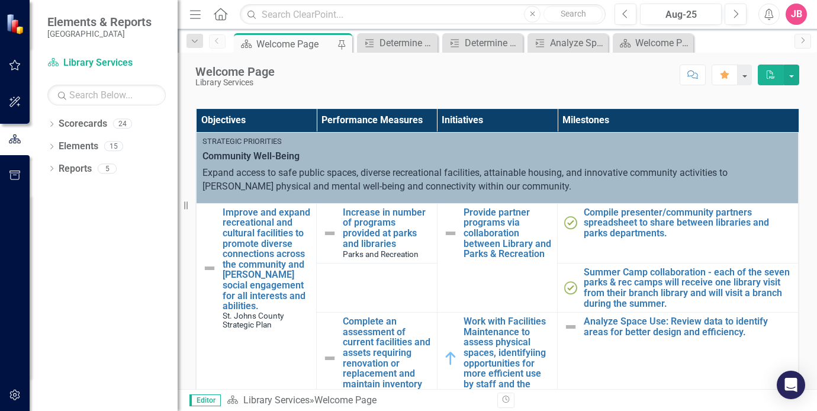
click at [798, 14] on div "JB" at bounding box center [796, 14] width 21 height 21
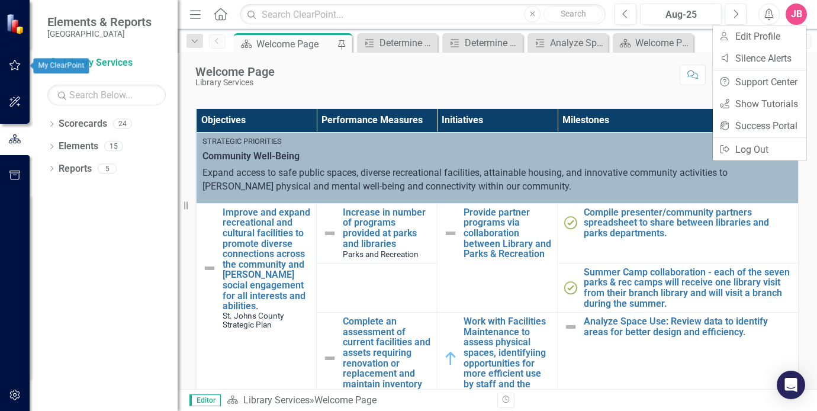
click at [13, 29] on img at bounding box center [16, 23] width 21 height 21
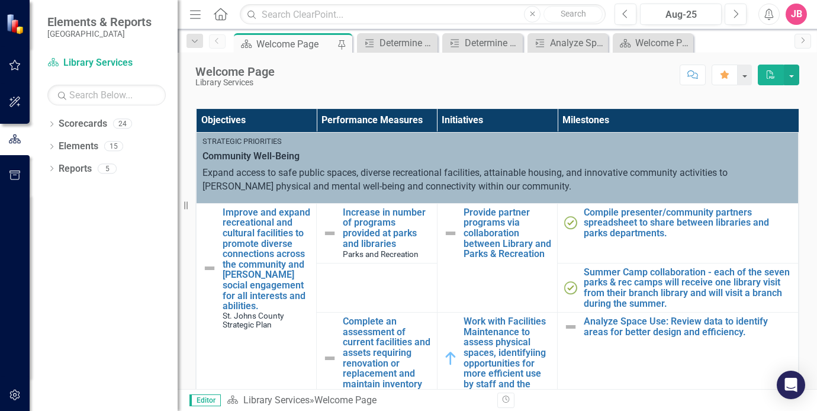
click at [226, 12] on icon at bounding box center [221, 14] width 14 height 12
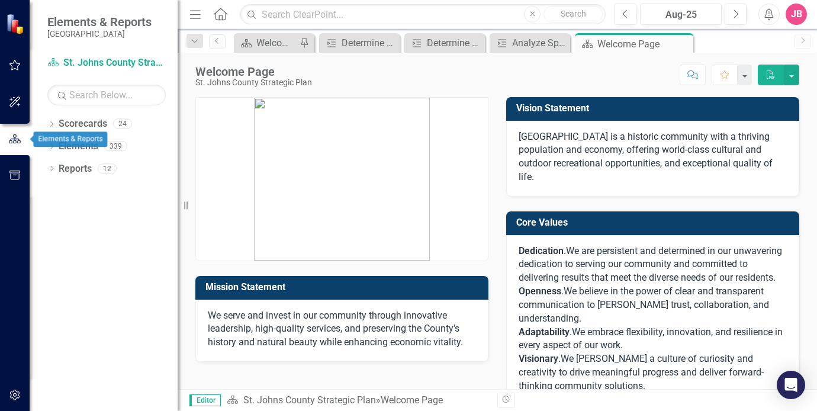
click at [14, 98] on icon "button" at bounding box center [15, 101] width 12 height 9
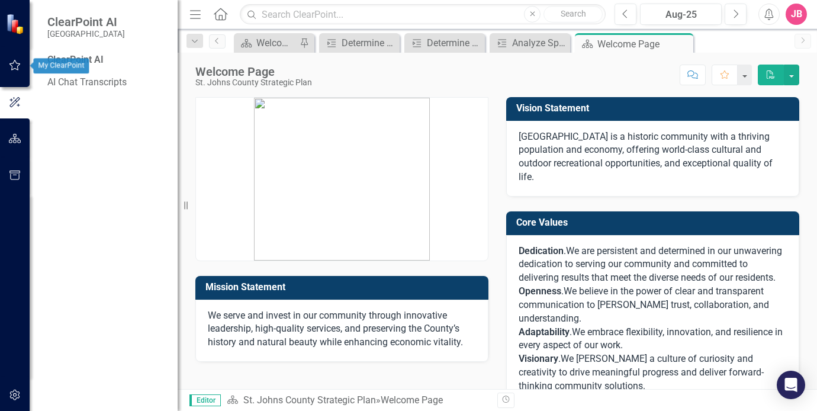
click at [12, 70] on button "button" at bounding box center [15, 65] width 27 height 25
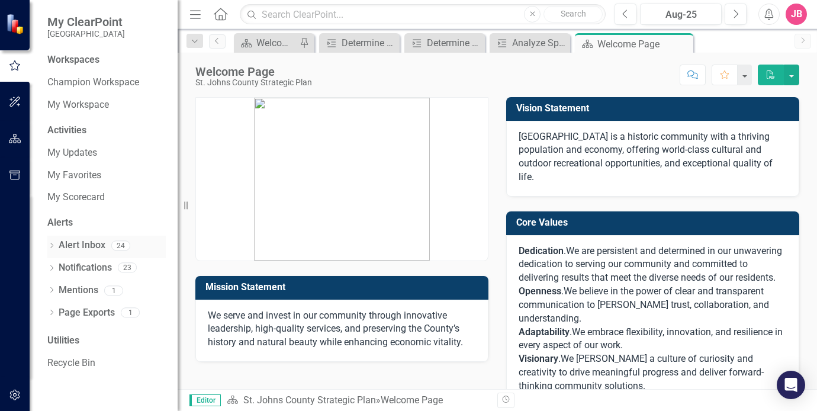
click at [81, 244] on link "Alert Inbox" at bounding box center [82, 246] width 47 height 14
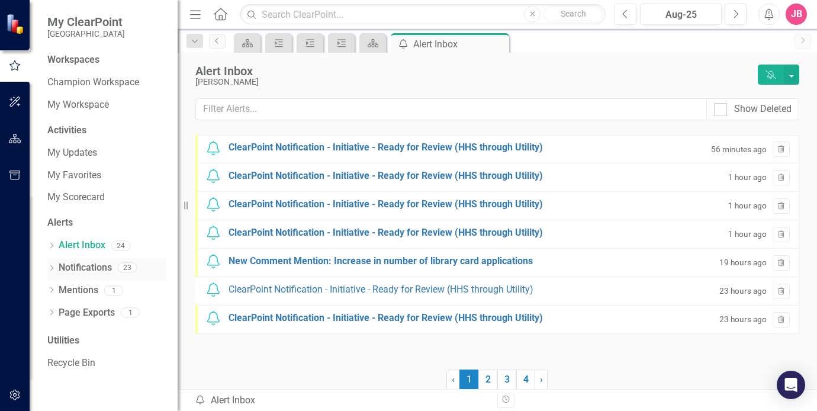
click at [65, 265] on link "Notifications" at bounding box center [85, 268] width 53 height 14
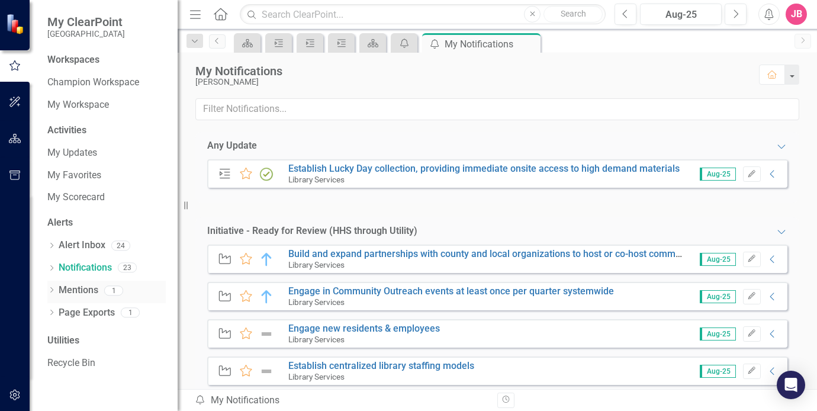
click at [78, 290] on link "Mentions" at bounding box center [79, 291] width 40 height 14
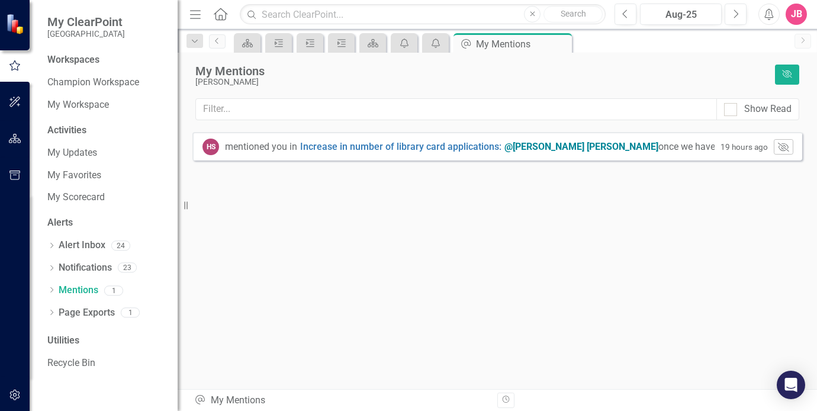
click at [652, 150] on span "@[PERSON_NAME] [PERSON_NAME] once we have the data, I can go ahead and add the …" at bounding box center [833, 146] width 657 height 11
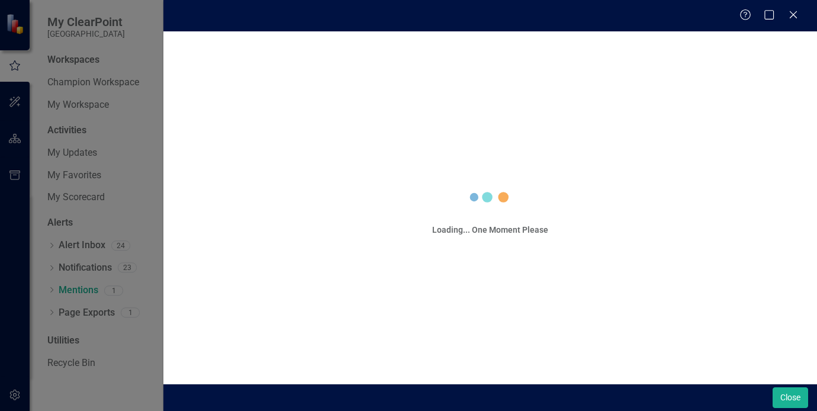
click at [652, 150] on div "Help Maximize Close Loading... One Moment Please Close" at bounding box center [408, 205] width 817 height 411
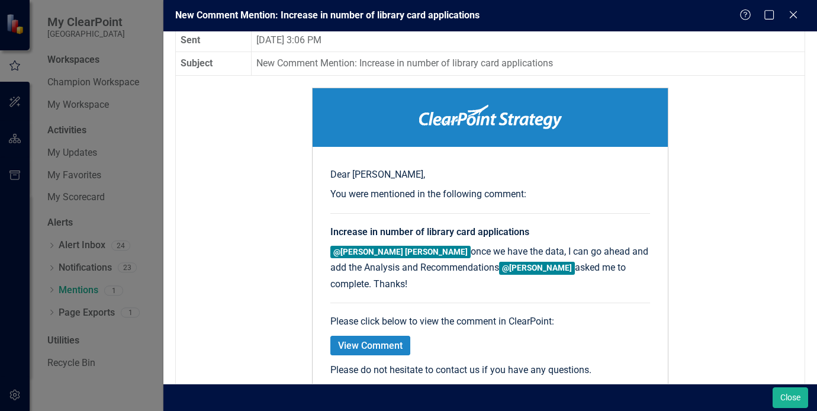
scroll to position [118, 0]
